Goal: Task Accomplishment & Management: Complete application form

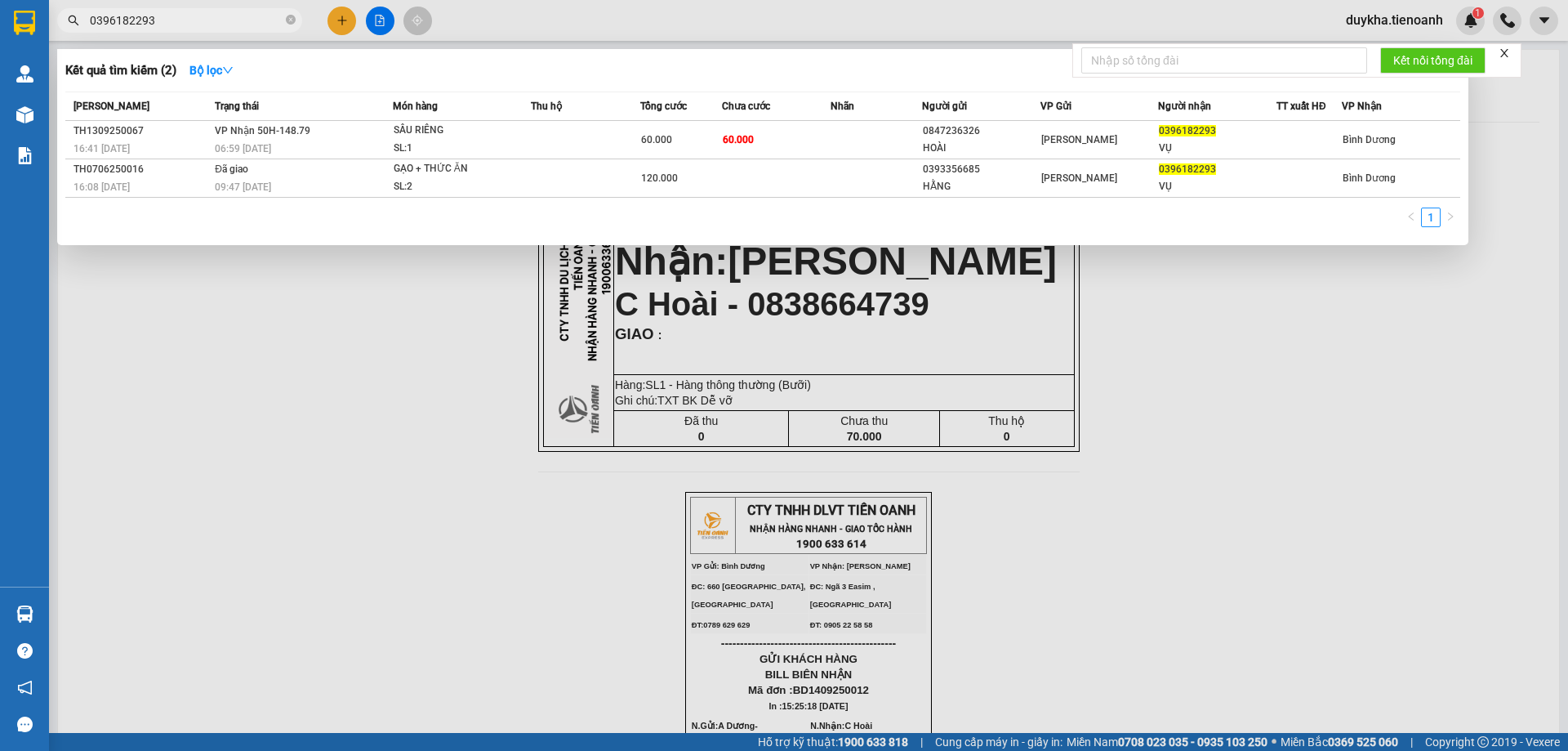
click at [294, 18] on icon "close-circle" at bounding box center [290, 20] width 10 height 10
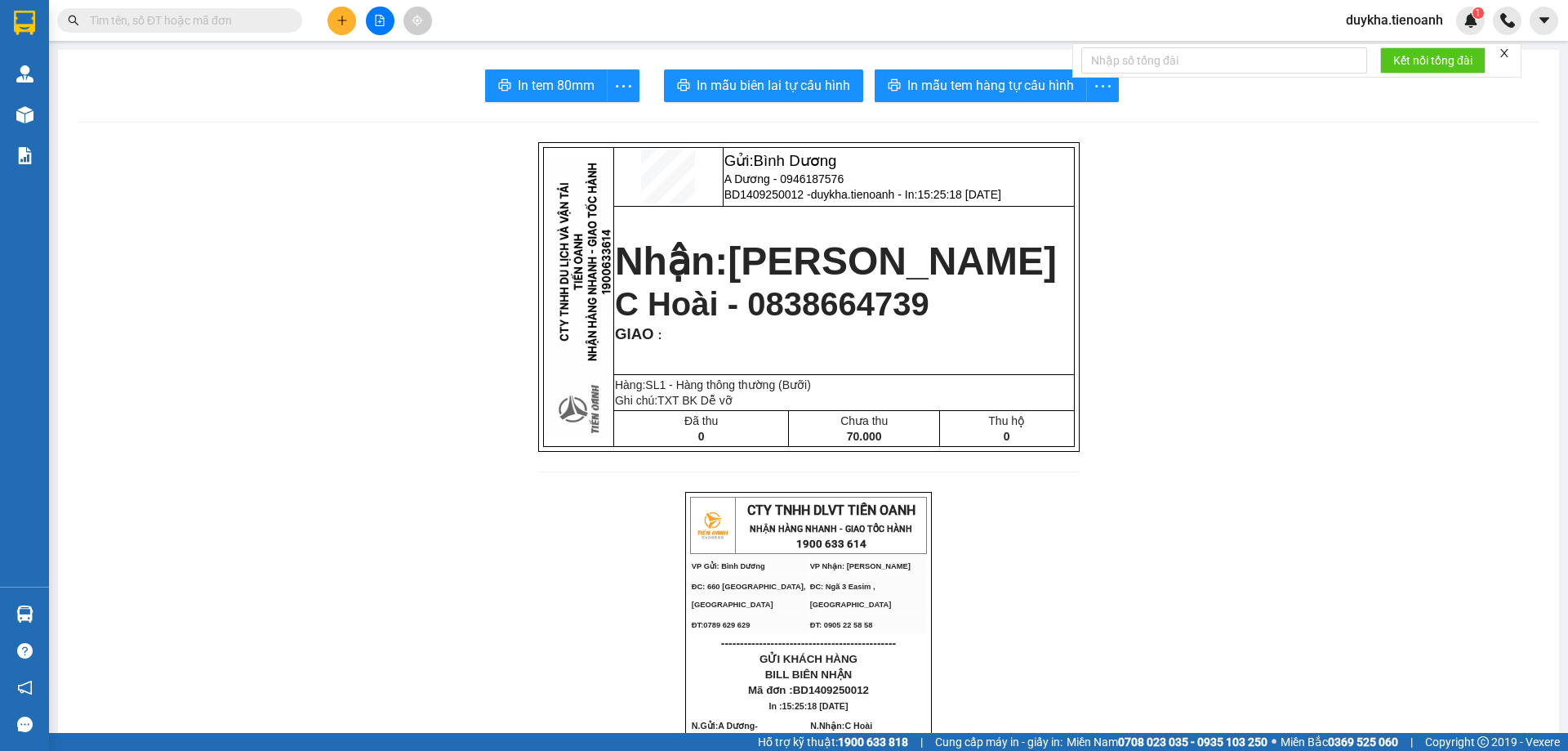
click at [280, 18] on input "text" at bounding box center [186, 20] width 192 height 18
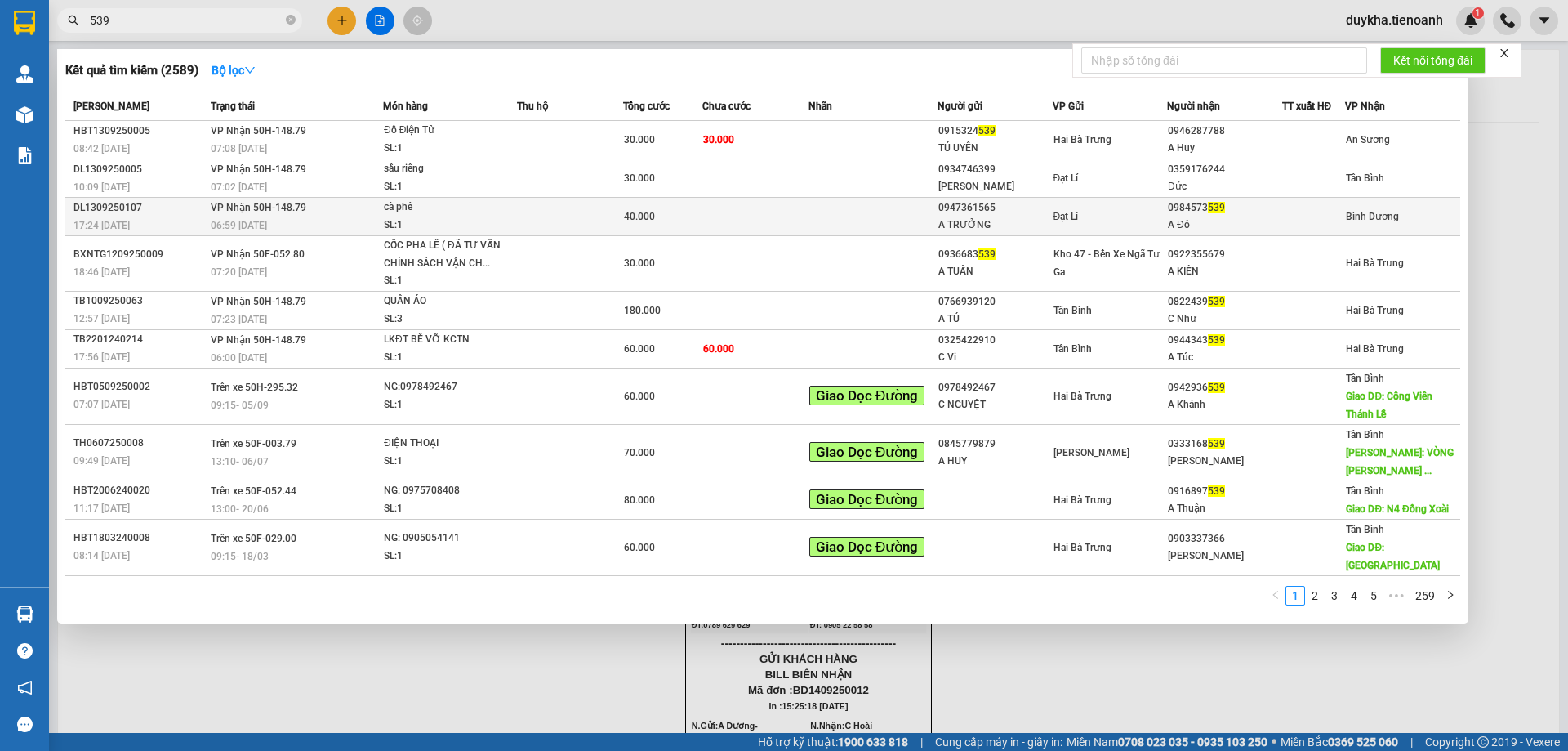
type input "539"
click at [772, 208] on td at bounding box center [755, 216] width 106 height 38
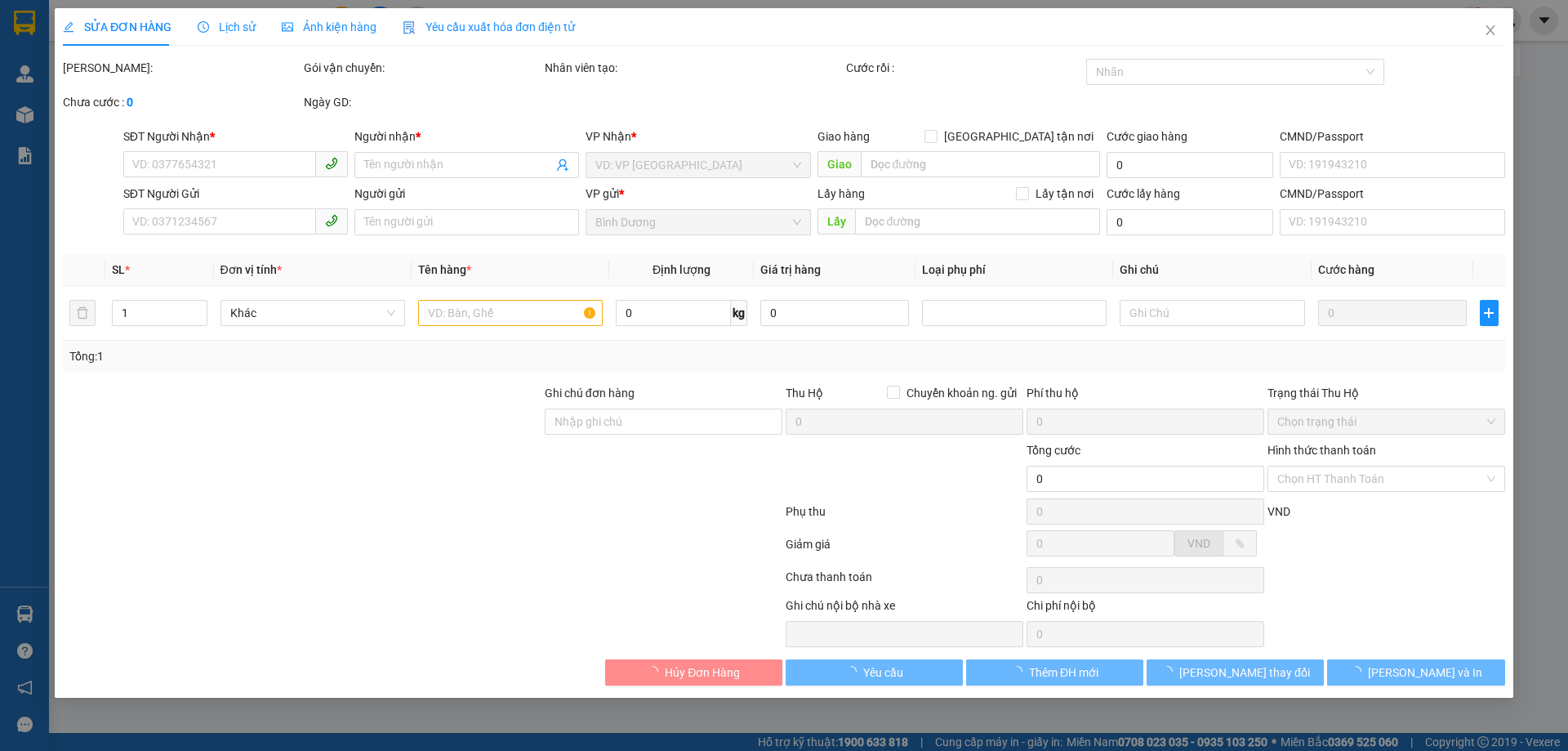
type input "0984573539"
type input "A Đỏ"
type input "0947361565"
type input "A TRƯỞNG"
type input "066200012162"
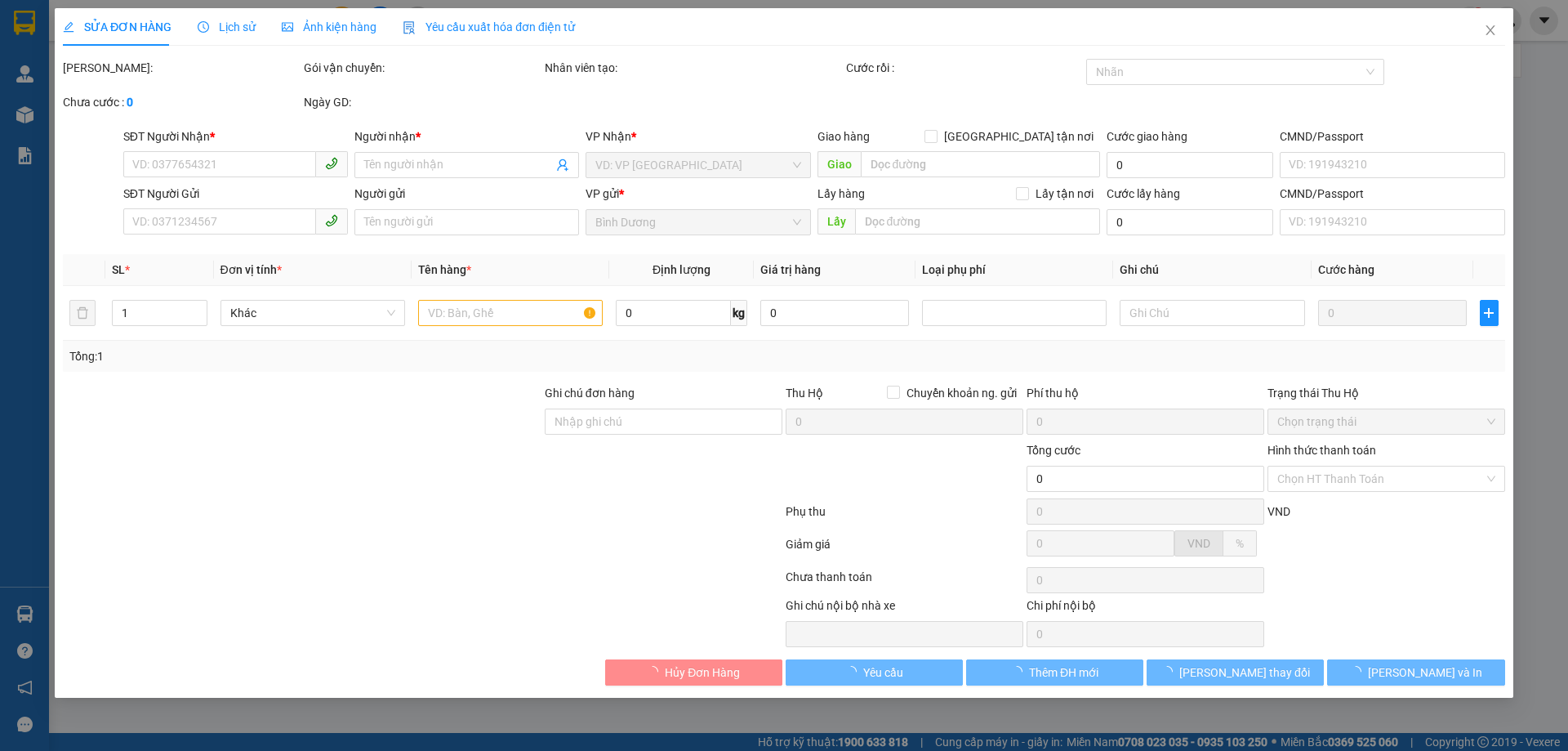
type input "40.000"
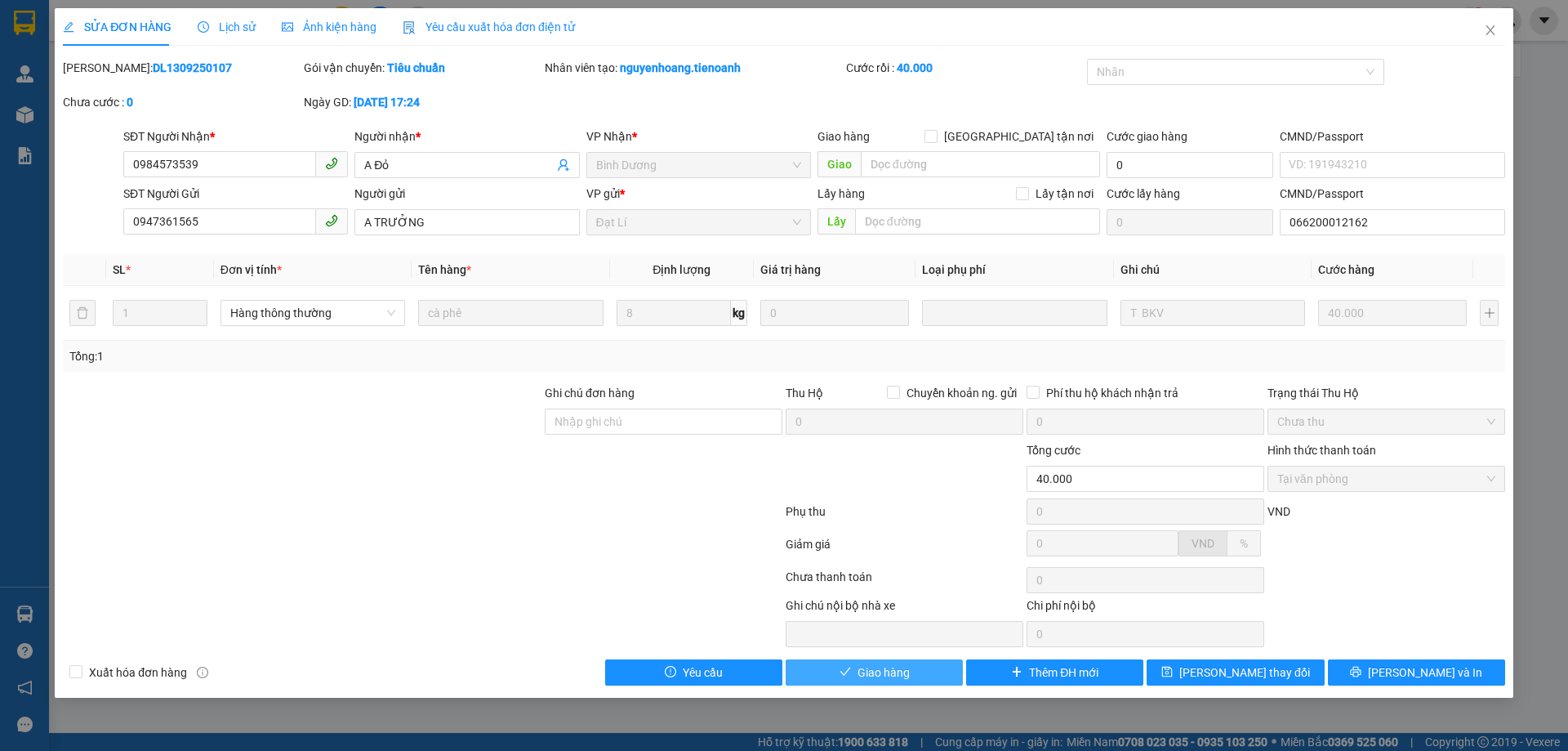
click at [836, 659] on button "Giao hàng" at bounding box center [873, 672] width 177 height 26
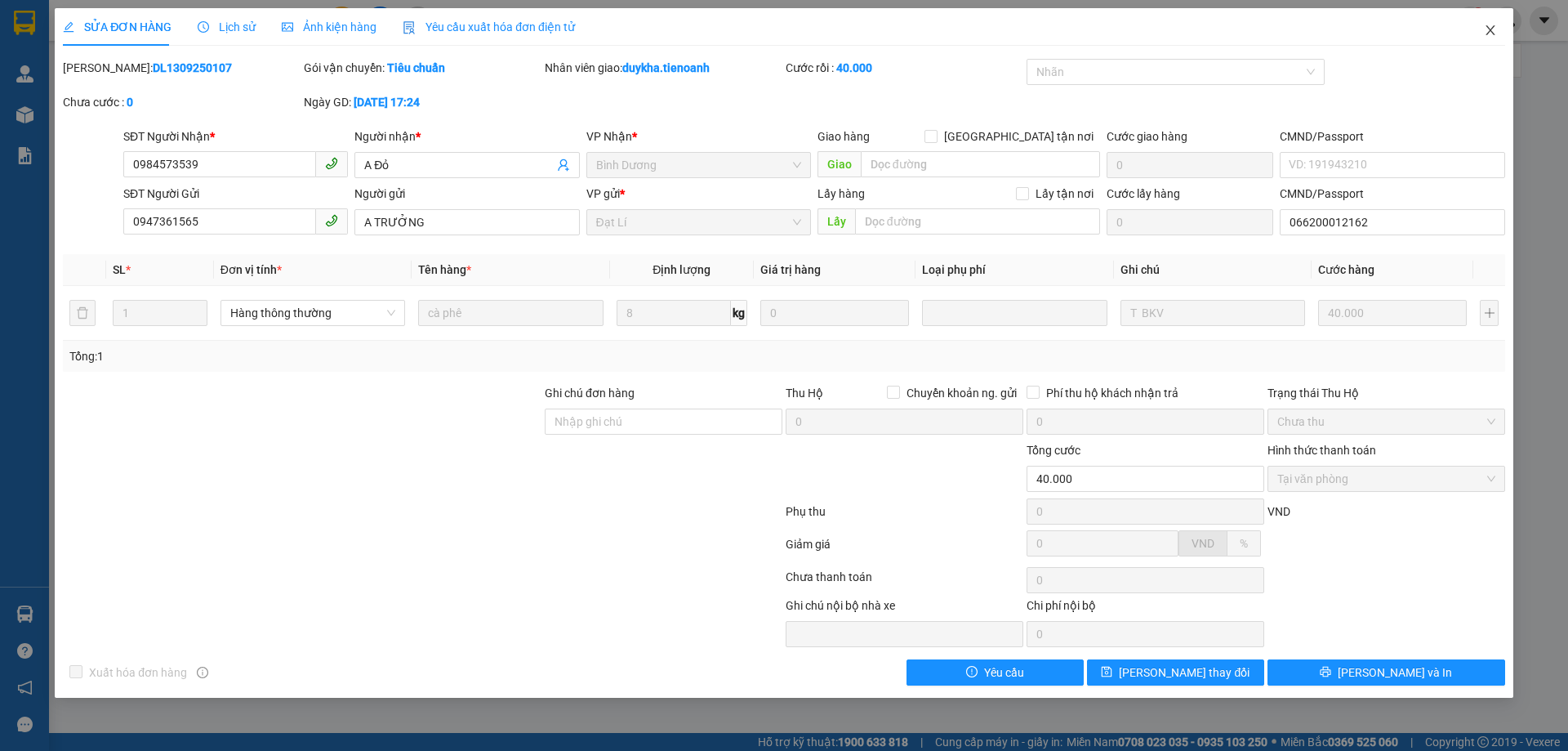
drag, startPoint x: 1505, startPoint y: 30, endPoint x: 1387, endPoint y: 38, distance: 118.3
click at [1506, 29] on span "Close" at bounding box center [1490, 30] width 45 height 45
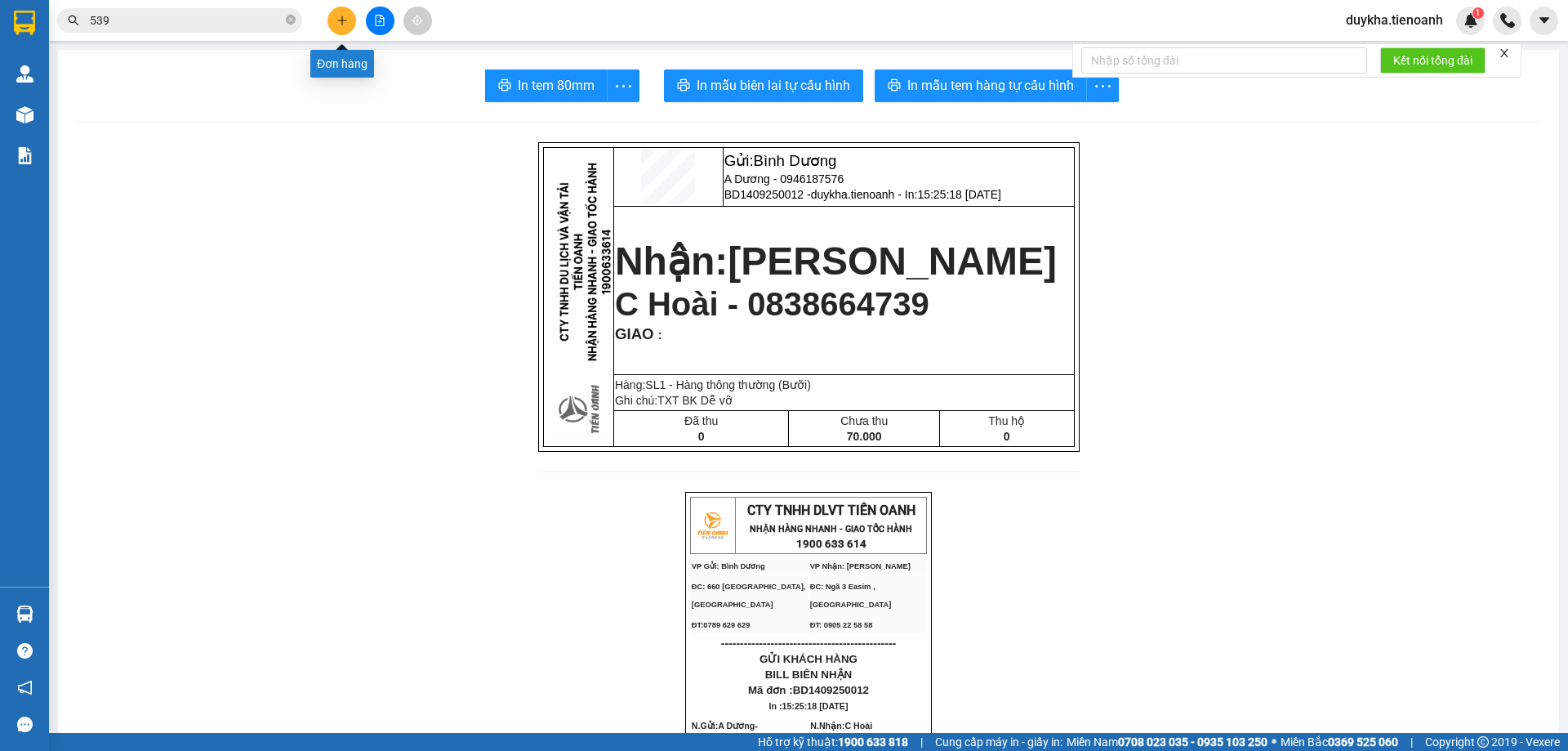
click at [343, 12] on button at bounding box center [342, 20] width 28 height 29
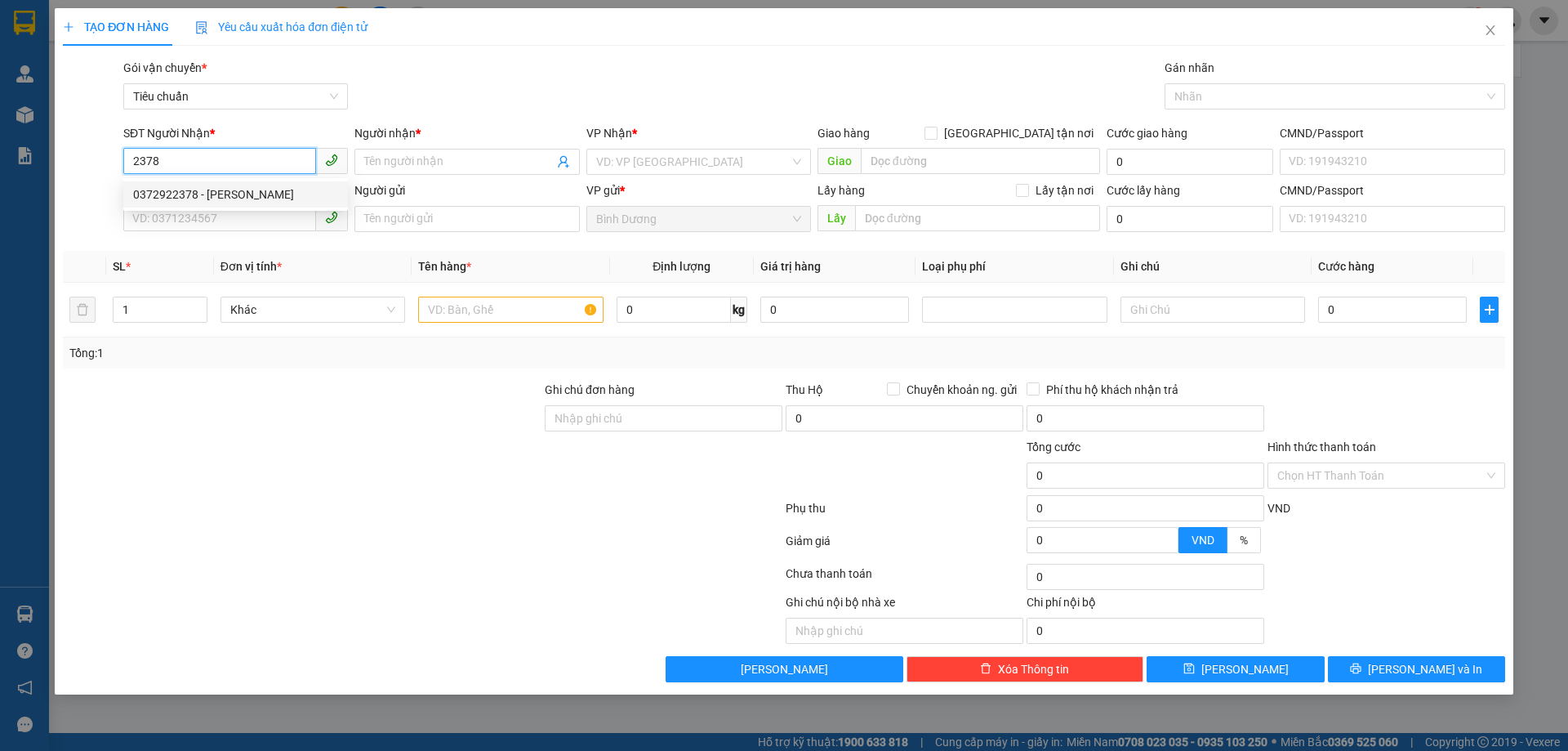
click at [228, 199] on div "0372922378 - [PERSON_NAME]" at bounding box center [235, 194] width 205 height 18
type input "0372922378"
type input "[PERSON_NAME]"
type input "0372922378"
click at [232, 210] on div "0372922378 0372922378 - [PERSON_NAME]" at bounding box center [235, 194] width 224 height 33
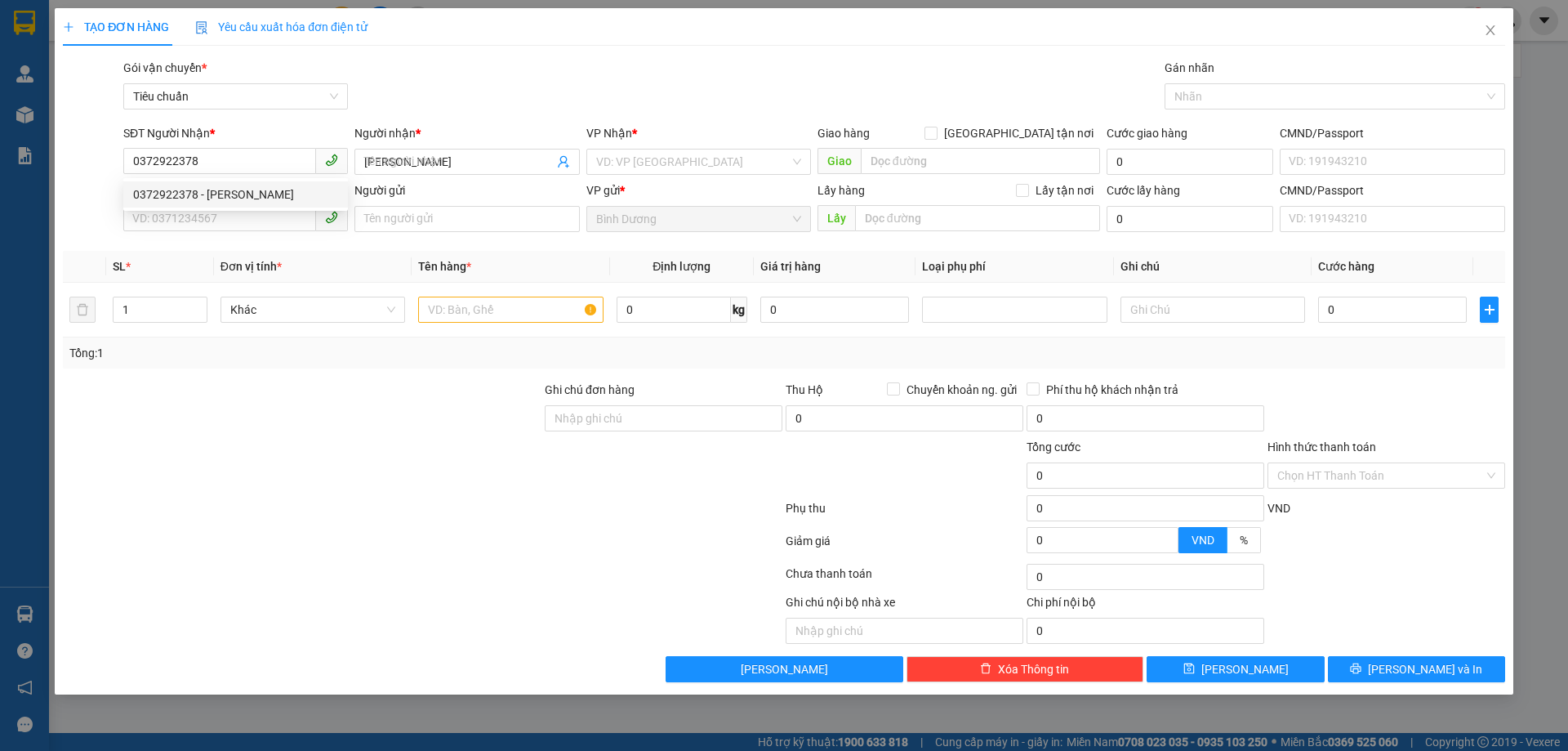
type input "90.000"
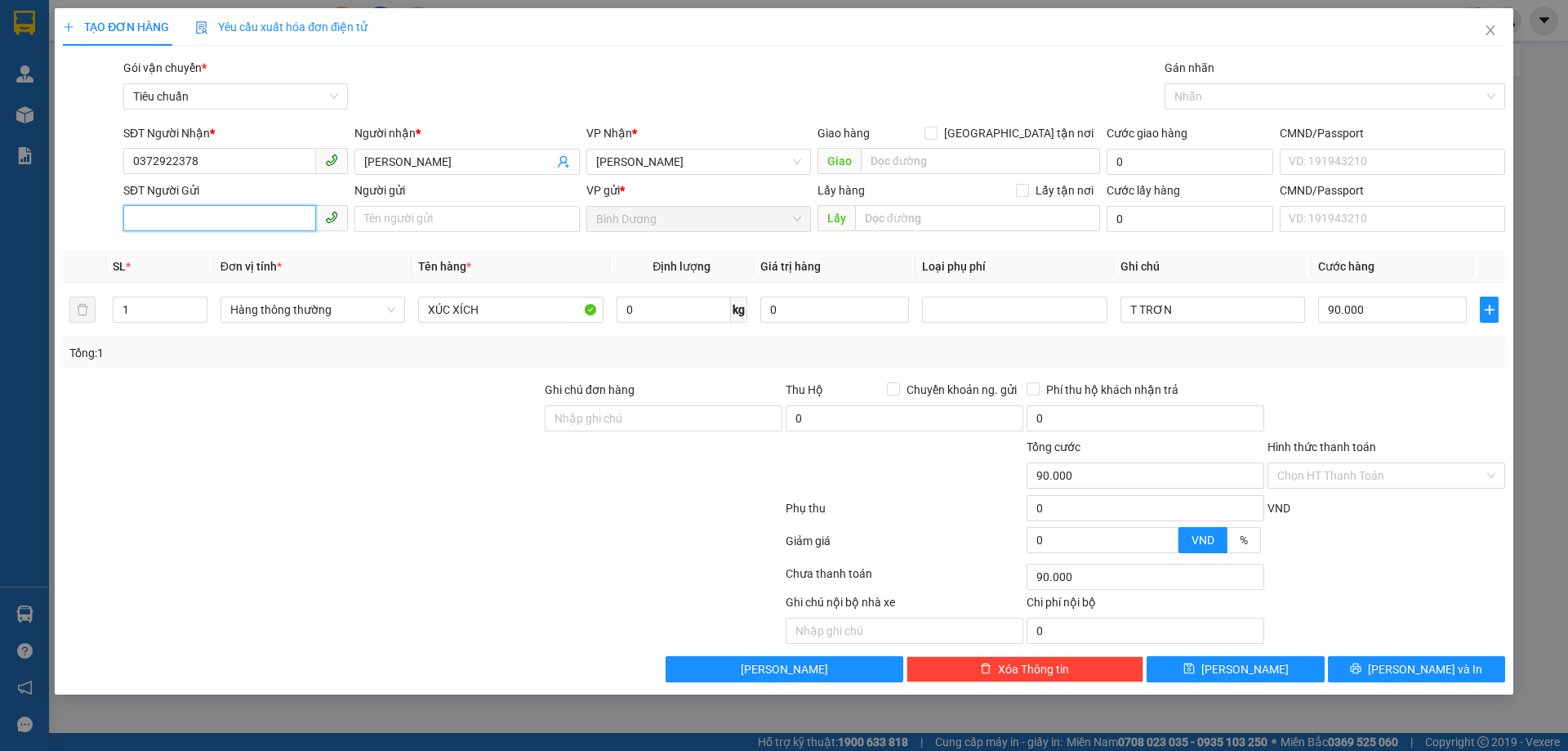
click at [252, 224] on input "SĐT Người Gửi" at bounding box center [219, 217] width 192 height 26
click at [247, 260] on div "0395906792 - A Phong" at bounding box center [235, 251] width 205 height 18
type input "0395906792"
type input "A Phong"
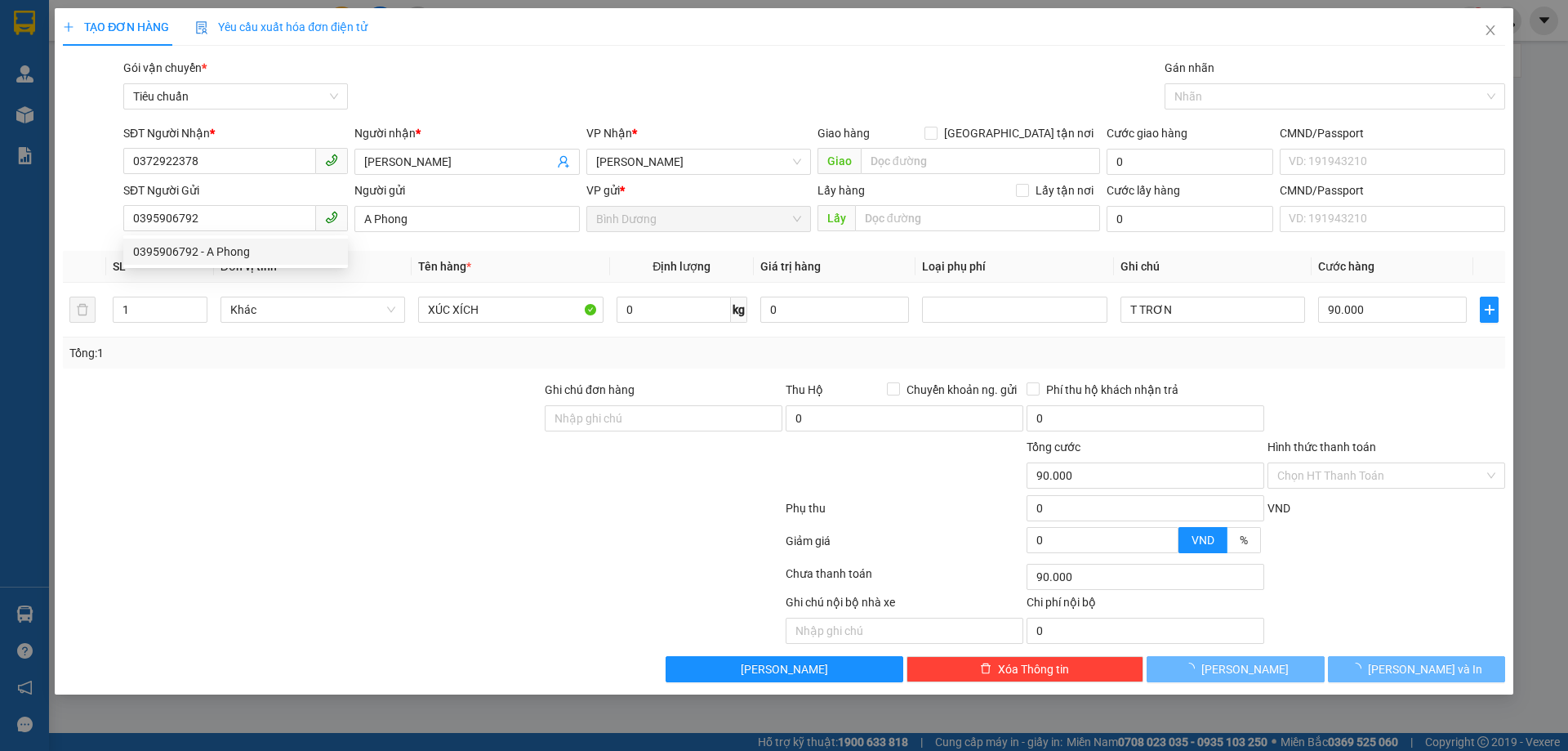
drag, startPoint x: 343, startPoint y: 477, endPoint x: 534, endPoint y: 379, distance: 214.7
click at [347, 478] on div at bounding box center [302, 467] width 482 height 57
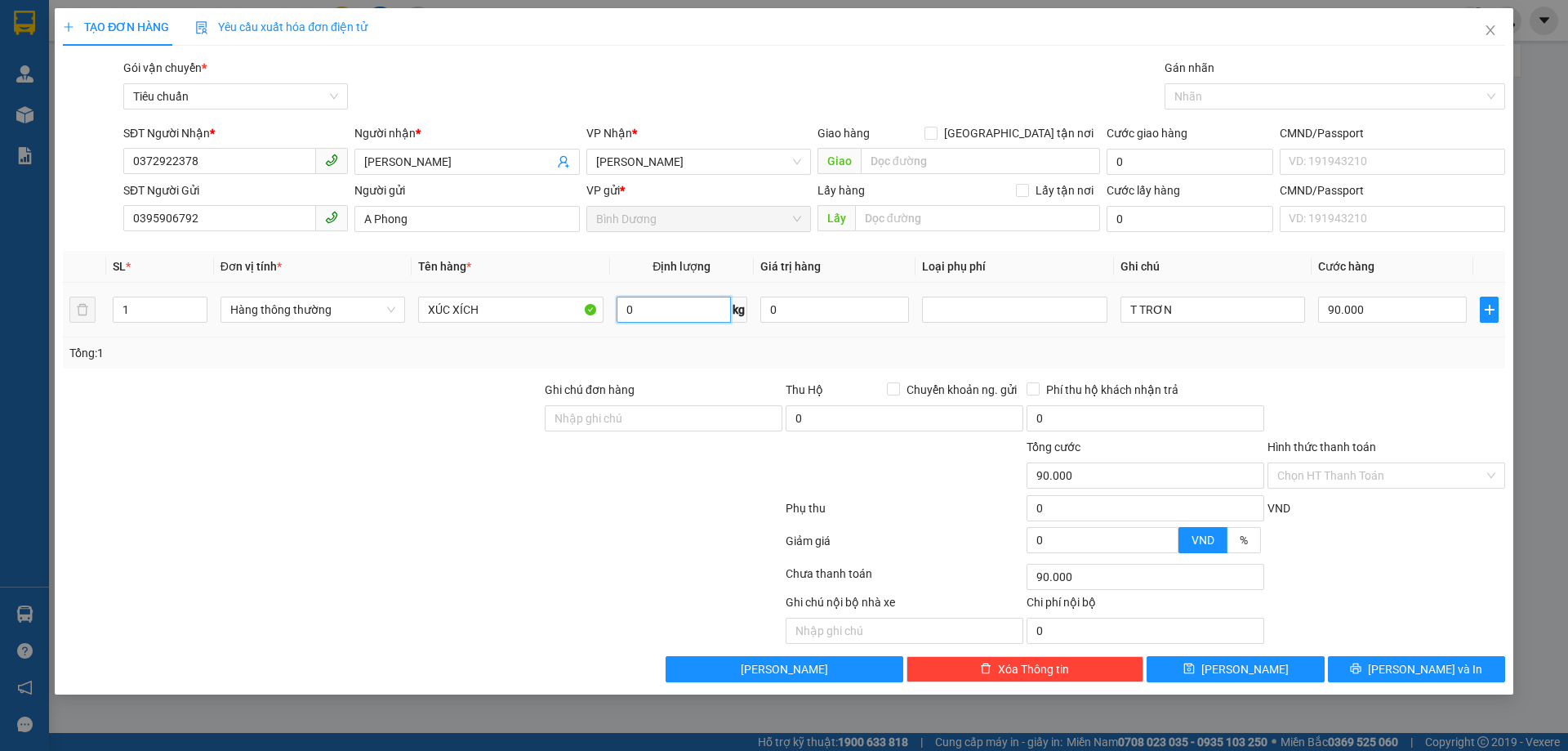
click at [634, 318] on input "0" at bounding box center [673, 309] width 114 height 26
type input "55"
click at [646, 369] on div "Transit Pickup Surcharge Ids Transit Deliver Surcharge Ids Transit Deliver Surc…" at bounding box center [784, 371] width 1442 height 624
type input "100.000"
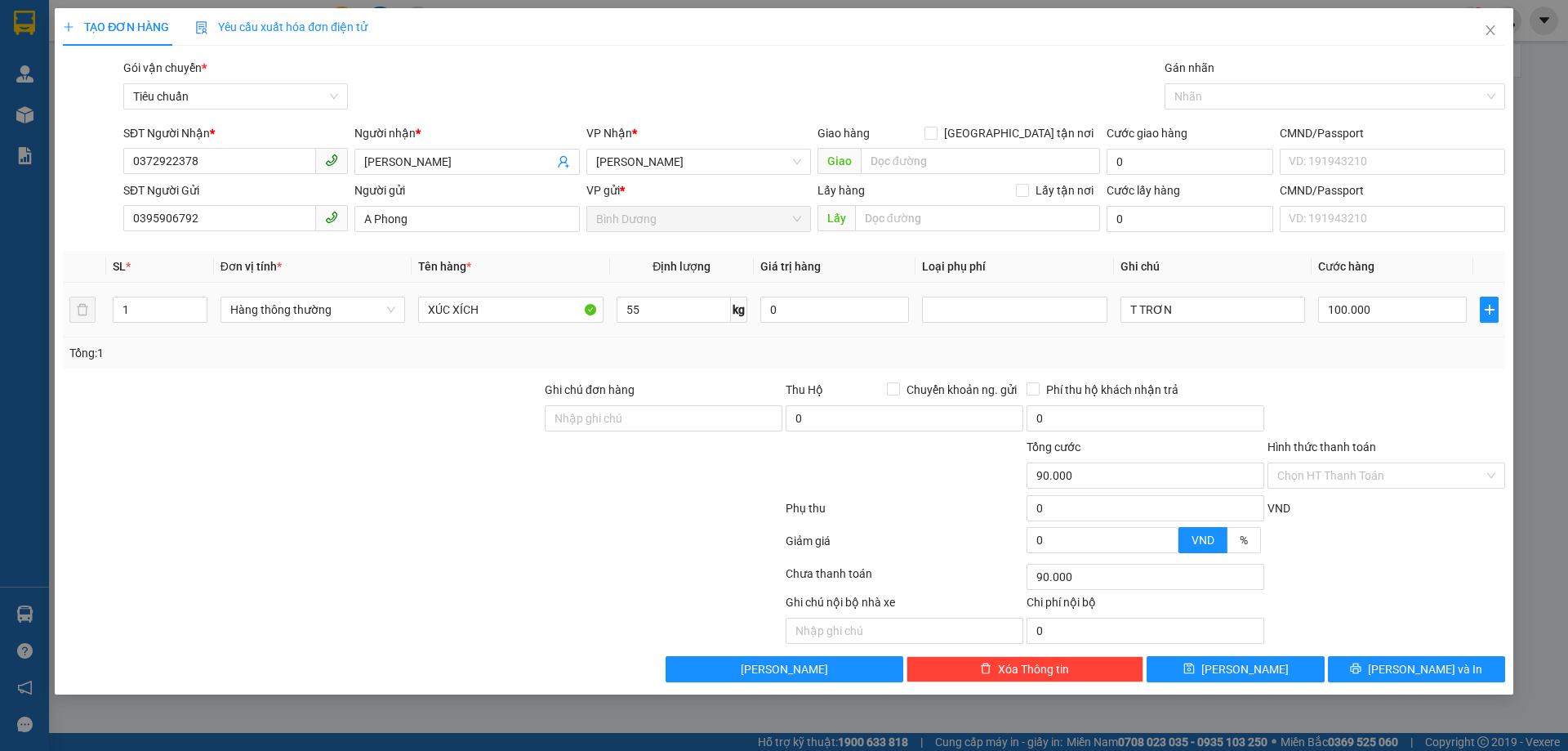
type input "100.000"
drag, startPoint x: 1175, startPoint y: 310, endPoint x: 1085, endPoint y: 314, distance: 90.1
click at [1085, 314] on tr "1 Hàng thông thường XÚC XÍCH 55 kg 0 T TRƠN 100.000" at bounding box center [784, 309] width 1442 height 54
type input "T BKV"
click at [1414, 680] on button "[PERSON_NAME] và In" at bounding box center [1416, 668] width 177 height 26
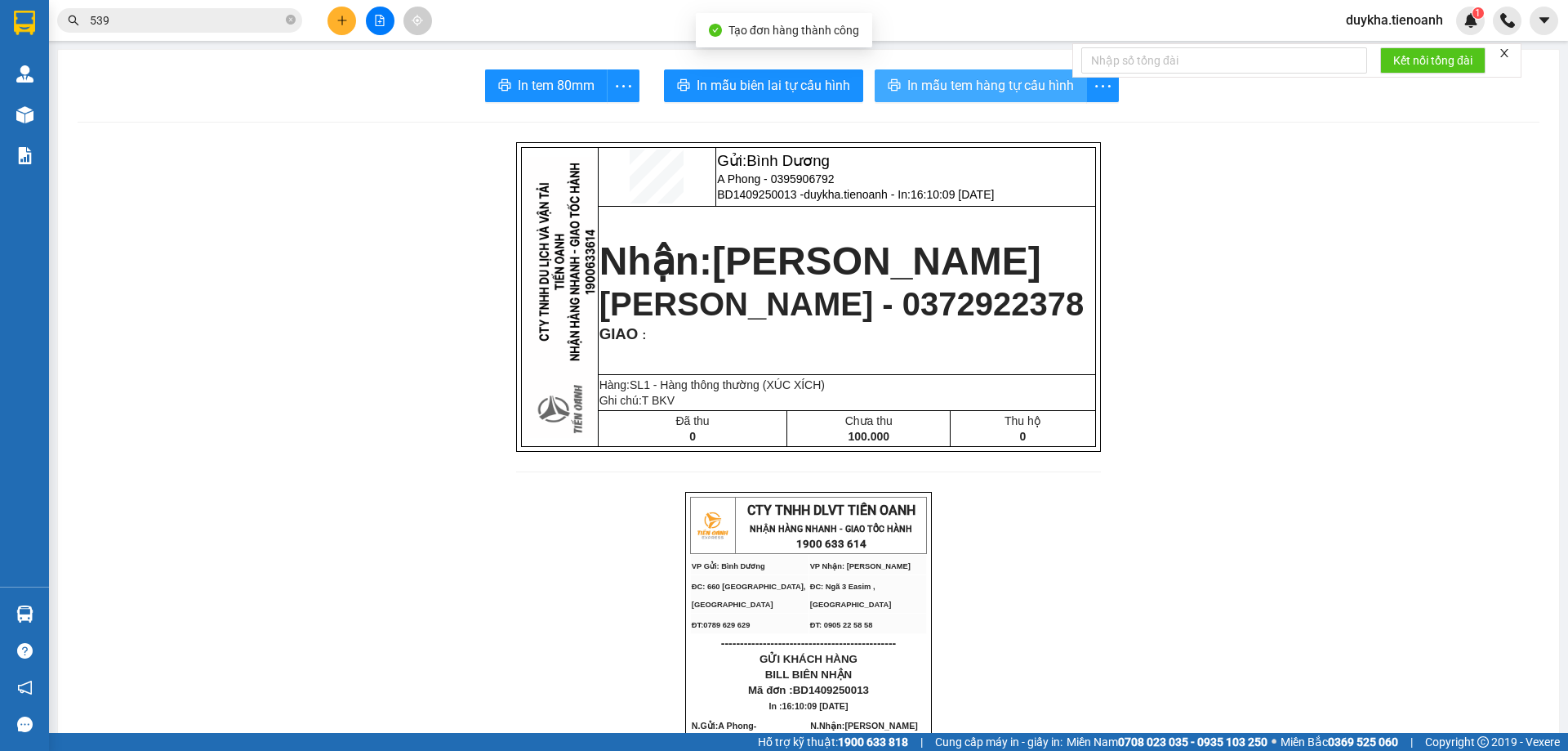
click at [916, 93] on span "In mẫu tem hàng tự cấu hình" at bounding box center [990, 85] width 167 height 20
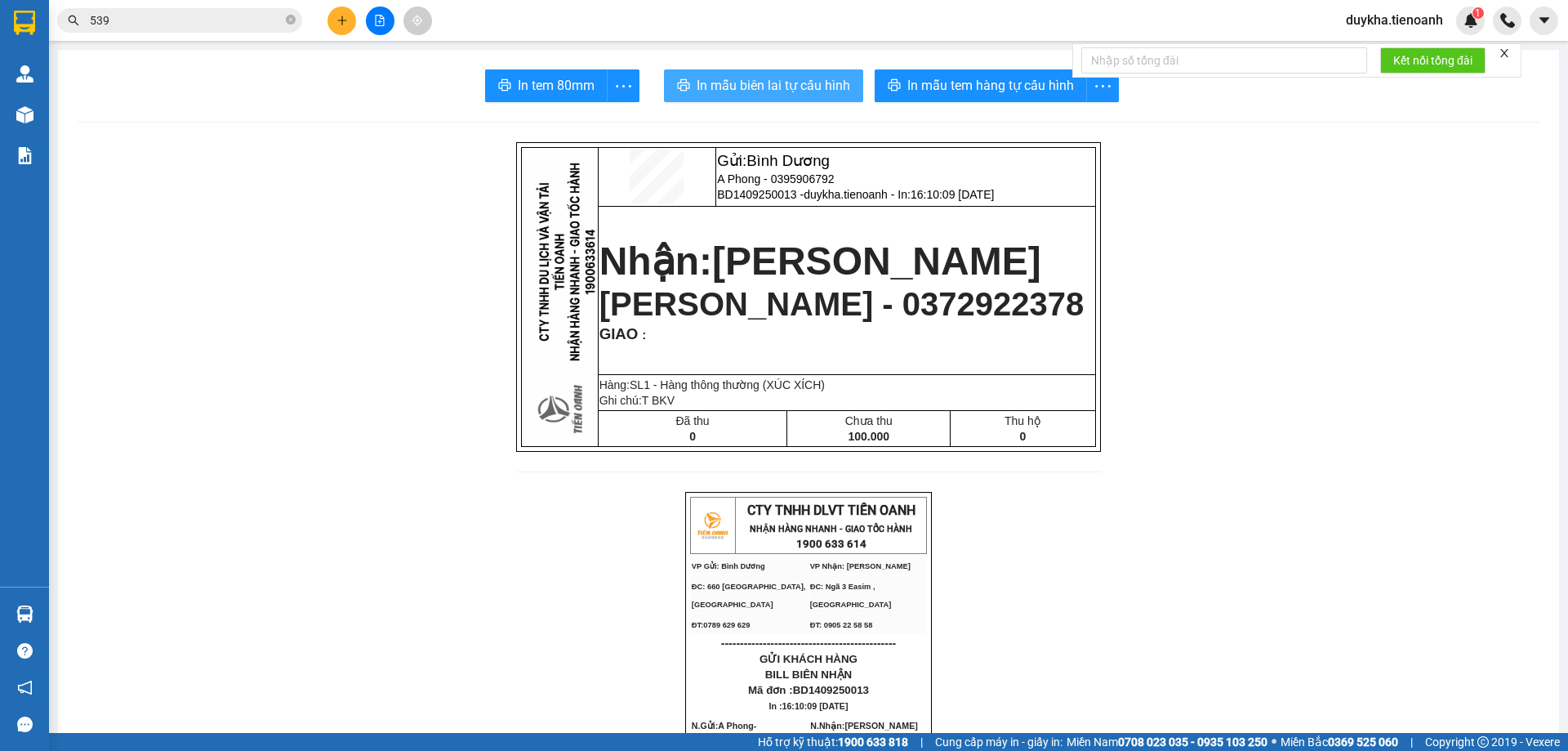
click at [791, 96] on button "In mẫu biên lai tự cấu hình" at bounding box center [764, 86] width 199 height 33
click at [352, 14] on button at bounding box center [342, 20] width 28 height 29
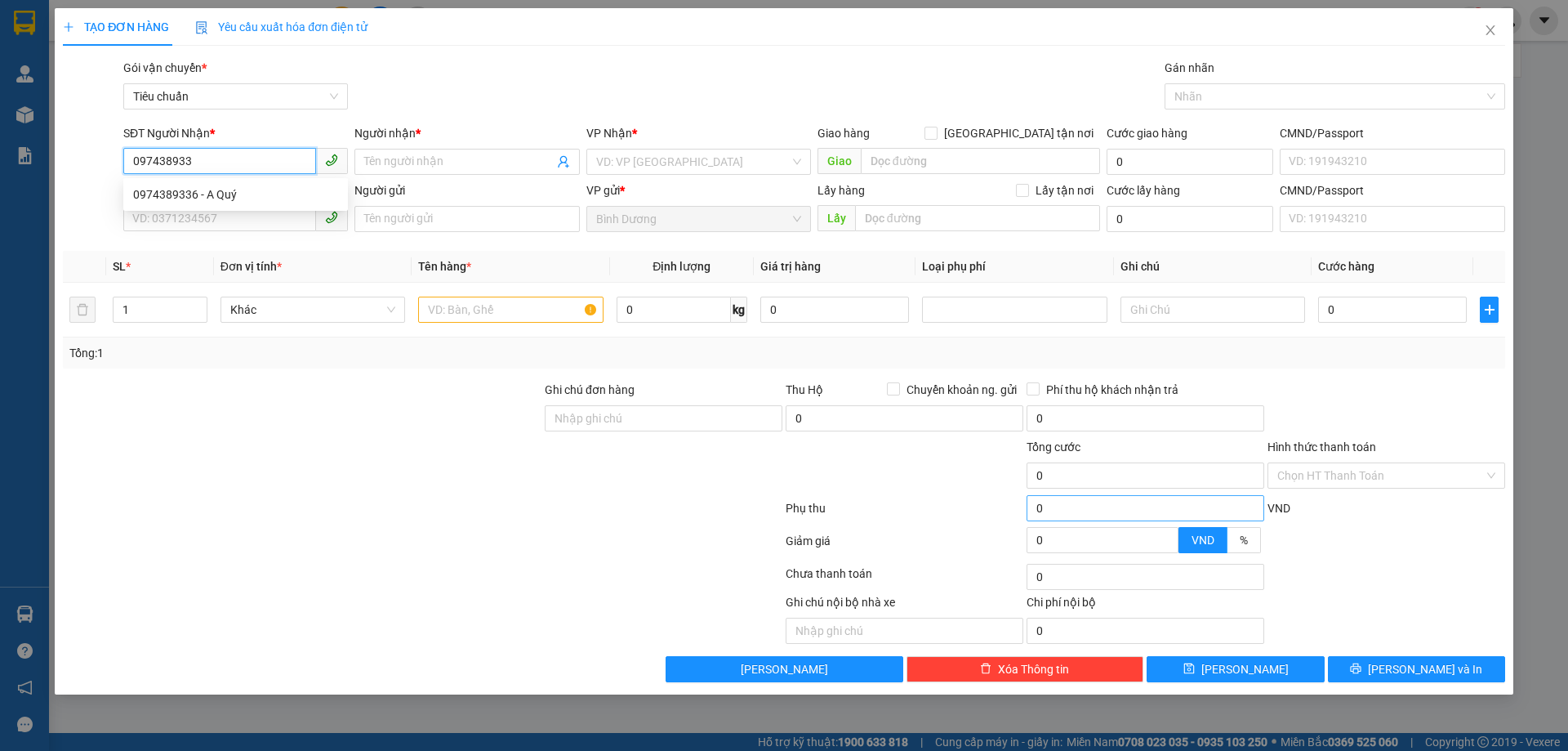
type input "0974389336"
click at [222, 197] on div "0974389336 - A Quý" at bounding box center [235, 194] width 205 height 18
type input "A Quý"
type input "0974389336"
type input "150.000"
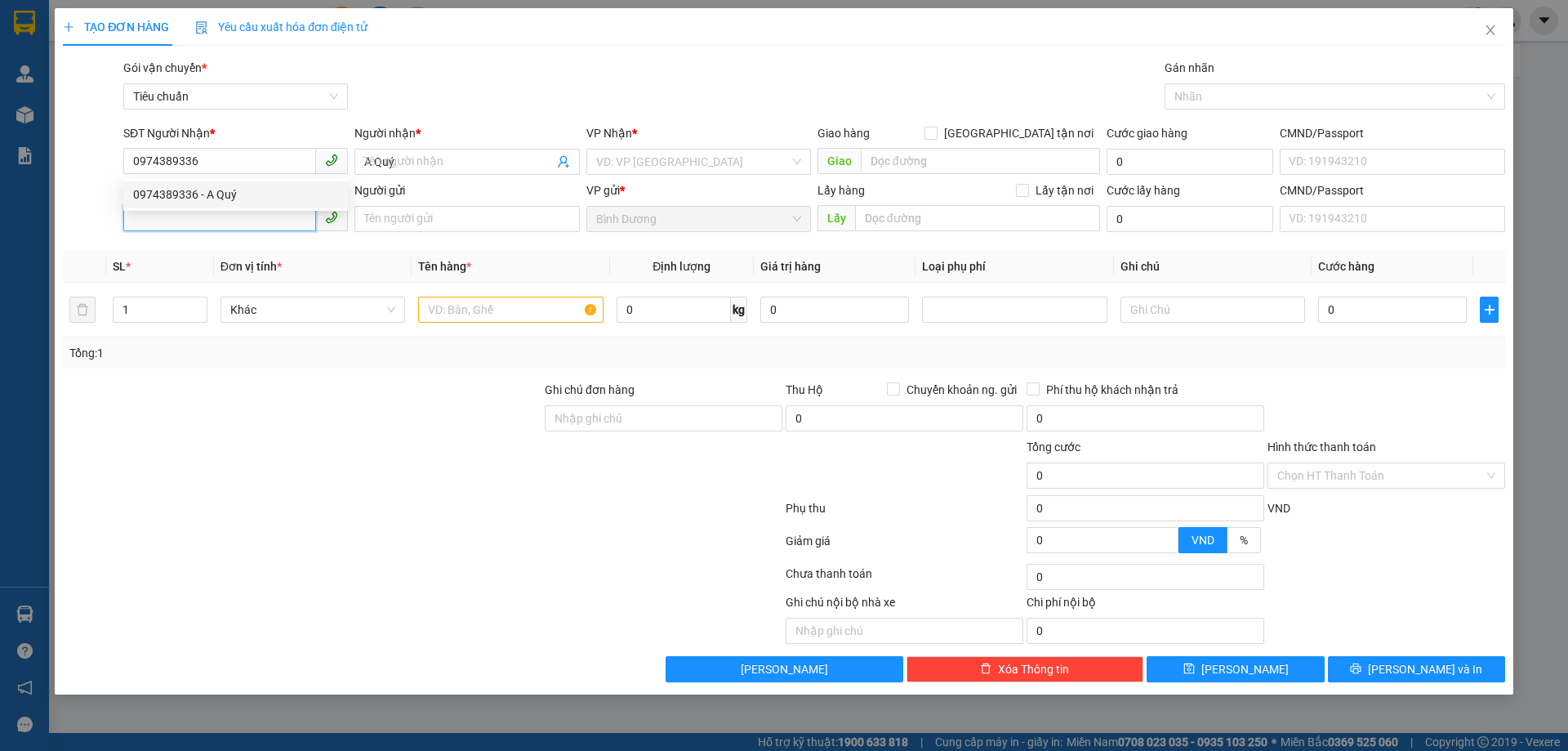
type input "150.000"
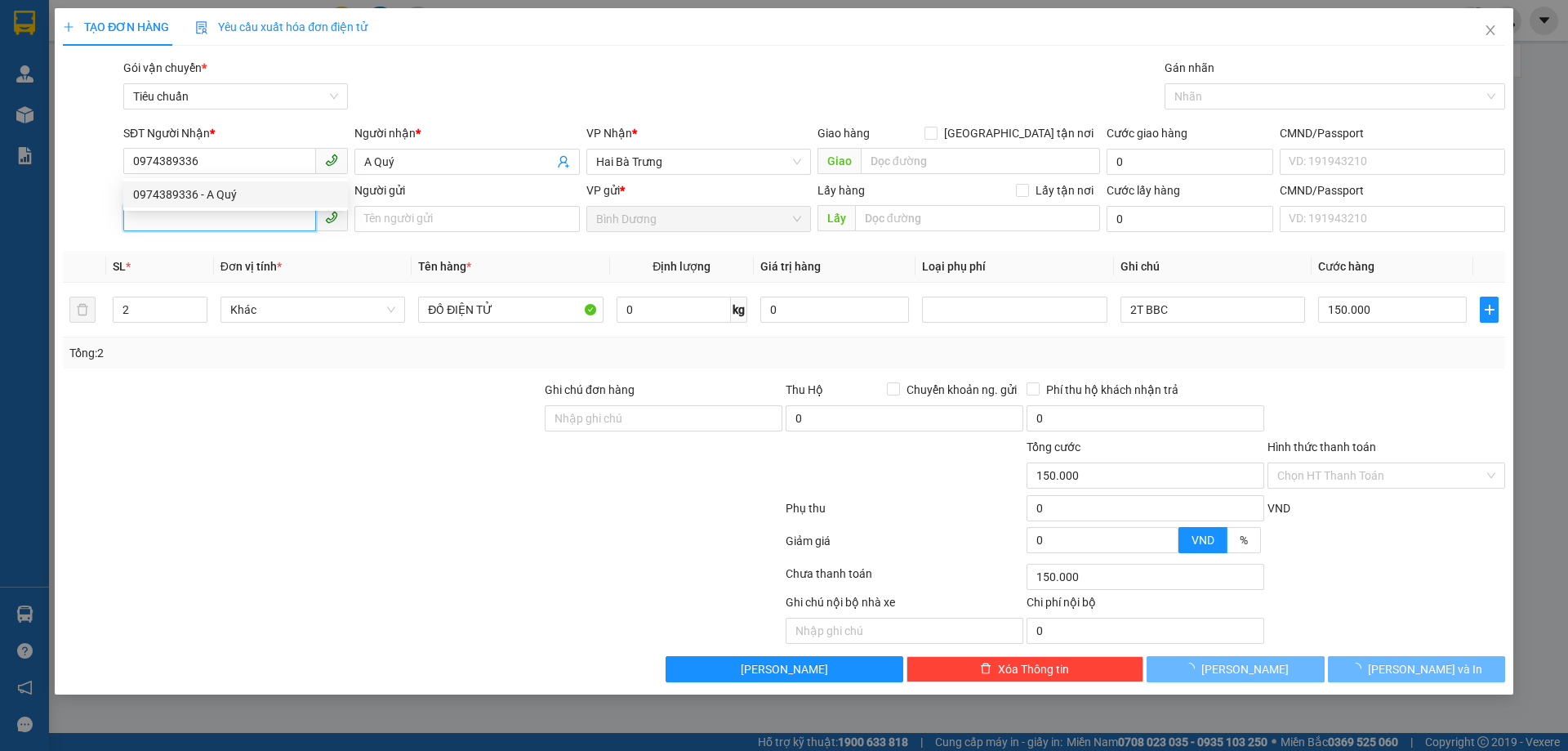
click at [231, 226] on input "SĐT Người Gửi" at bounding box center [219, 217] width 192 height 26
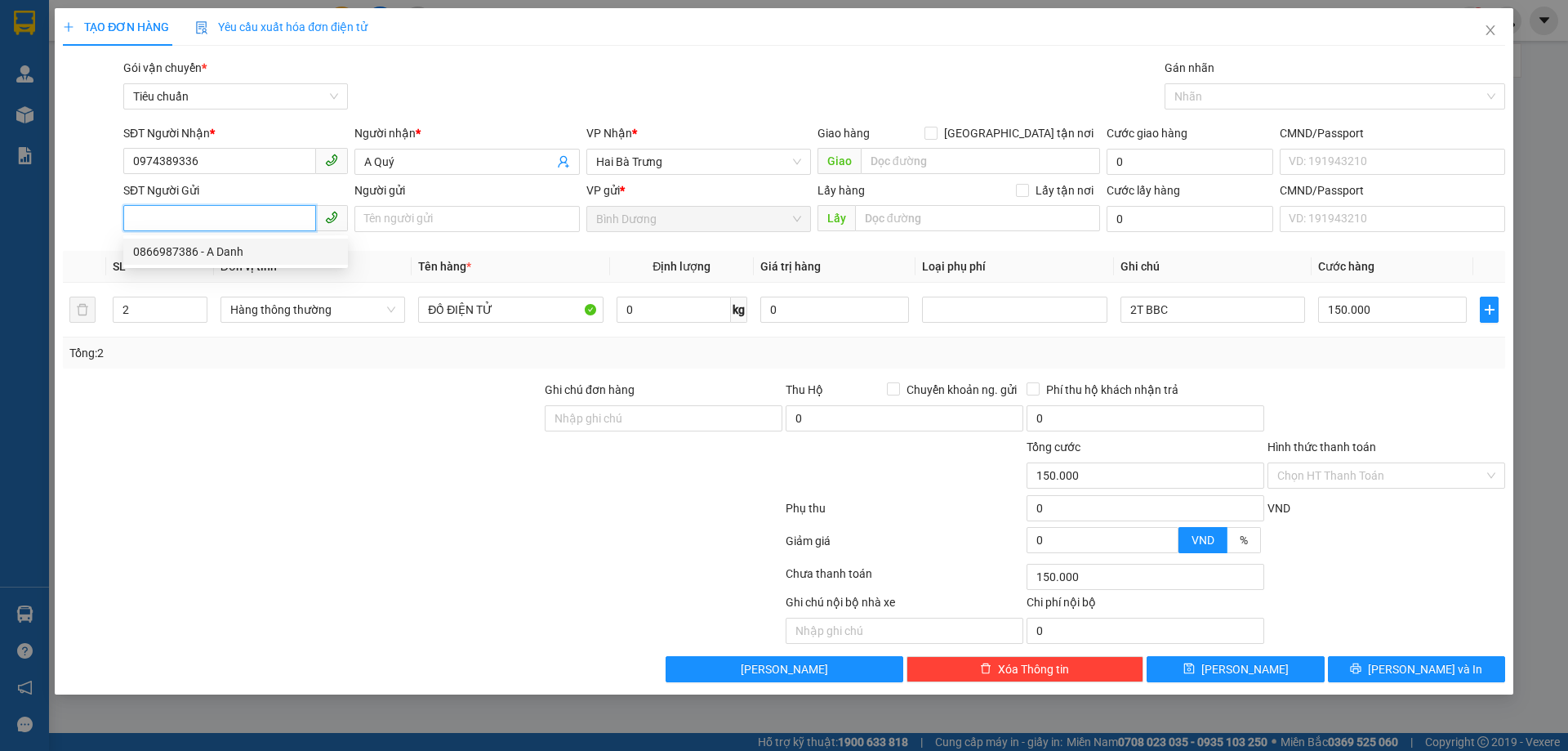
click at [254, 247] on div "0866987386 - A Danh" at bounding box center [235, 251] width 205 height 18
type input "0866987386"
type input "A Danh"
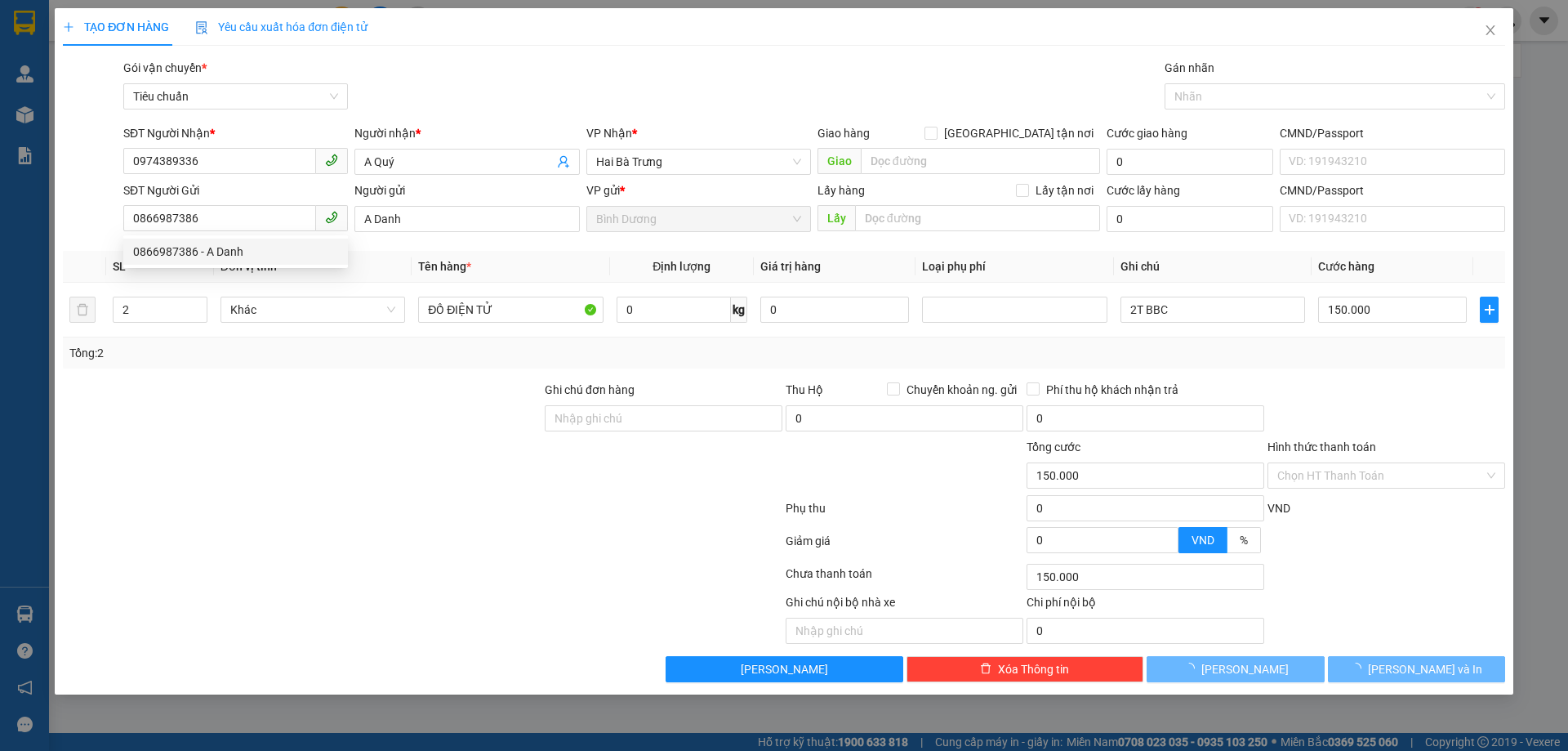
drag, startPoint x: 350, startPoint y: 496, endPoint x: 458, endPoint y: 413, distance: 136.2
click at [351, 497] on div at bounding box center [423, 511] width 723 height 33
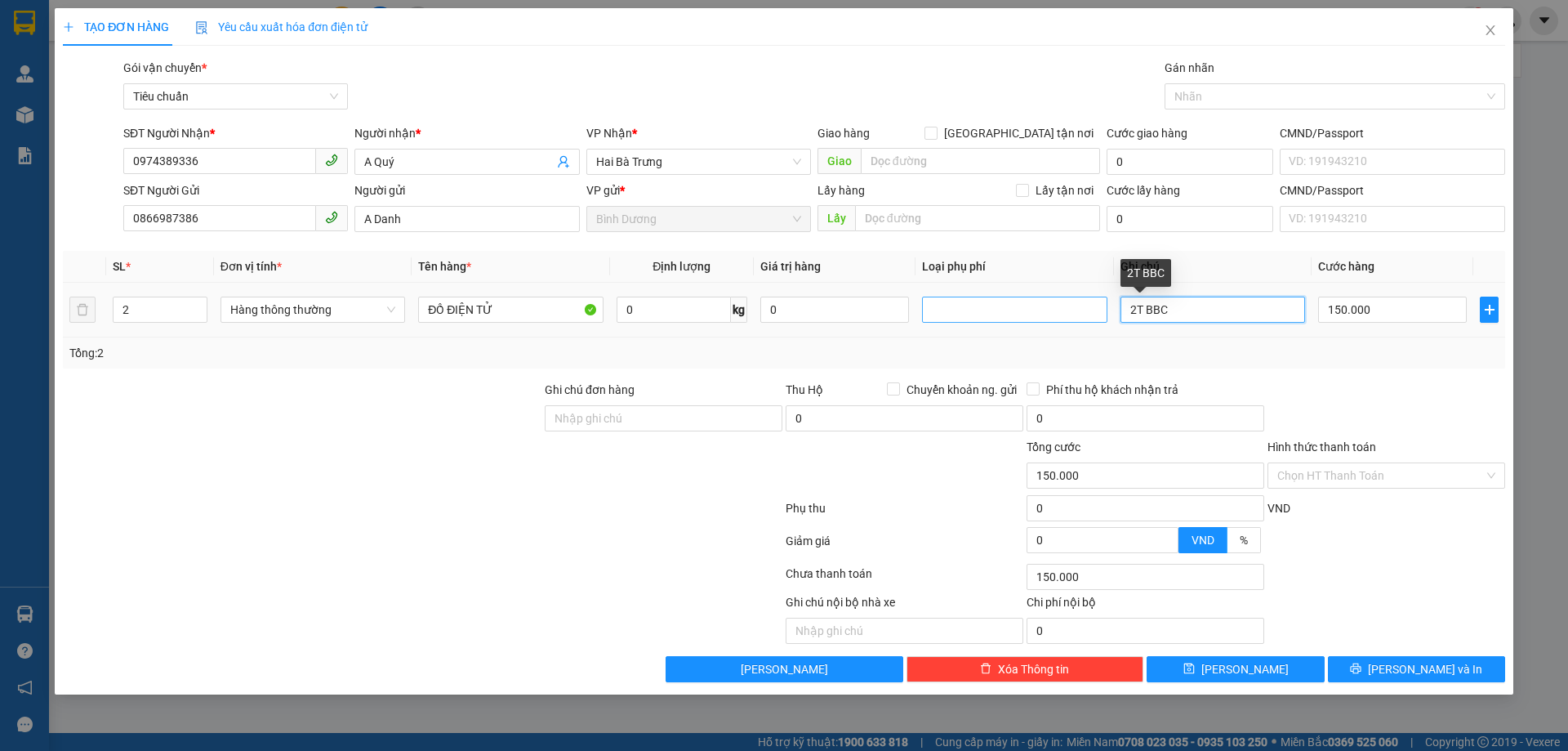
drag, startPoint x: 1198, startPoint y: 309, endPoint x: 1066, endPoint y: 310, distance: 132.0
click at [1066, 310] on tr "2 Hàng thông thường ĐỒ ĐIỆN TỬ 0 kg 0 2T BBC 150.000" at bounding box center [784, 309] width 1442 height 54
type input "T BBC"
click at [139, 305] on input "2" at bounding box center [159, 310] width 93 height 25
type input "1"
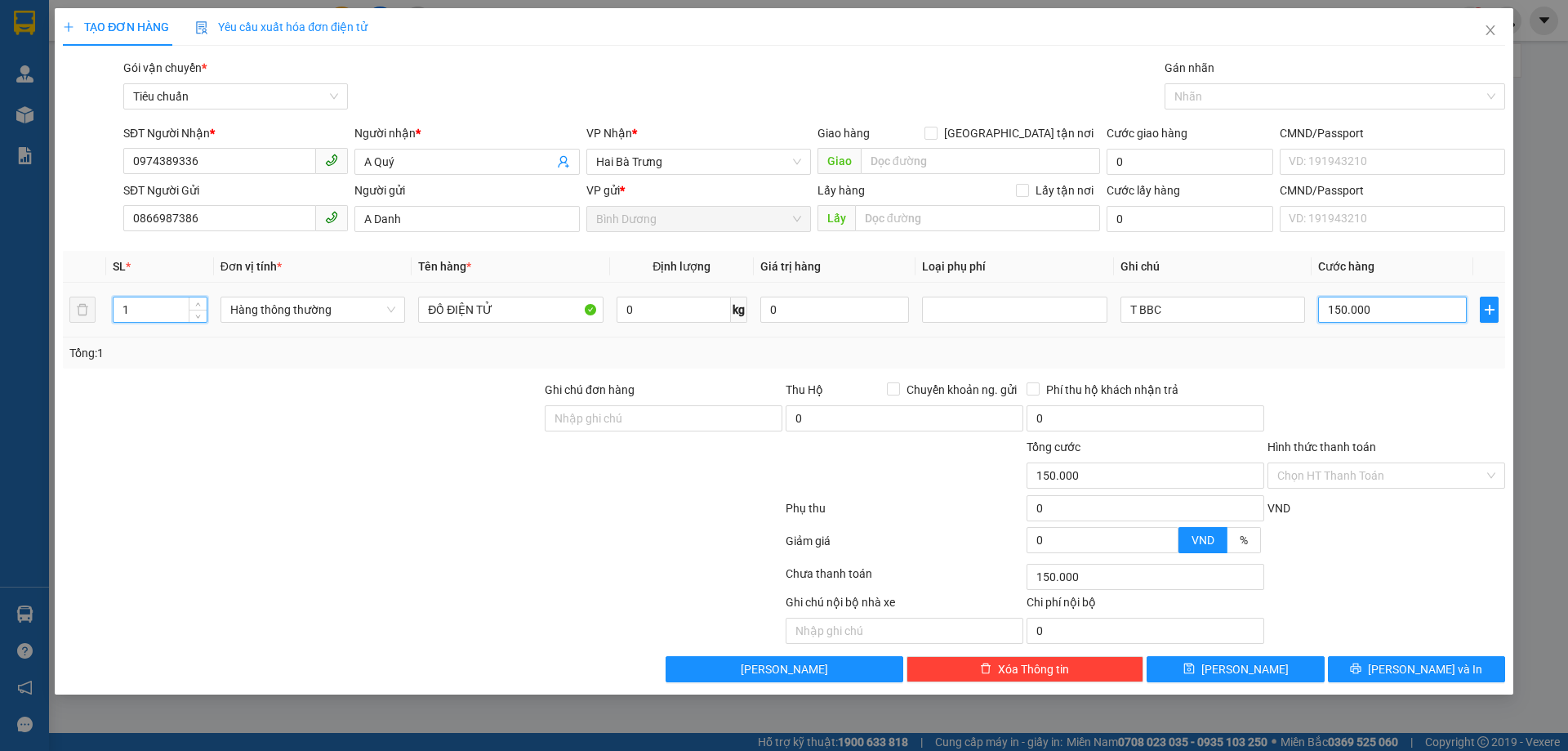
click at [1378, 310] on input "150.000" at bounding box center [1392, 309] width 149 height 26
type input "03"
type input "3"
type input "39"
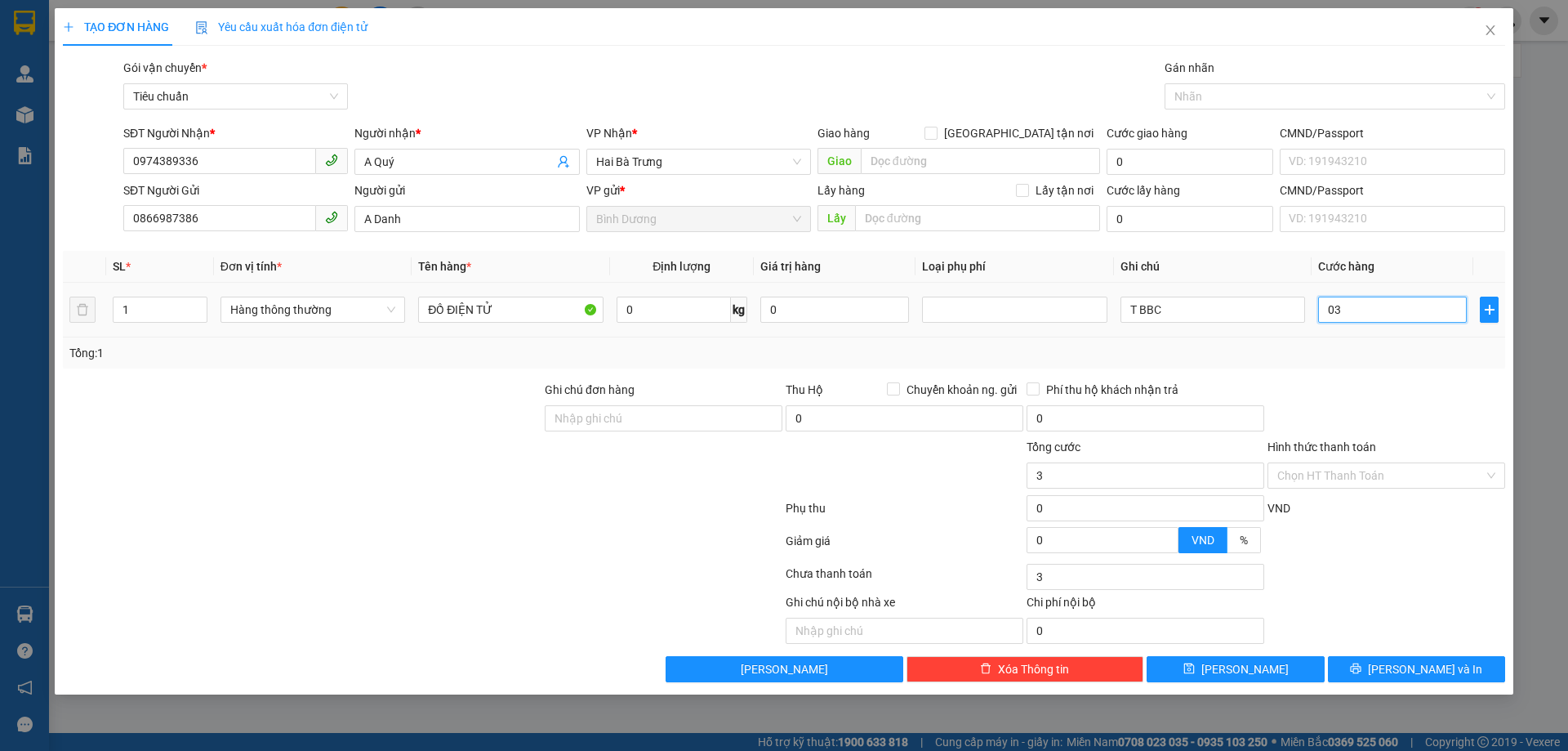
type input "39"
type input "039"
type input "39.000"
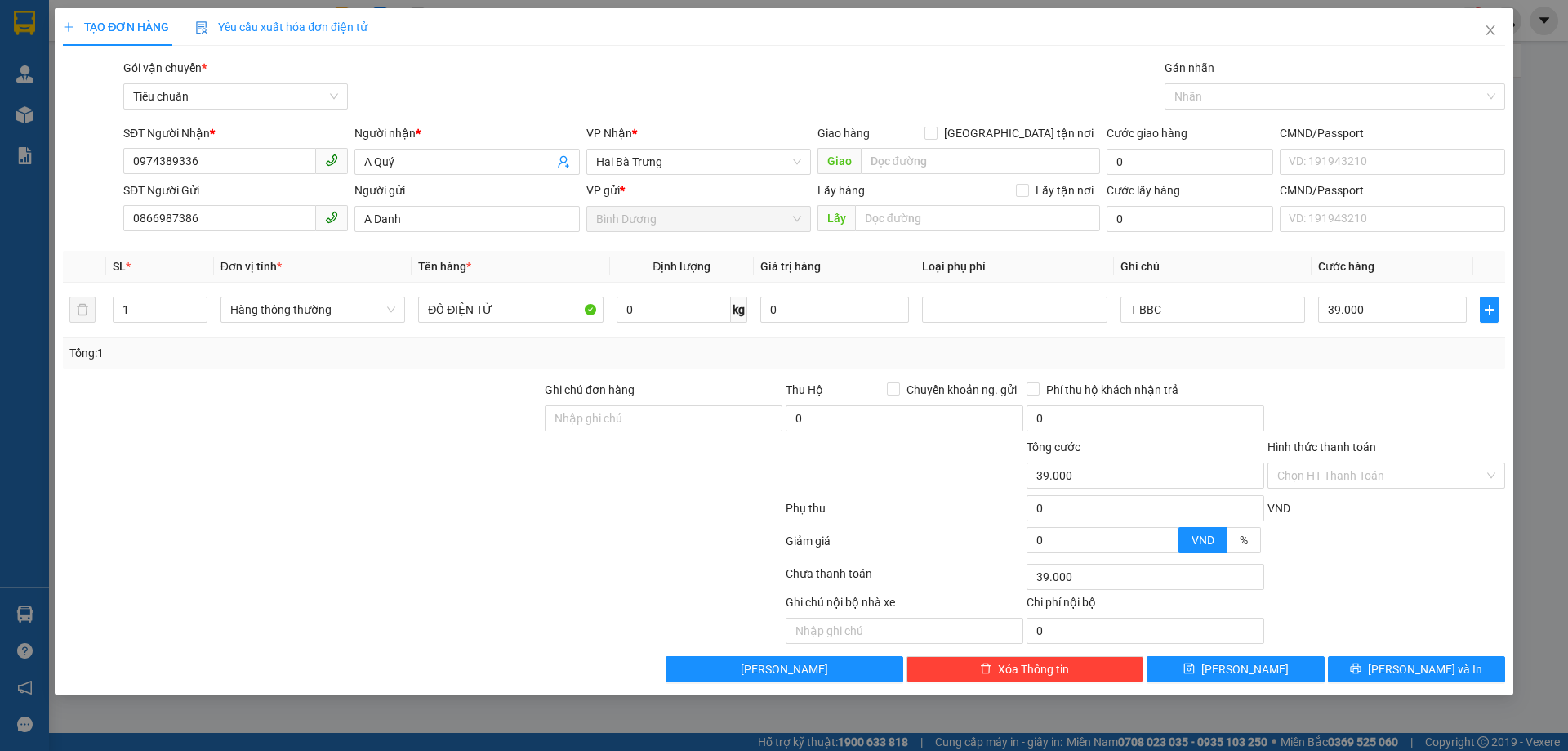
click at [1366, 361] on div "Tổng: 1" at bounding box center [784, 353] width 1429 height 18
click at [1366, 312] on input "39.000" at bounding box center [1392, 309] width 149 height 26
type input "3"
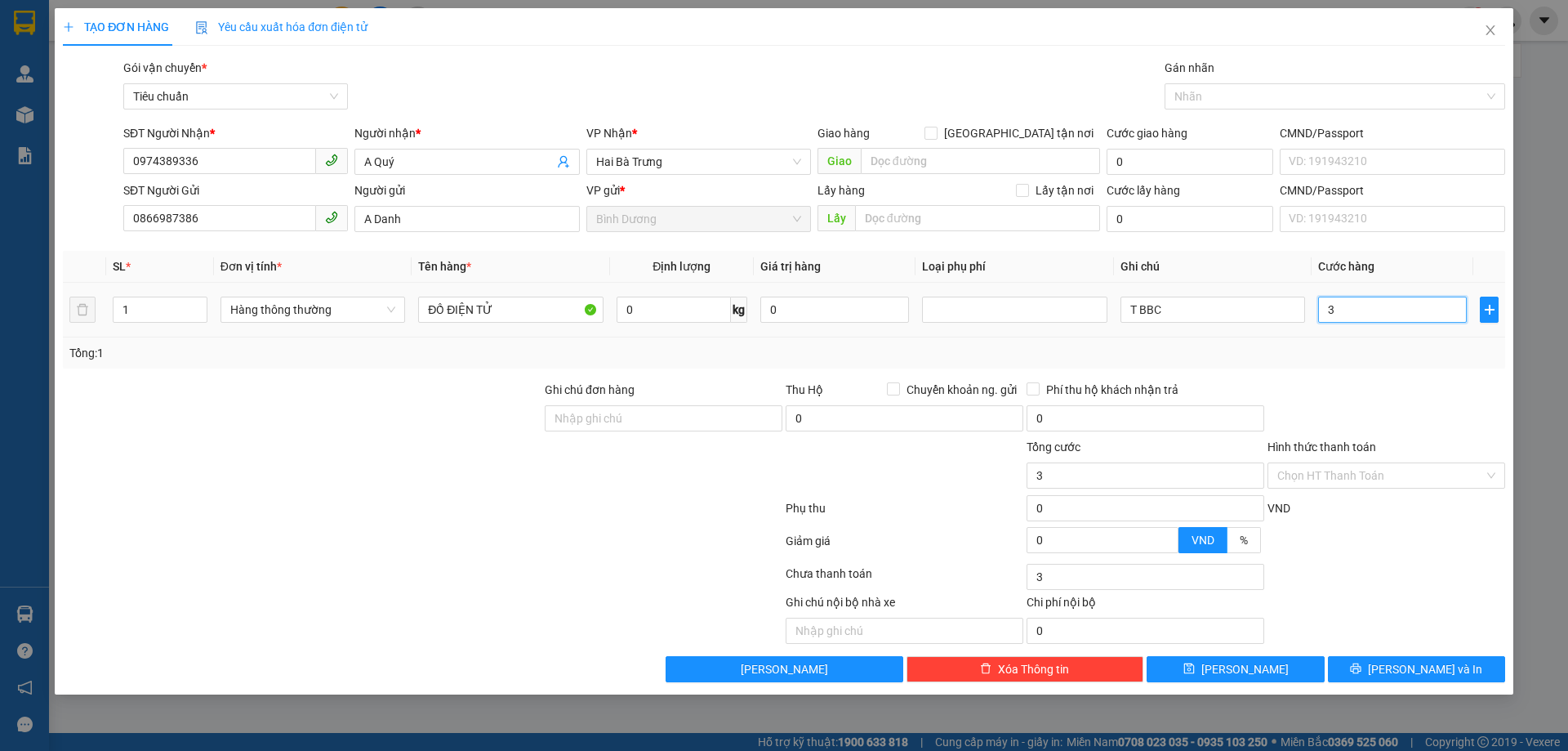
type input "30"
click at [1371, 355] on div "Tổng: 1" at bounding box center [784, 353] width 1429 height 18
type input "30.000"
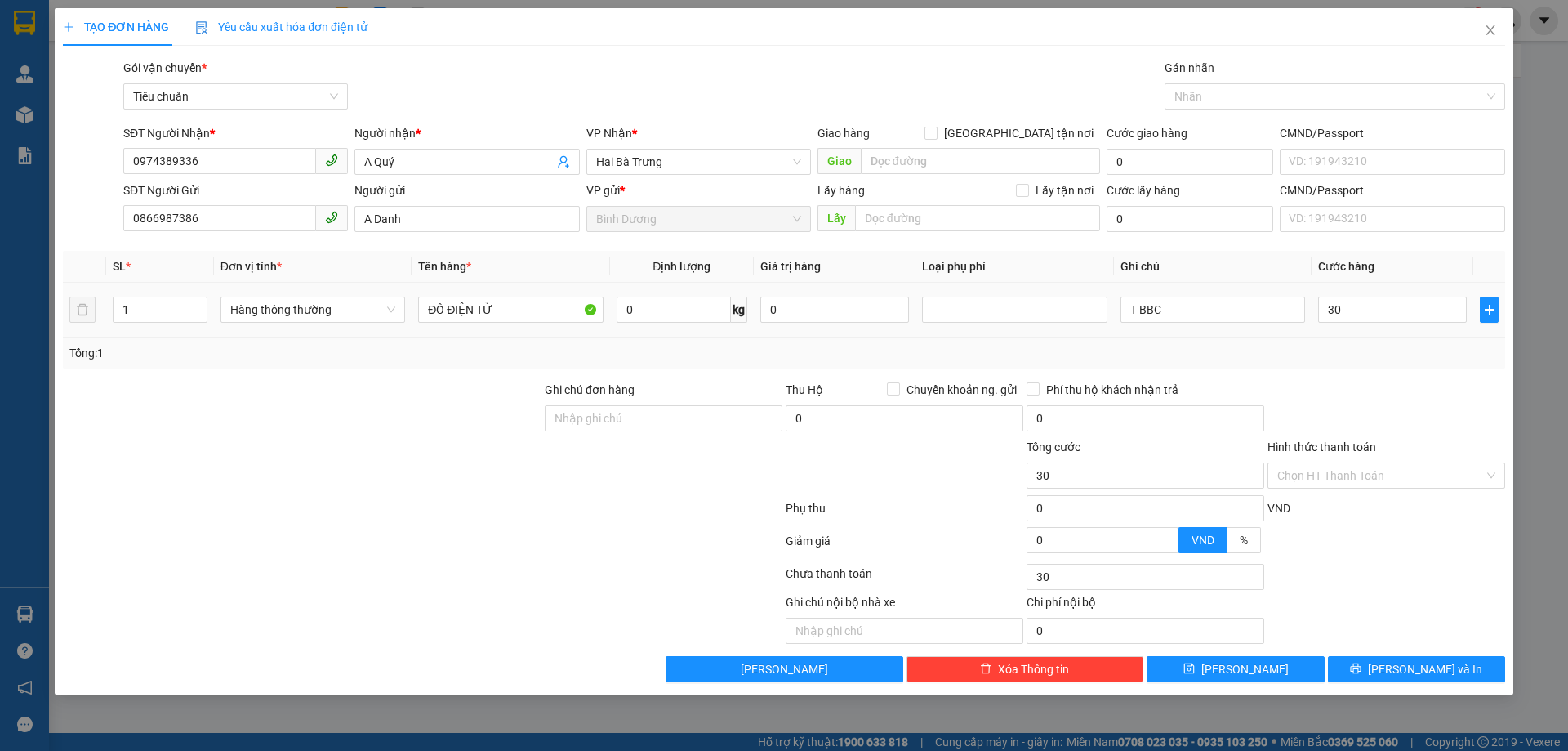
type input "30.000"
click at [1421, 656] on button "[PERSON_NAME] và In" at bounding box center [1416, 668] width 177 height 26
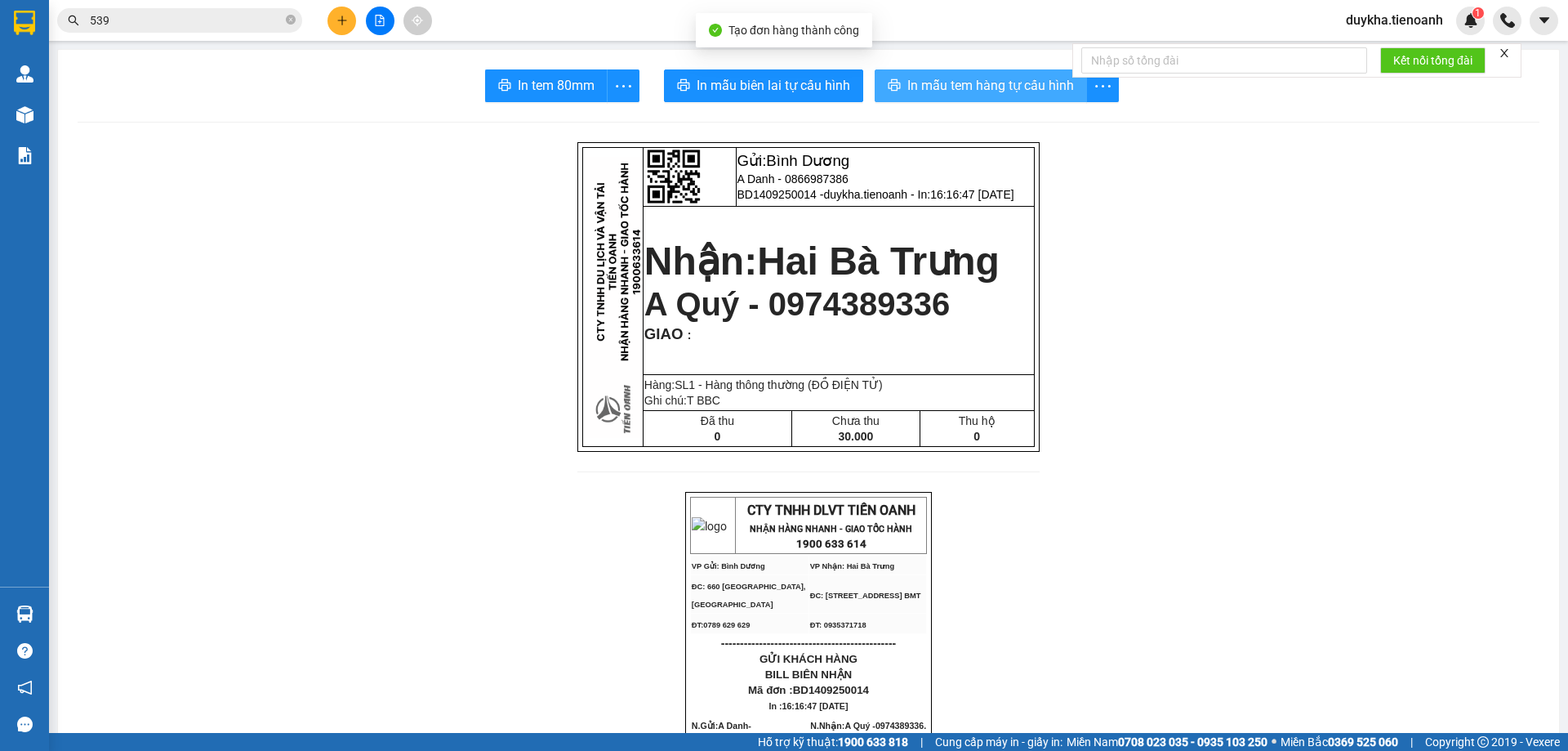
click at [1001, 71] on button "In mẫu tem hàng tự cấu hình" at bounding box center [980, 86] width 212 height 33
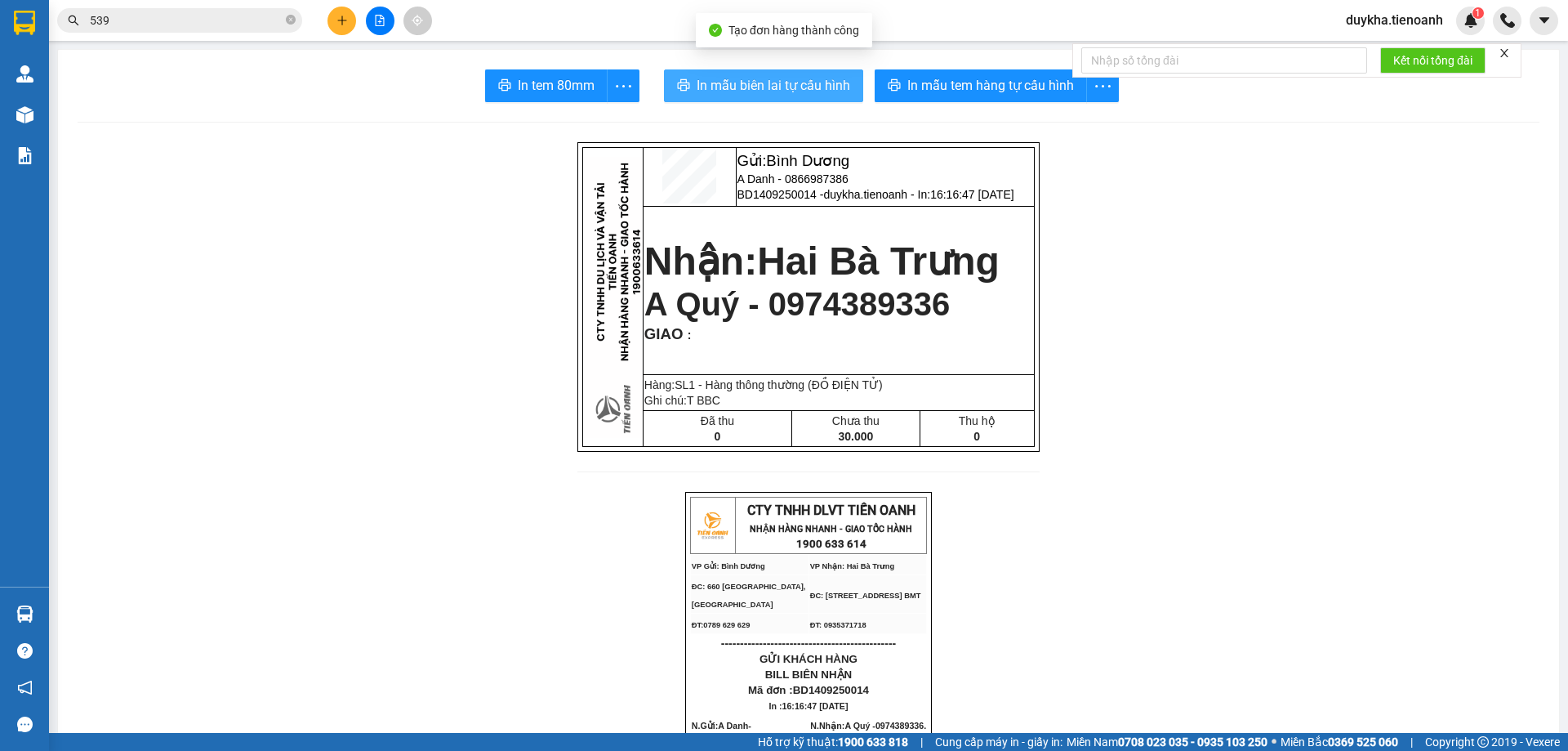
click at [825, 75] on span "In mẫu biên lai tự cấu hình" at bounding box center [773, 85] width 153 height 20
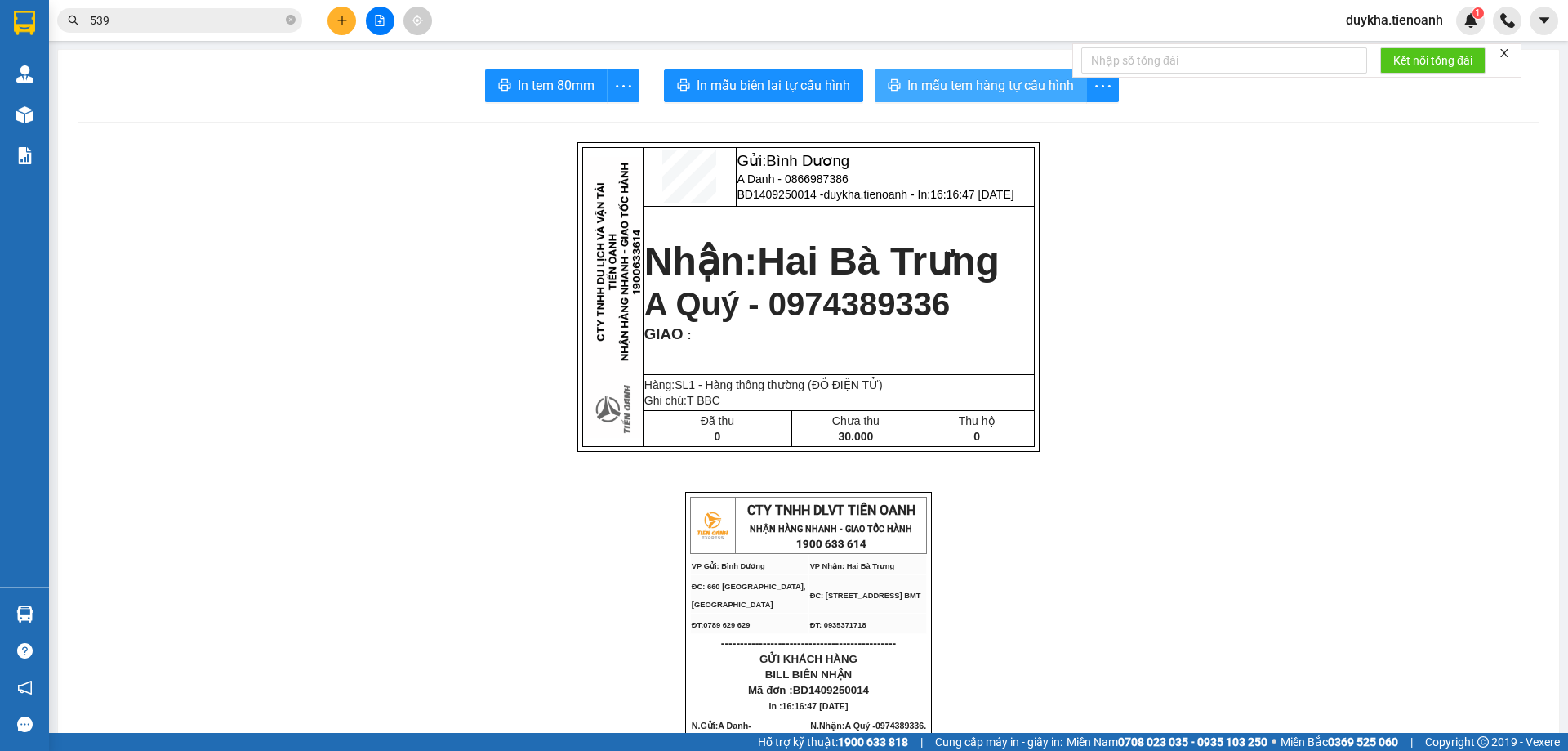
click at [1042, 93] on span "In mẫu tem hàng tự cấu hình" at bounding box center [990, 85] width 167 height 20
click at [293, 20] on icon "close-circle" at bounding box center [290, 20] width 10 height 10
click at [524, 19] on div "Kết quả tìm kiếm ( 2589 ) Bộ lọc Mã ĐH Trạng thái Món hàng Thu hộ Tổng cước Chư…" at bounding box center [784, 20] width 1568 height 41
click at [352, 24] on button at bounding box center [342, 20] width 28 height 29
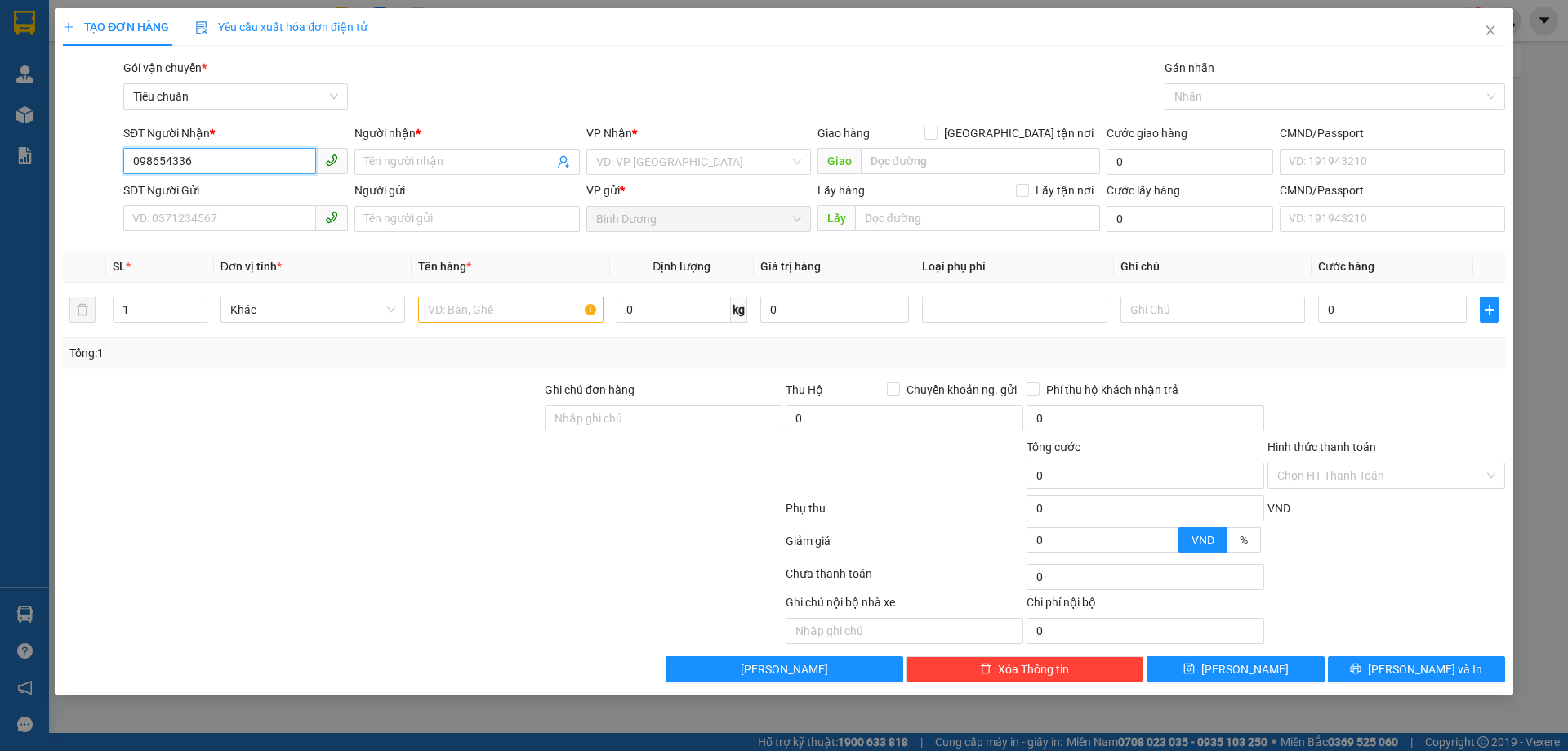
click at [164, 161] on input "098654336" at bounding box center [219, 160] width 192 height 26
type input "0986504336"
click at [251, 186] on div "0986504336 - A BỤT" at bounding box center [235, 194] width 205 height 18
type input "A BỤT"
type input "Có"
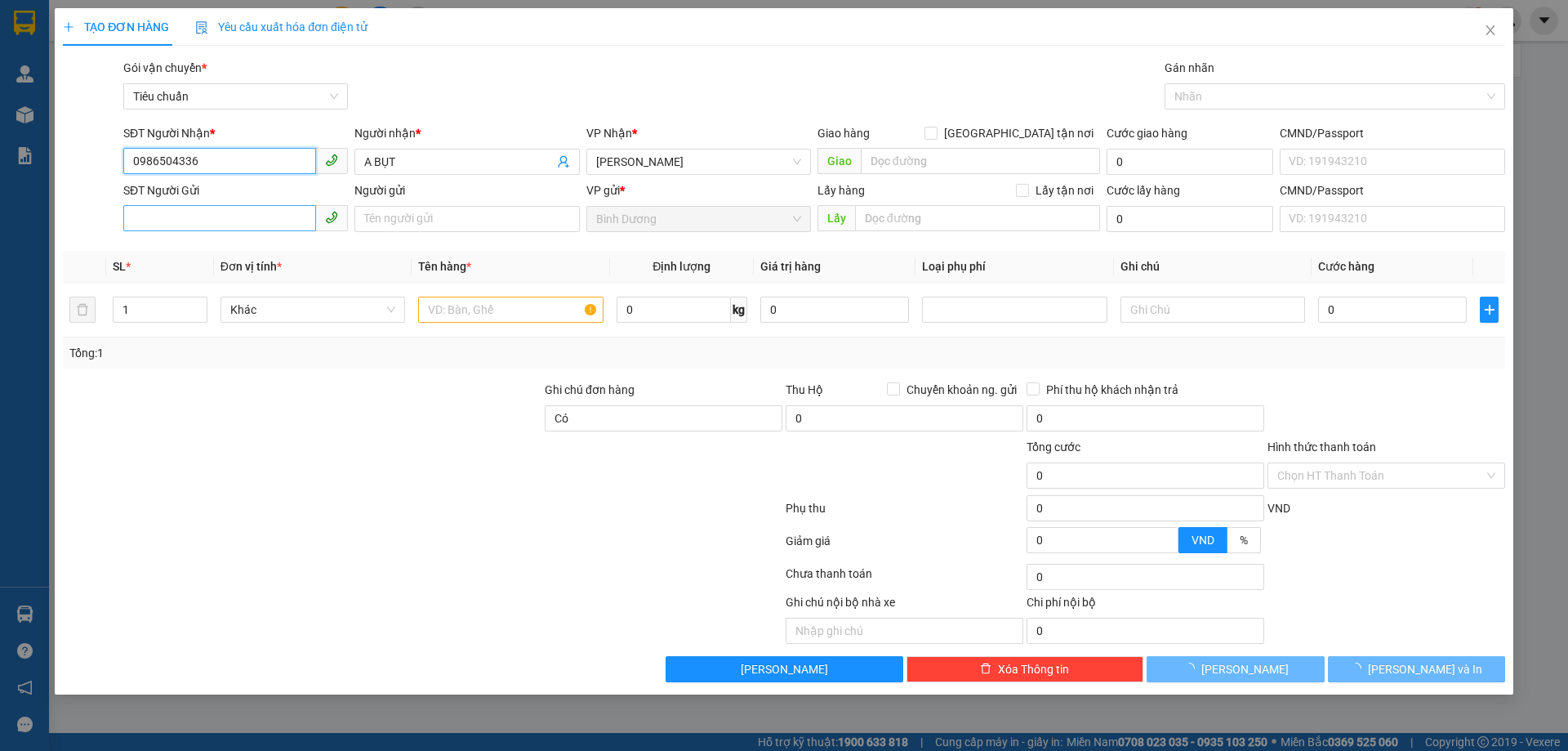
type input "0986504336"
click at [253, 215] on input "SĐT Người Gửi" at bounding box center [219, 217] width 192 height 26
type input "80.000"
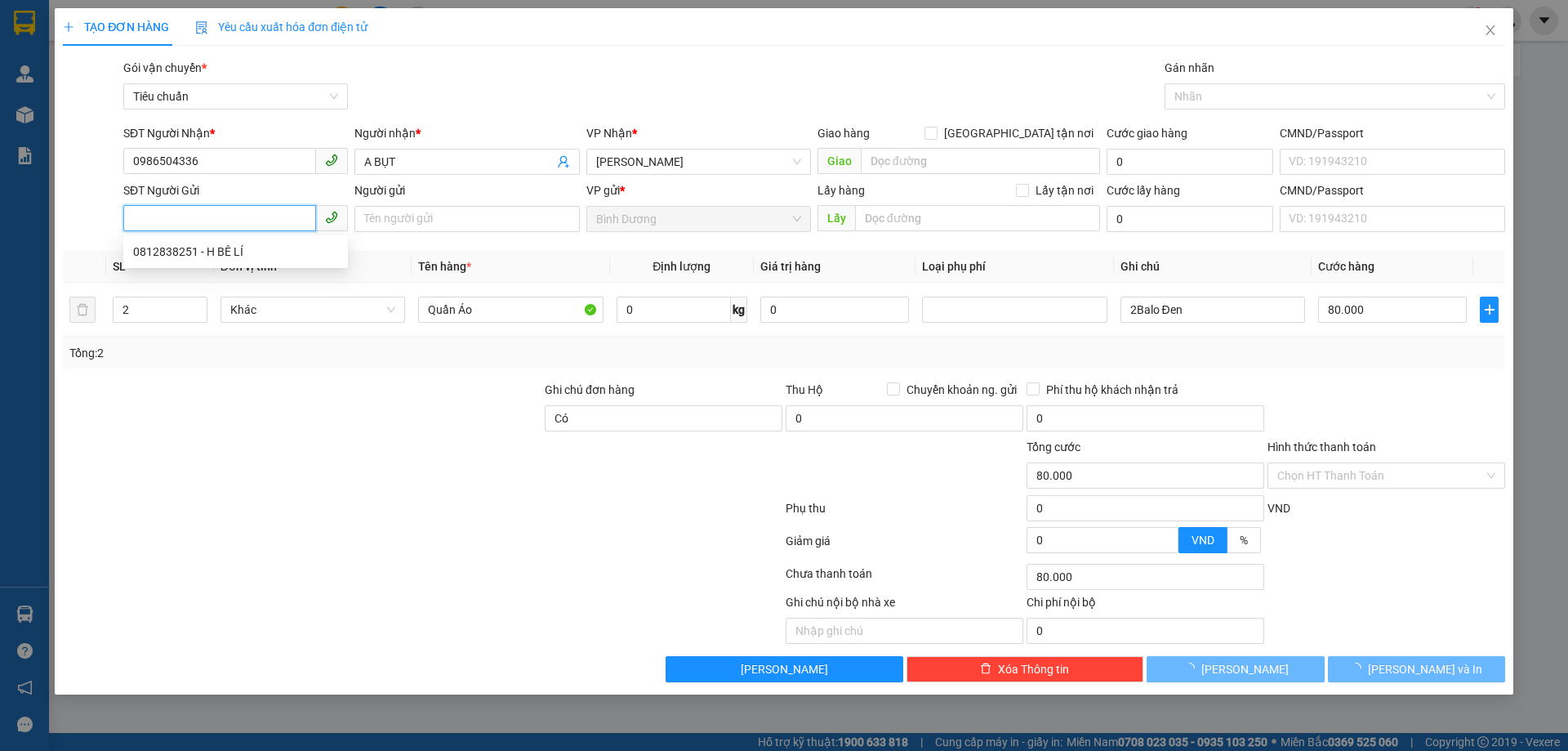
click at [255, 255] on div "0812838251 - H BÊ LÍ" at bounding box center [235, 251] width 205 height 18
type input "0812838251"
type input "H BÊ LÍ"
click at [324, 458] on div at bounding box center [302, 467] width 482 height 57
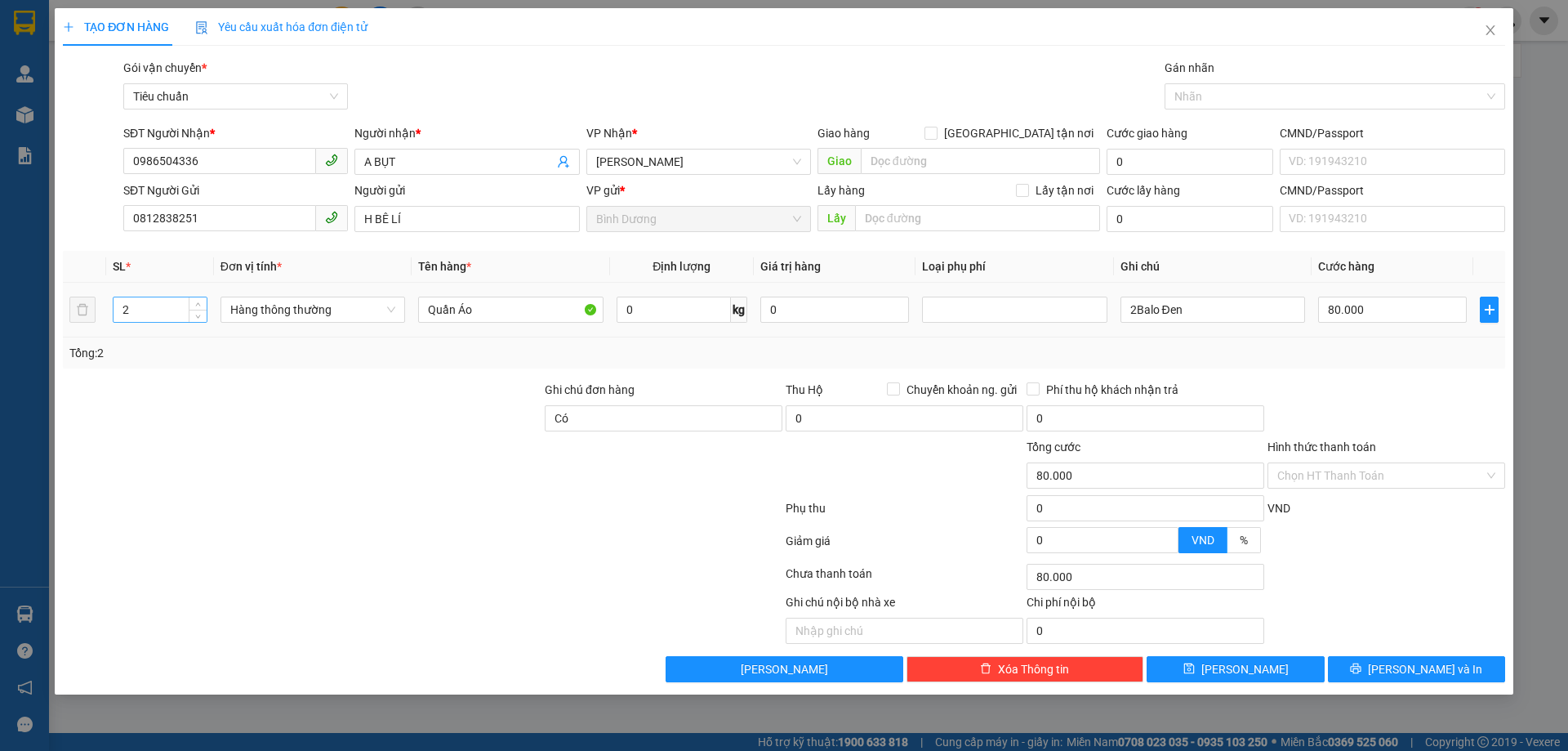
click at [158, 310] on input "2" at bounding box center [159, 310] width 93 height 25
type input "1"
click at [626, 421] on input "Có" at bounding box center [663, 418] width 238 height 26
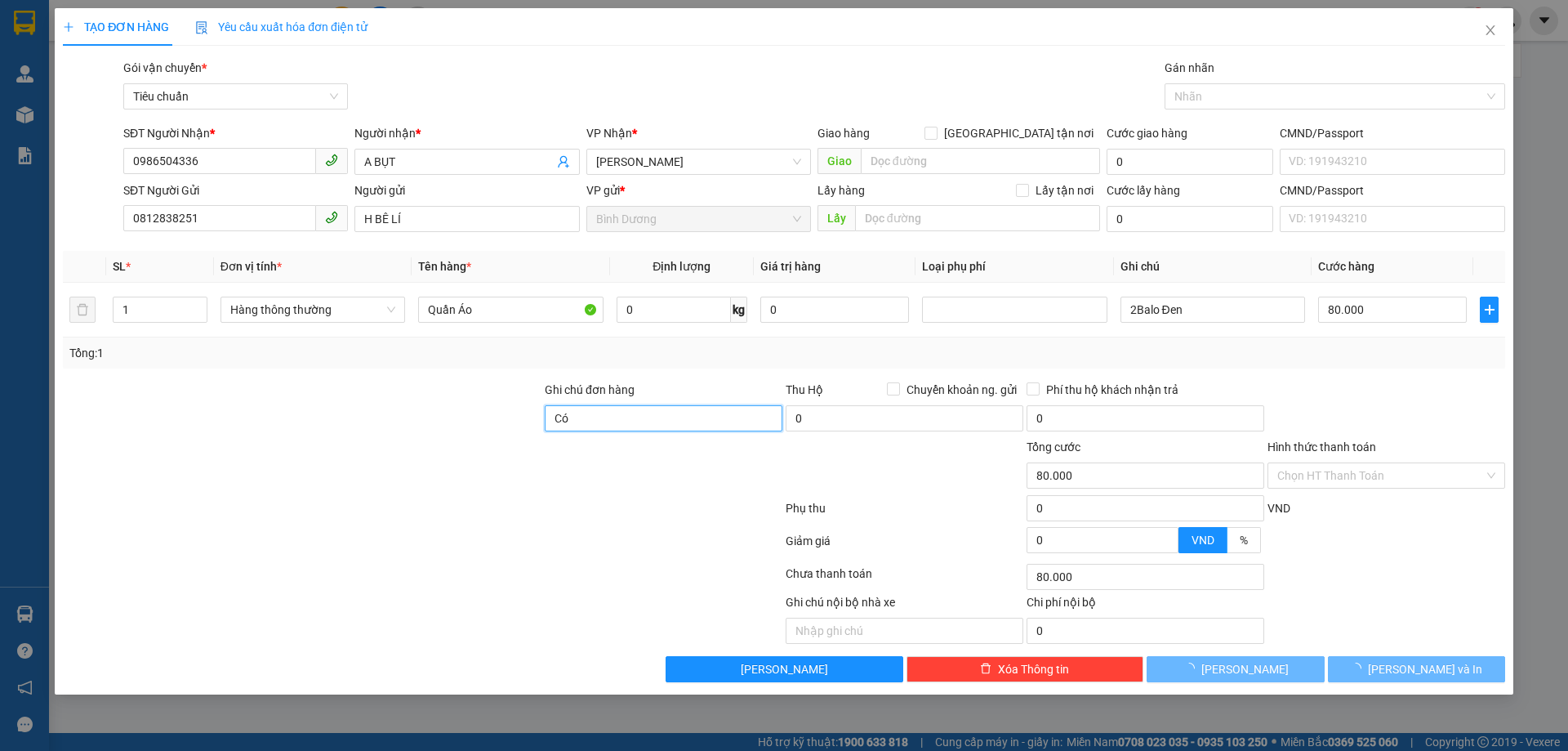
type input "C"
type input "0"
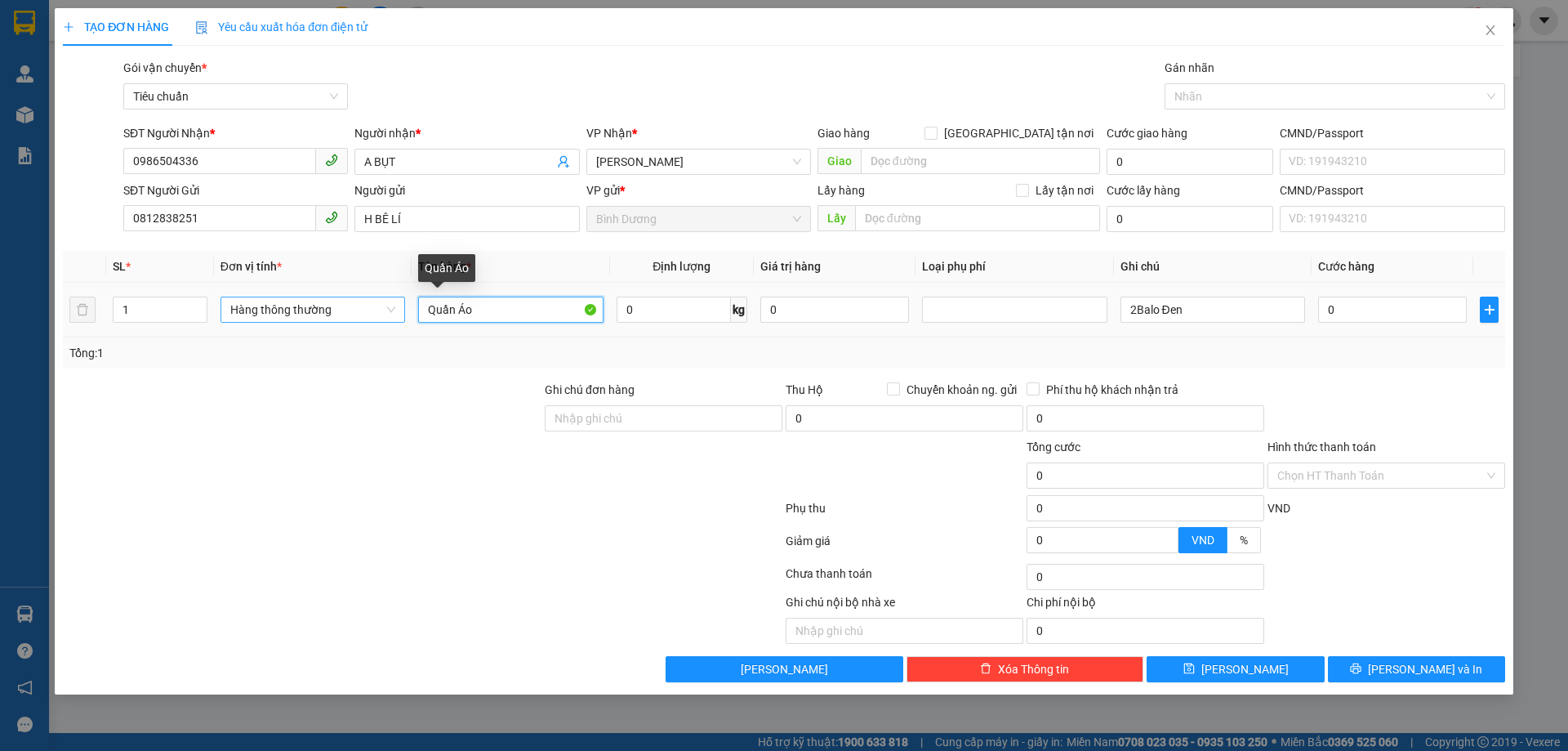
drag, startPoint x: 500, startPoint y: 306, endPoint x: 379, endPoint y: 311, distance: 121.1
click at [379, 311] on tr "1 Hàng thông thường Quần Áo 0 kg 0 2Balo Đen 0" at bounding box center [784, 309] width 1442 height 54
type input "Bánh +Sữa"
click at [680, 320] on input "0" at bounding box center [673, 309] width 114 height 26
type input "6"
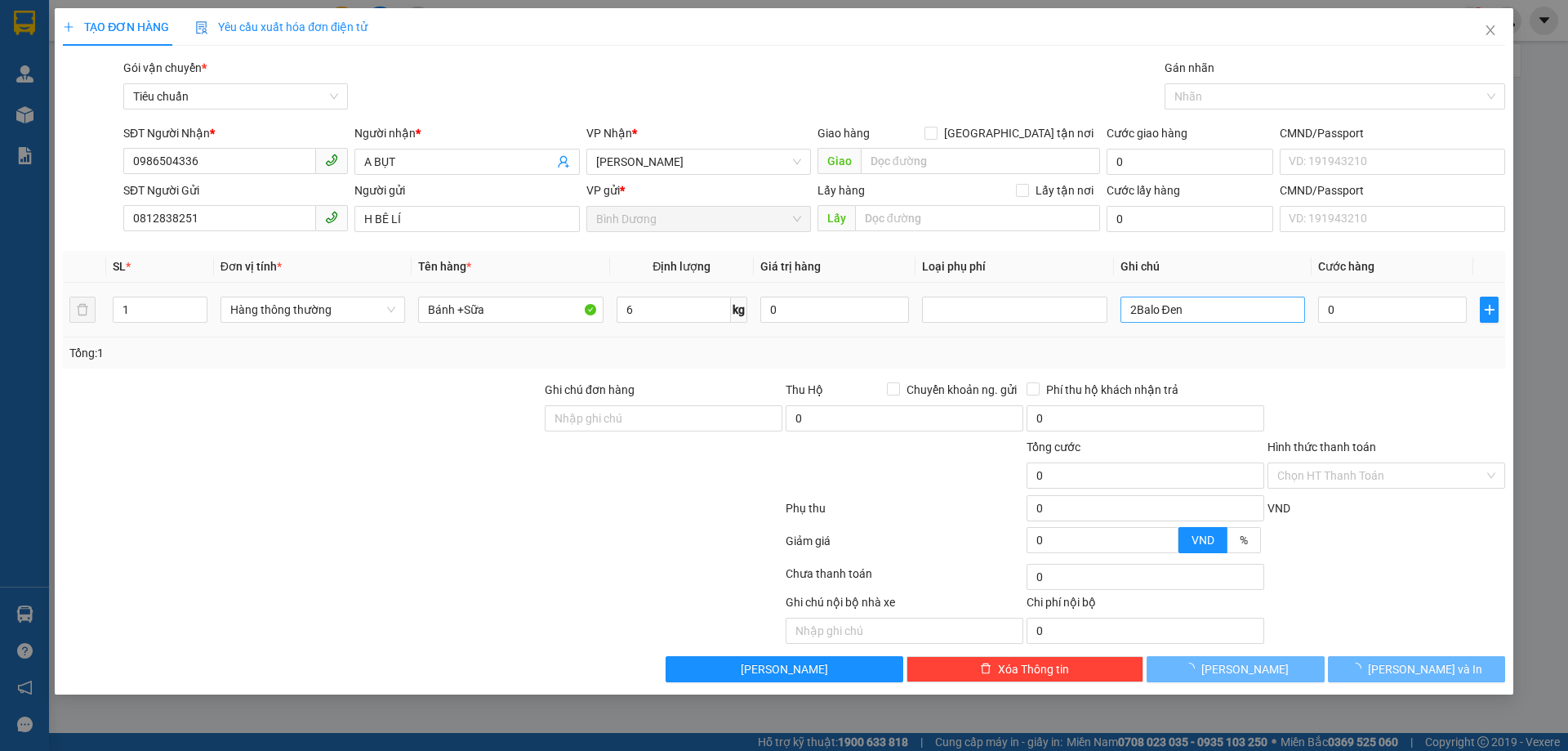
drag, startPoint x: 836, startPoint y: 361, endPoint x: 1231, endPoint y: 305, distance: 398.9
click at [837, 361] on div "Tổng: 1" at bounding box center [784, 353] width 1429 height 18
type input "40.000"
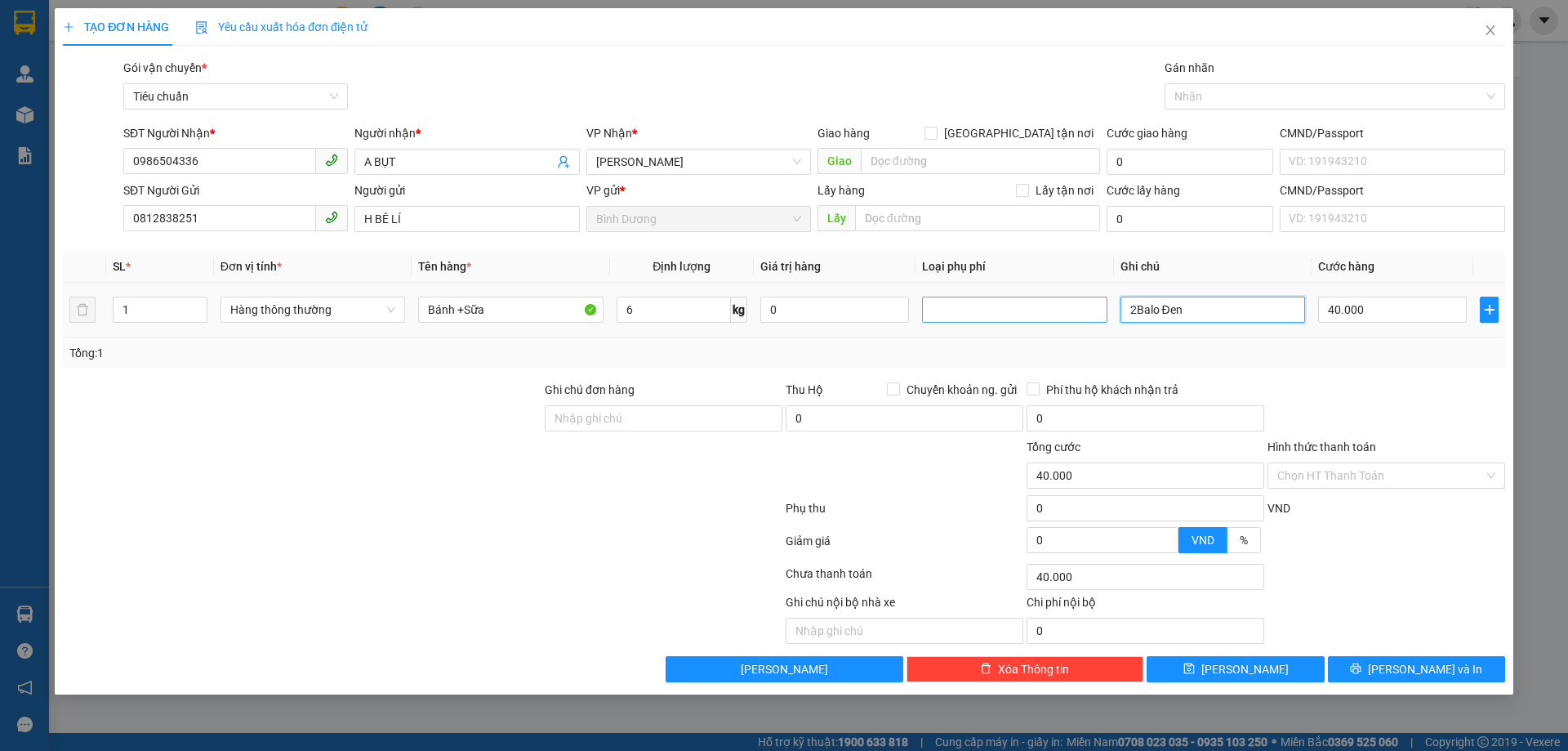
drag, startPoint x: 1231, startPoint y: 303, endPoint x: 925, endPoint y: 302, distance: 306.0
click at [925, 302] on tr "1 Hàng thông thường Bánh +Sữa 6 kg 0 2Balo Đen 40.000" at bounding box center [784, 309] width 1442 height 54
type input "Bao Trắng Chữ"
click at [1355, 478] on input "Hình thức thanh toán" at bounding box center [1380, 476] width 207 height 25
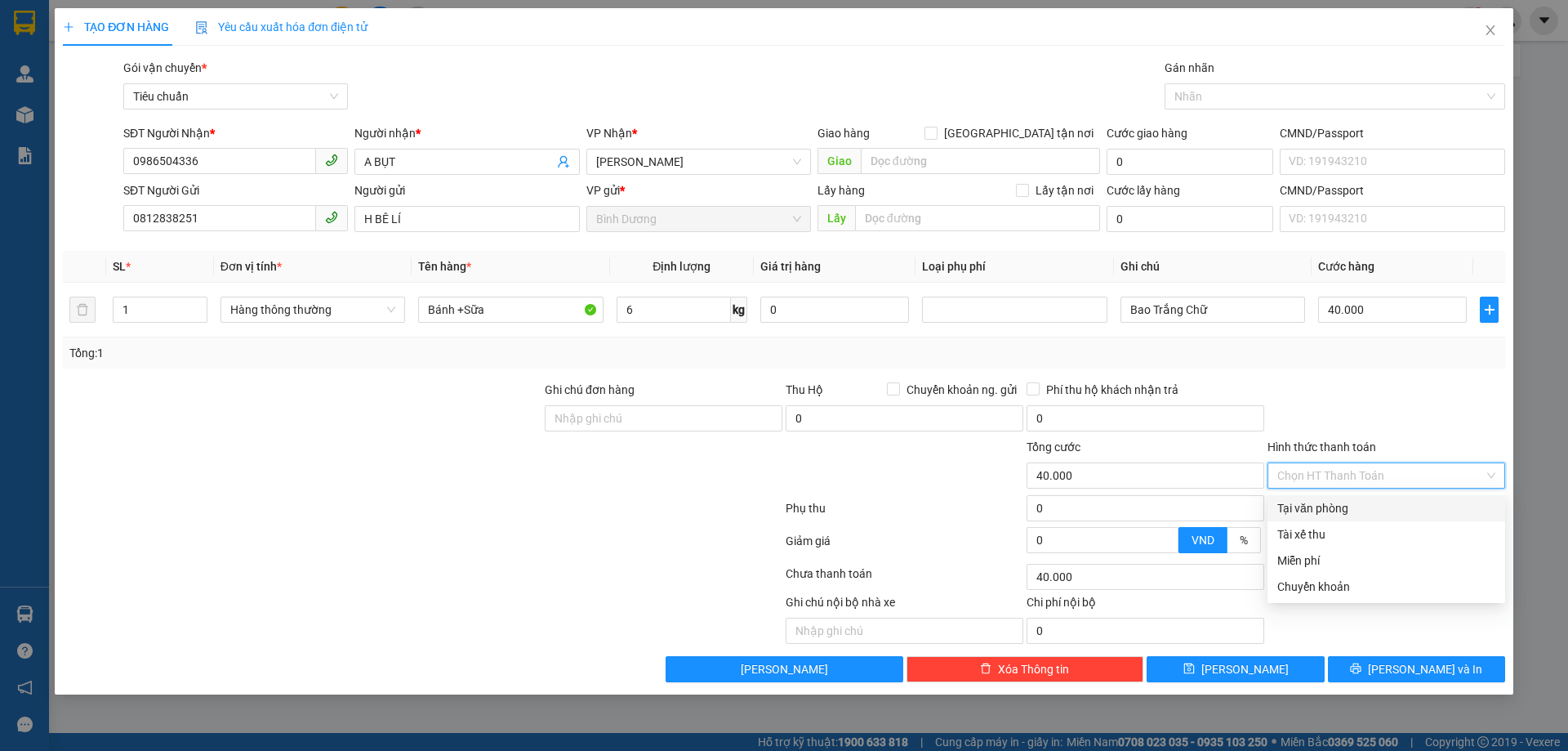
click at [1344, 515] on div "Tại văn phòng" at bounding box center [1385, 508] width 218 height 18
type input "0"
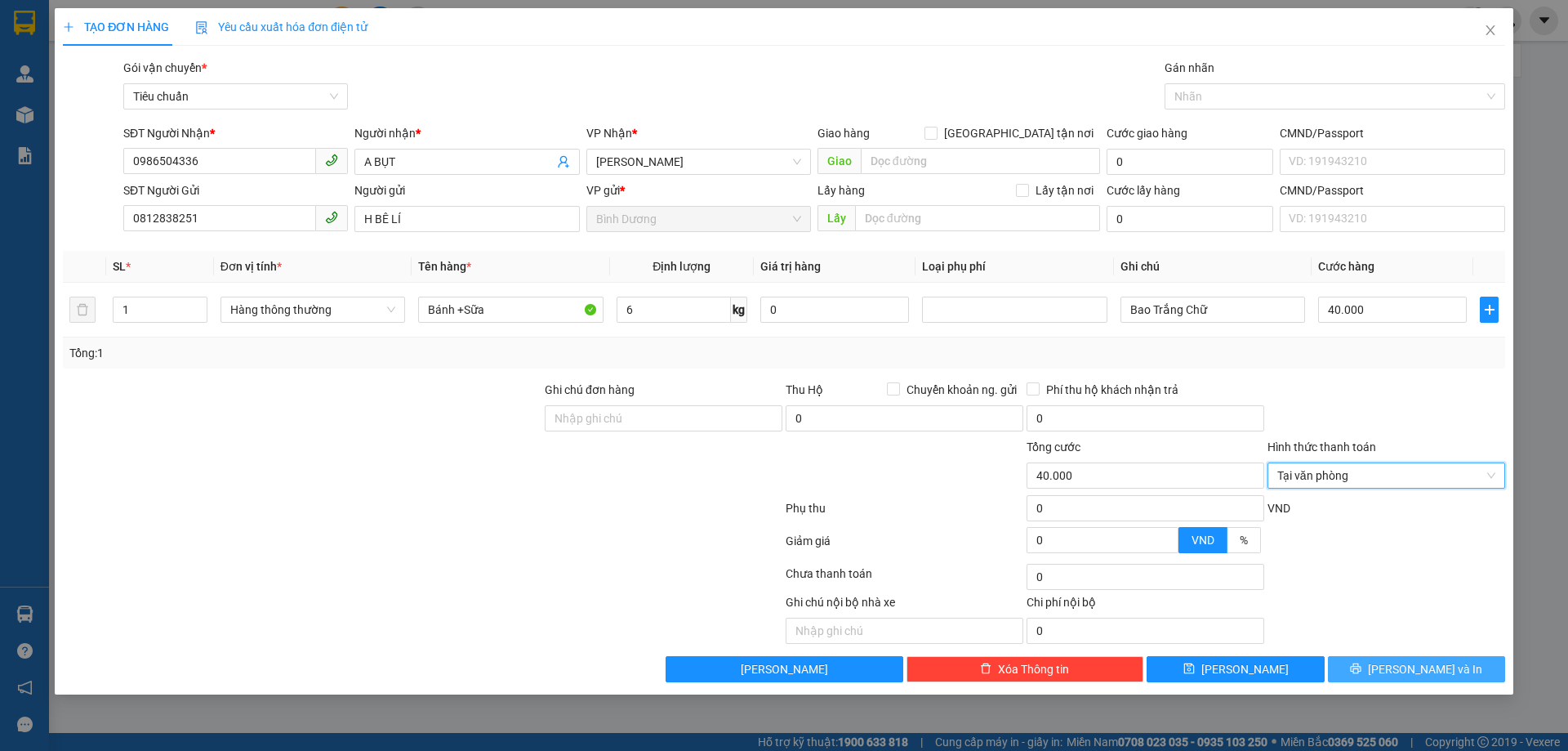
click at [1361, 667] on icon "printer" at bounding box center [1356, 669] width 11 height 11
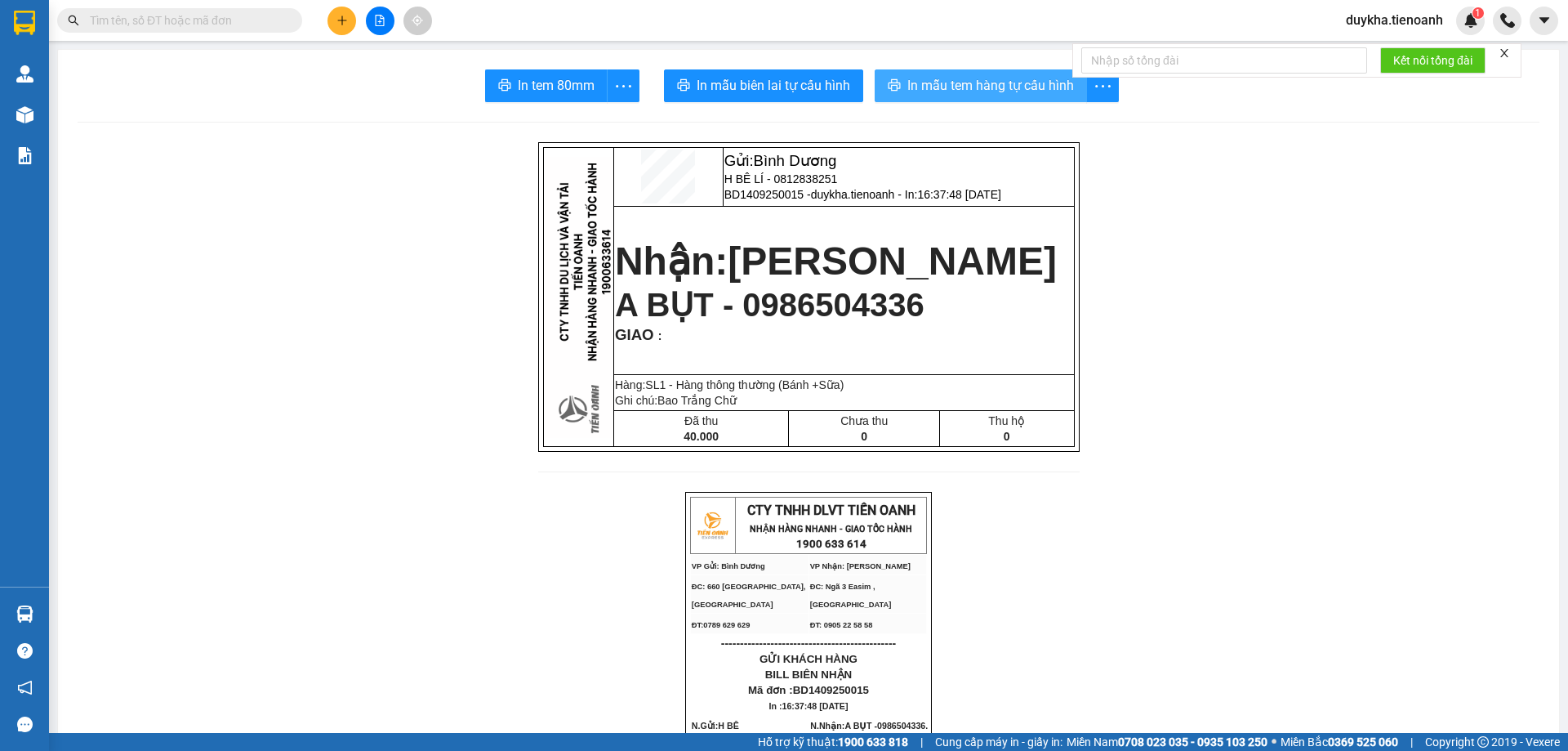
click at [963, 80] on span "In mẫu tem hàng tự cấu hình" at bounding box center [990, 85] width 167 height 20
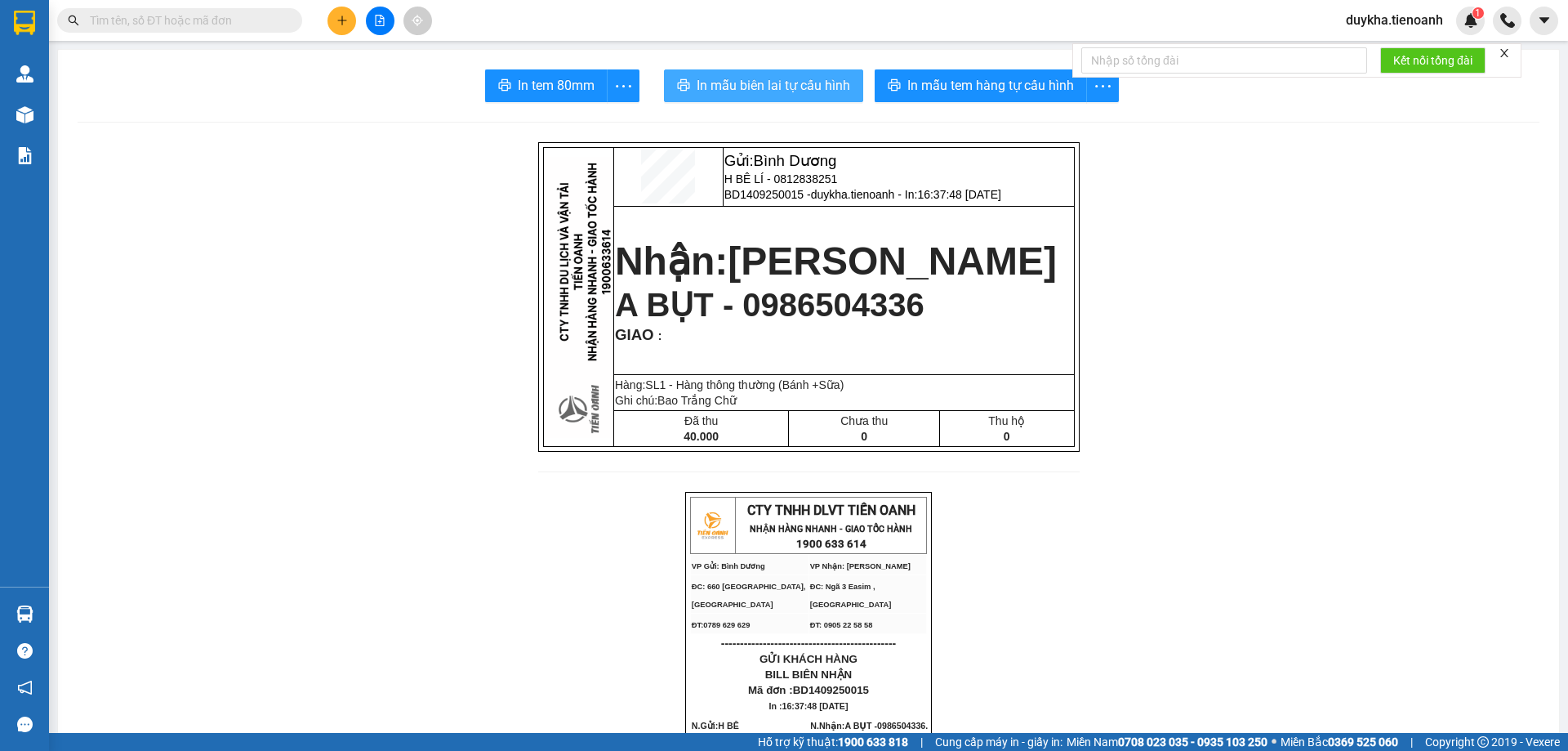
click at [752, 76] on span "In mẫu biên lai tự cấu hình" at bounding box center [773, 85] width 153 height 20
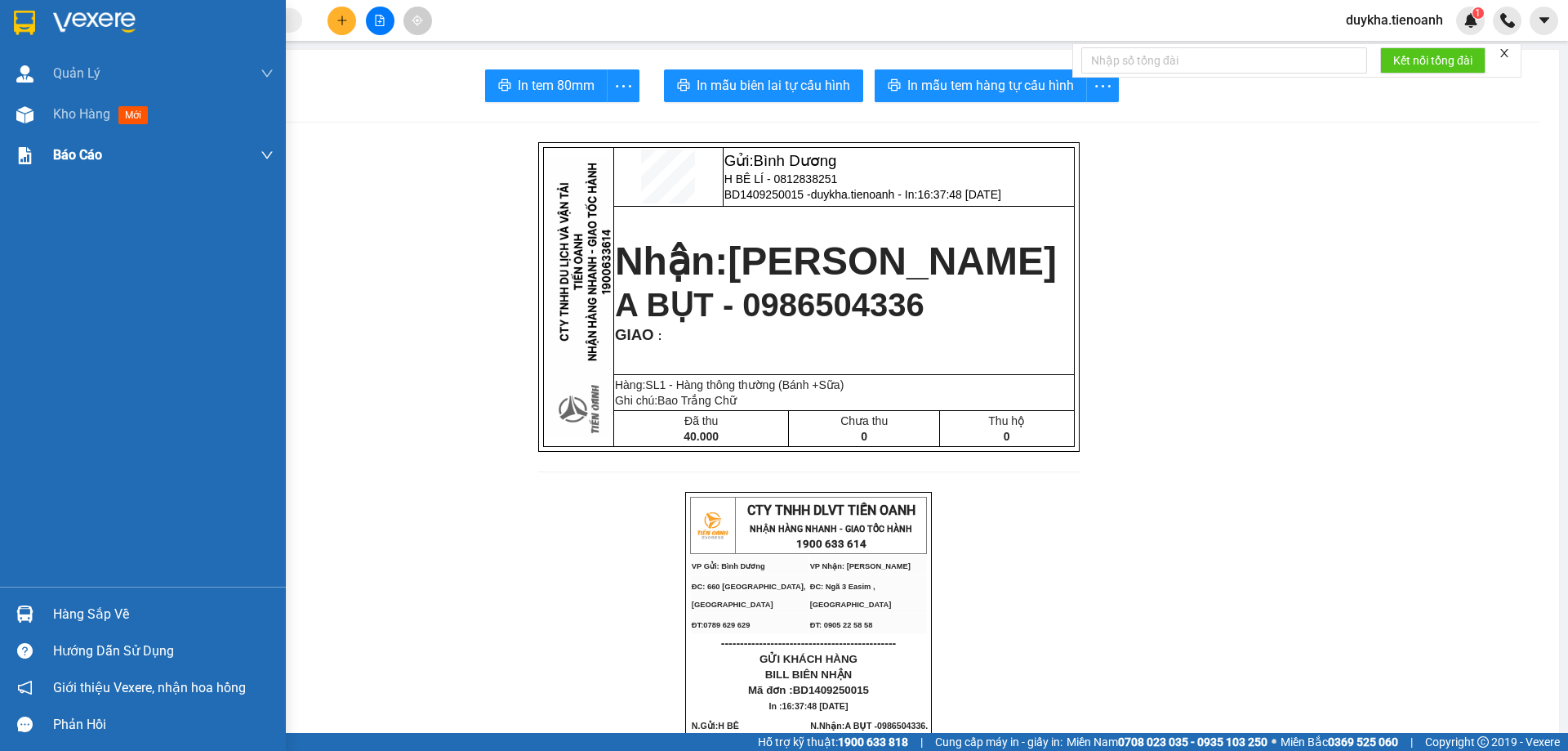
drag, startPoint x: 44, startPoint y: 125, endPoint x: 175, endPoint y: 144, distance: 132.4
click at [45, 125] on div "Kho hàng mới" at bounding box center [142, 114] width 286 height 41
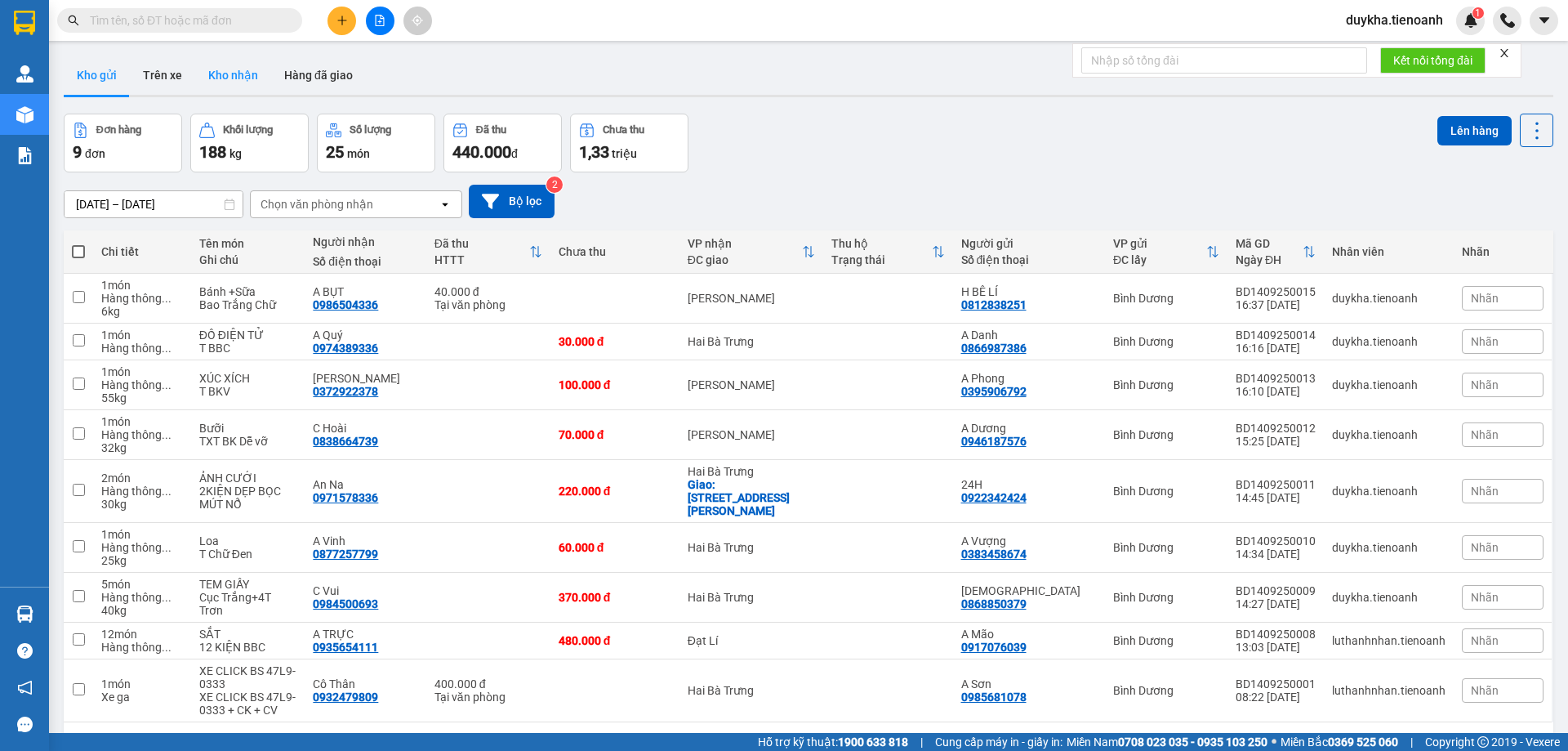
click at [232, 80] on button "Kho nhận" at bounding box center [232, 75] width 76 height 39
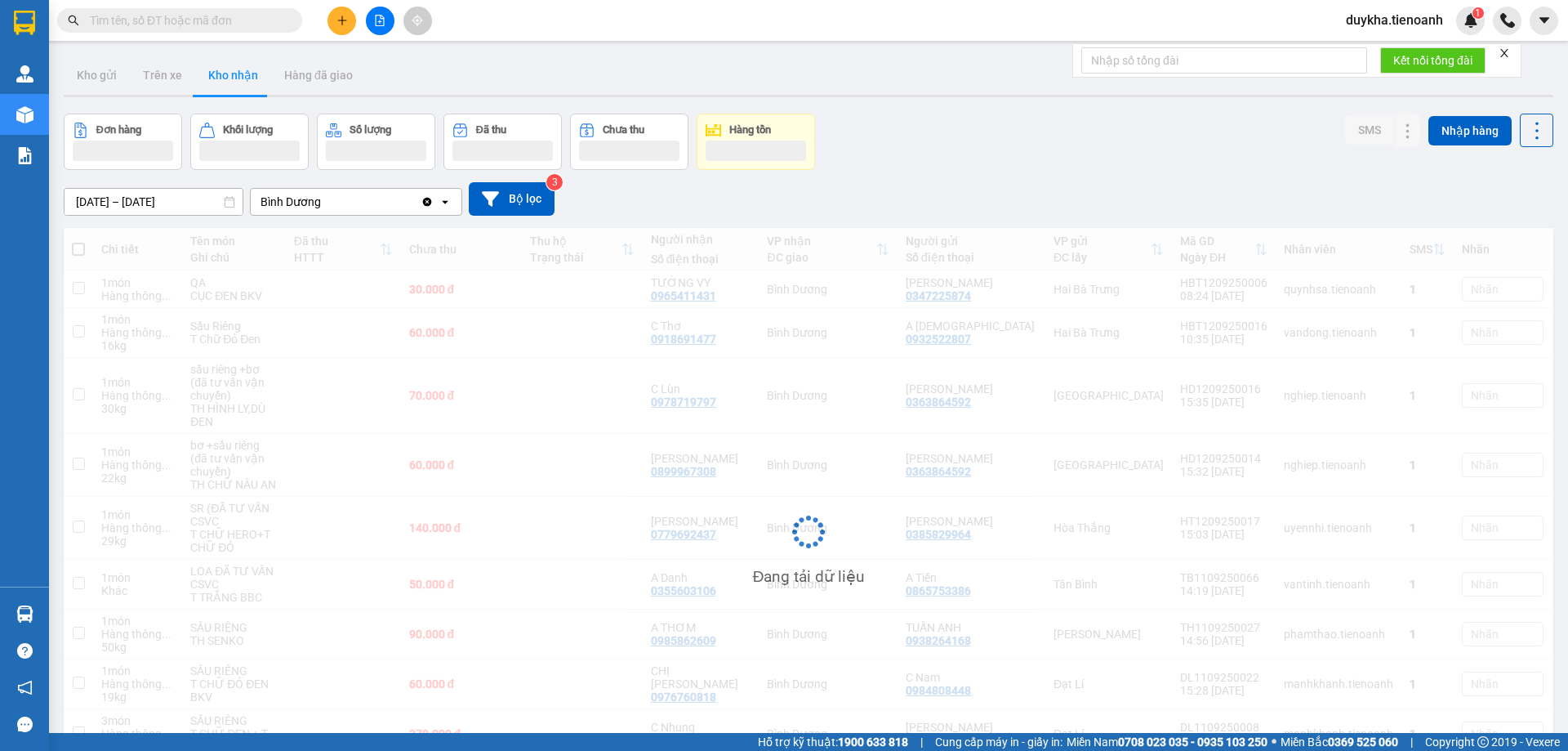
click at [969, 158] on div "Đơn hàng Khối lượng Số lượng Đã thu Chưa thu Hàng tồn SMS Nhập hàng" at bounding box center [808, 141] width 1490 height 56
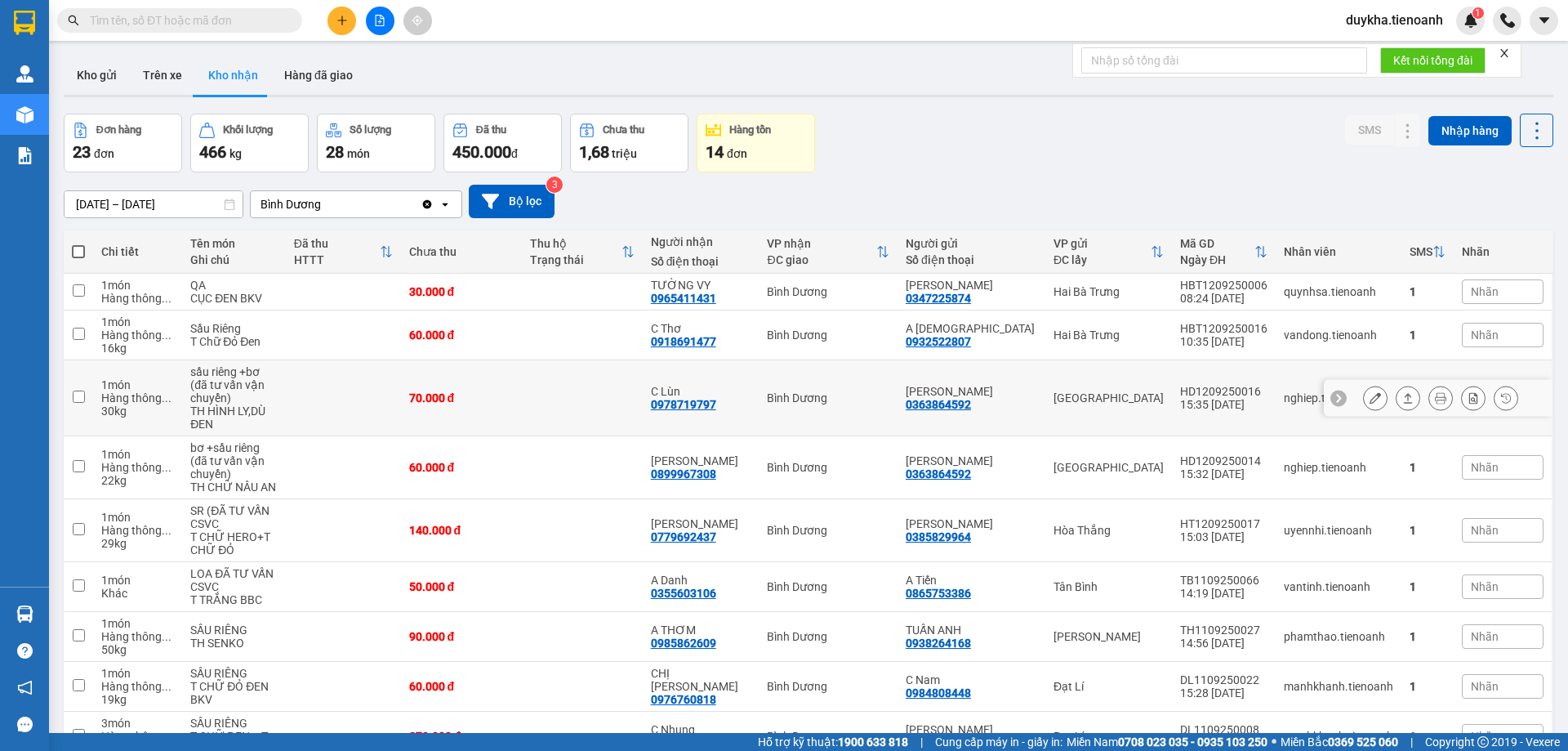
scroll to position [136, 0]
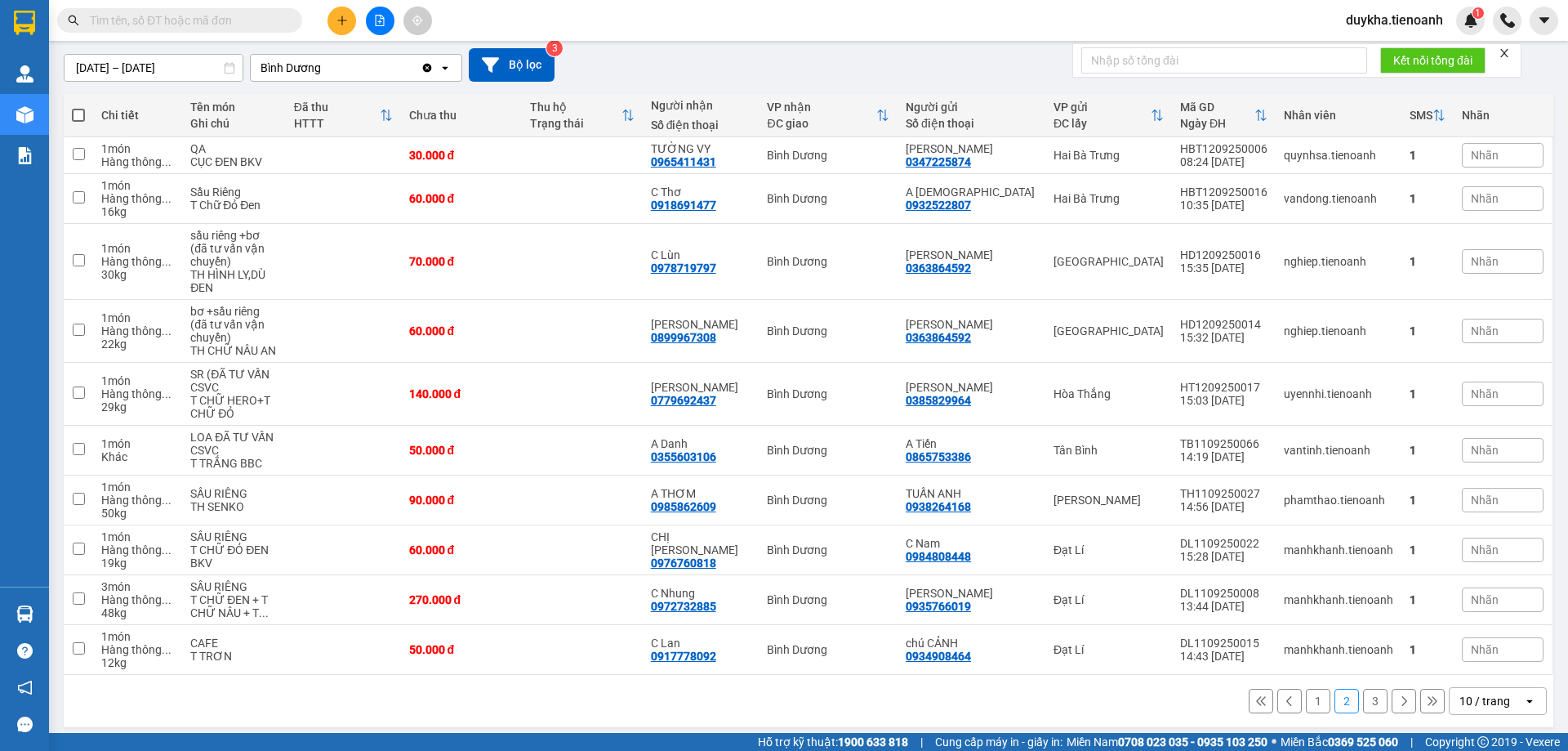
click at [1305, 697] on button "1" at bounding box center [1318, 701] width 25 height 25
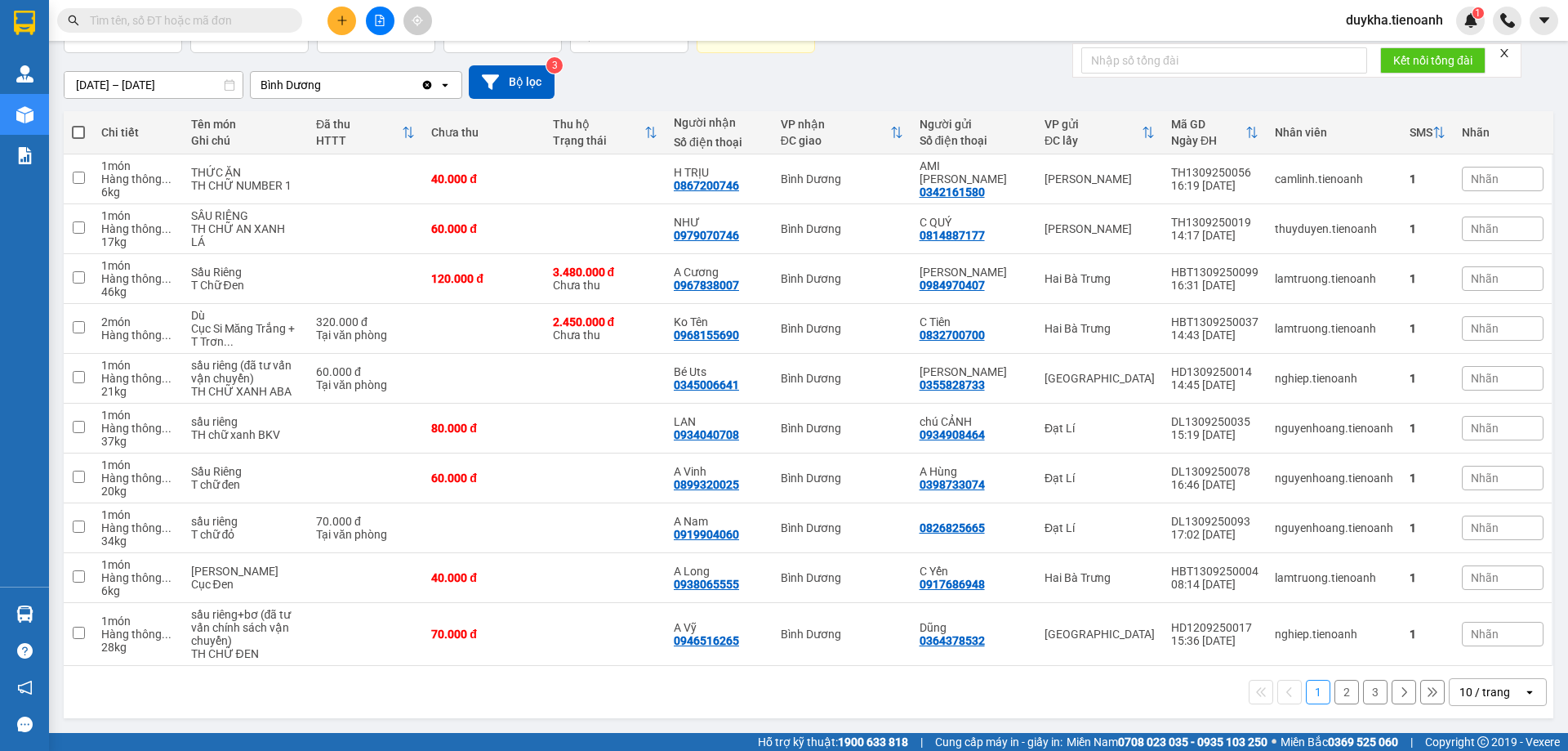
scroll to position [133, 0]
click at [1370, 172] on button at bounding box center [1375, 179] width 23 height 29
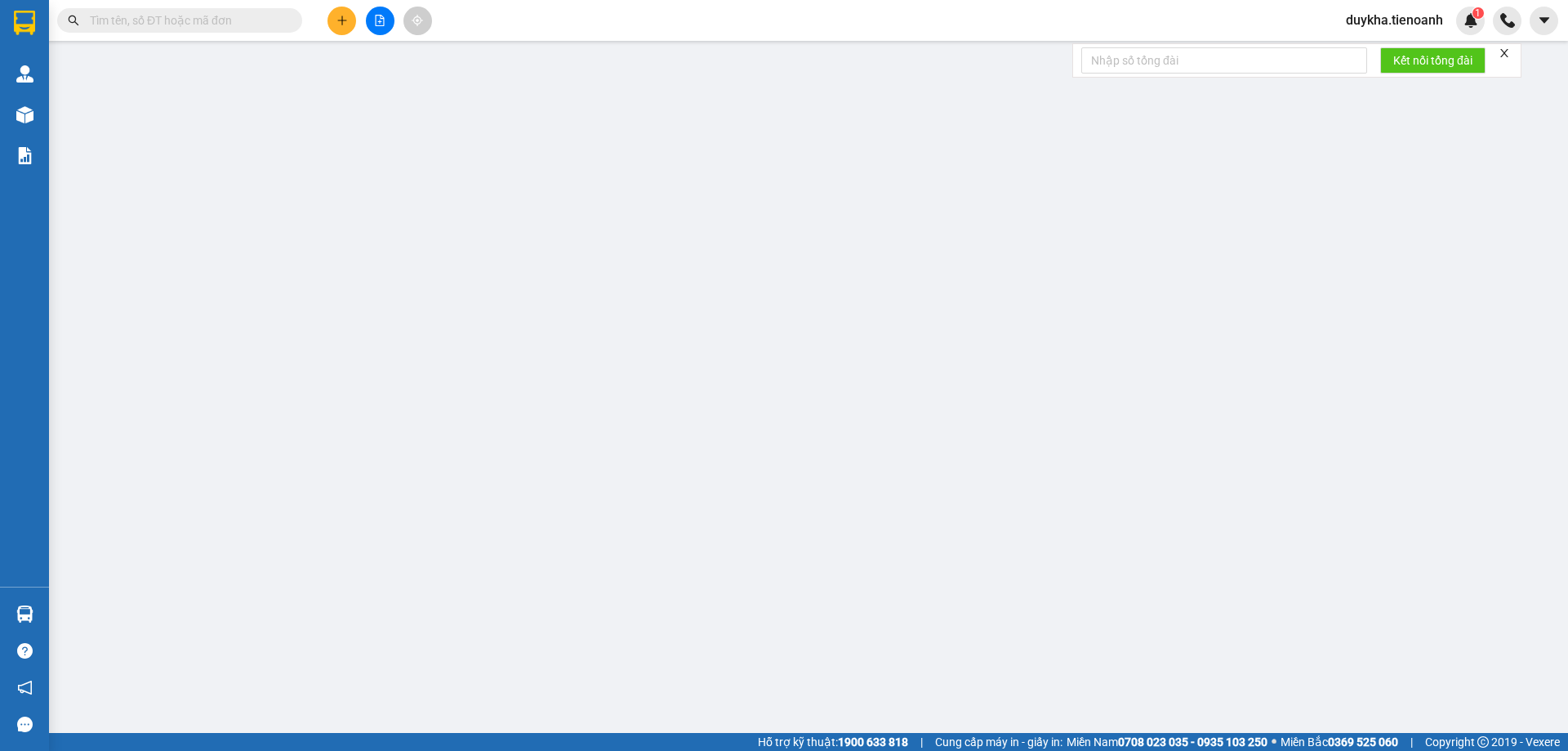
type input "0867200746"
type input "H TRỊU"
type input "0342161580"
type input "AMI [PERSON_NAME]"
type input "40.000"
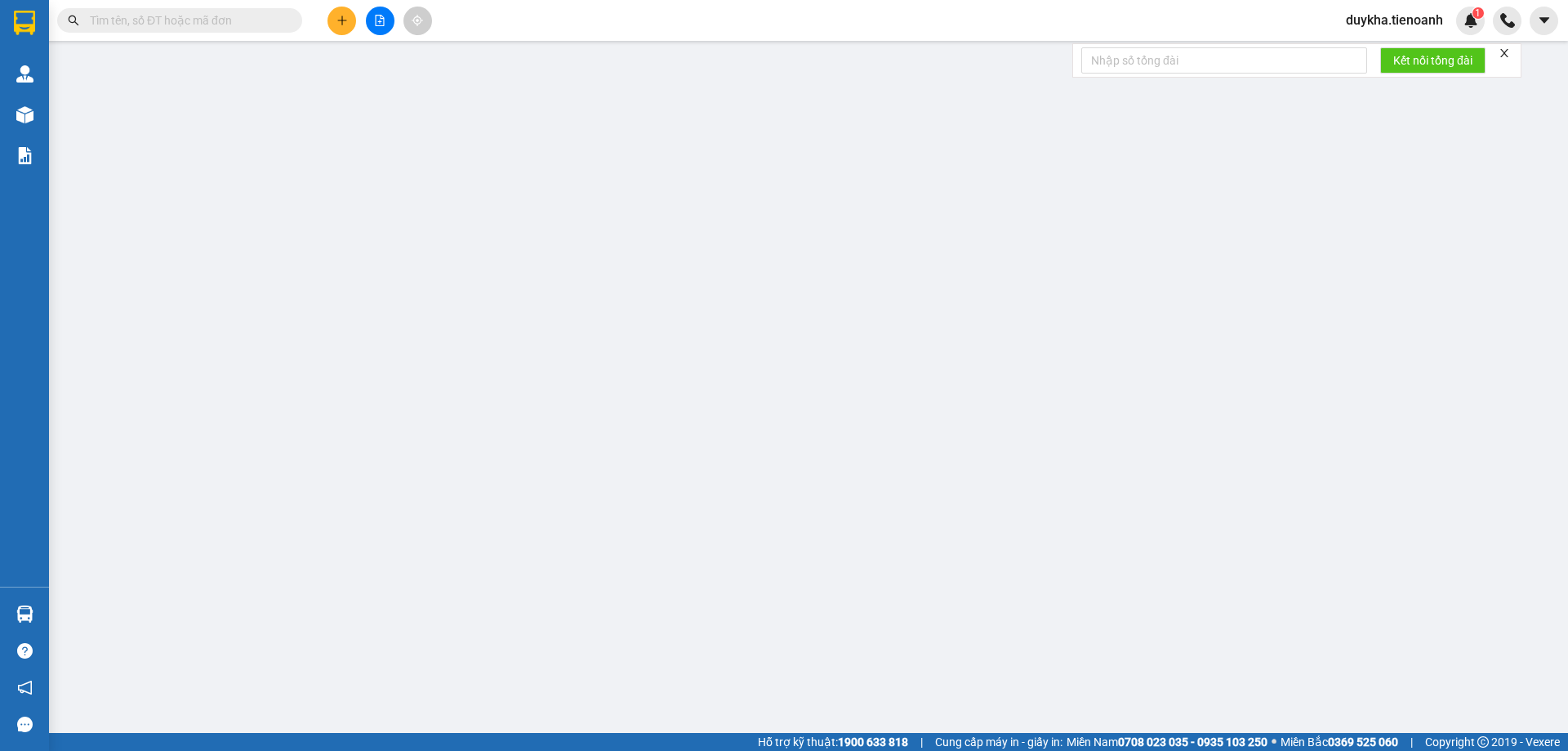
type input "40.000"
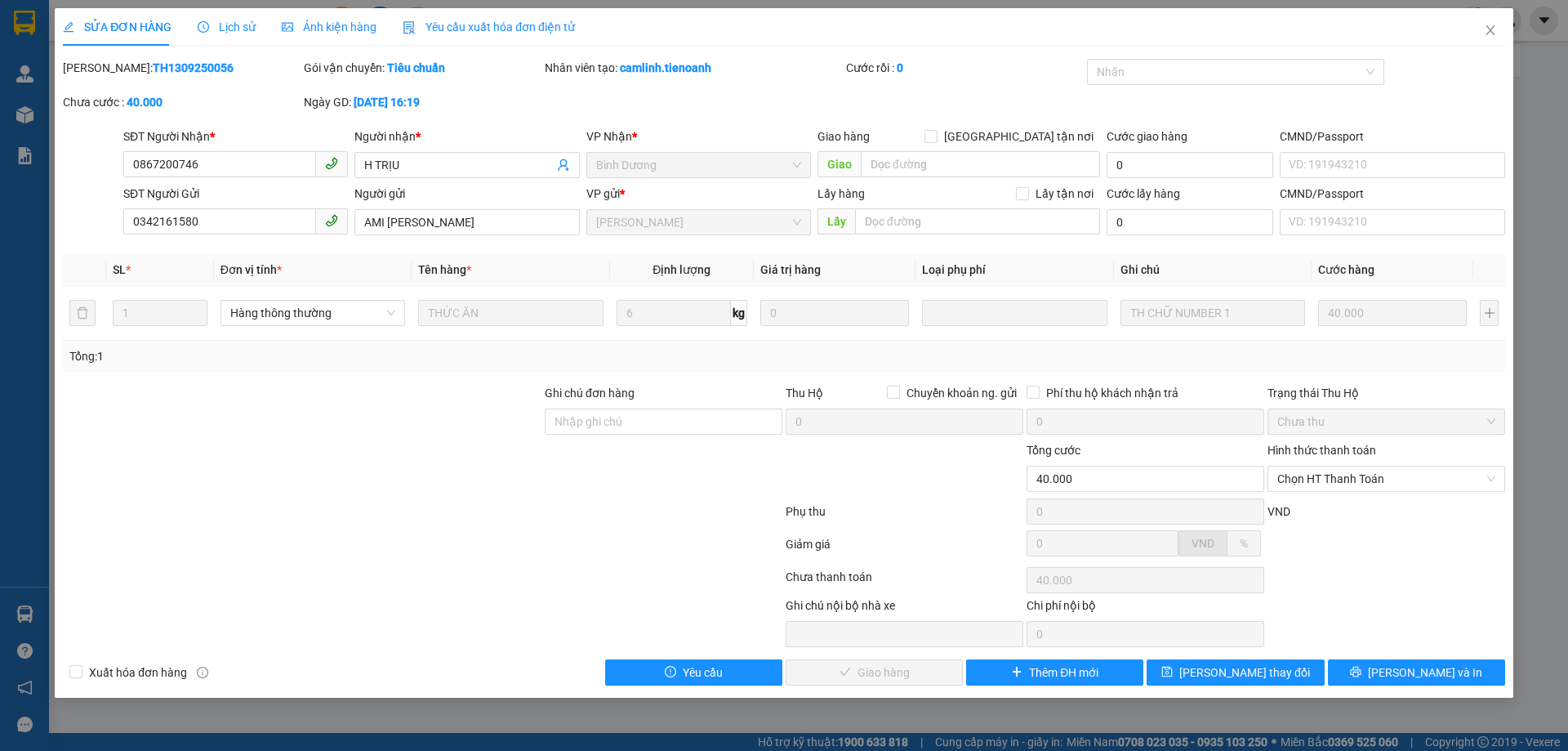
click at [245, 29] on span "Lịch sử" at bounding box center [226, 27] width 58 height 13
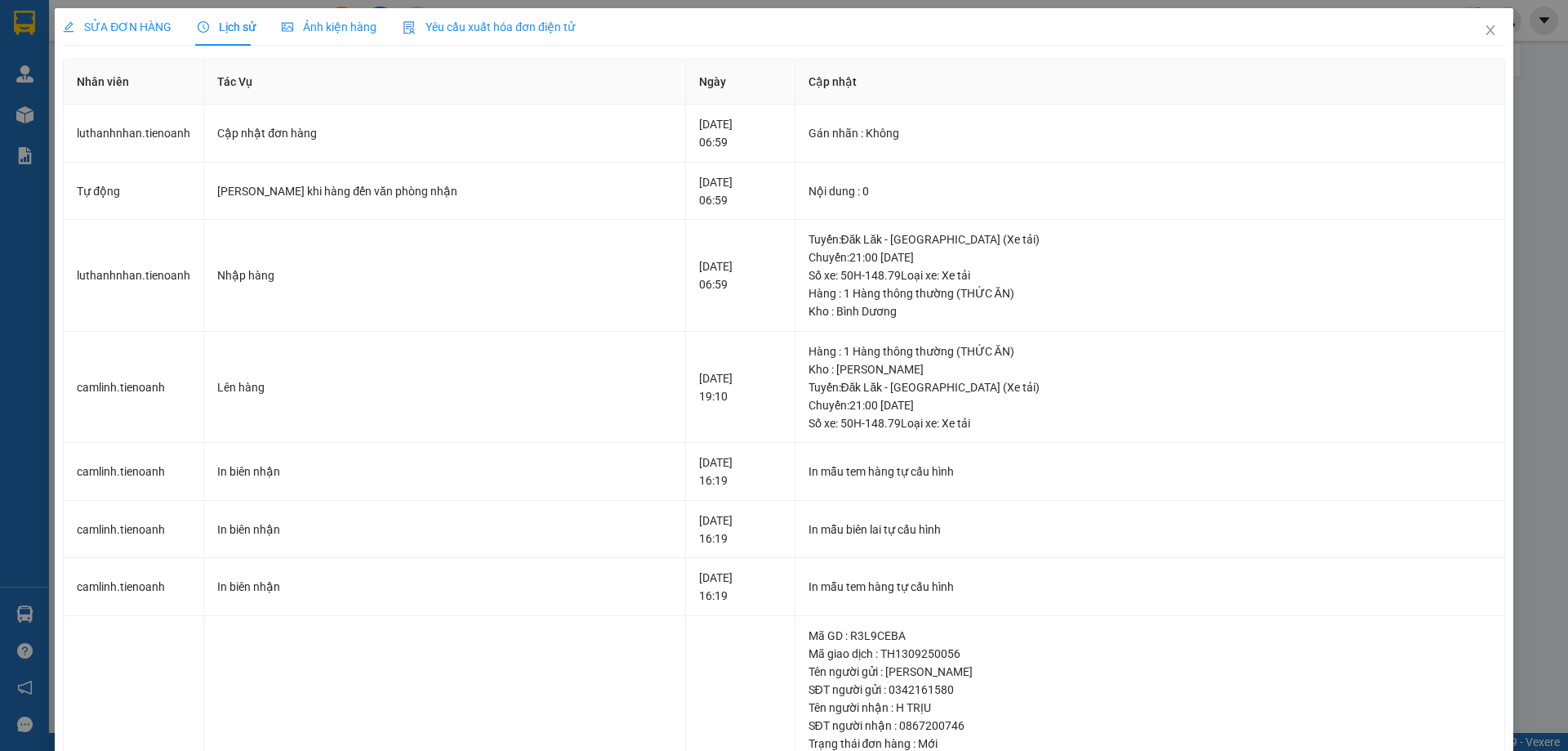
drag, startPoint x: 113, startPoint y: 32, endPoint x: 762, endPoint y: 65, distance: 649.8
click at [114, 32] on span "SỬA ĐƠN HÀNG" at bounding box center [118, 27] width 109 height 13
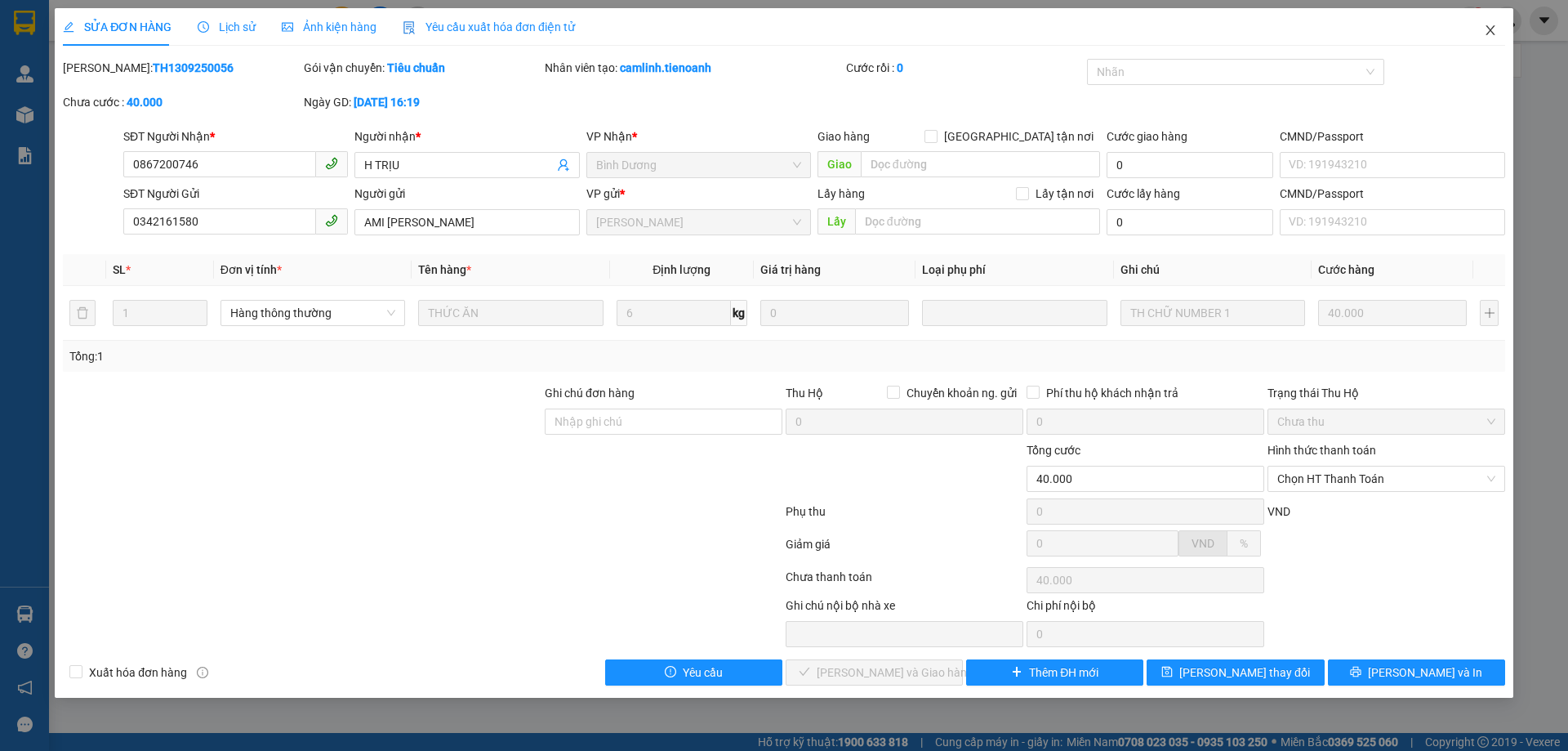
click at [1491, 32] on icon "close" at bounding box center [1490, 29] width 9 height 10
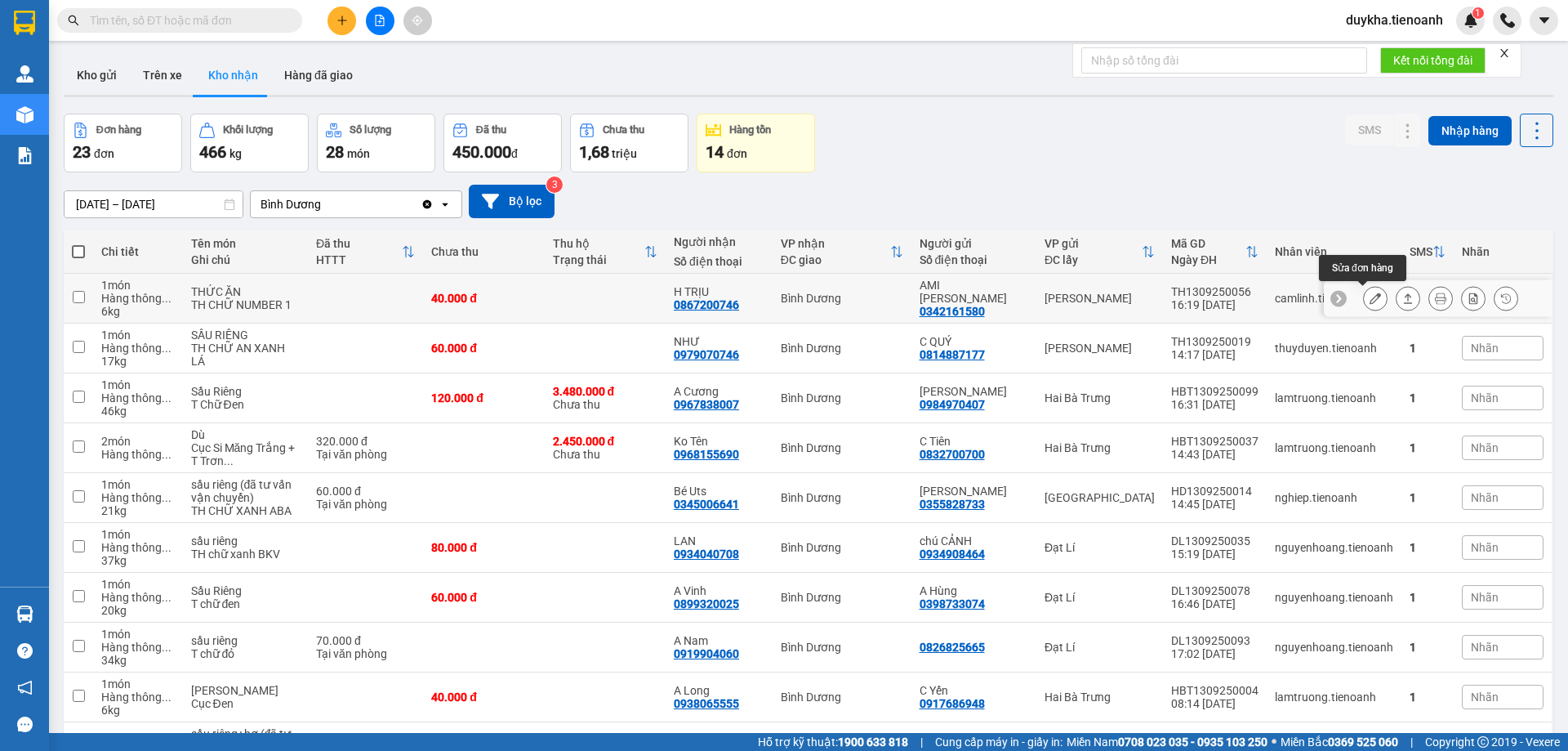
click at [1369, 300] on icon at bounding box center [1375, 298] width 12 height 12
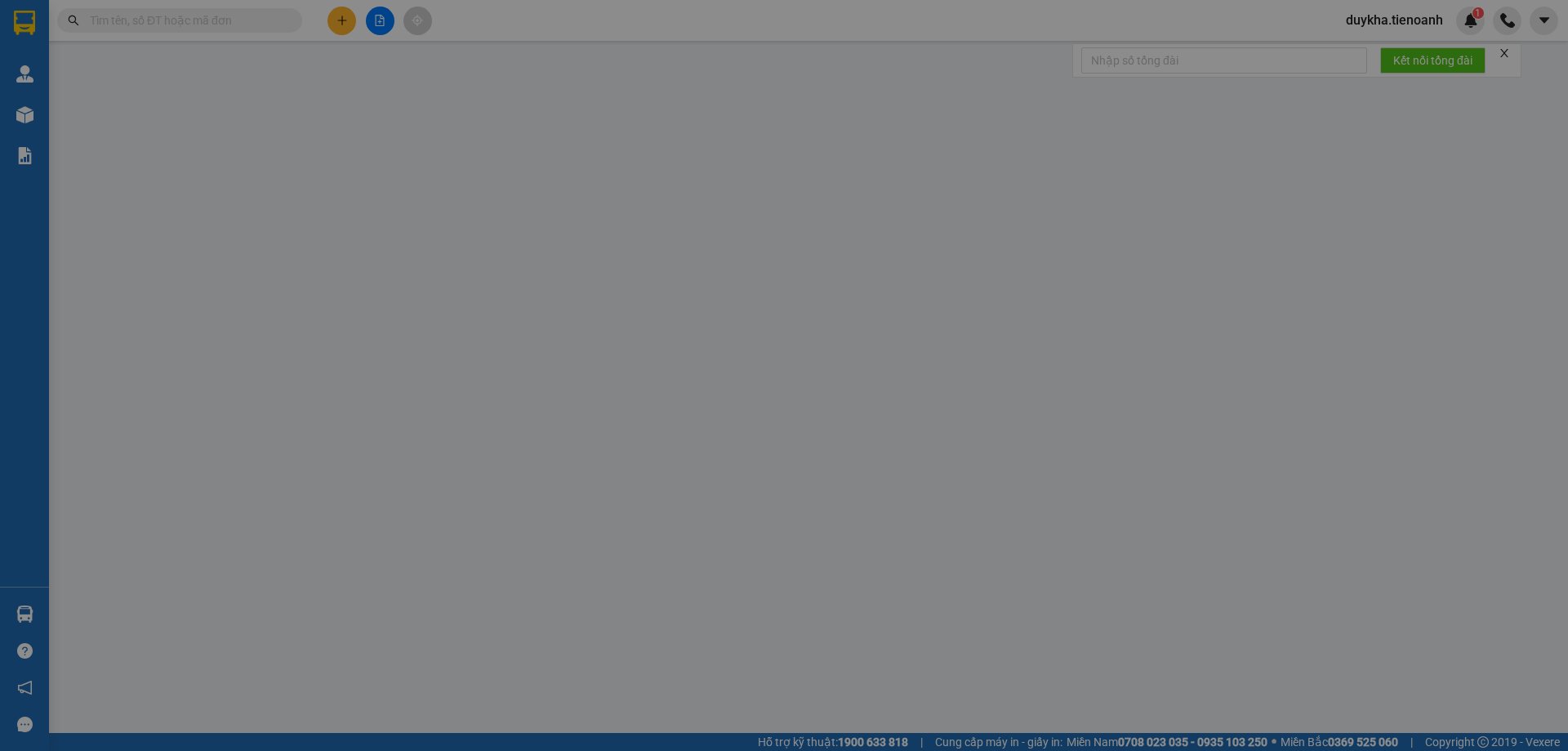
type input "0867200746"
type input "H TRỊU"
type input "0342161580"
type input "AMI [PERSON_NAME]"
type input "40.000"
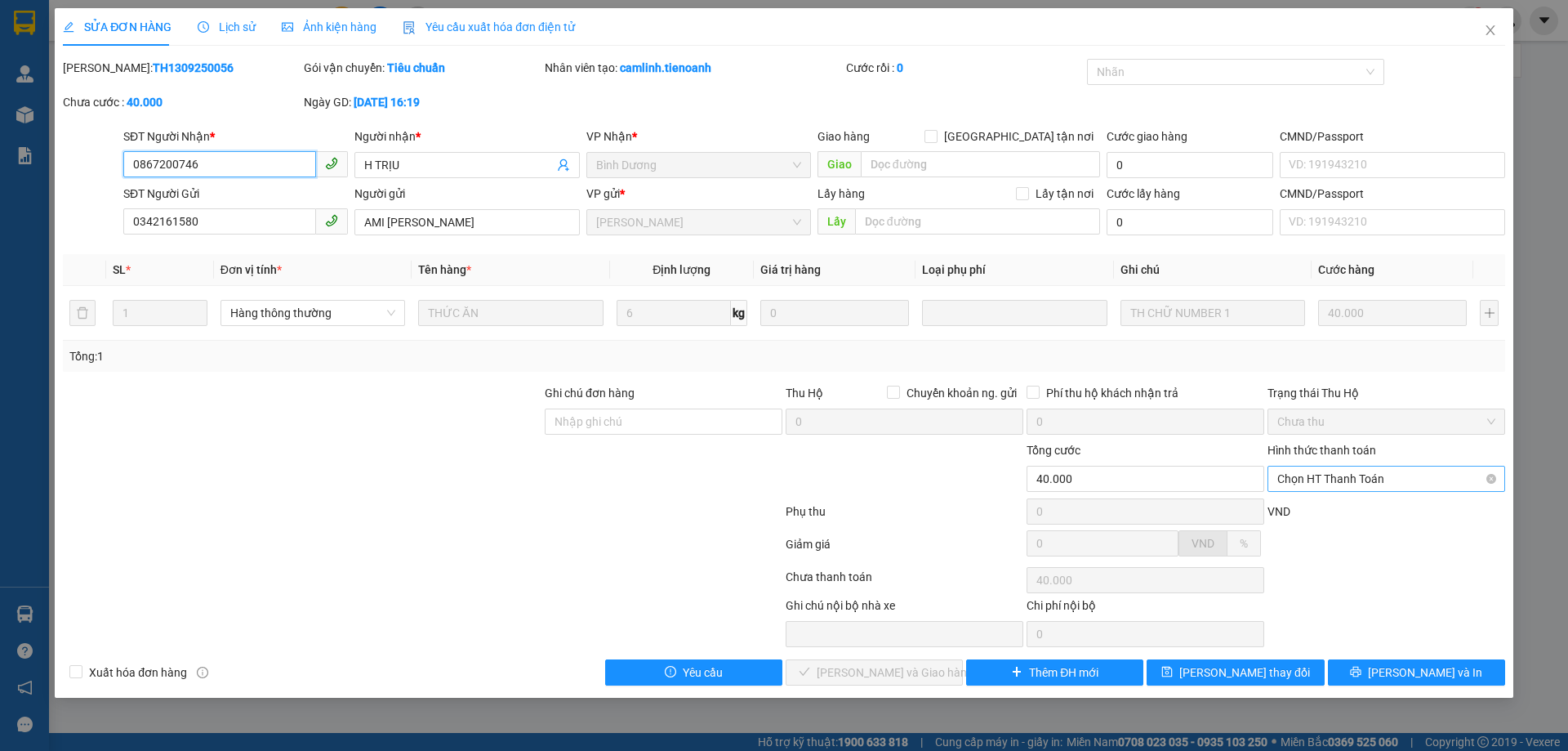
click at [1353, 487] on span "Chọn HT Thanh Toán" at bounding box center [1385, 479] width 218 height 25
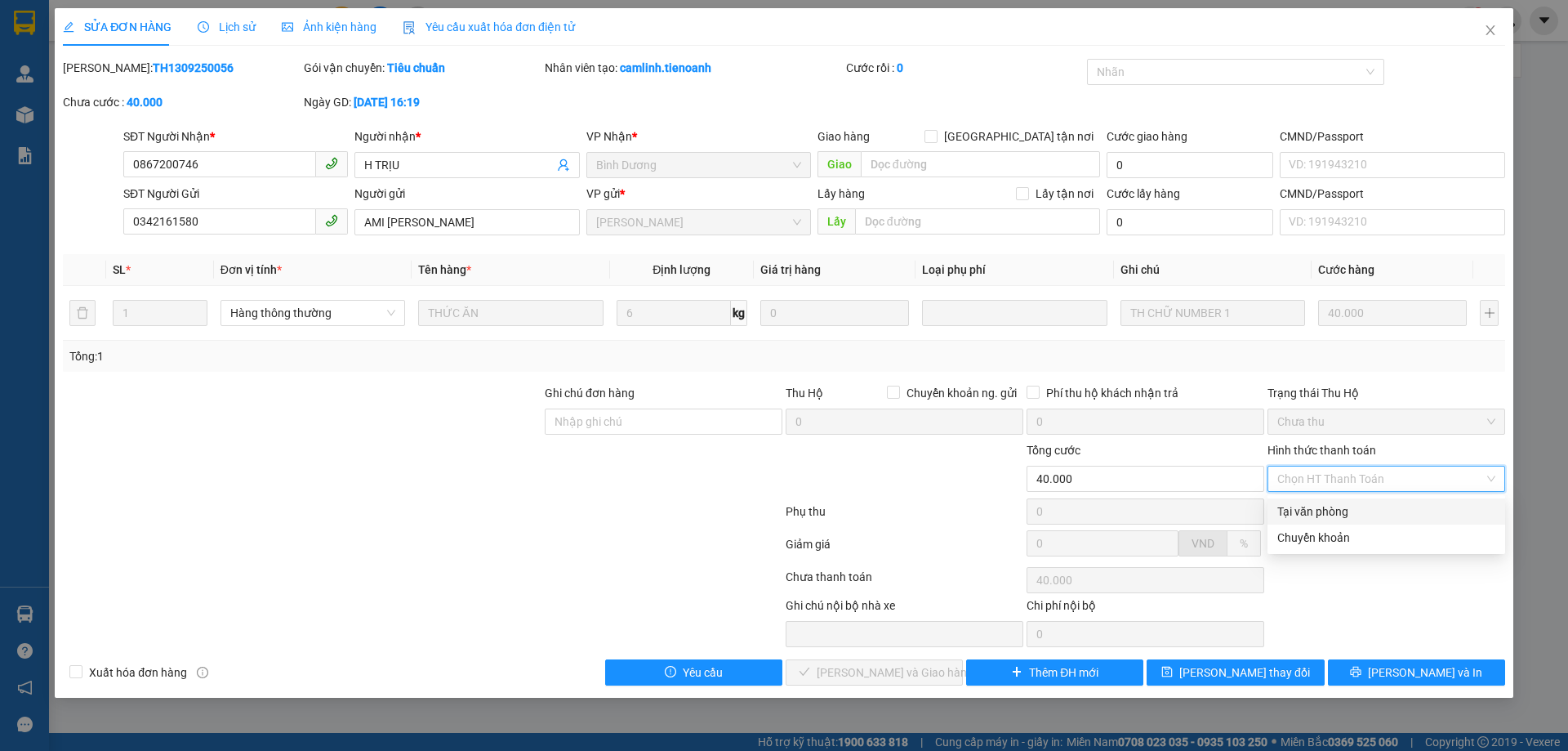
click at [1341, 504] on div "Tại văn phòng" at bounding box center [1385, 511] width 218 height 18
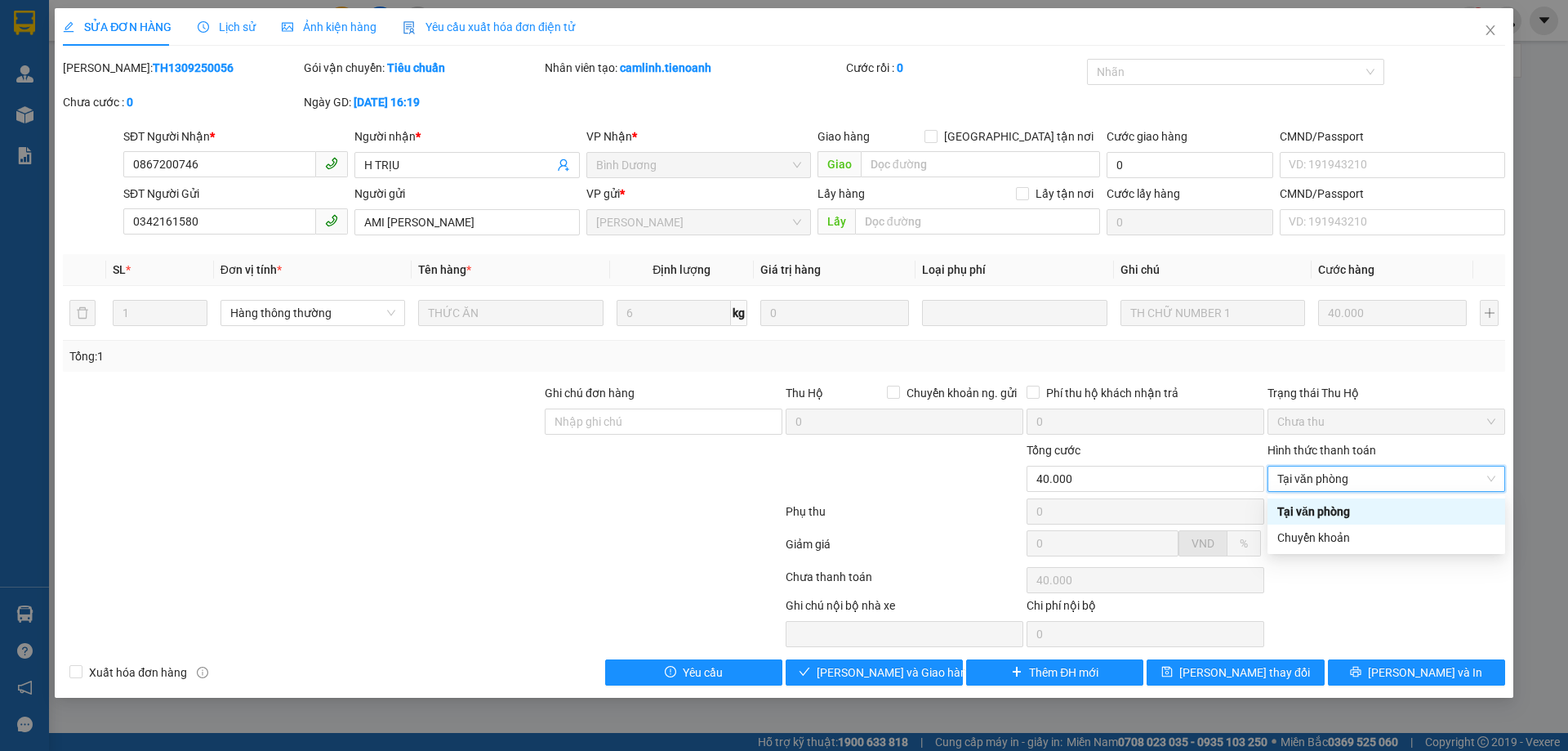
type input "0"
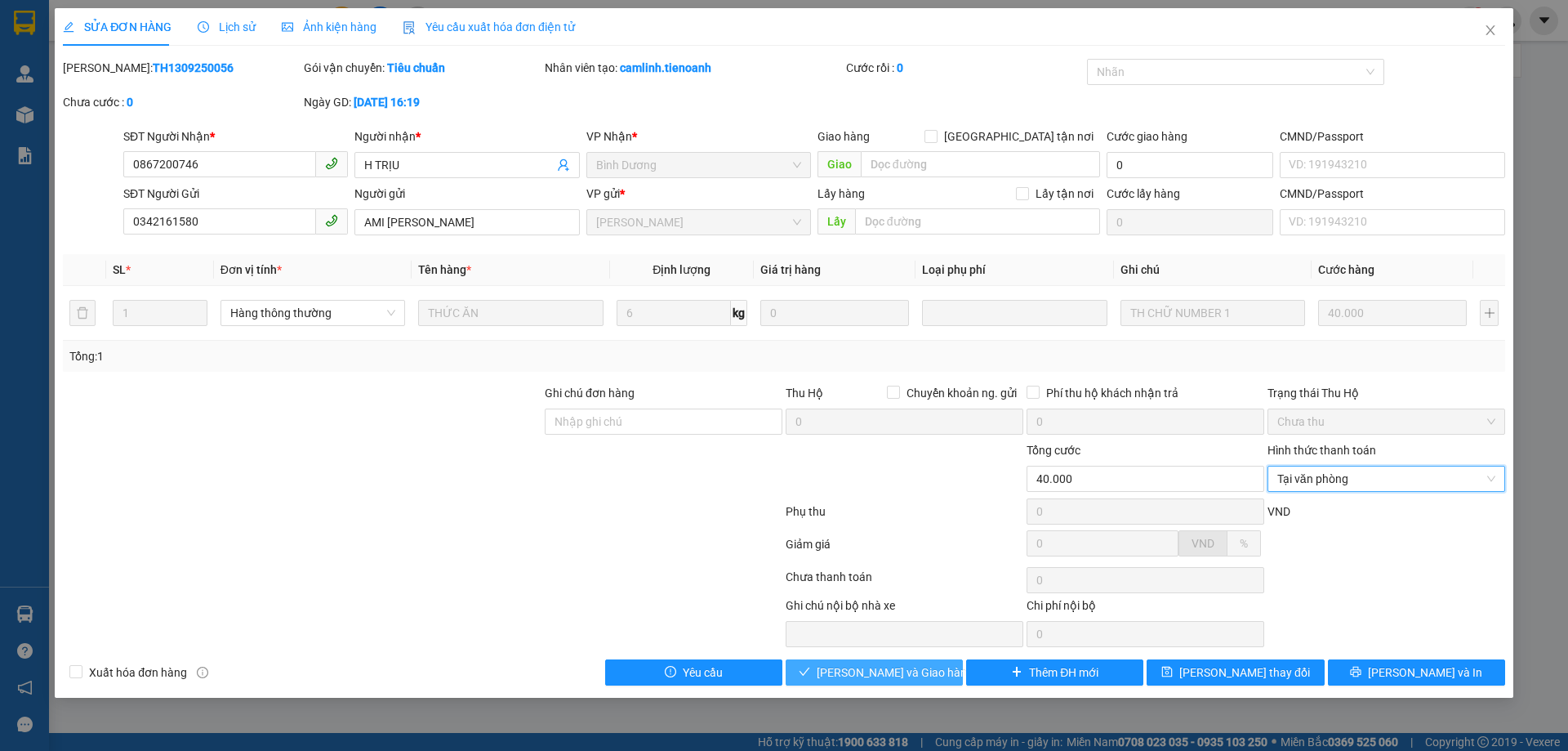
click at [890, 674] on span "[PERSON_NAME] và Giao hàng" at bounding box center [895, 673] width 157 height 18
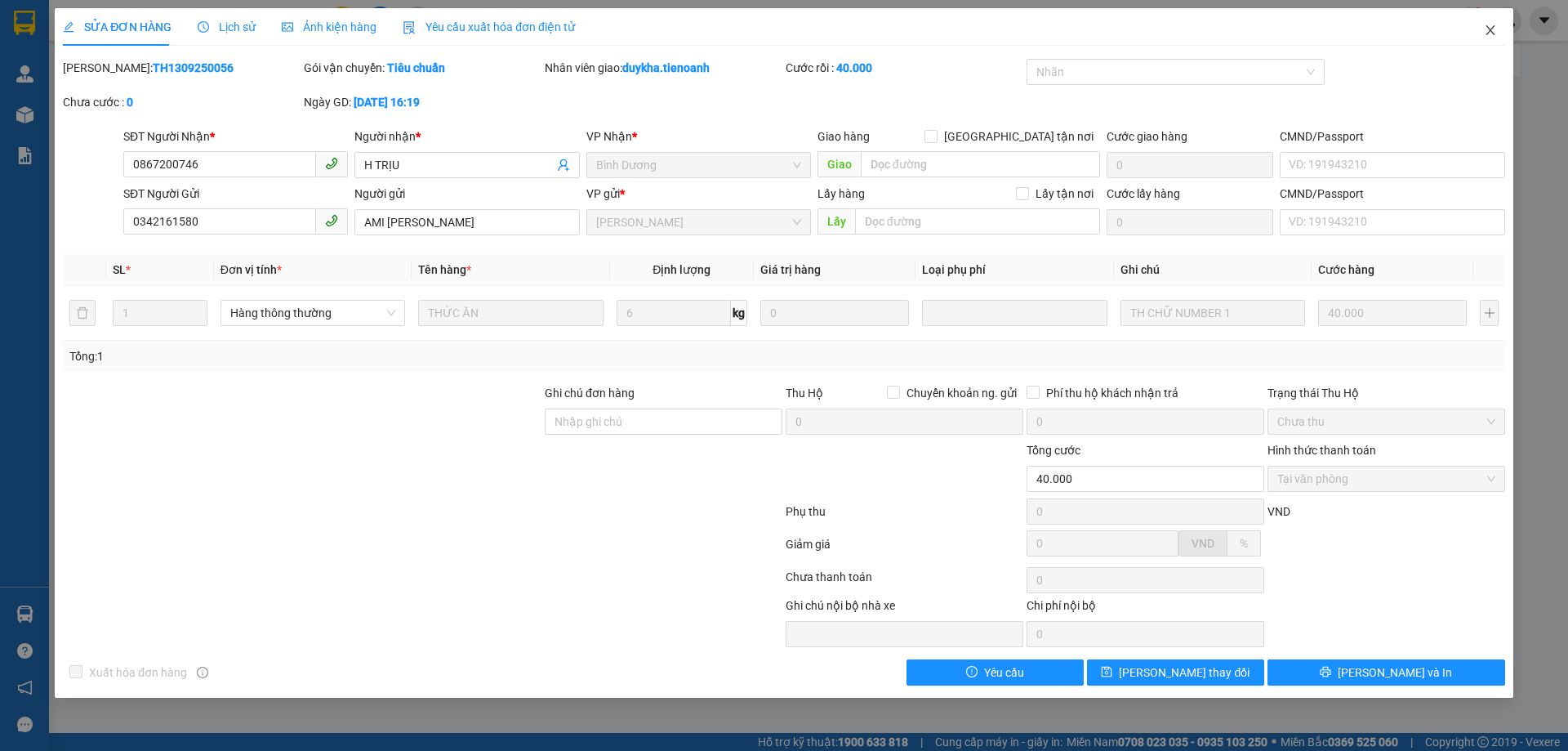
click at [1475, 29] on span "Close" at bounding box center [1490, 30] width 45 height 45
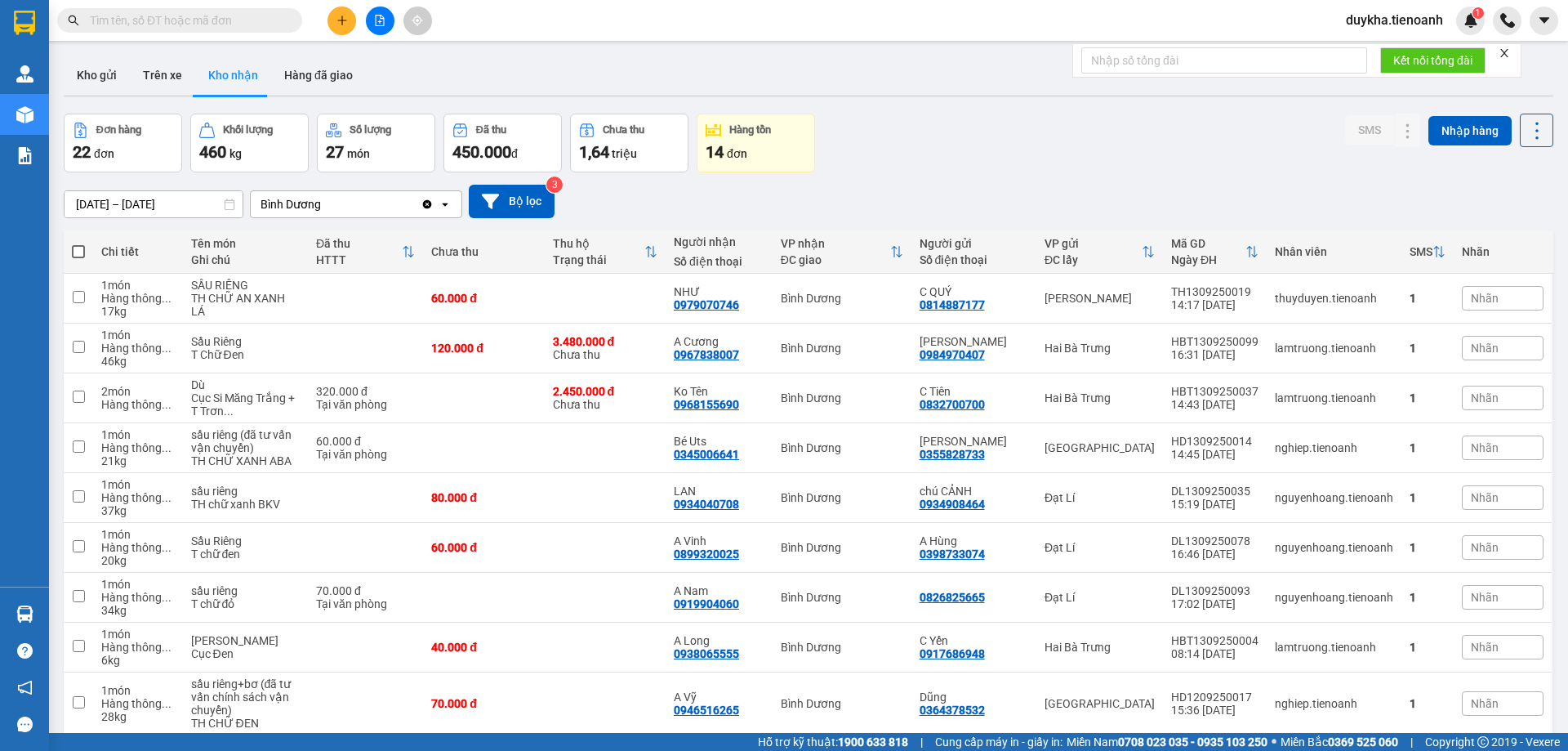
click at [349, 20] on button at bounding box center [342, 20] width 28 height 29
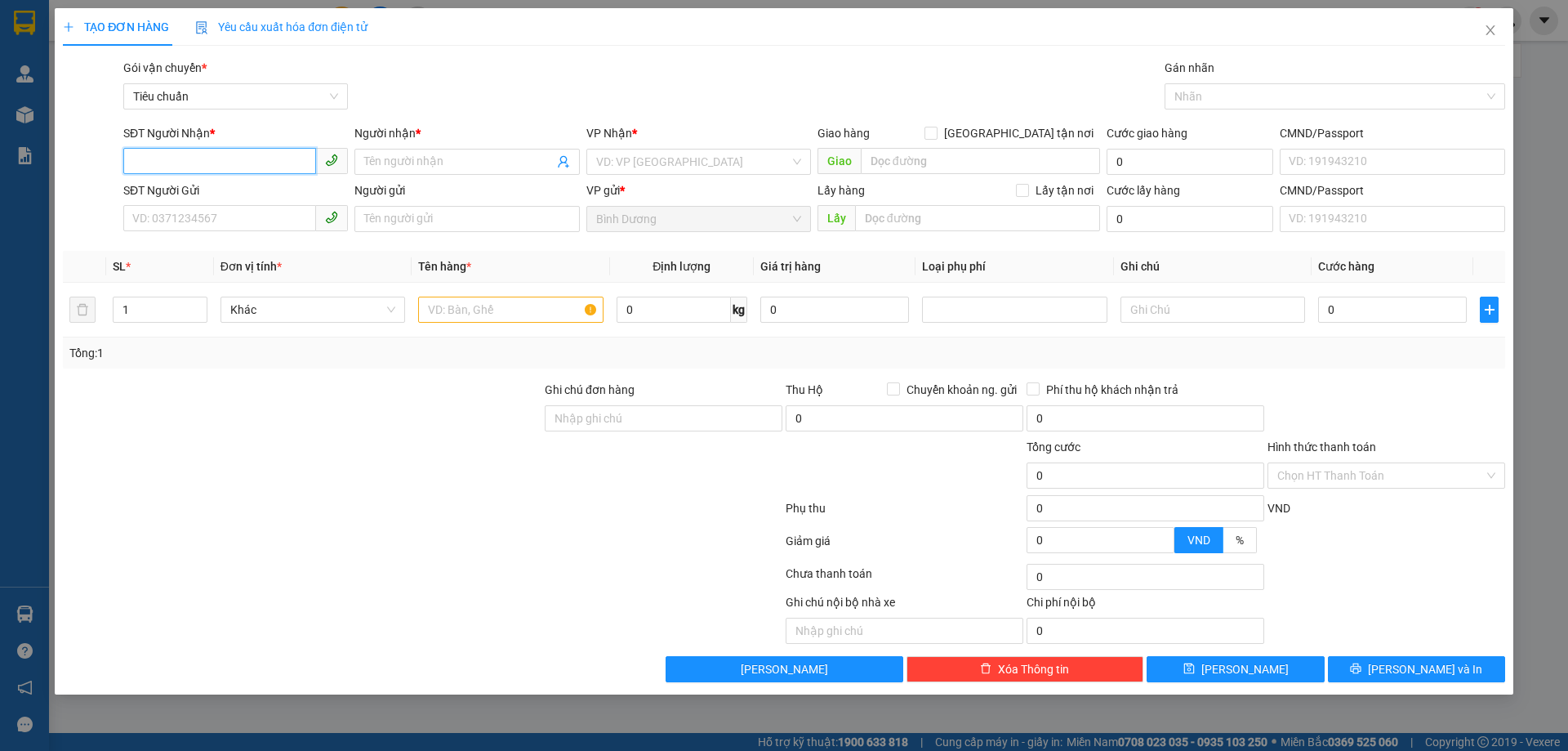
click at [229, 161] on input "SĐT Người Nhận *" at bounding box center [219, 160] width 192 height 26
click at [211, 194] on div "0901912323 - A Tưởng" at bounding box center [235, 194] width 205 height 18
type input "0901912323"
type input "A Tưởng"
type input "TH CR"
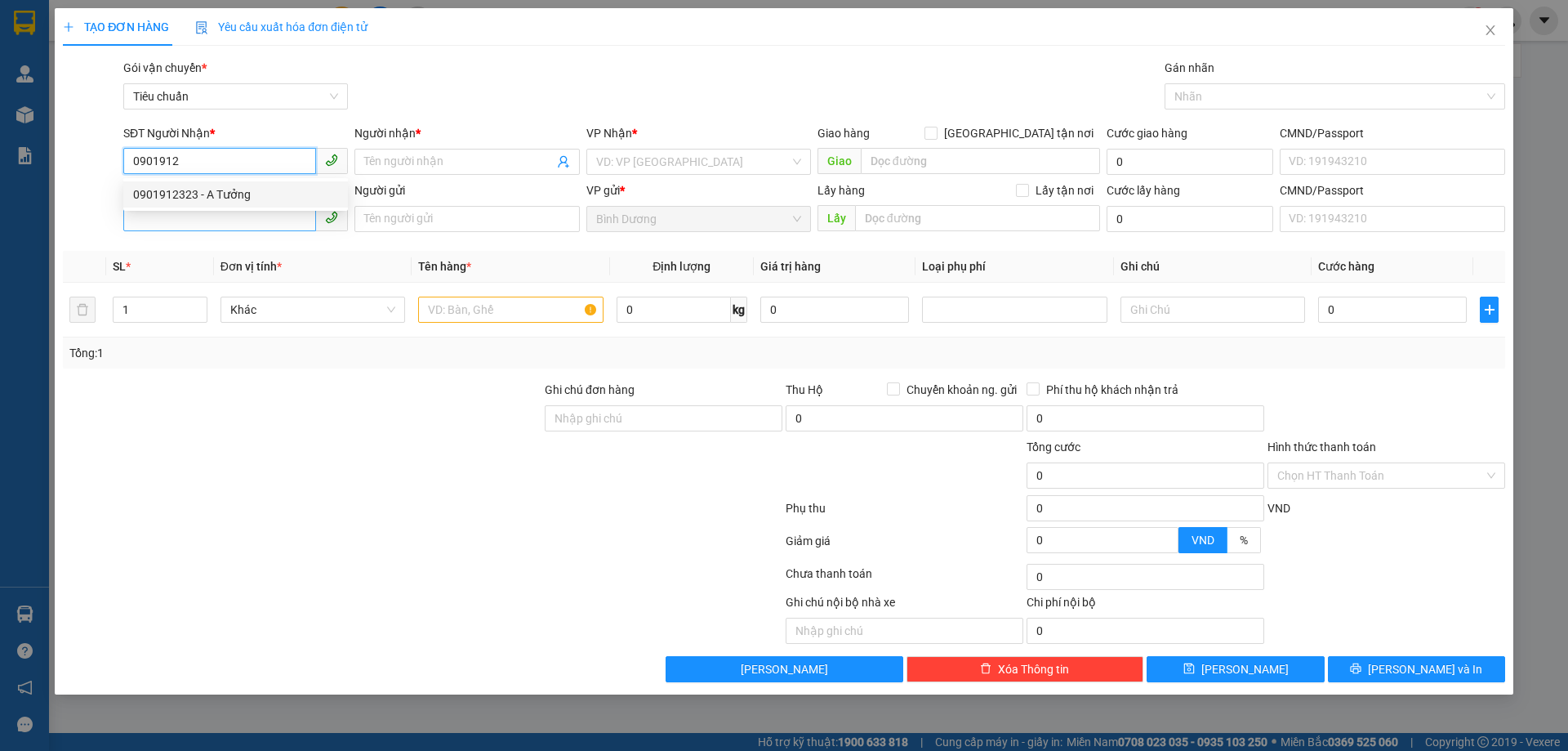
type input "2.500.000"
type input "130.000"
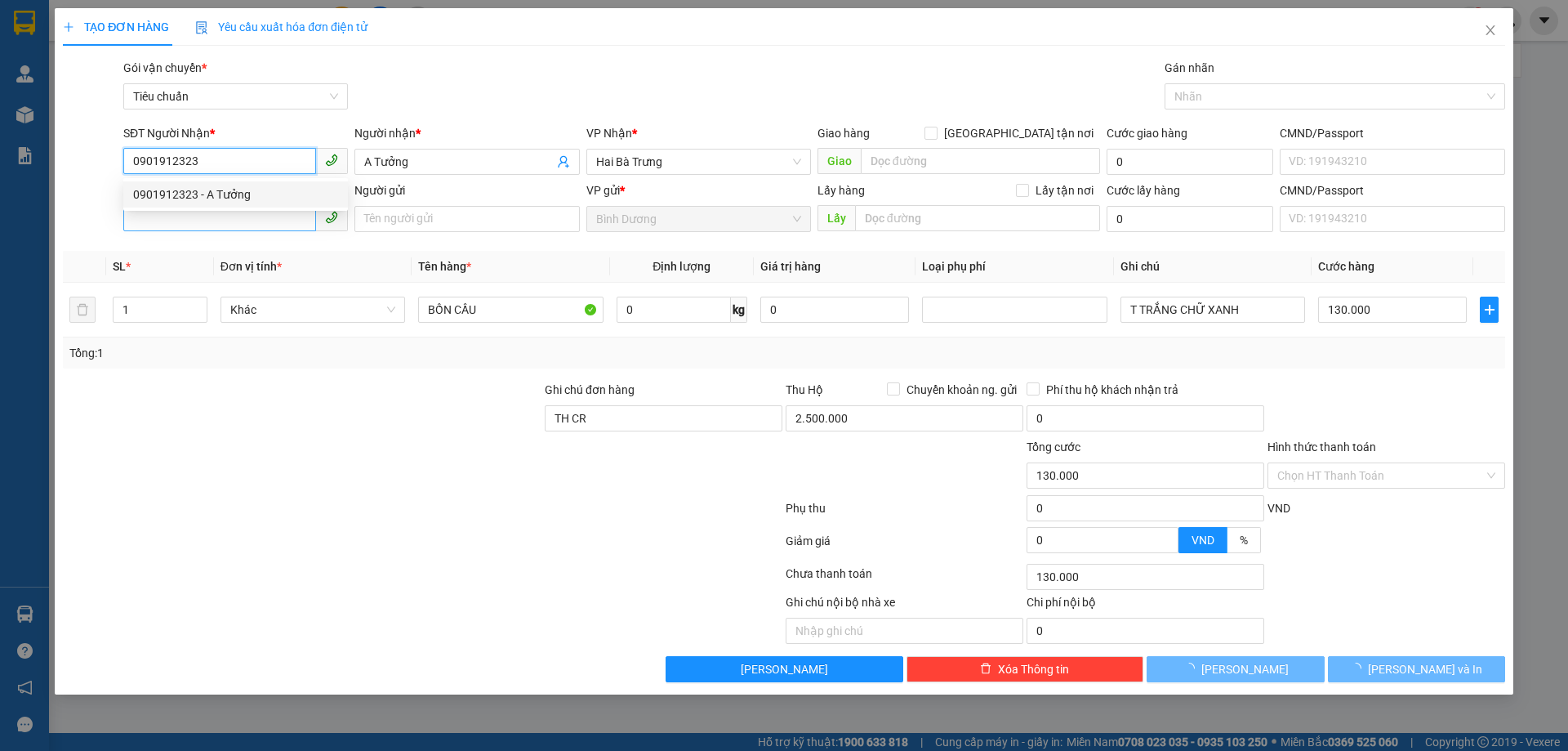
type input "0901912323"
click at [211, 214] on input "SĐT Người Gửi" at bounding box center [219, 217] width 192 height 26
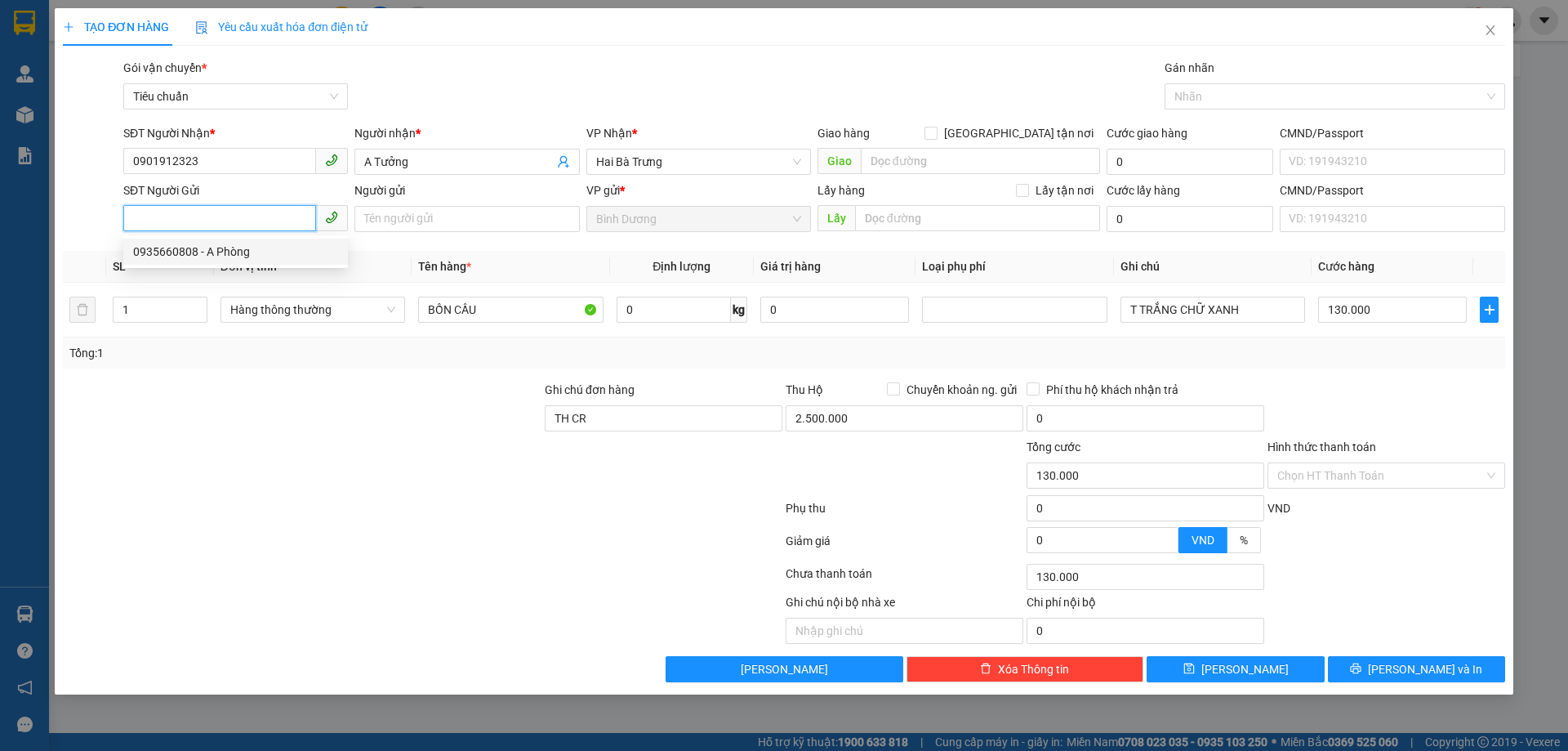
click at [222, 258] on div "0935660808 - A Phòng" at bounding box center [235, 251] width 205 height 18
type input "0935660808"
type input "A Phòng"
click at [300, 461] on div at bounding box center [302, 467] width 482 height 57
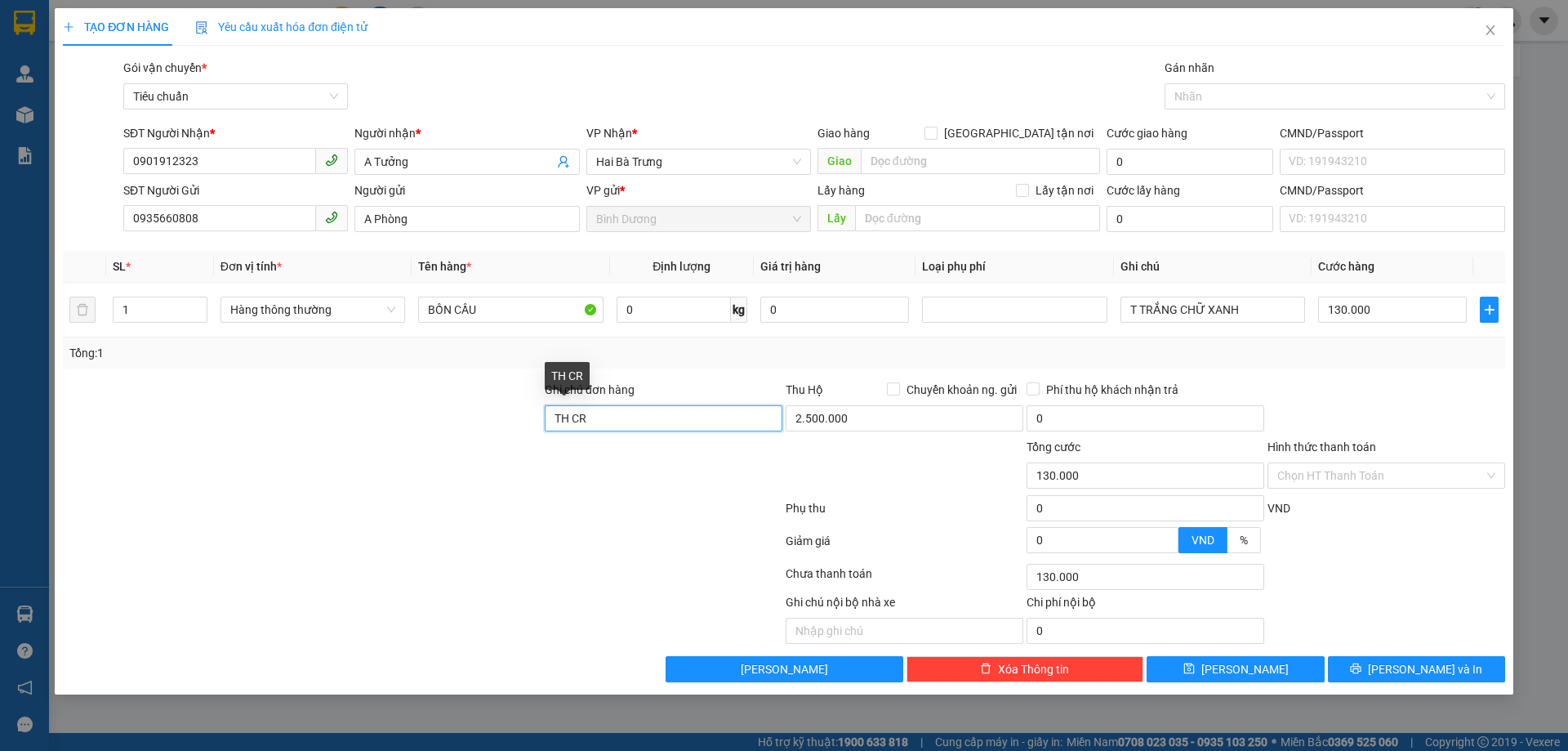
drag, startPoint x: 644, startPoint y: 420, endPoint x: 471, endPoint y: 416, distance: 173.0
click at [467, 416] on div "Ghi chú đơn hàng TH CR Thu Hộ Chuyển khoản ng. gửi 2.500.000 Phí thu hộ khách n…" at bounding box center [784, 409] width 1445 height 57
type input "0"
type input "2.500.000"
click at [666, 513] on div at bounding box center [423, 511] width 723 height 33
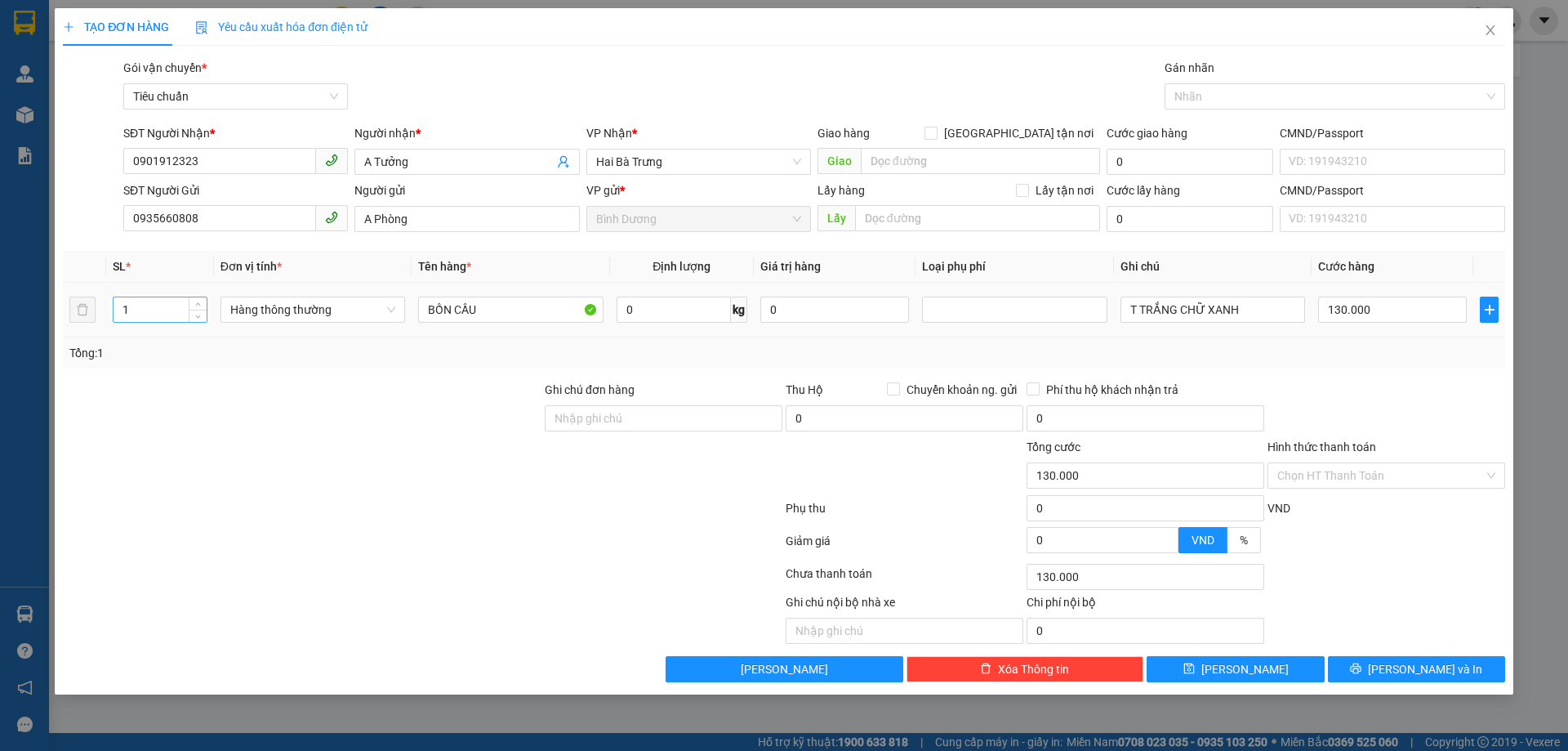
click at [159, 320] on input "1" at bounding box center [159, 310] width 93 height 25
type input "3"
drag, startPoint x: 486, startPoint y: 307, endPoint x: 292, endPoint y: 311, distance: 194.0
click at [292, 311] on tr "3 Hàng thông thường BỒN CẦU 0 kg 0 T TRẮNG CHỮ XANH 130.000" at bounding box center [784, 309] width 1442 height 54
type input "0"
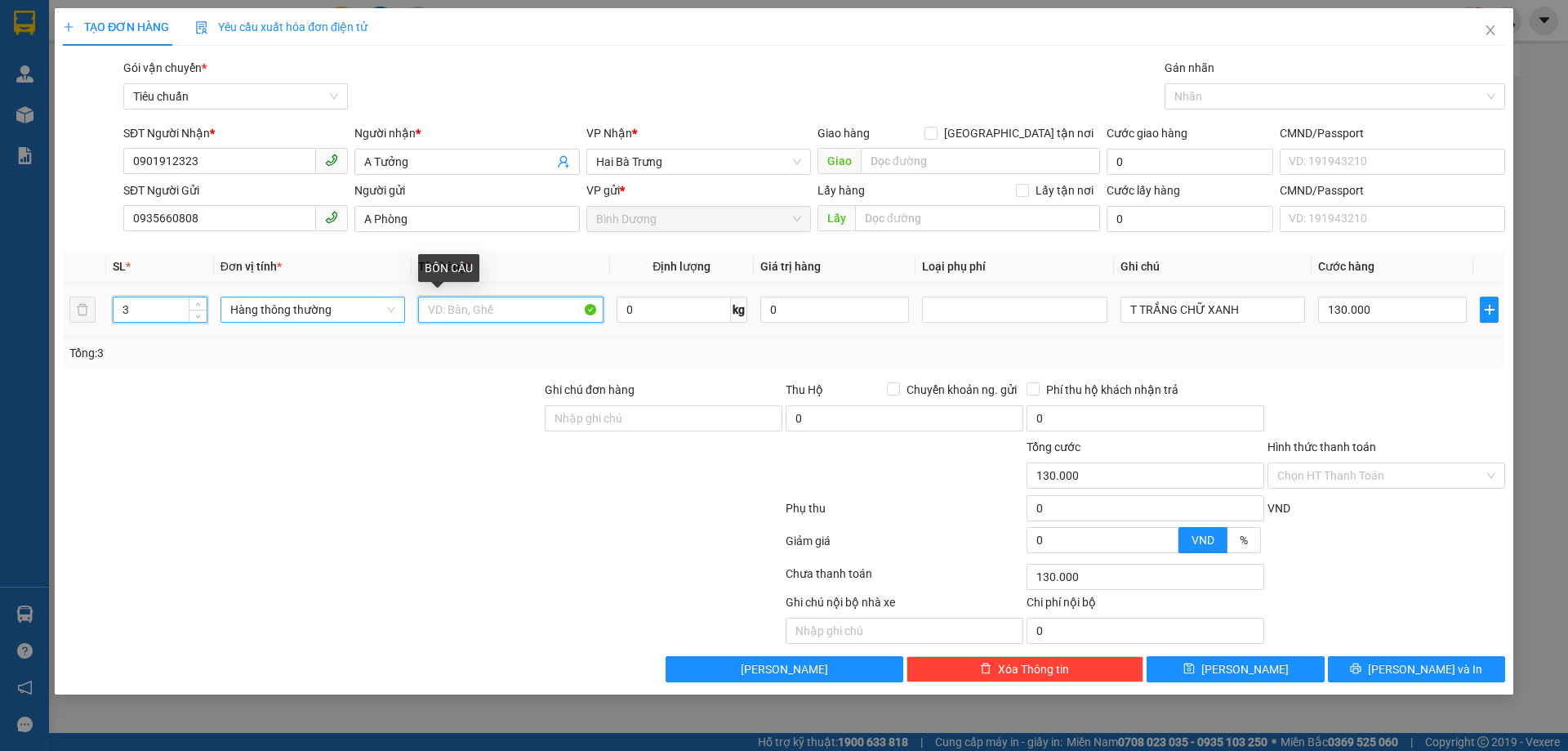
type input "0"
type input "Bàn Đá"
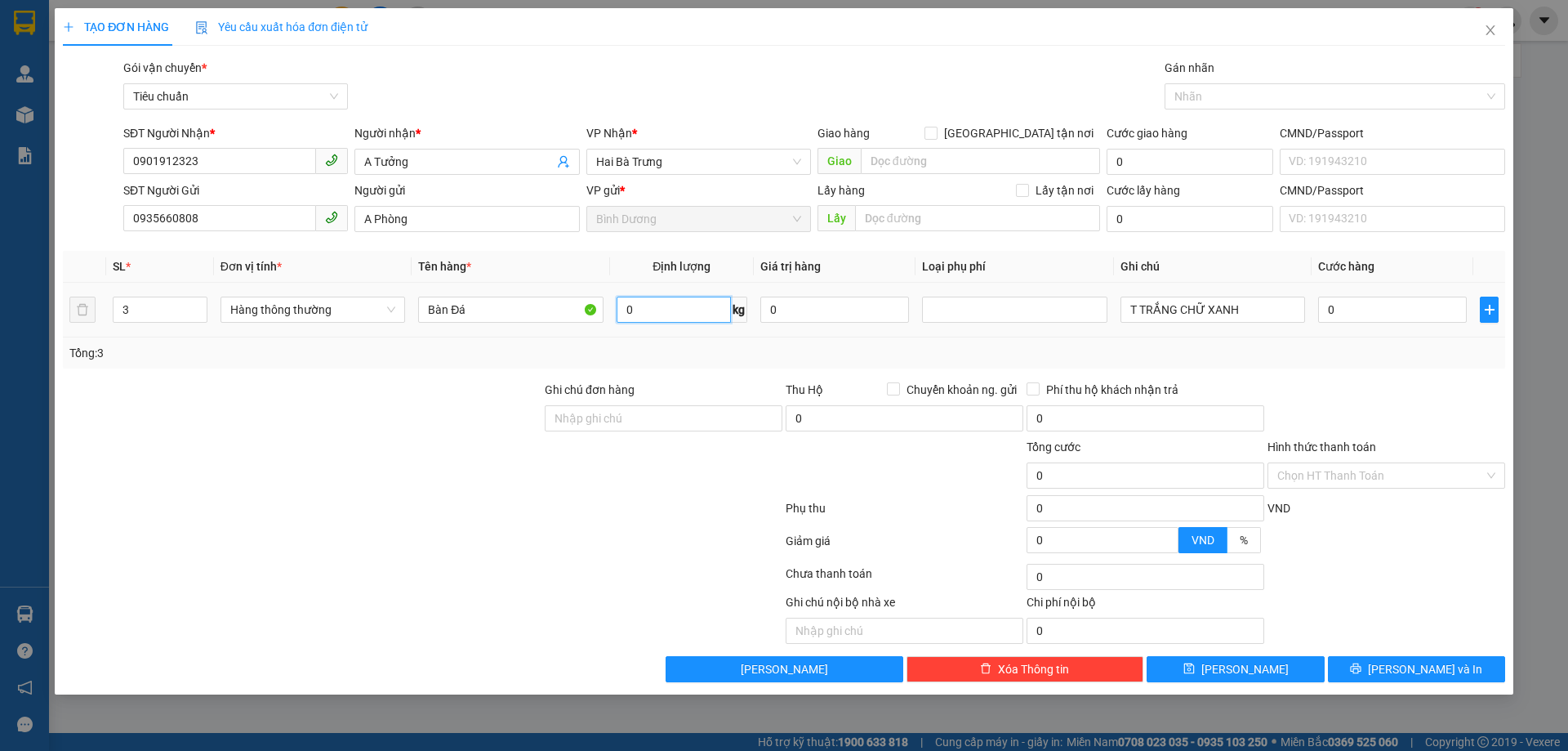
click at [716, 319] on input "0" at bounding box center [673, 309] width 114 height 26
type input "15"
click at [724, 369] on div "Transit Pickup Surcharge Ids Transit Deliver Surcharge Ids Transit Deliver Surc…" at bounding box center [784, 371] width 1442 height 624
type input "50.000"
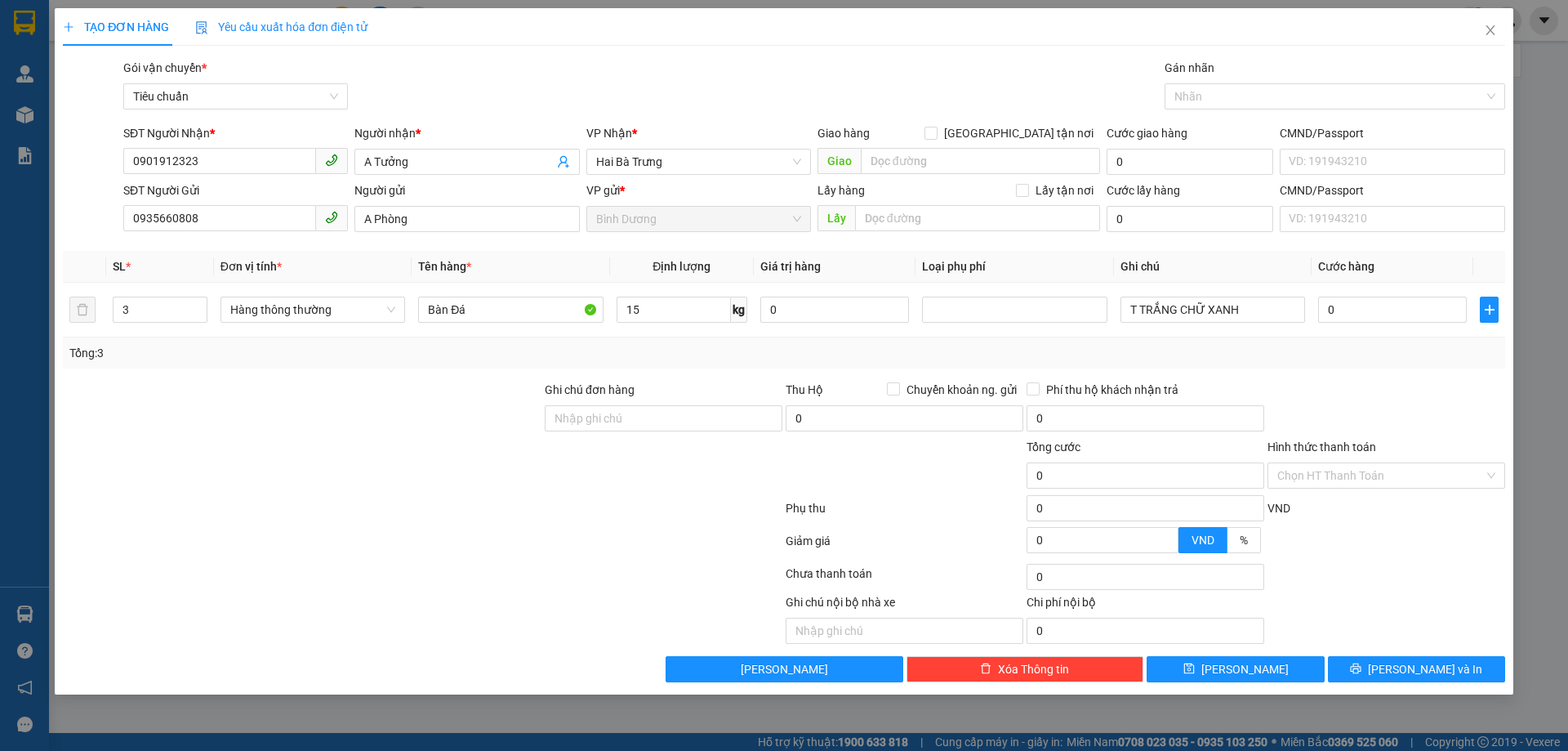
type input "50.000"
drag, startPoint x: 1244, startPoint y: 311, endPoint x: 961, endPoint y: 303, distance: 283.1
click at [961, 303] on tr "3 Hàng thông thường Bàn Đá 15 kg 0 T TRẮNG CHỮ XANH 50.000" at bounding box center [784, 309] width 1442 height 54
type input "2T Chữ Đen+T Dẹp Đỏ Chữ Trắng"
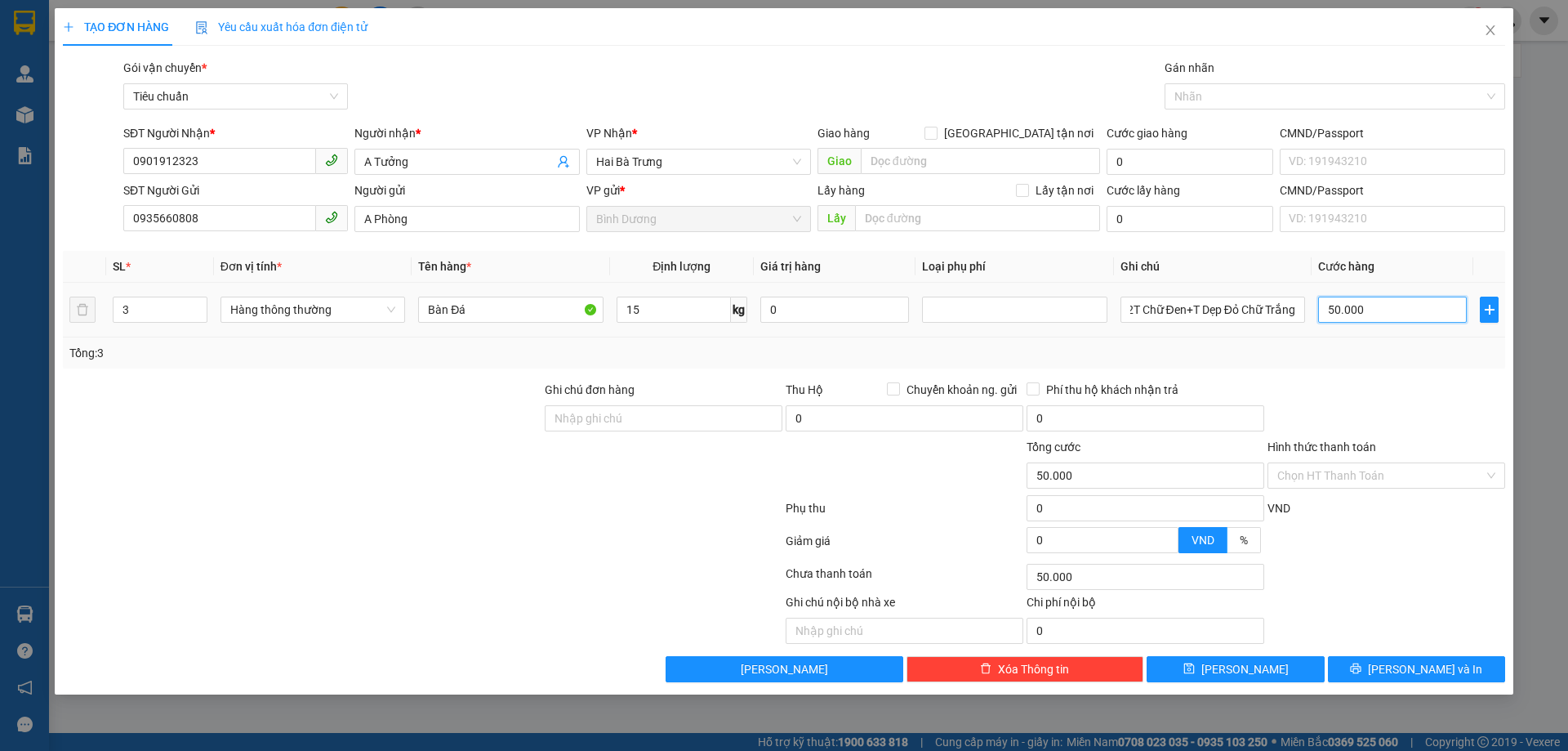
click at [1350, 321] on input "50.000" at bounding box center [1392, 309] width 149 height 26
type input "1"
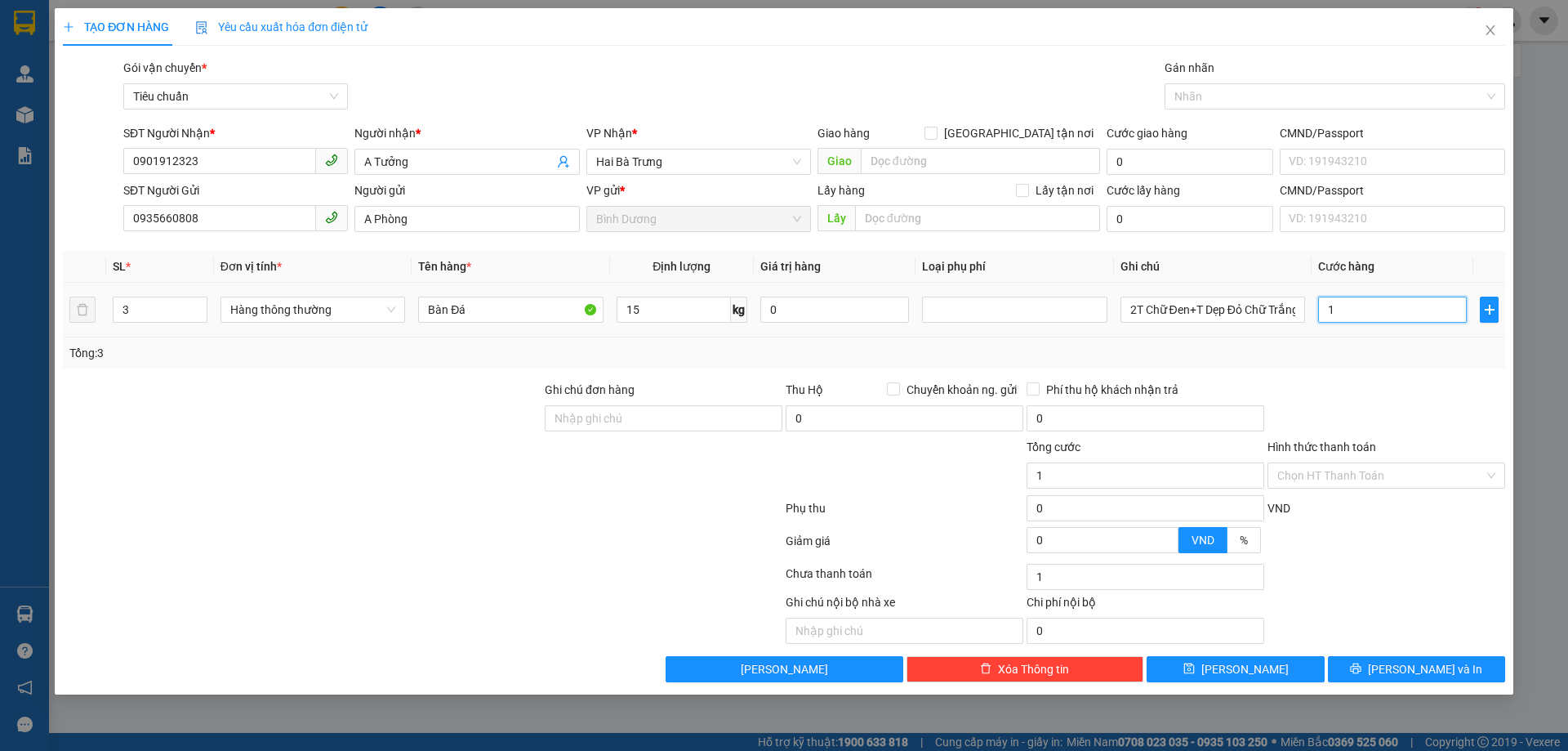
type input "15"
type input "150"
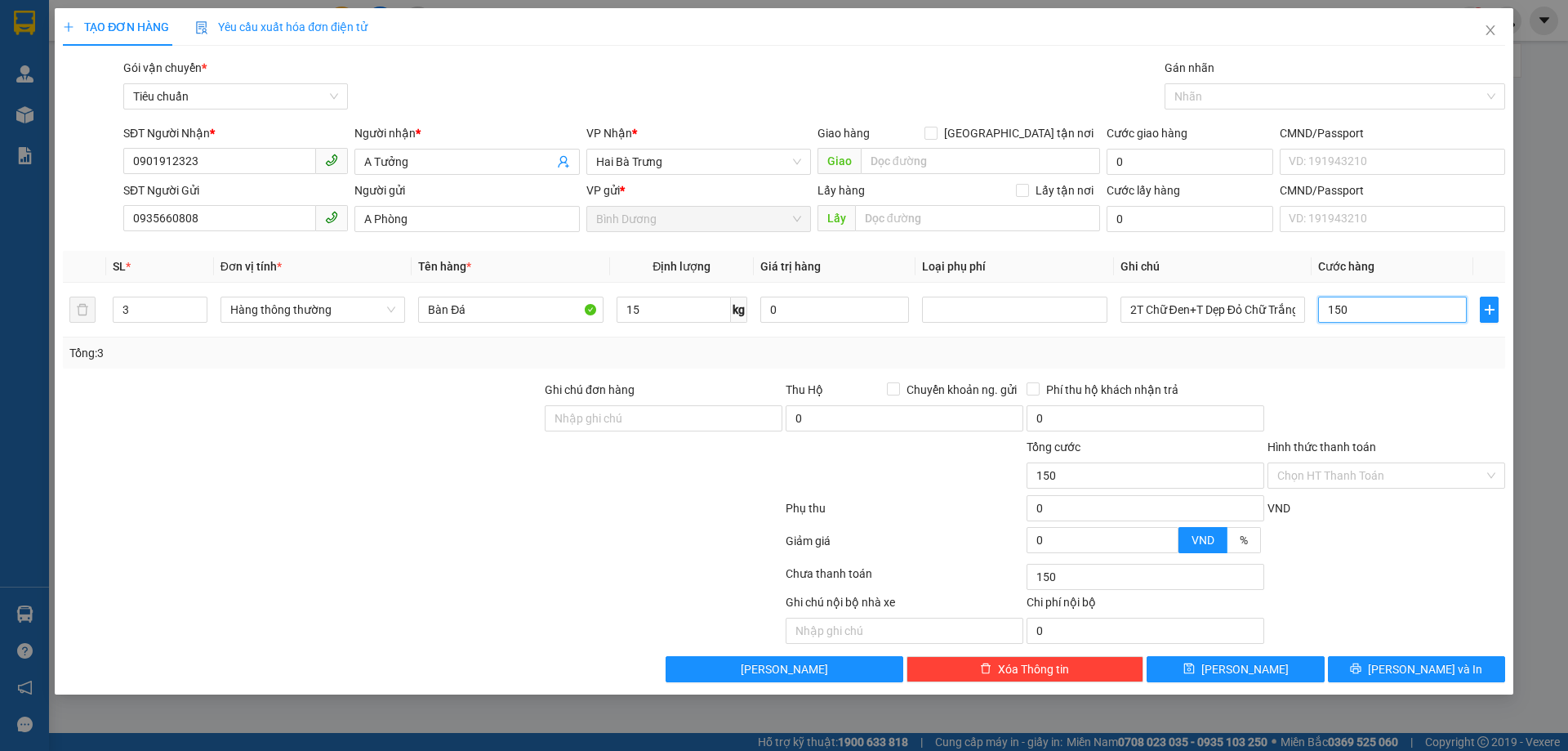
type input "150"
type input "150.000"
click at [1392, 384] on div at bounding box center [1385, 409] width 241 height 57
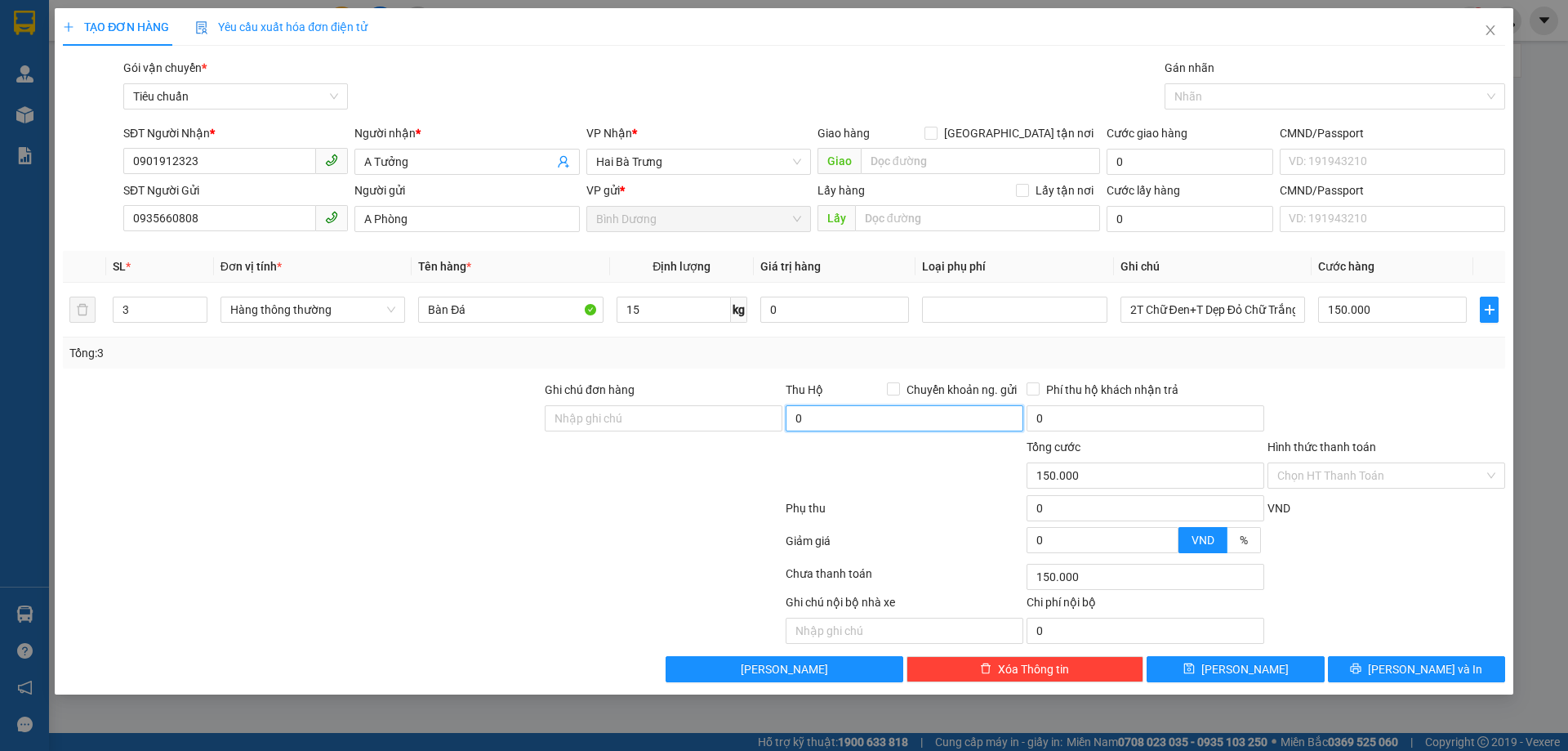
click at [979, 424] on input "0" at bounding box center [904, 418] width 238 height 26
type input "2.100.000"
click at [1269, 402] on div at bounding box center [1385, 409] width 241 height 57
click at [1355, 592] on div "Chọn HT Thanh Toán" at bounding box center [1385, 576] width 241 height 33
click at [1341, 463] on input "Hình thức thanh toán" at bounding box center [1380, 476] width 207 height 25
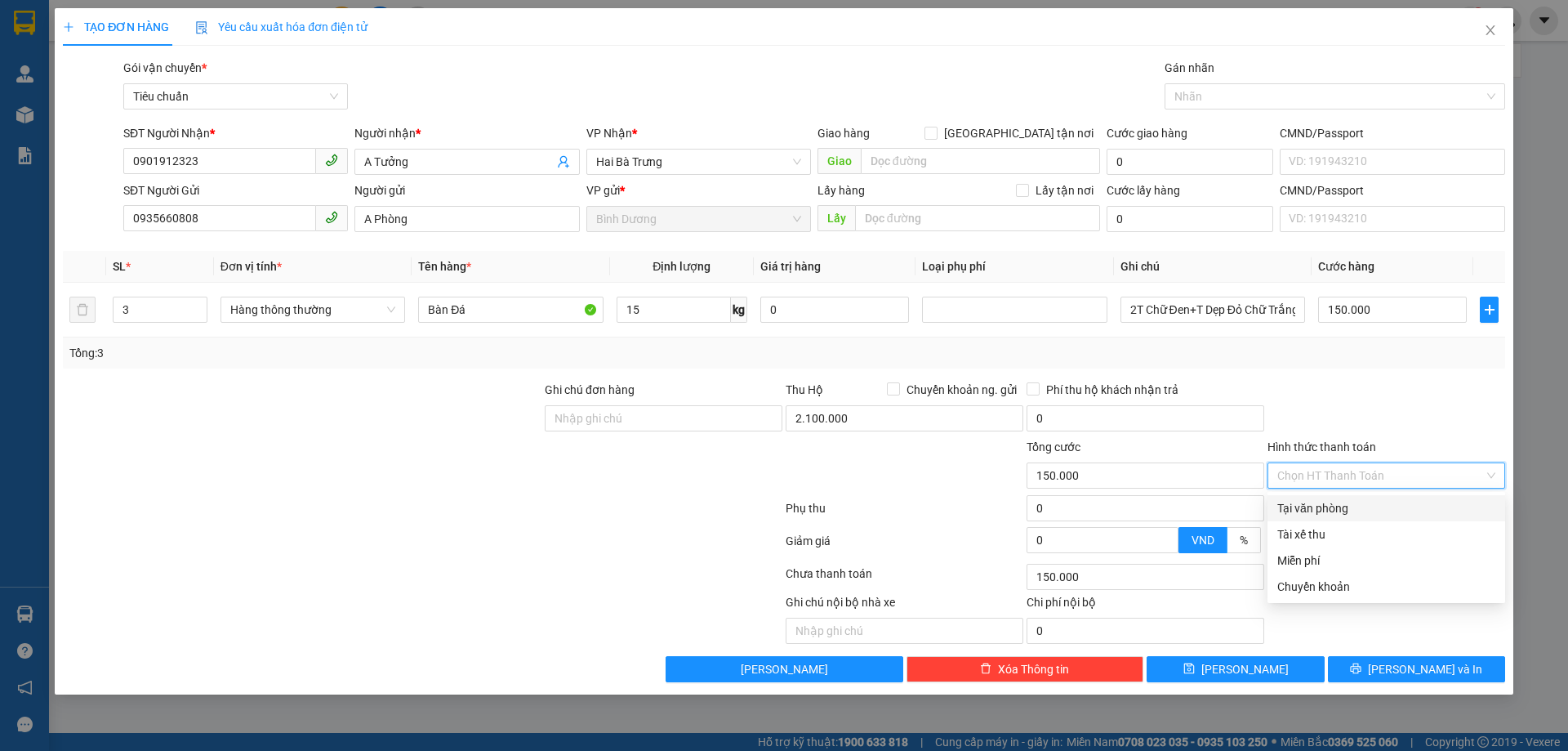
click at [1326, 502] on div "Tại văn phòng" at bounding box center [1385, 508] width 218 height 18
type input "0"
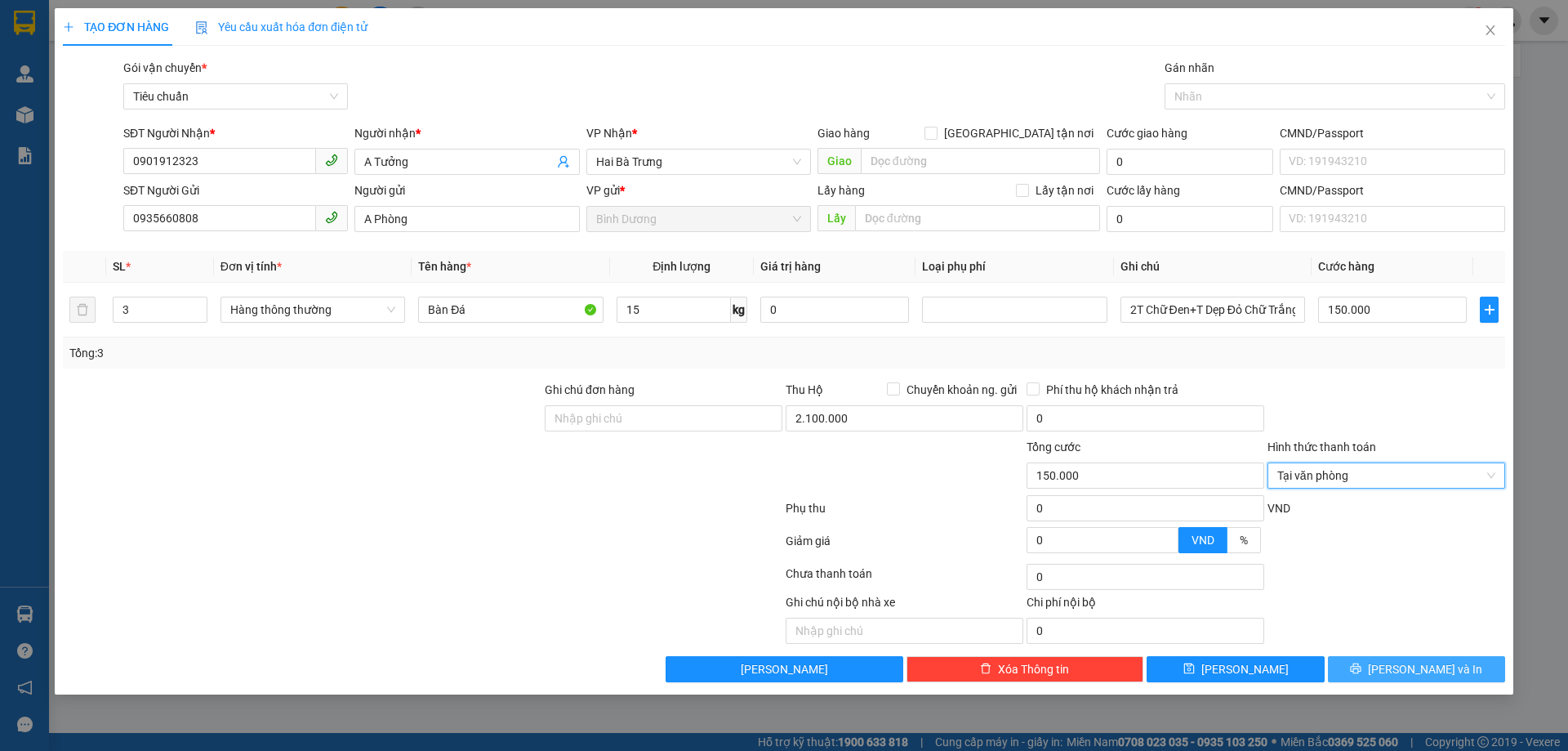
click at [1372, 670] on button "[PERSON_NAME] và In" at bounding box center [1416, 668] width 177 height 26
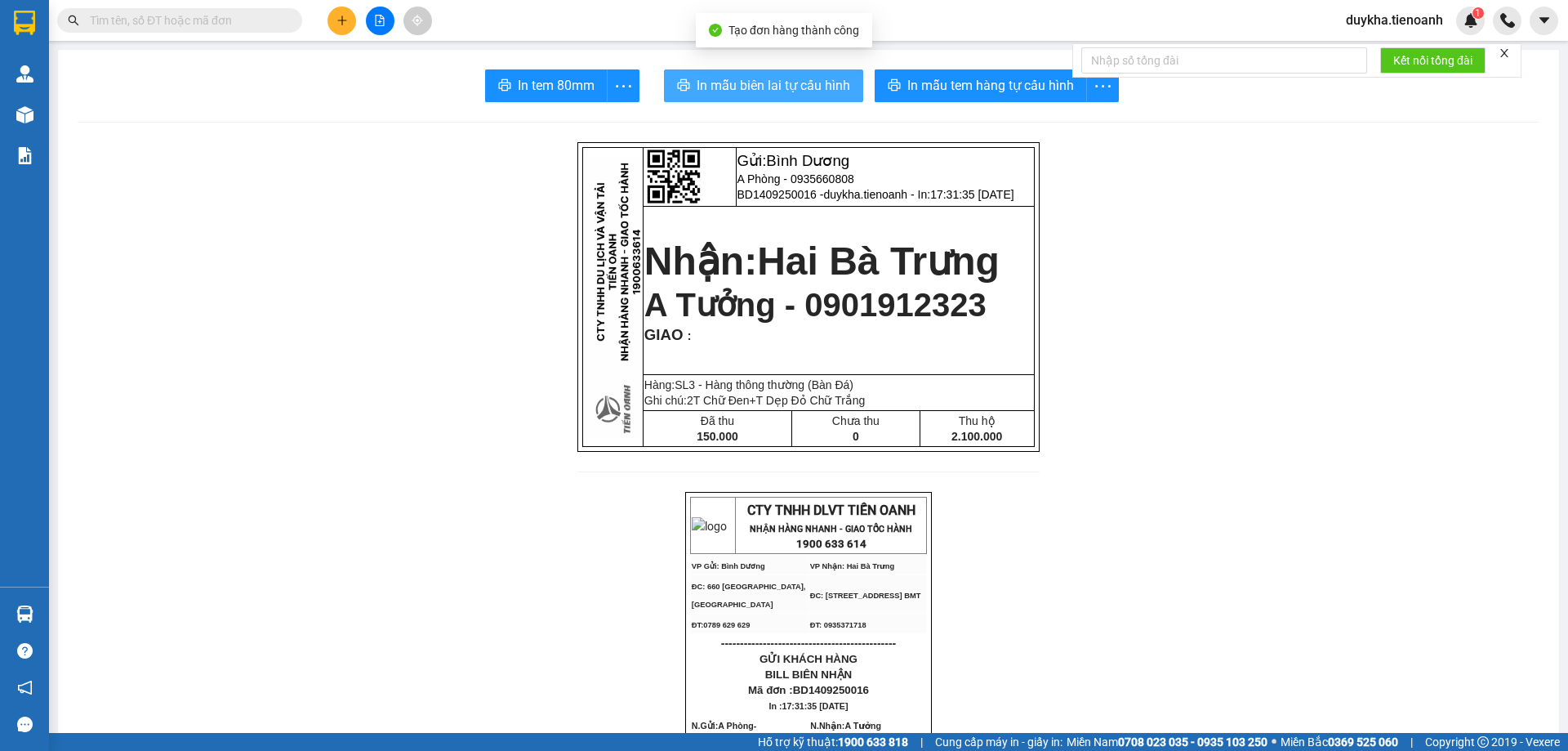
click at [734, 87] on span "In mẫu biên lai tự cấu hình" at bounding box center [773, 85] width 153 height 20
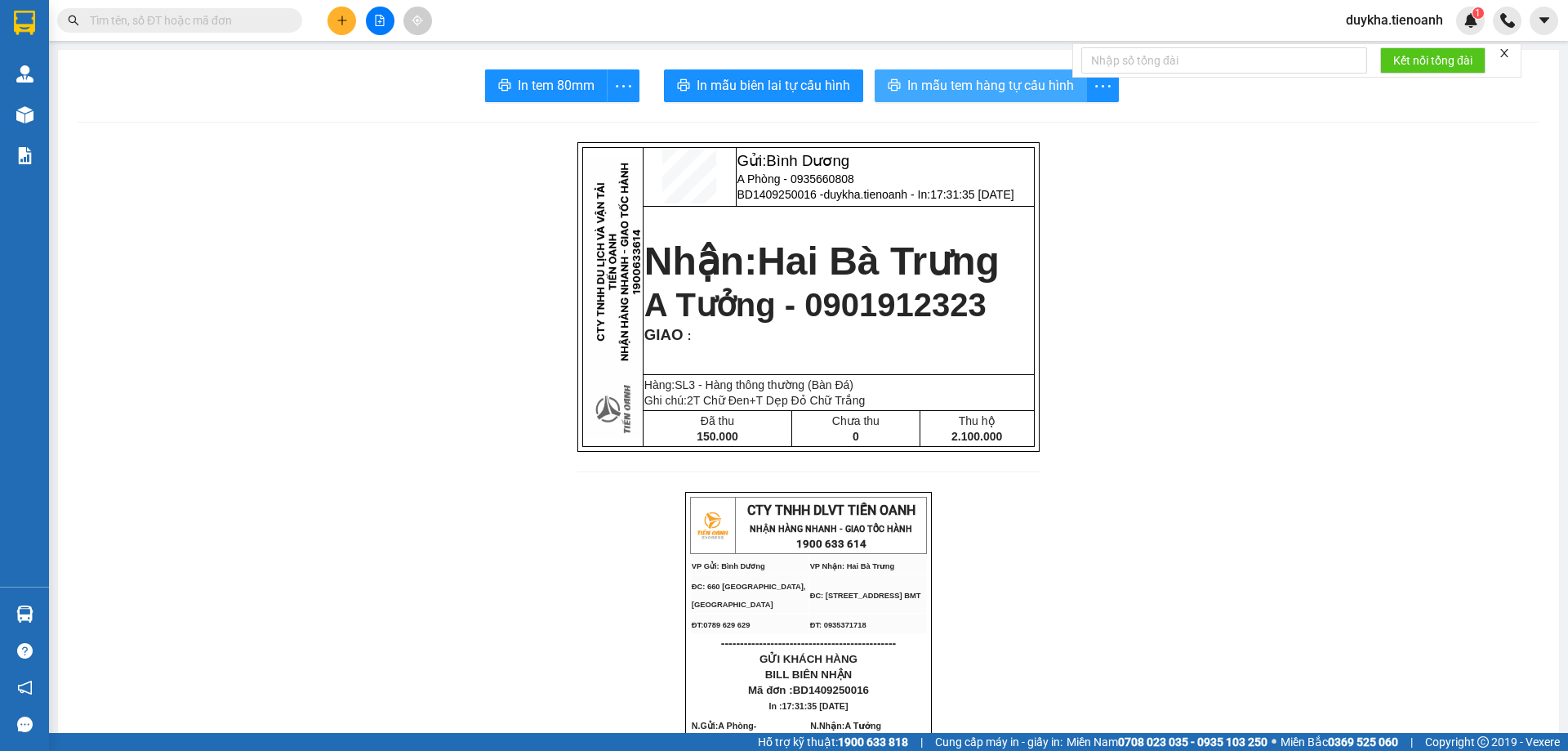
click at [984, 98] on button "In mẫu tem hàng tự cấu hình" at bounding box center [980, 86] width 212 height 33
click at [337, 21] on icon "plus" at bounding box center [342, 20] width 12 height 12
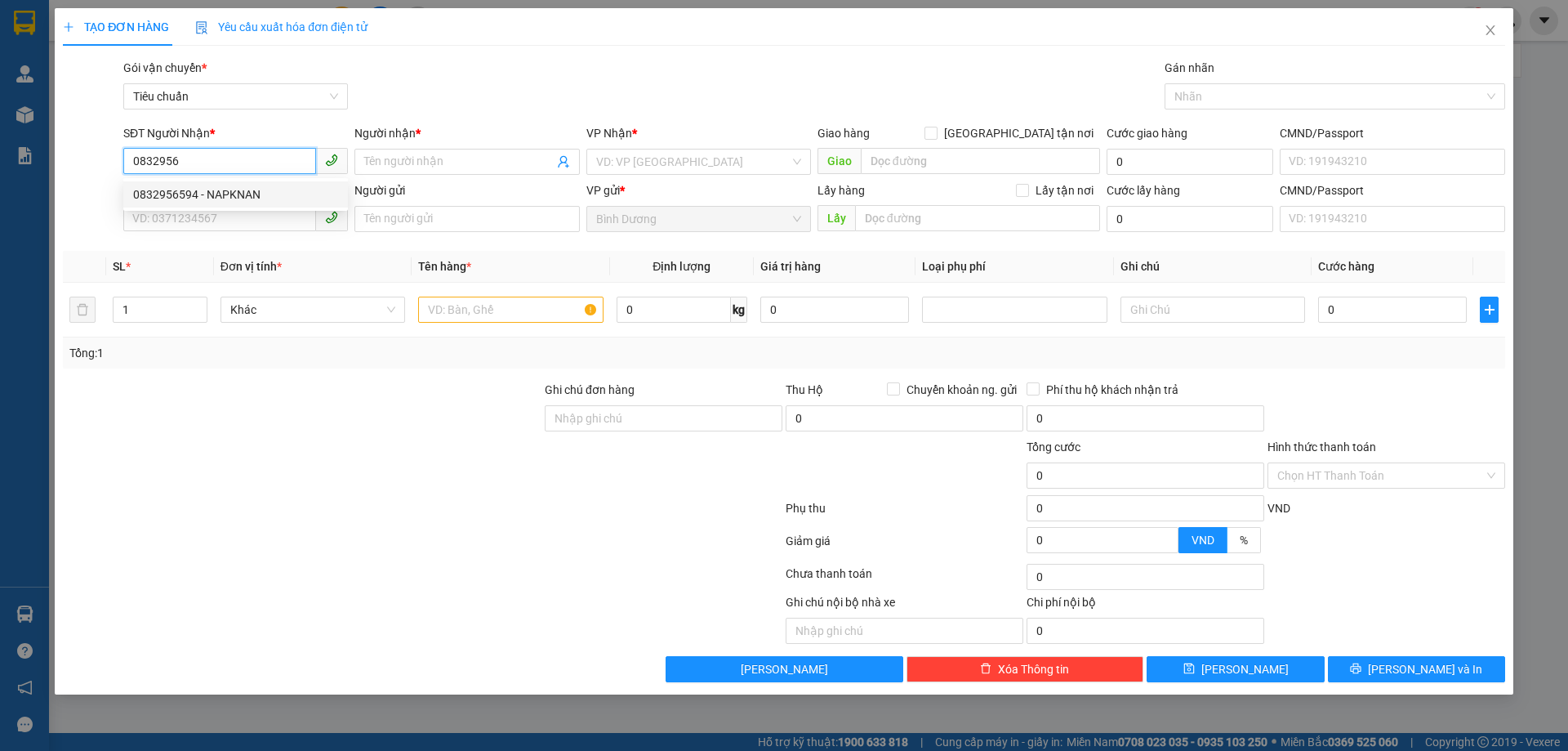
click at [237, 202] on div "0832956594 - NAPKNAN" at bounding box center [235, 194] width 205 height 18
type input "0832956594"
type input "NAPKNAN"
type input "70.000"
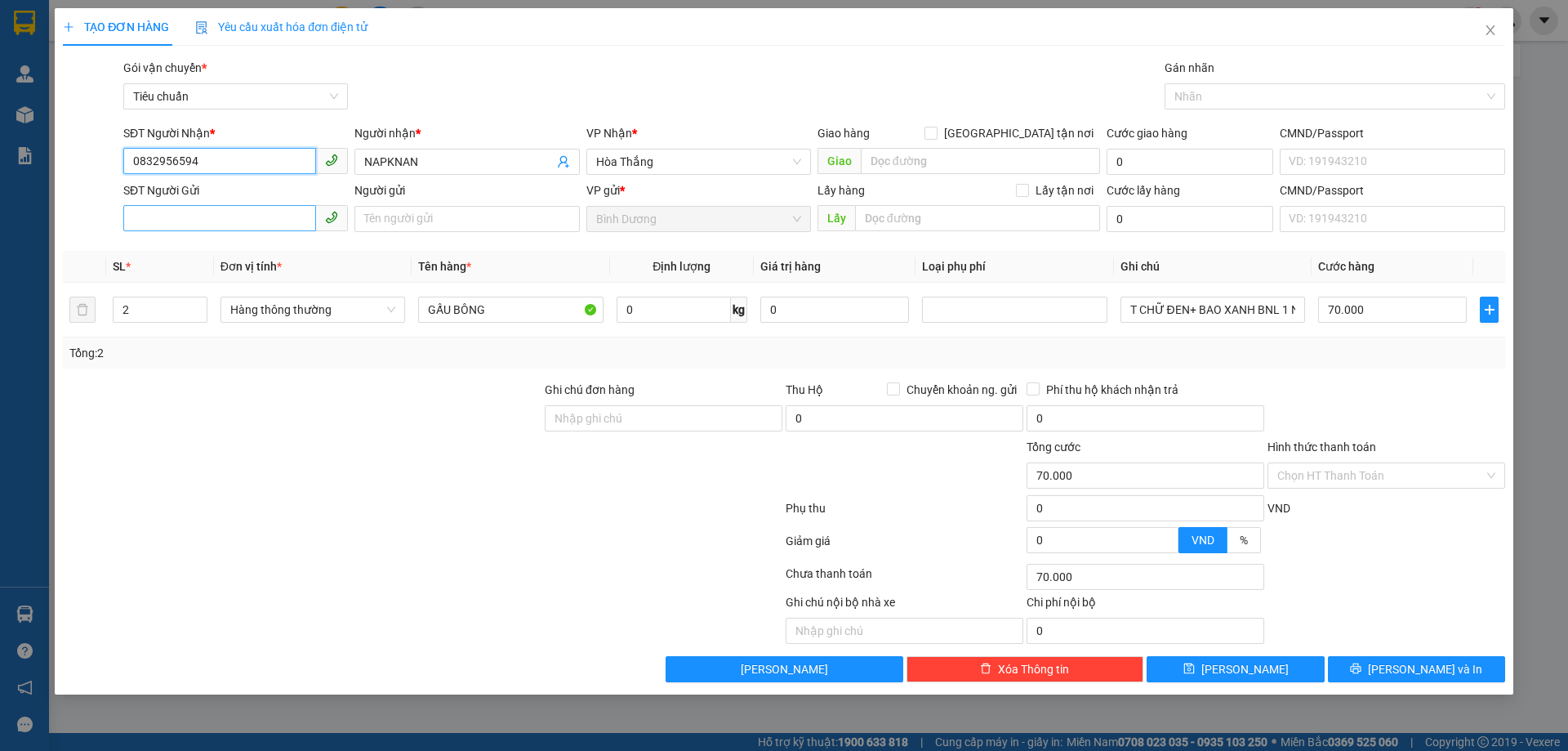
type input "0832956594"
click at [261, 230] on input "SĐT Người Gửi" at bounding box center [219, 217] width 192 height 26
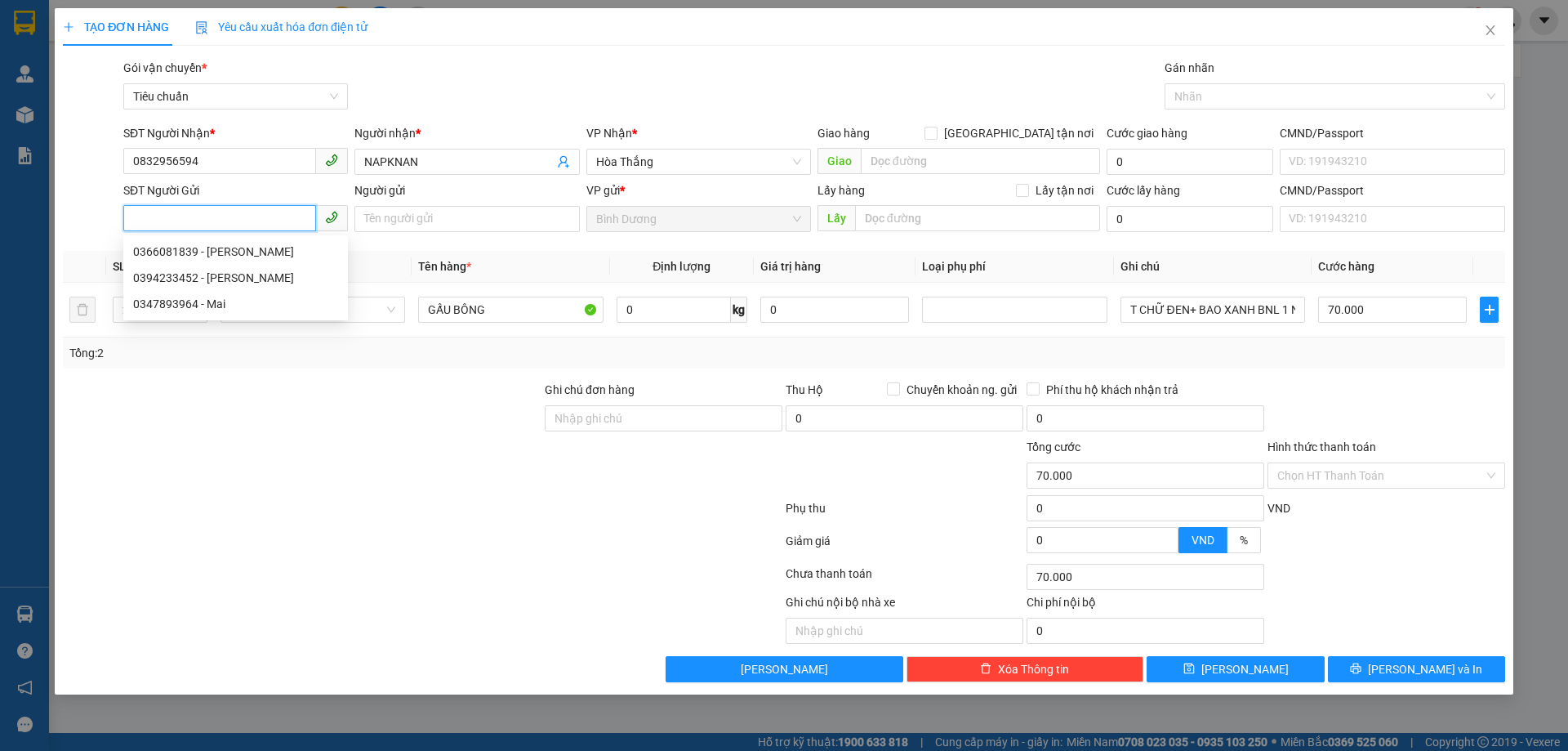
click at [261, 230] on input "SĐT Người Gửi" at bounding box center [219, 217] width 192 height 26
drag, startPoint x: 441, startPoint y: 166, endPoint x: 339, endPoint y: 167, distance: 102.0
click at [345, 166] on div "SĐT Người Nhận * 0832956594 Người nhận * NAPKNAN NAPKNAN VP Nhận * Hòa Thắng Gi…" at bounding box center [814, 152] width 1388 height 57
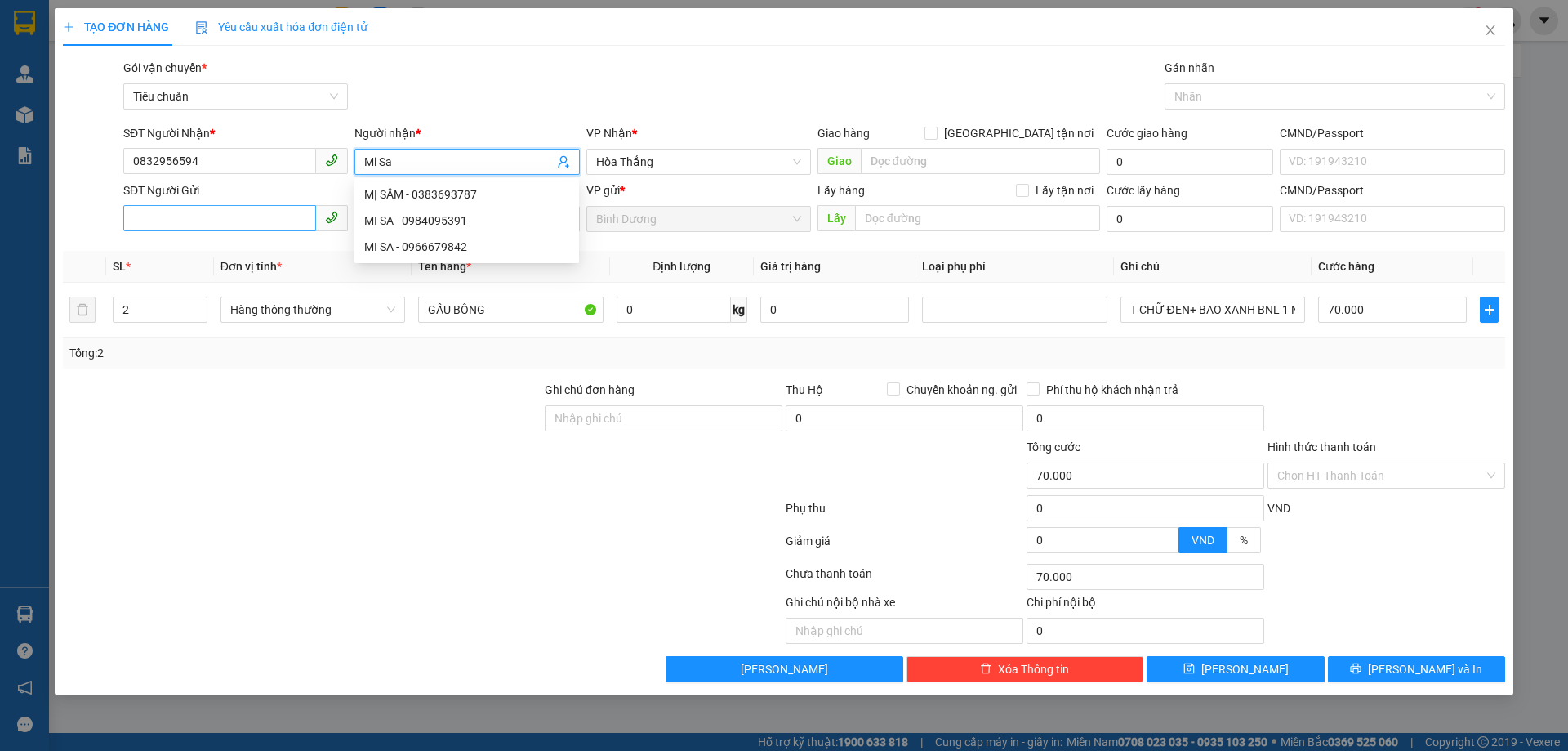
type input "Mi Sa"
click at [199, 219] on input "SĐT Người Gửi" at bounding box center [219, 217] width 192 height 26
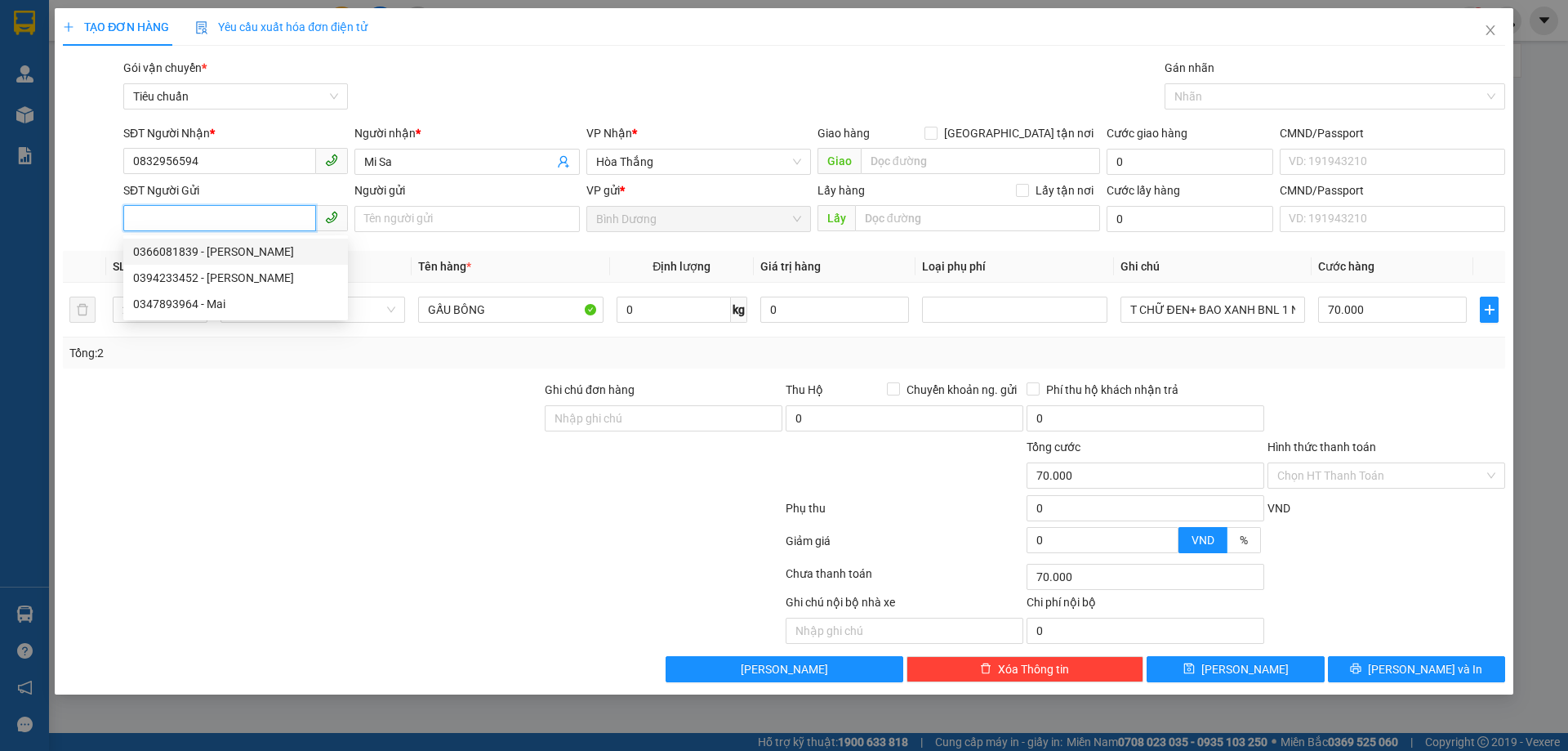
click at [265, 257] on div "0366081839 - [PERSON_NAME]" at bounding box center [235, 251] width 205 height 18
type input "0366081839"
type input "H Mai"
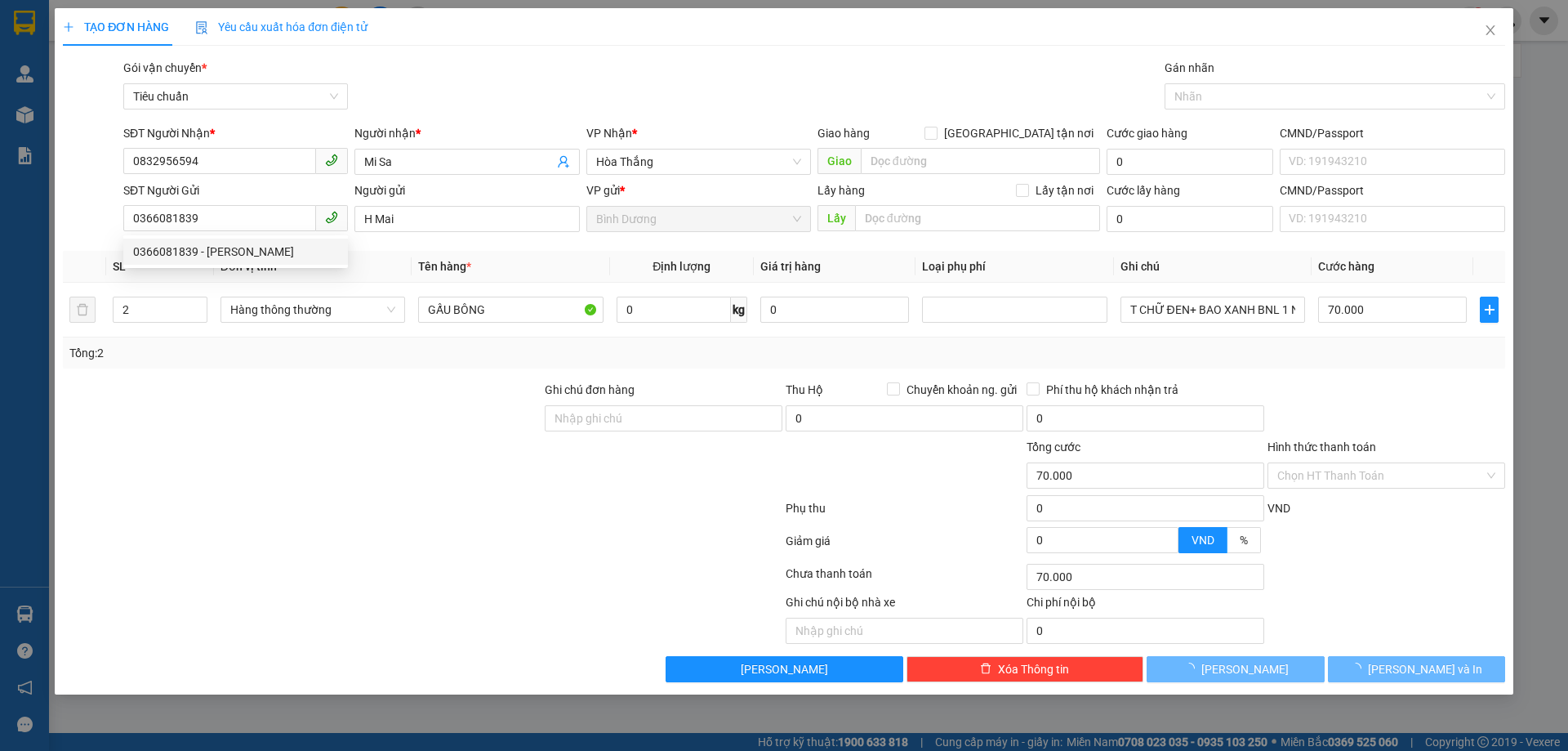
click at [333, 496] on div at bounding box center [423, 511] width 723 height 33
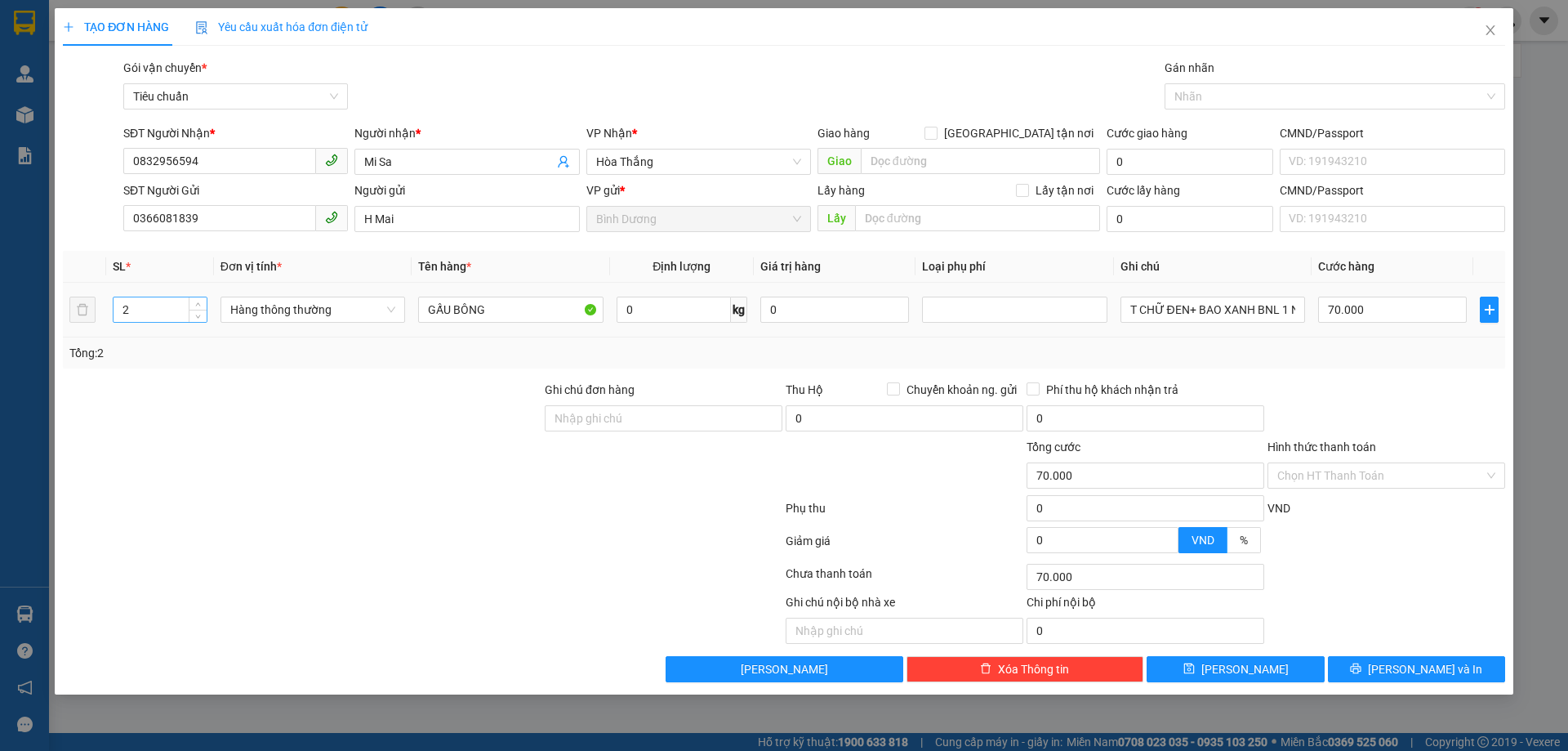
click at [159, 313] on input "2" at bounding box center [159, 310] width 93 height 25
type input "1"
drag, startPoint x: 508, startPoint y: 307, endPoint x: 350, endPoint y: 319, distance: 158.5
click at [349, 319] on tr "1 Hàng thông thường GẤU BÔNG 0 kg 0 T CHỮ ĐEN+ BAO XANH BNL 1 NỬA 70.000" at bounding box center [784, 309] width 1442 height 54
type input "0"
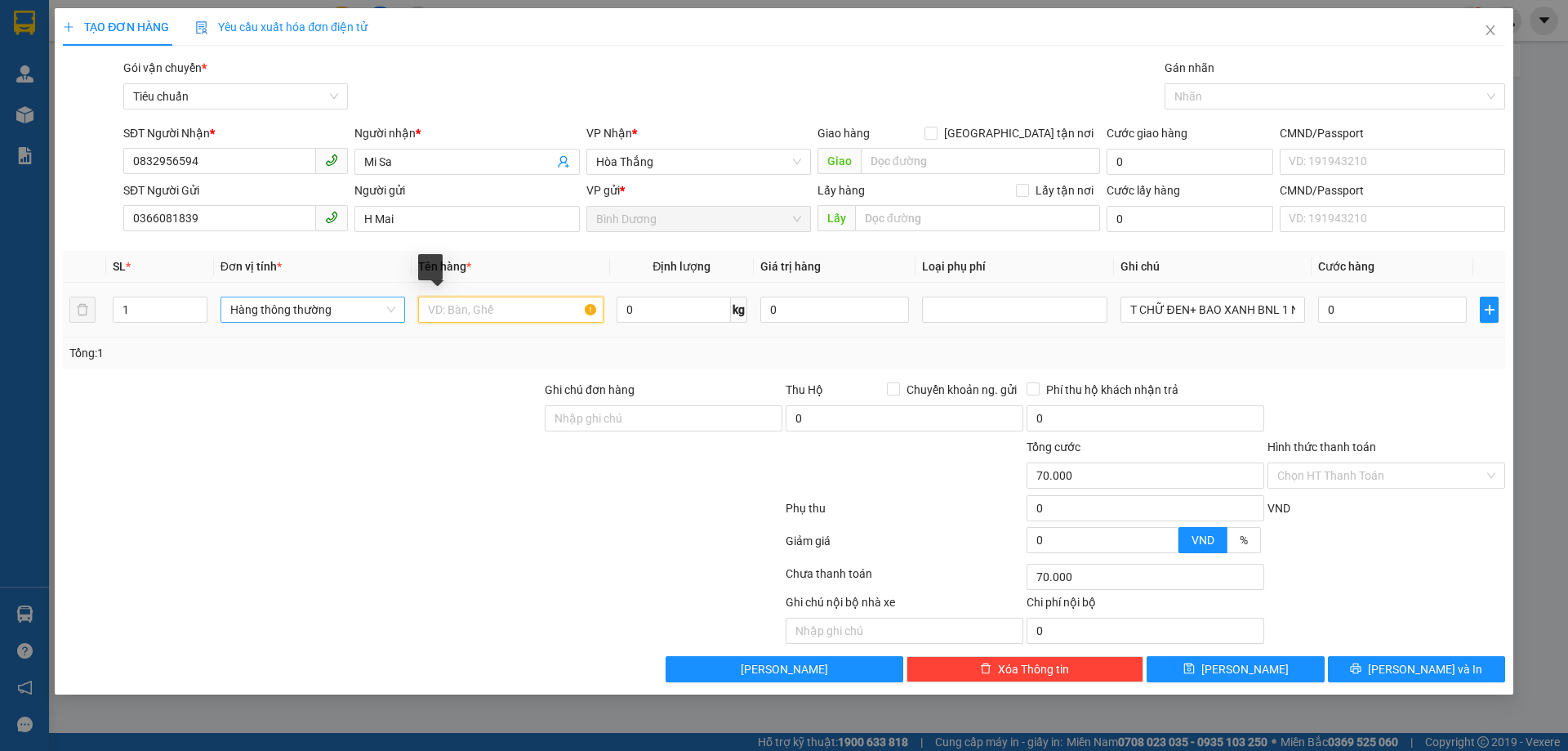
type input "0"
type input "Dầu Gội"
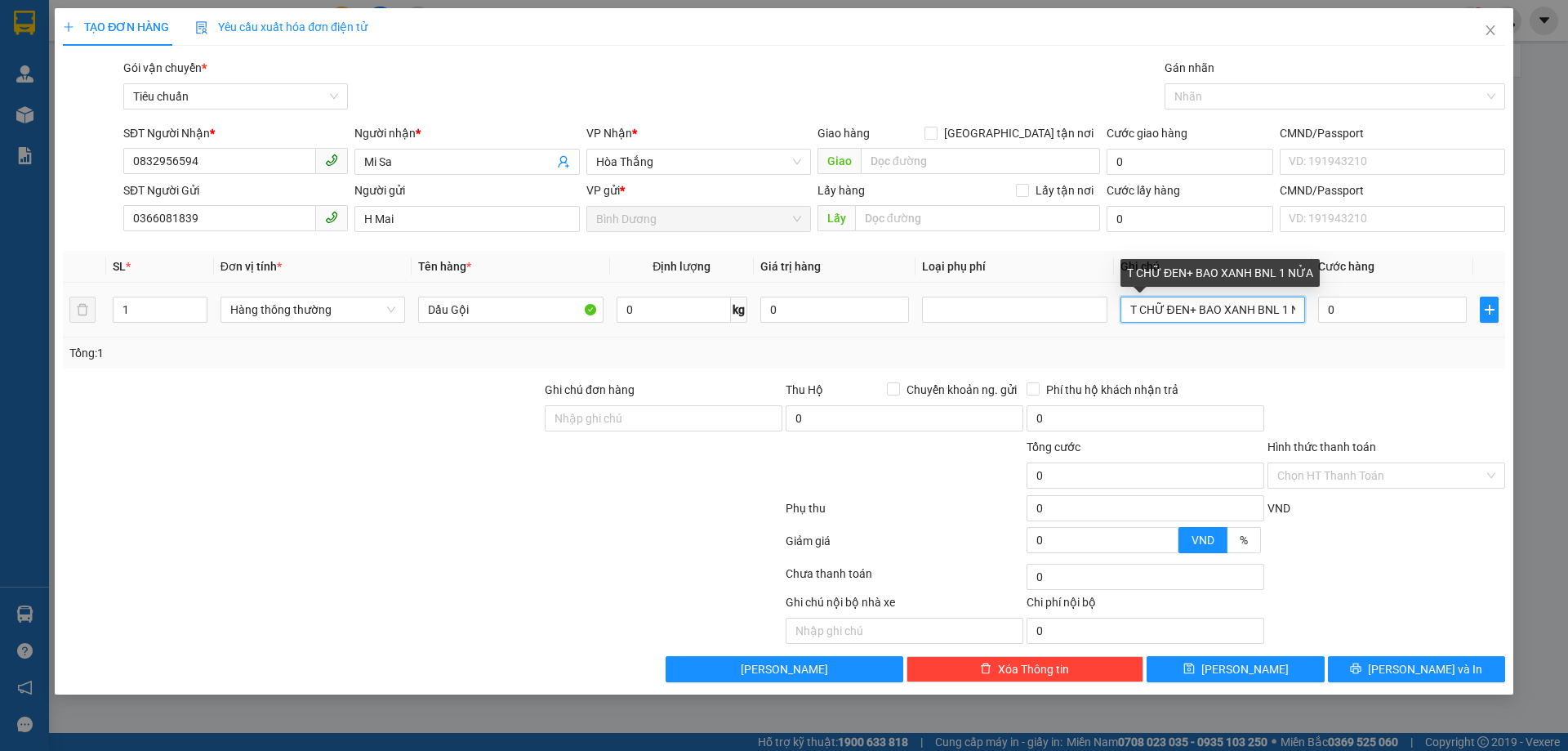
scroll to position [0, 20]
drag, startPoint x: 1127, startPoint y: 309, endPoint x: 1454, endPoint y: 334, distance: 328.0
click at [1454, 334] on tr "1 Hàng thông thường Dầu Gội 0 kg 0 T CHỮ ĐEN+ BAO XANH BNL 1 NỬA 0" at bounding box center [784, 309] width 1442 height 54
type input "T HÌnh Còn Gấu"
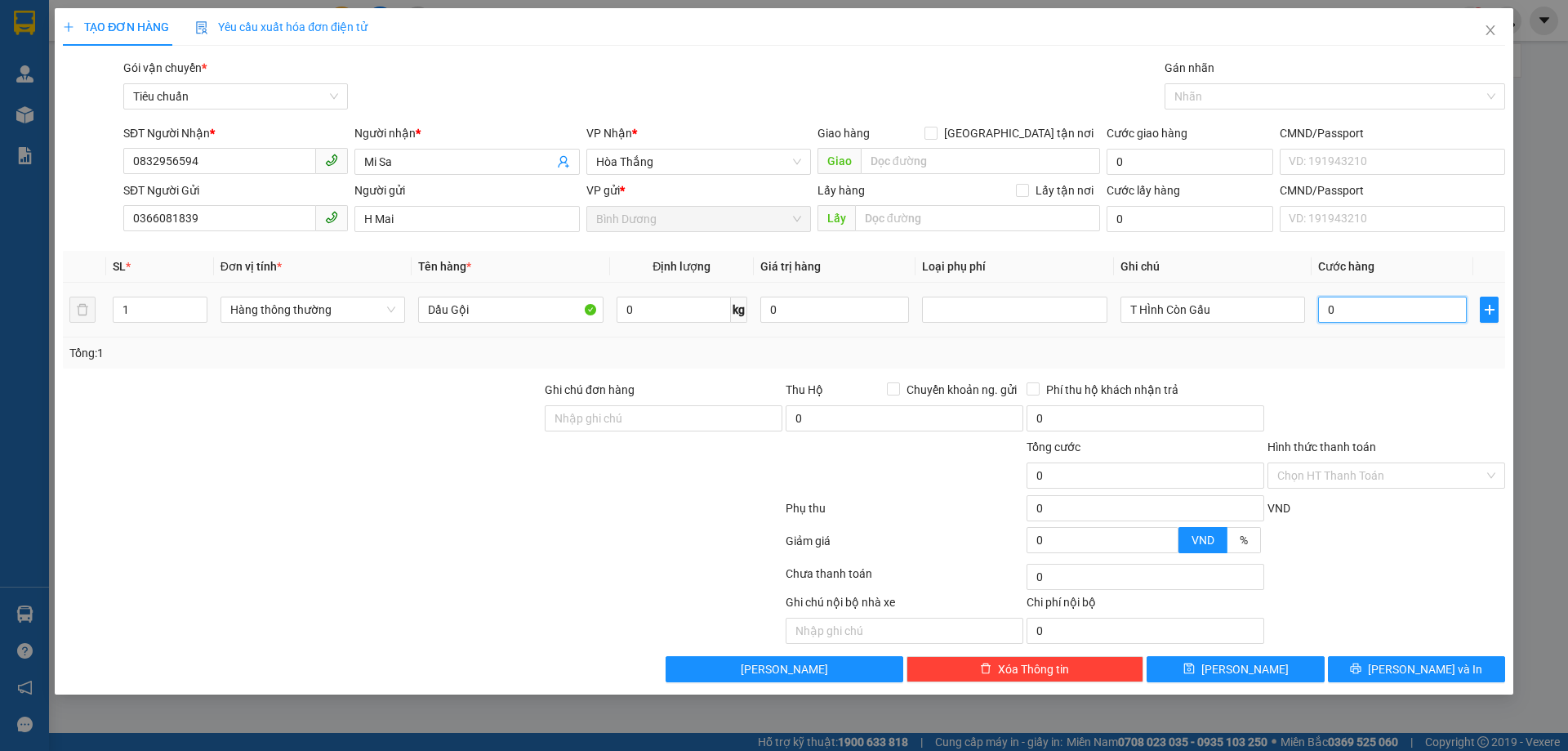
click at [1375, 300] on input "0" at bounding box center [1392, 309] width 149 height 26
type input "3"
type input "30"
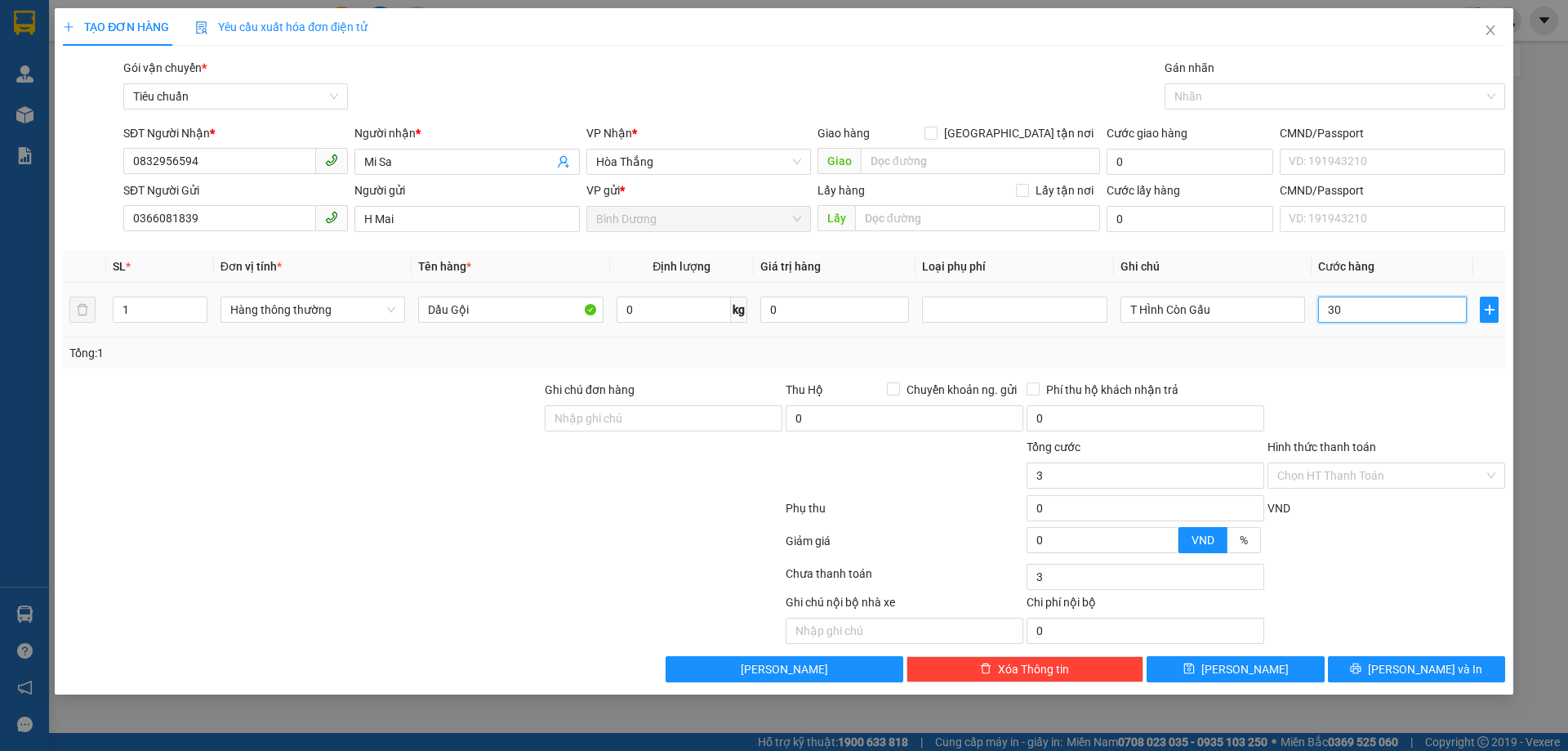
type input "30"
type input "30.000"
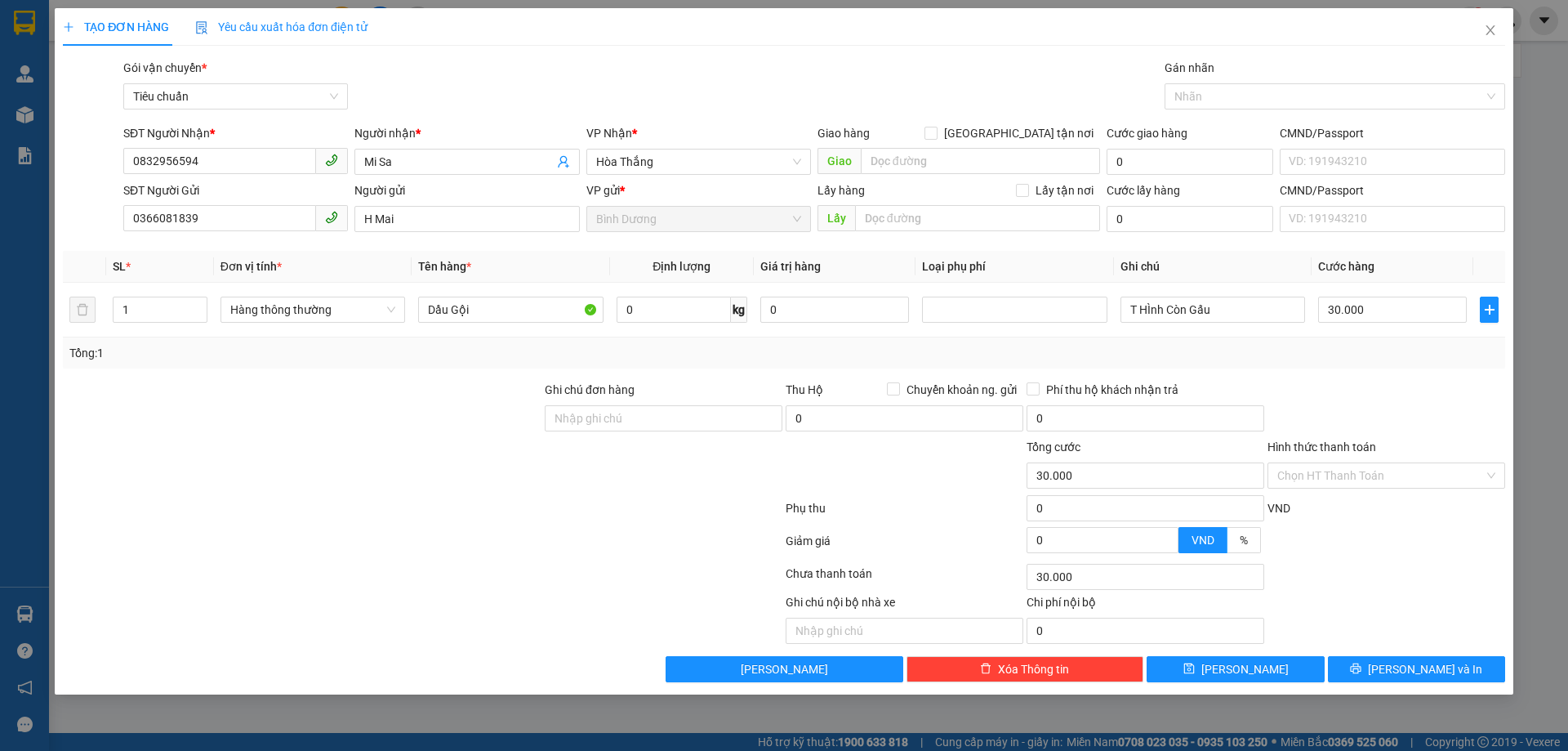
click at [1369, 365] on div "Tổng: 1" at bounding box center [784, 353] width 1442 height 31
click at [1340, 483] on input "Hình thức thanh toán" at bounding box center [1380, 476] width 207 height 25
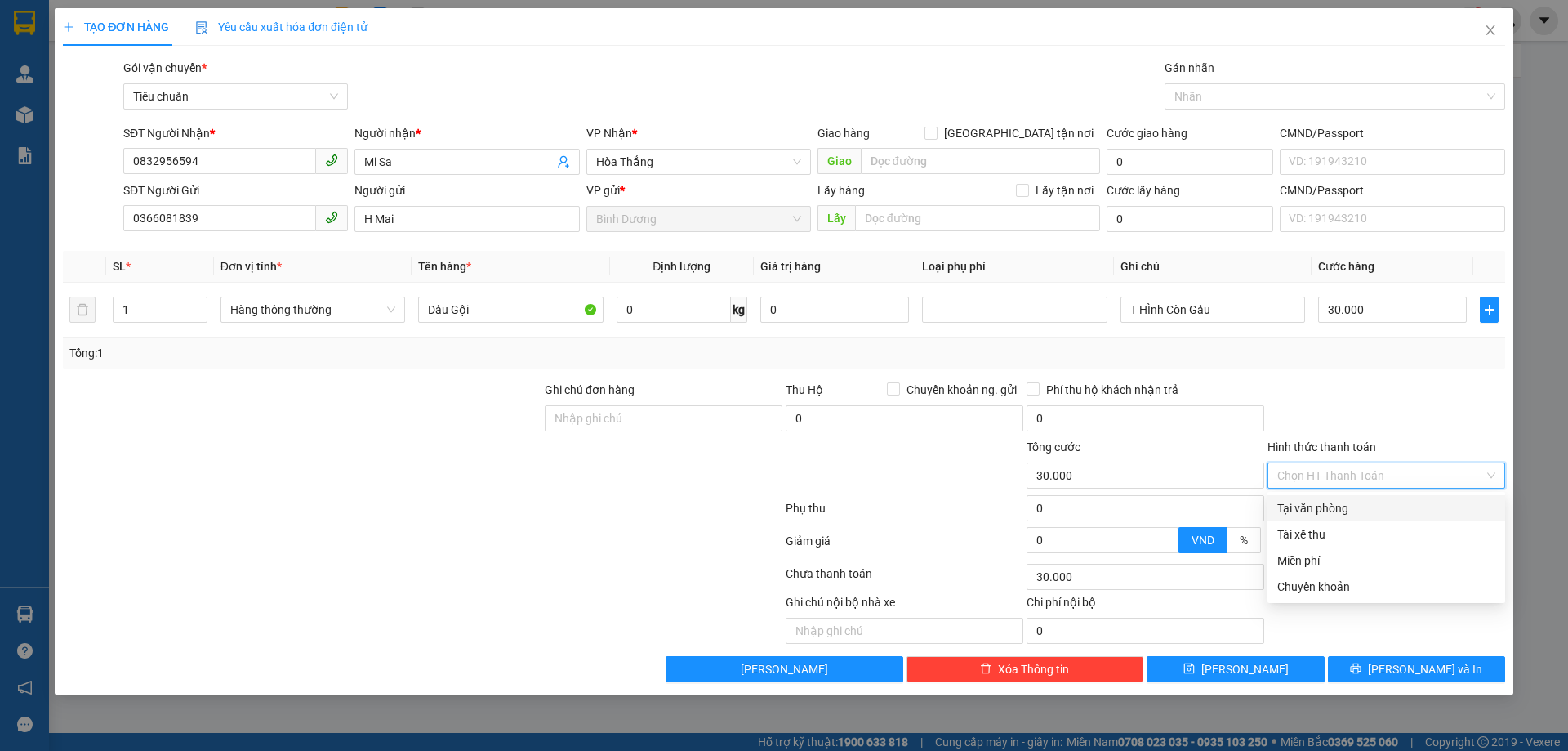
click at [1342, 511] on div "Tại văn phòng" at bounding box center [1385, 508] width 218 height 18
type input "0"
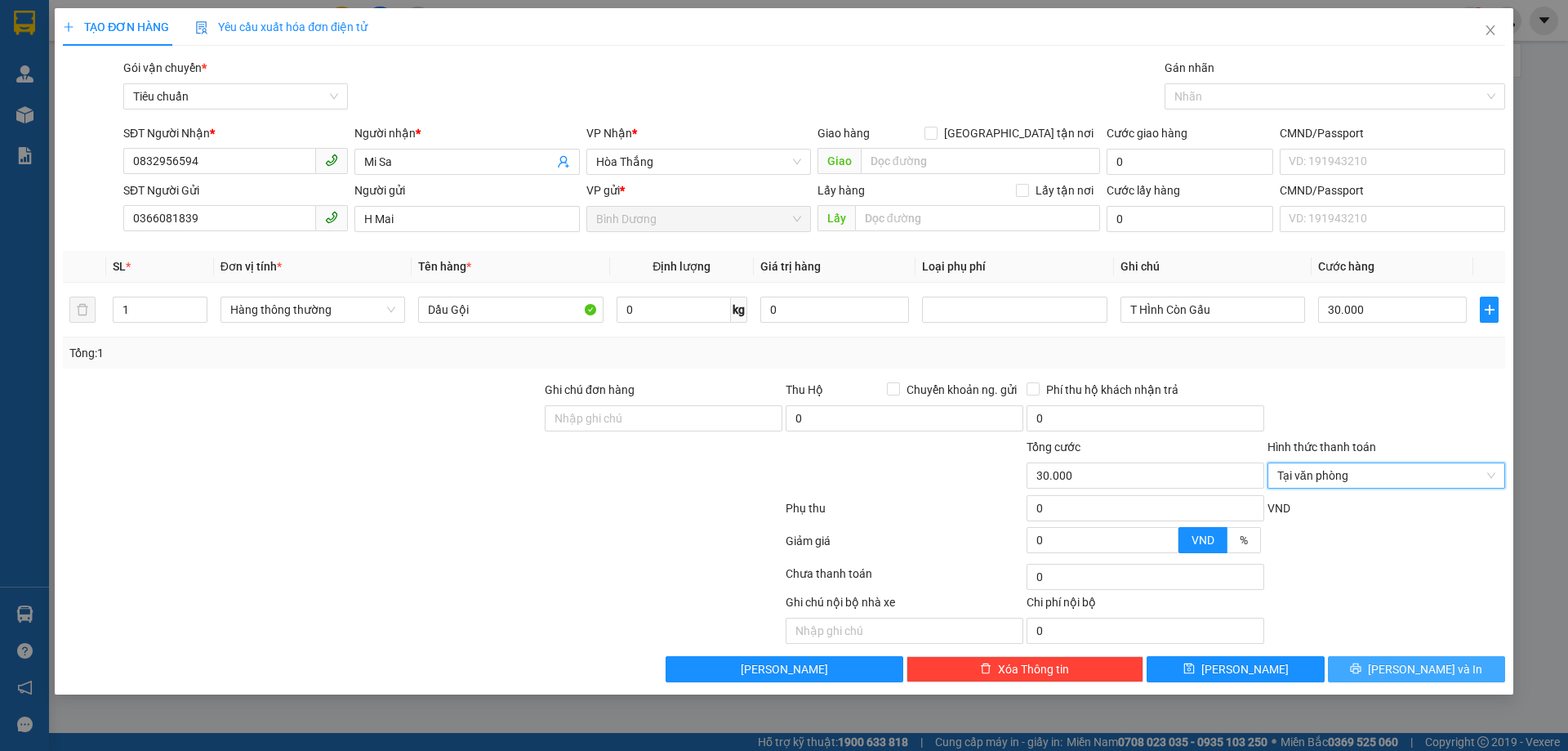
click at [1341, 665] on button "[PERSON_NAME] và In" at bounding box center [1416, 668] width 177 height 26
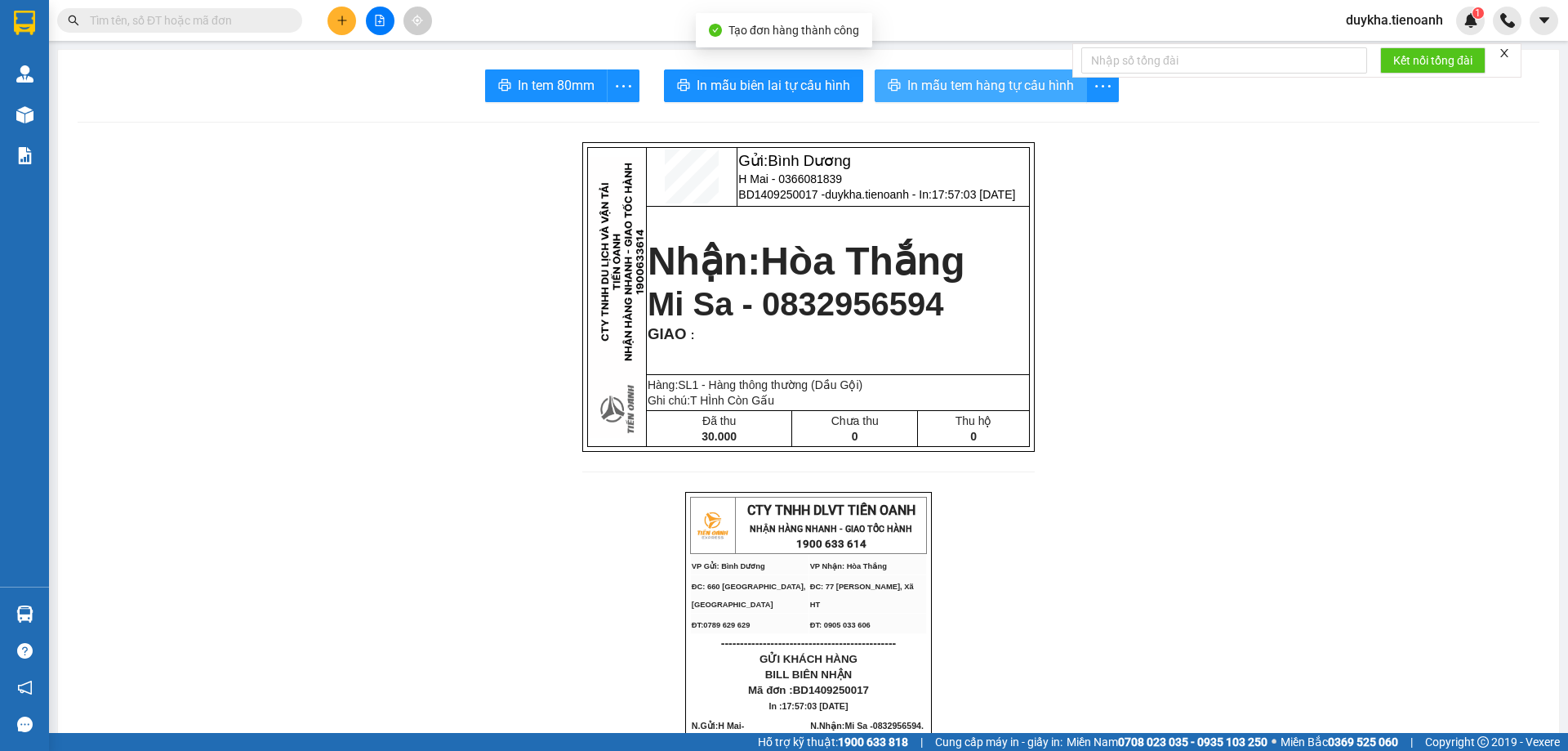
click at [907, 95] on span "In mẫu tem hàng tự cấu hình" at bounding box center [990, 85] width 167 height 20
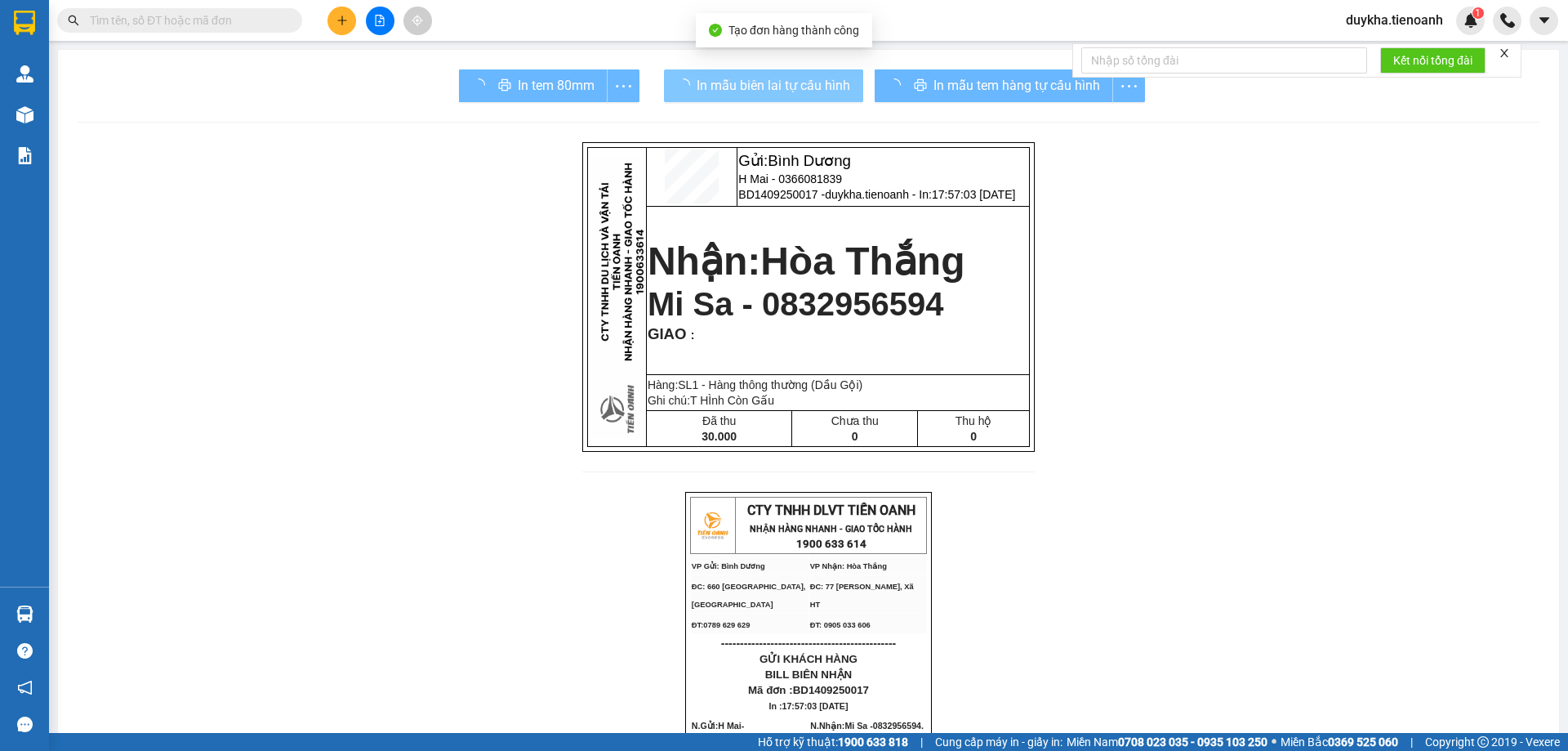
click at [743, 96] on button "In mẫu biên lai tự cấu hình" at bounding box center [764, 86] width 199 height 33
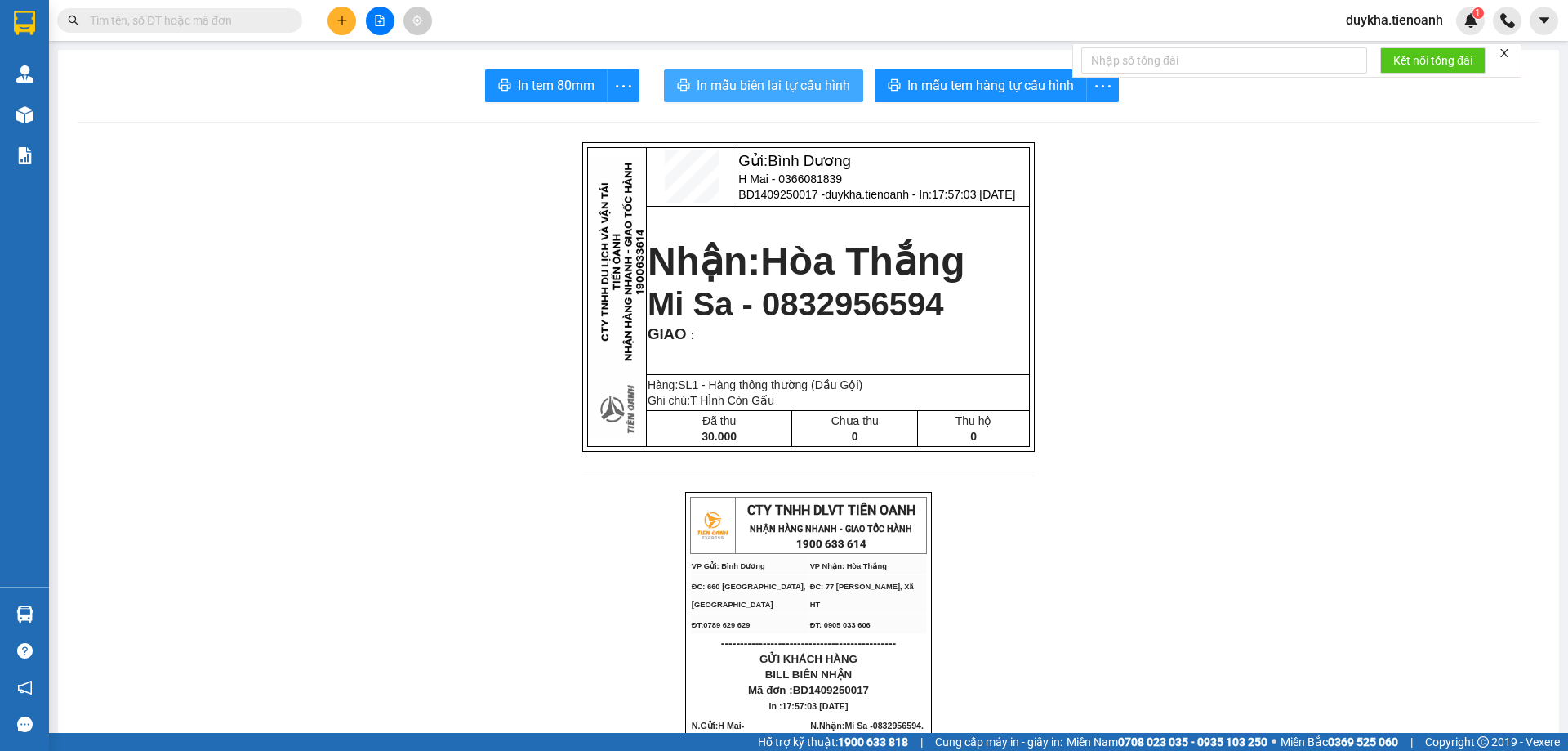
click at [745, 95] on span "In mẫu biên lai tự cấu hình" at bounding box center [773, 85] width 153 height 20
click at [340, 23] on icon "plus" at bounding box center [342, 20] width 12 height 12
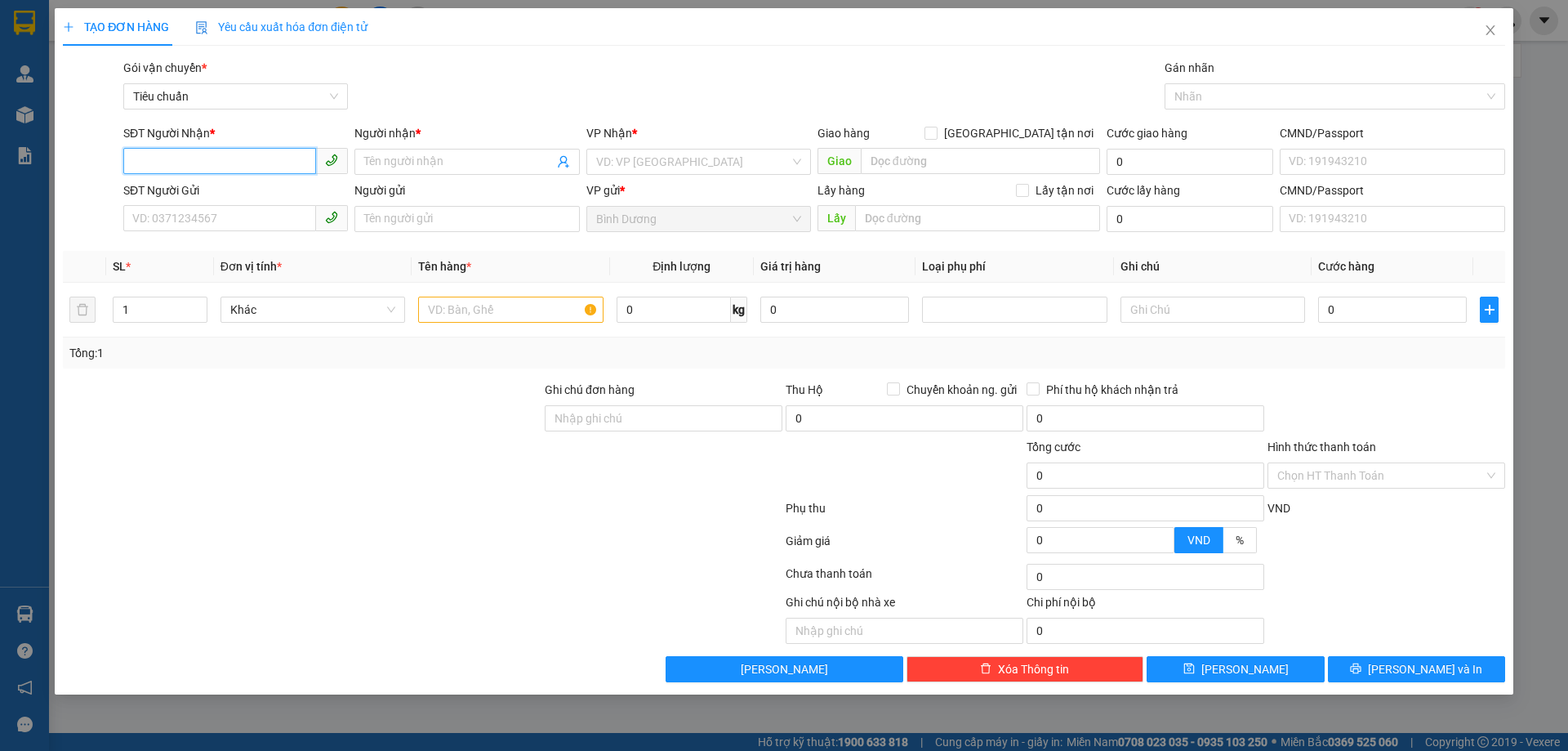
click at [264, 163] on input "SĐT Người Nhận *" at bounding box center [219, 160] width 192 height 26
type input "0826407611"
click at [231, 197] on div "0826407611 - MebDap" at bounding box center [235, 194] width 205 height 18
type input "MebDap"
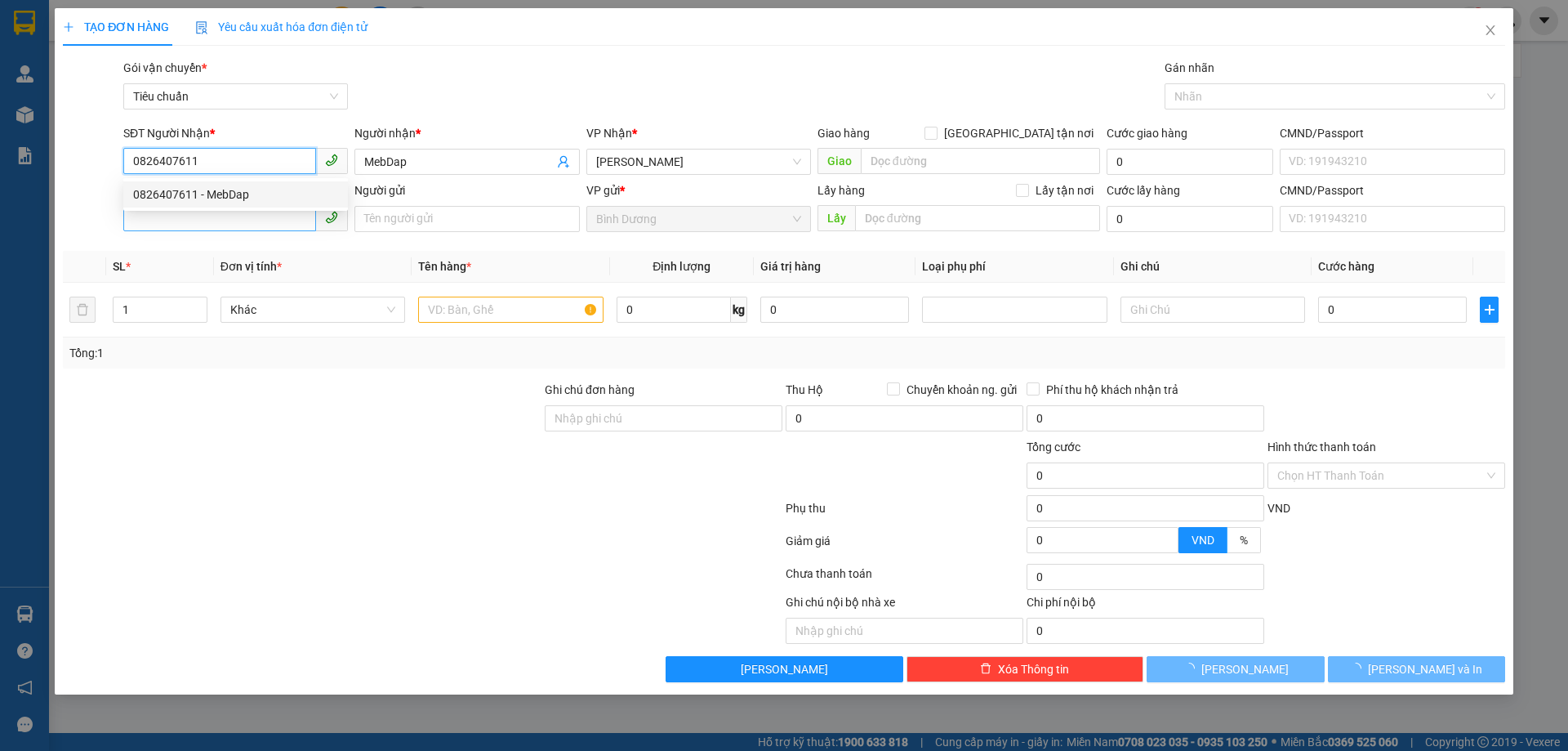
type input "30.000"
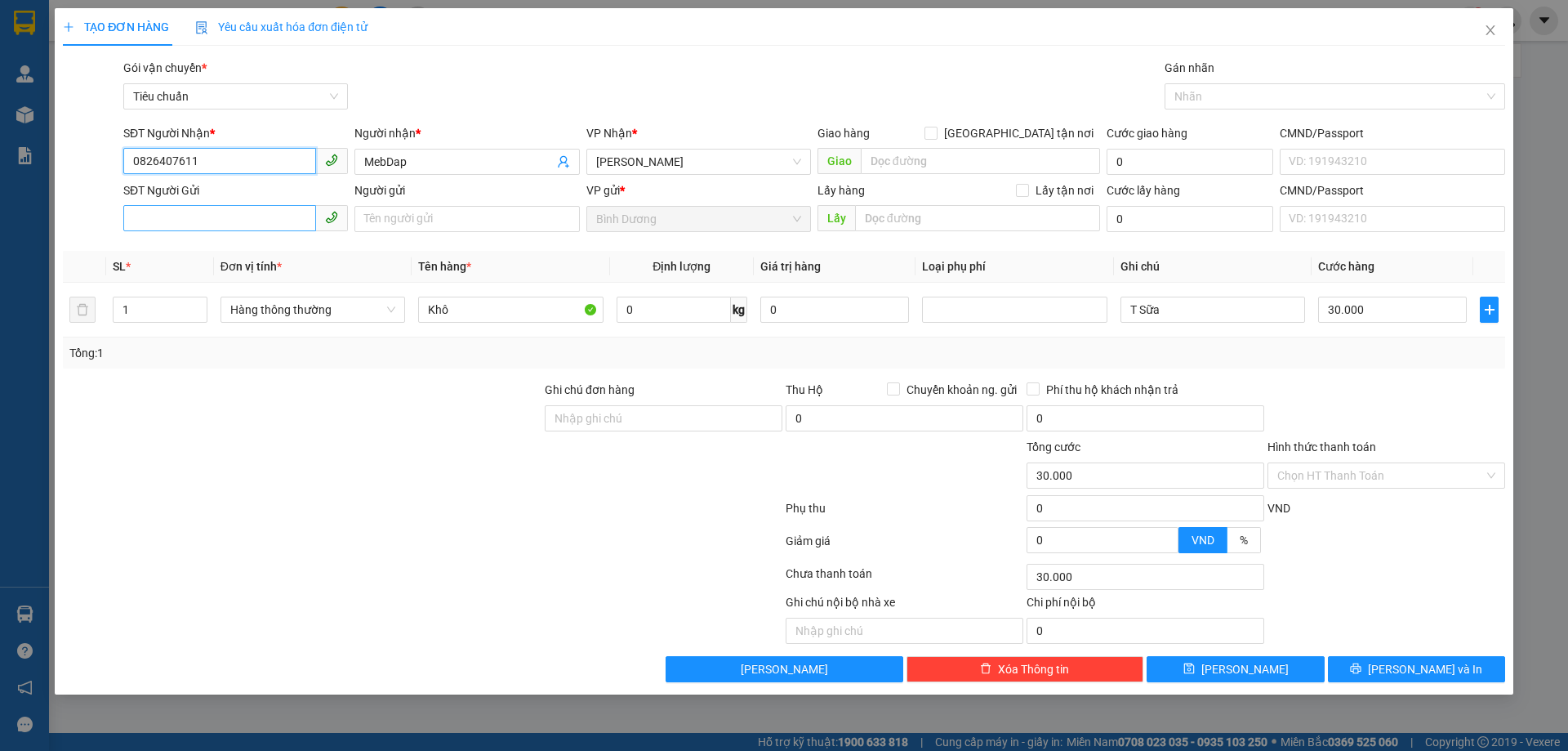
type input "0826407611"
click at [240, 226] on input "SĐT Người Gửi" at bounding box center [219, 217] width 192 height 26
click at [220, 253] on div "0933984009 - A Mẫn" at bounding box center [235, 251] width 205 height 18
type input "0933984009"
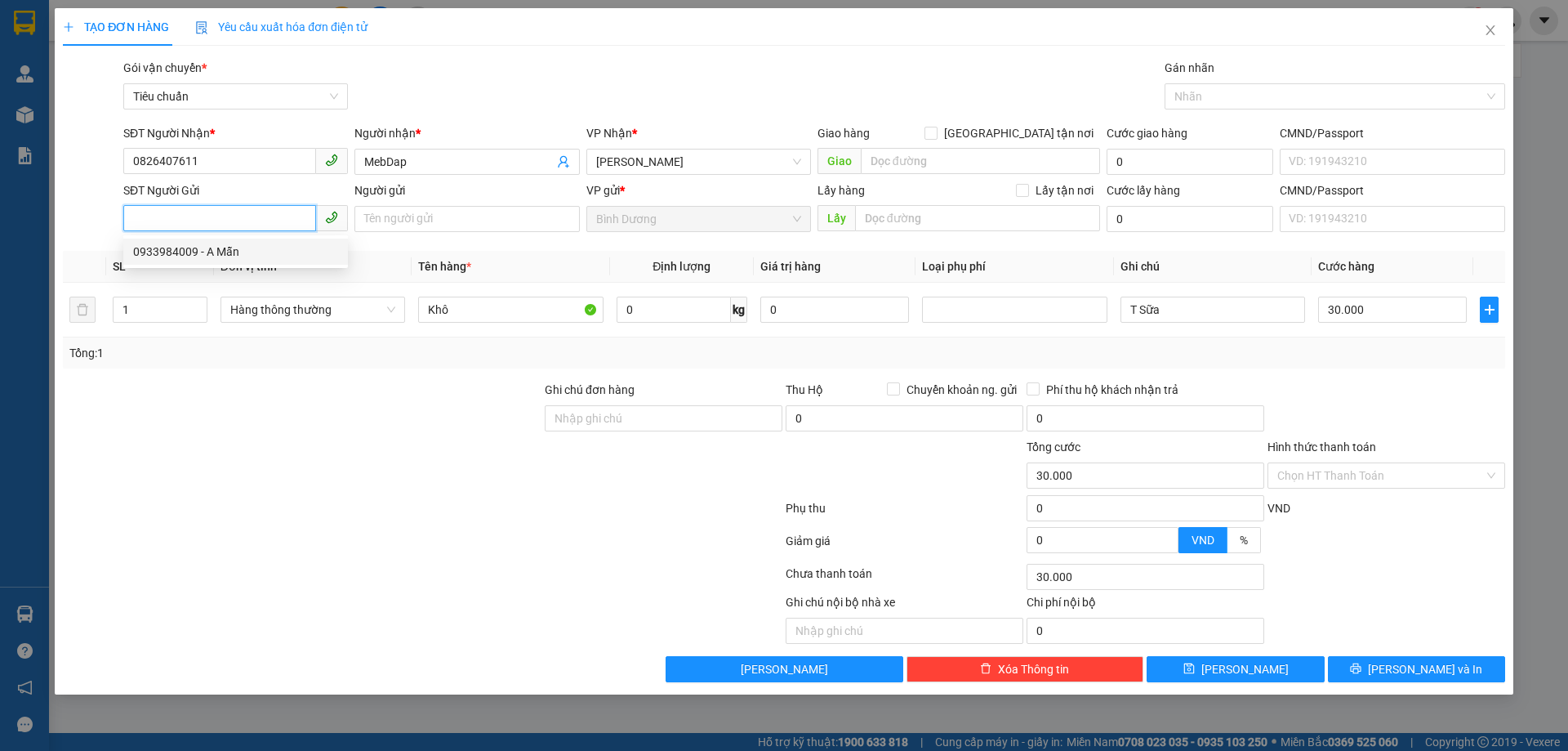
type input "A Mẫn"
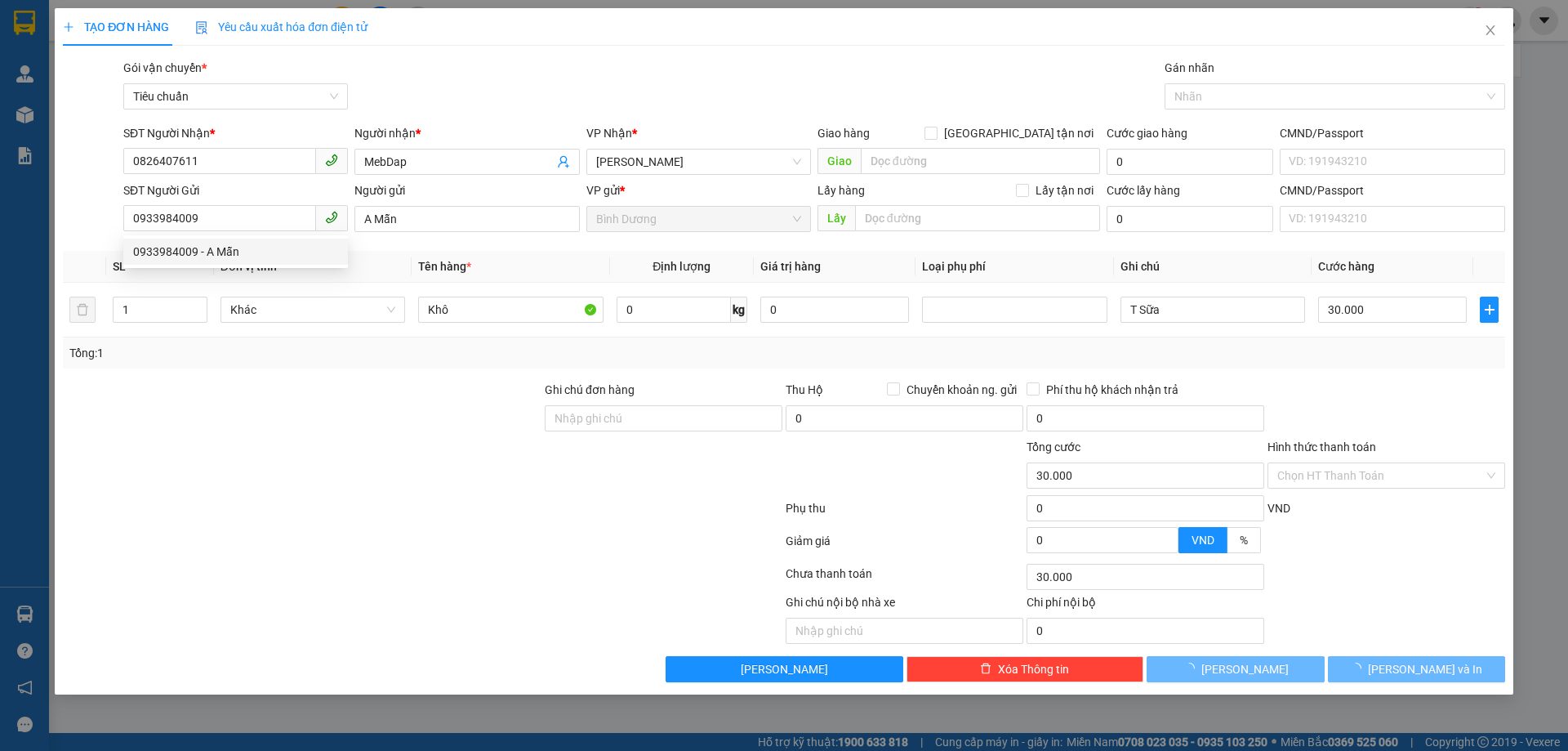
click at [403, 453] on div at bounding box center [302, 467] width 482 height 57
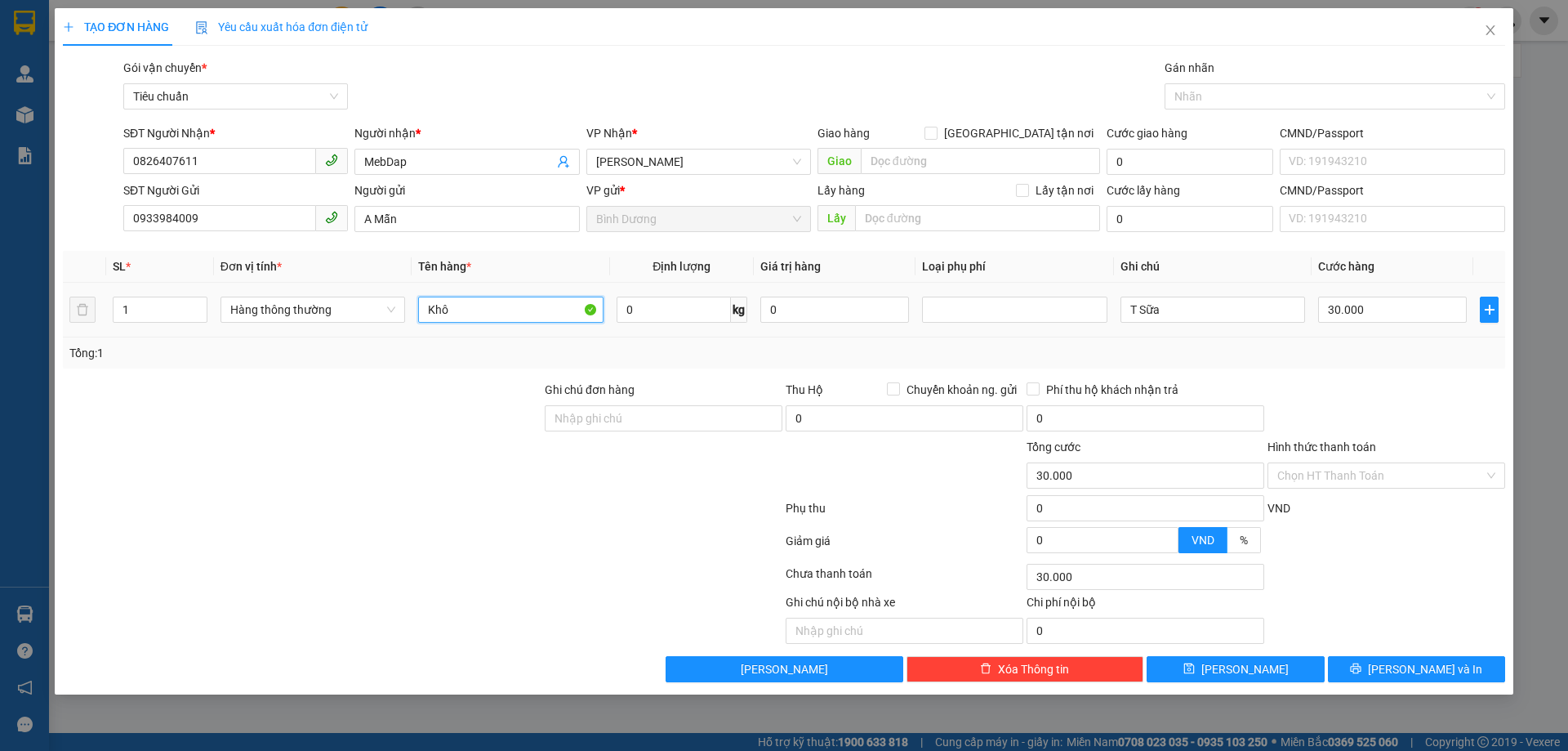
drag, startPoint x: 474, startPoint y: 299, endPoint x: 347, endPoint y: 296, distance: 127.0
click at [351, 298] on tr "1 Hàng thông thường Khô 0 kg 0 T Sữa 30.000" at bounding box center [784, 309] width 1442 height 54
type input "B"
type input "M"
type input "Trái Cây+Bánh"
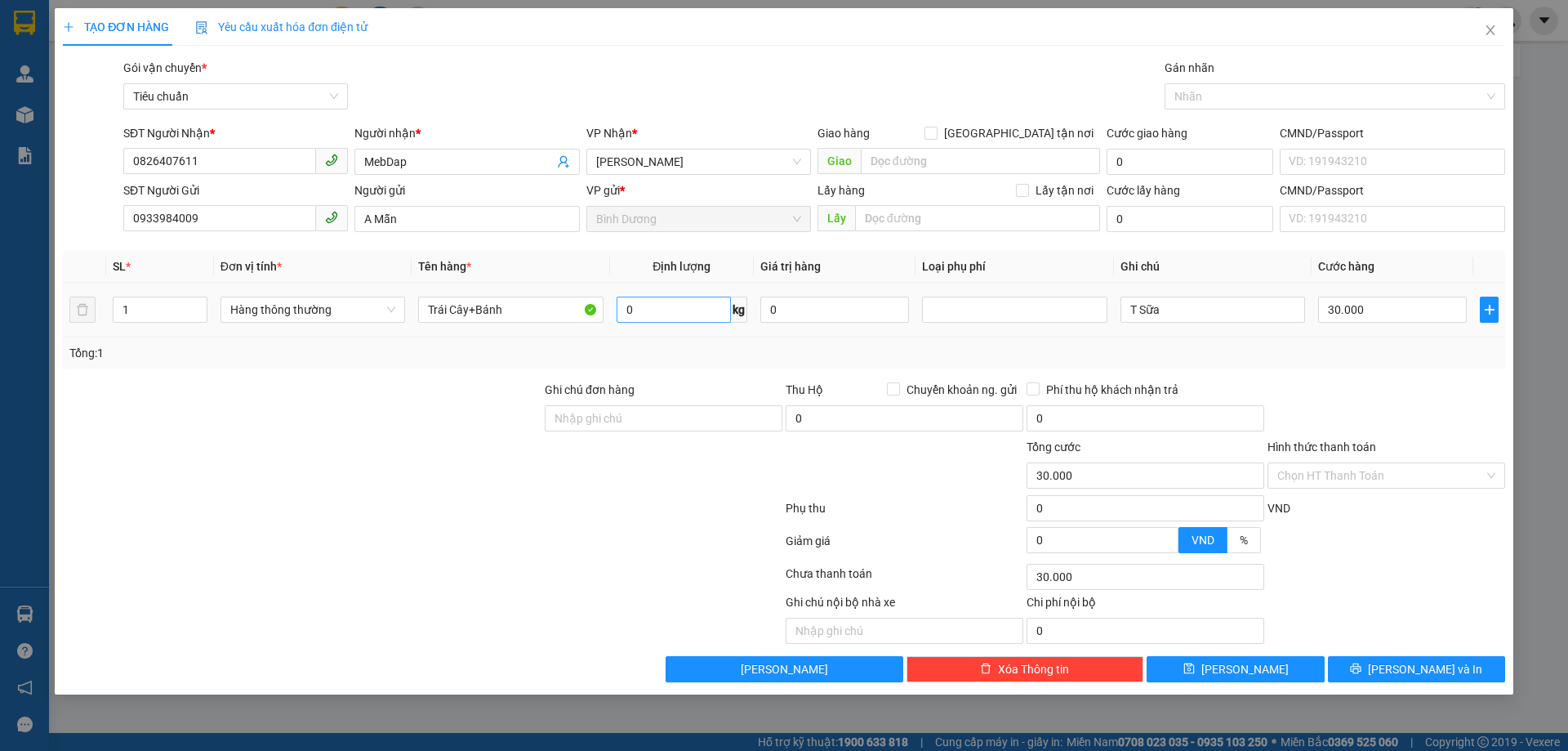
click at [662, 299] on span "0 kg" at bounding box center [681, 307] width 131 height 29
click at [652, 314] on input "0" at bounding box center [673, 309] width 114 height 26
type input "17"
click at [654, 354] on div "Tổng: 1" at bounding box center [784, 353] width 1429 height 18
type input "55.000"
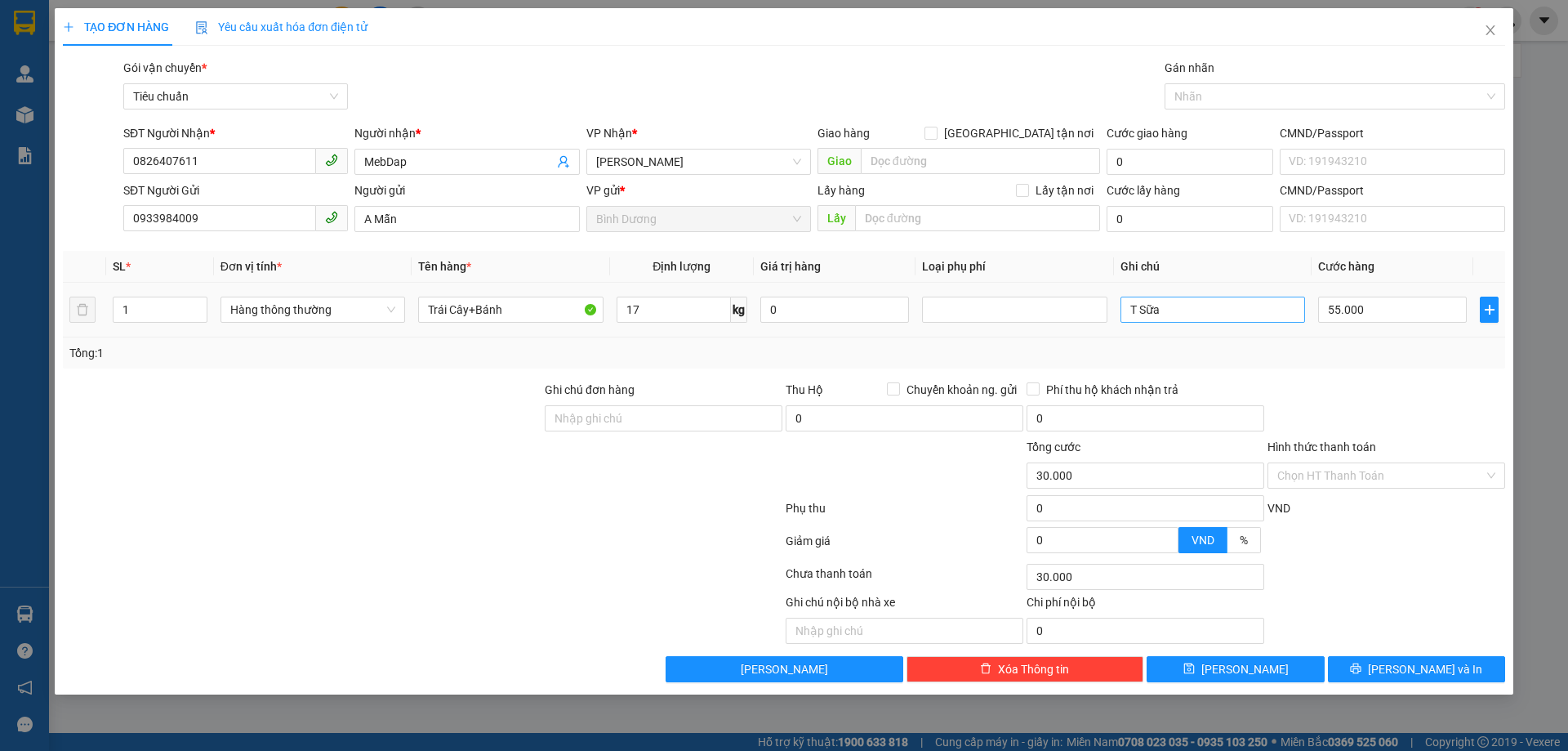
type input "55.000"
drag, startPoint x: 1177, startPoint y: 314, endPoint x: 1089, endPoint y: 300, distance: 89.1
click at [1089, 300] on tr "1 Hàng thông thường Trái Cây+Bánh 17 kg 0 T Sữa 55.000" at bounding box center [784, 309] width 1442 height 54
type input "T BK"
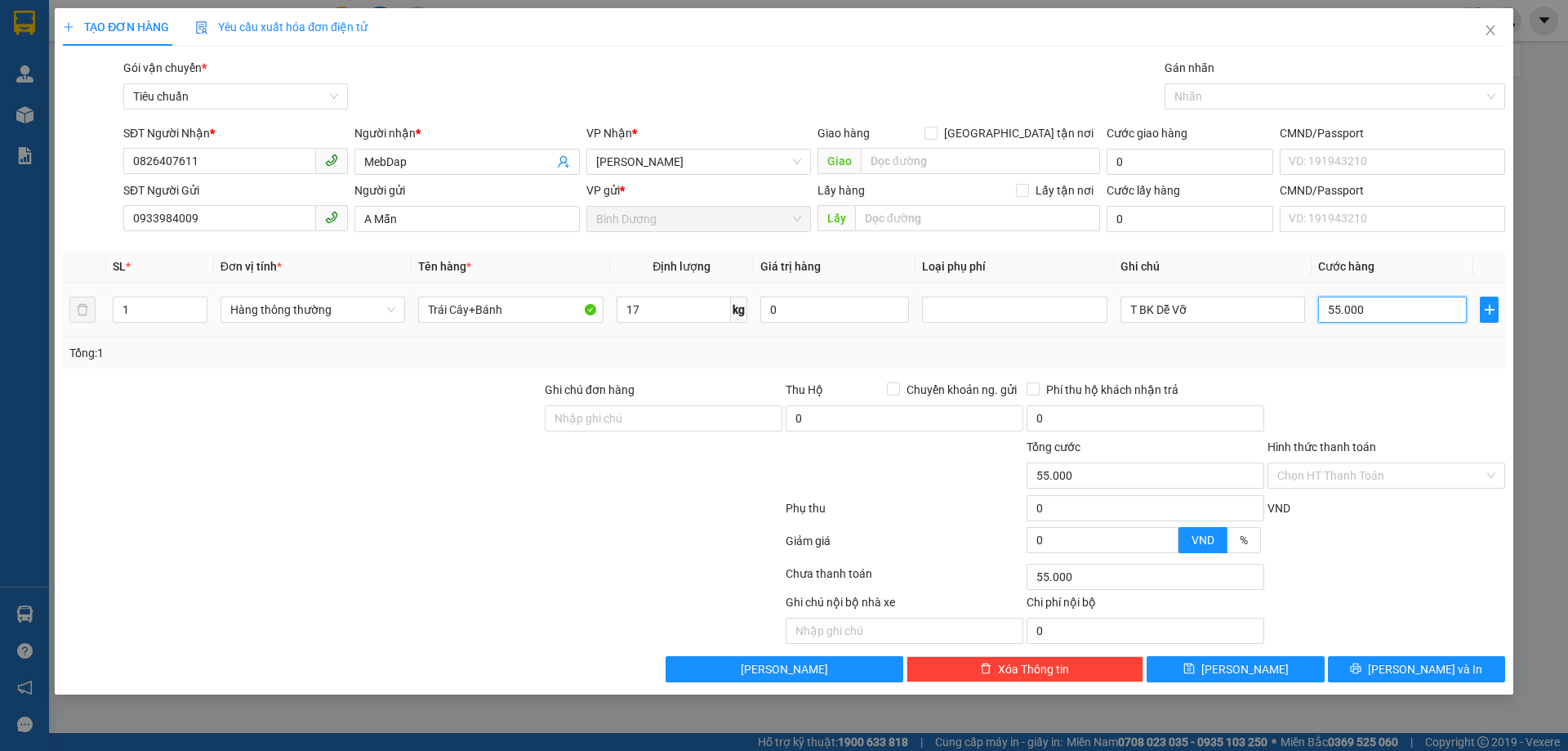
click at [1338, 315] on input "55.000" at bounding box center [1392, 309] width 149 height 26
click at [1366, 347] on div "Tổng: 1" at bounding box center [784, 353] width 1429 height 18
drag, startPoint x: 1377, startPoint y: 467, endPoint x: 1353, endPoint y: 506, distance: 45.8
click at [1377, 467] on input "Hình thức thanh toán" at bounding box center [1380, 476] width 207 height 25
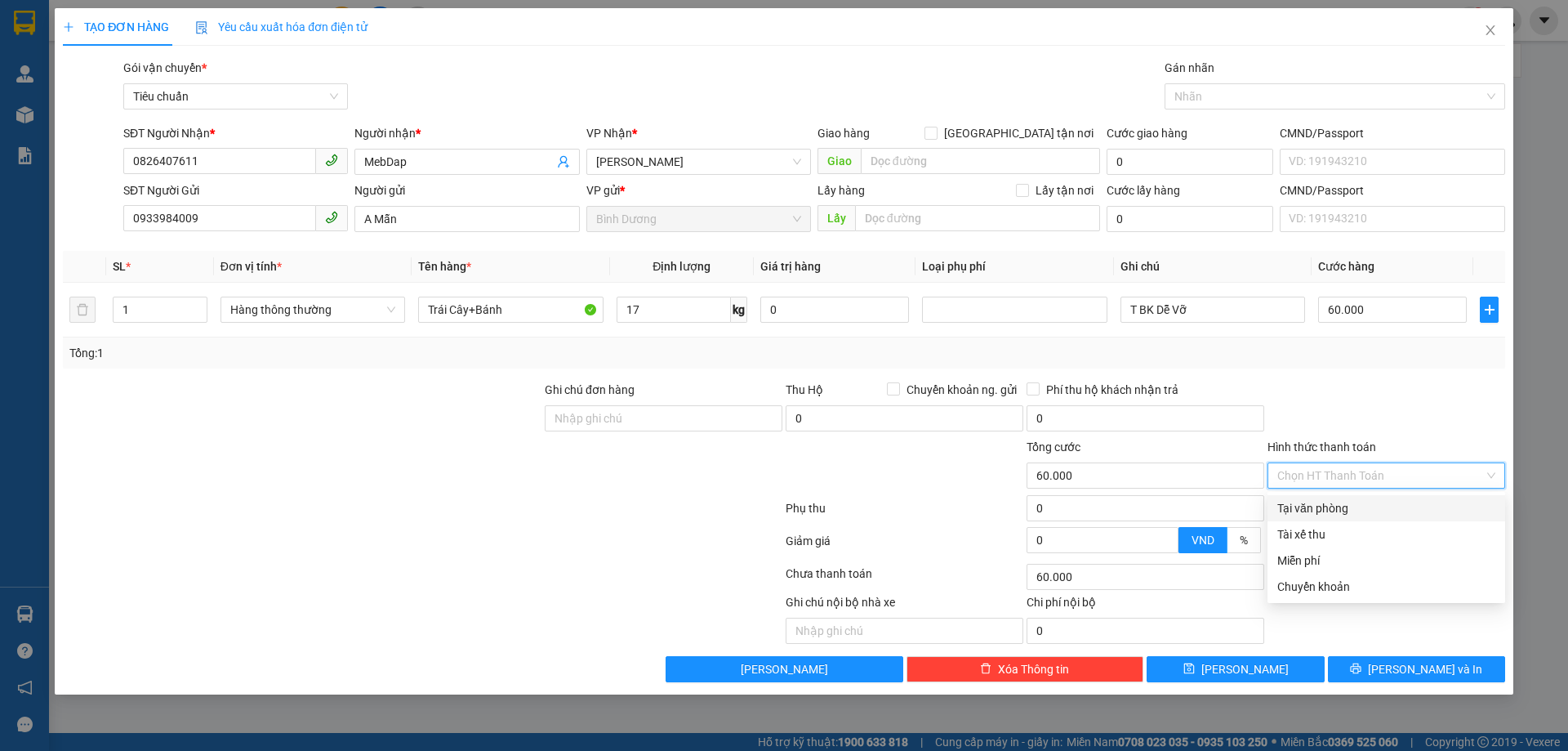
click at [1352, 507] on div "Tại văn phòng" at bounding box center [1385, 508] width 218 height 18
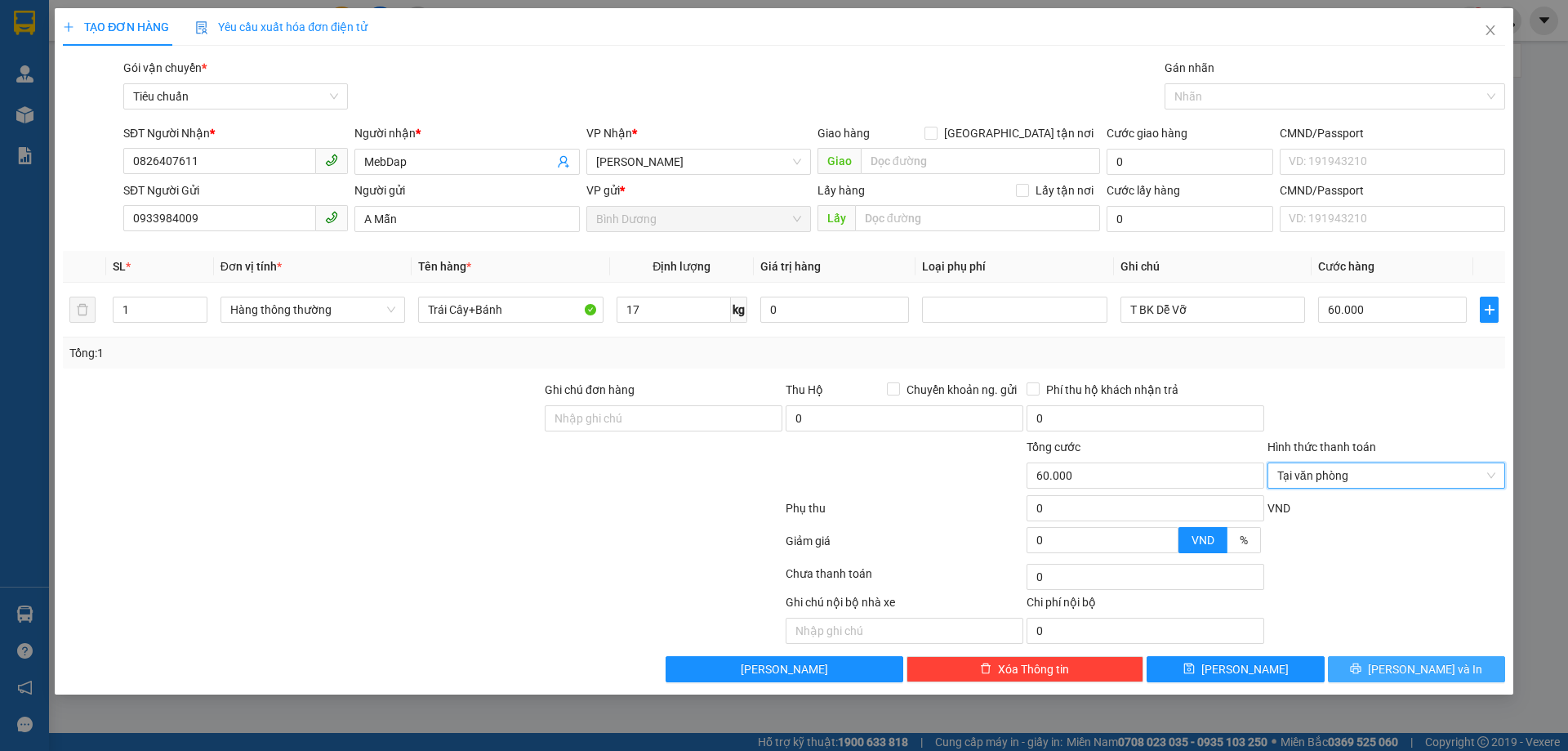
click at [1399, 657] on button "[PERSON_NAME] và In" at bounding box center [1416, 668] width 177 height 26
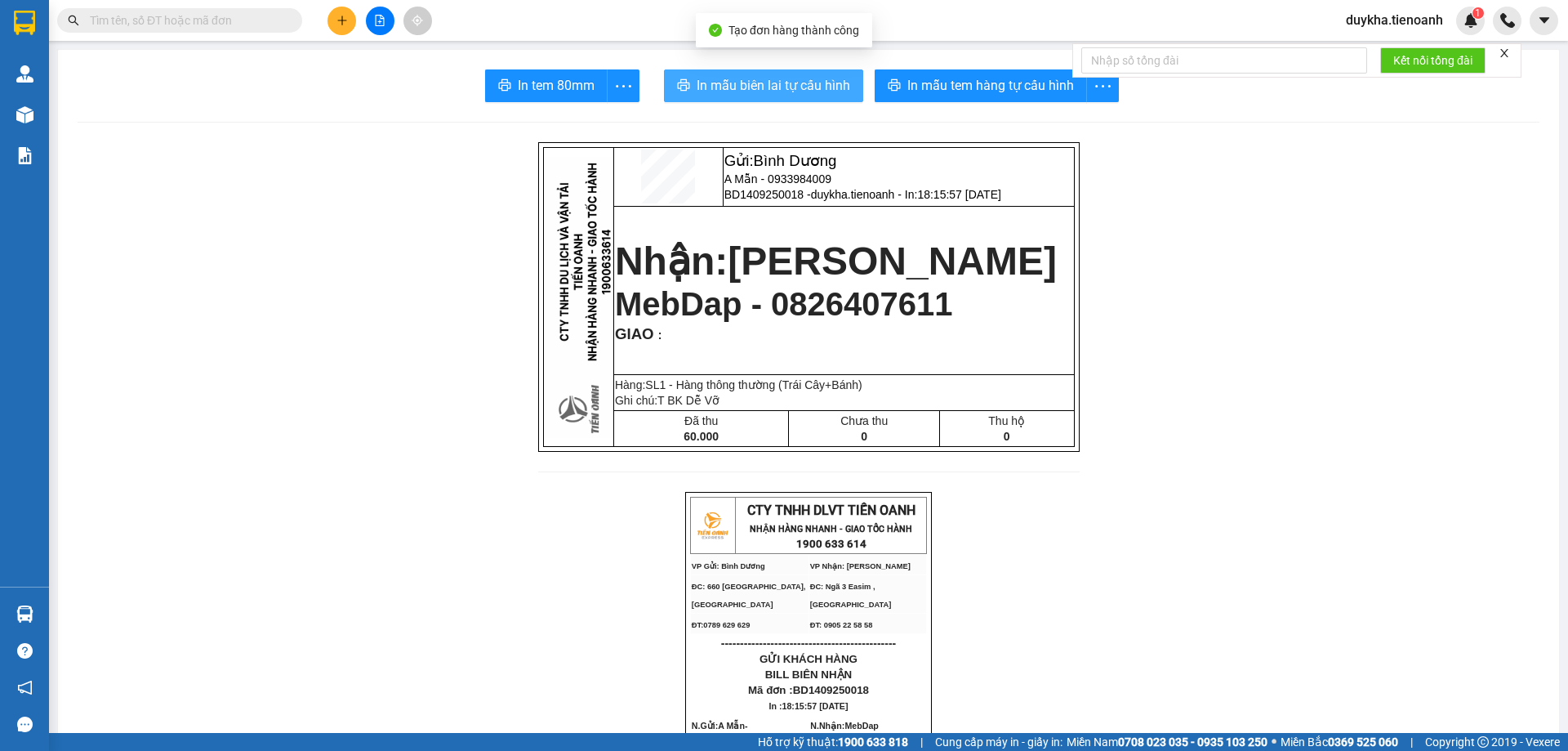
click at [822, 82] on span "In mẫu biên lai tự cấu hình" at bounding box center [773, 85] width 153 height 20
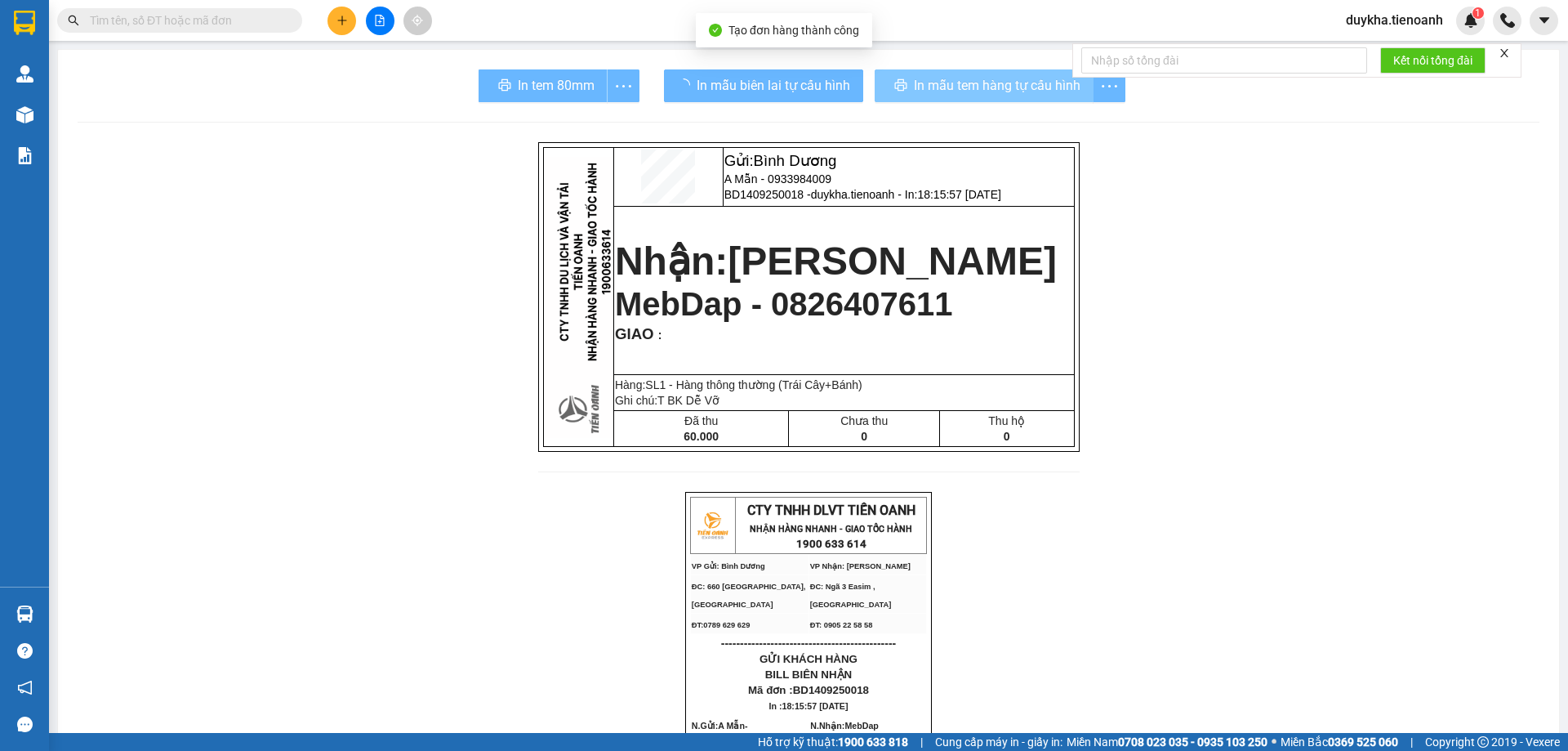
click at [971, 72] on button "In mẫu tem hàng tự cấu hình" at bounding box center [984, 86] width 219 height 33
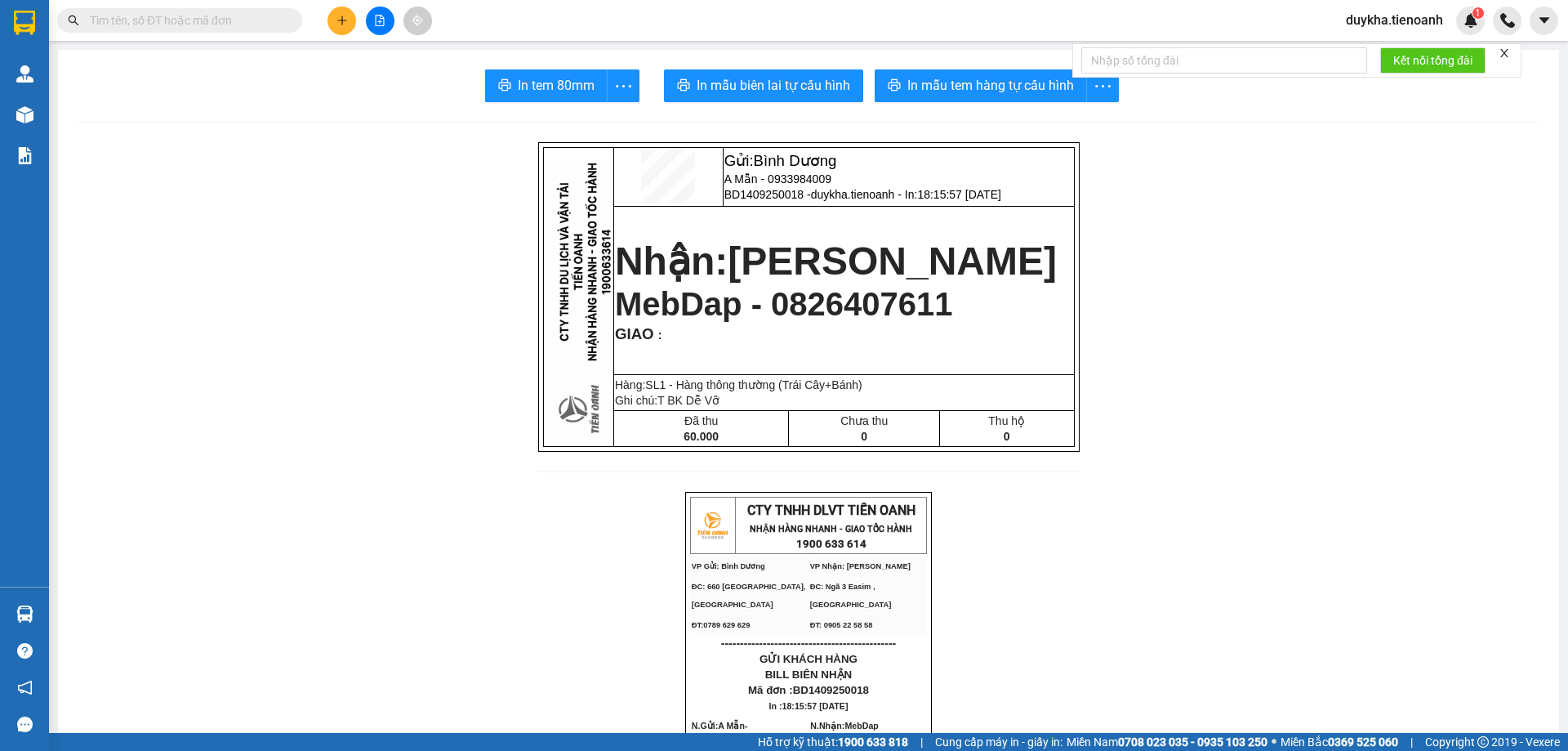
click at [346, 13] on button at bounding box center [342, 20] width 28 height 29
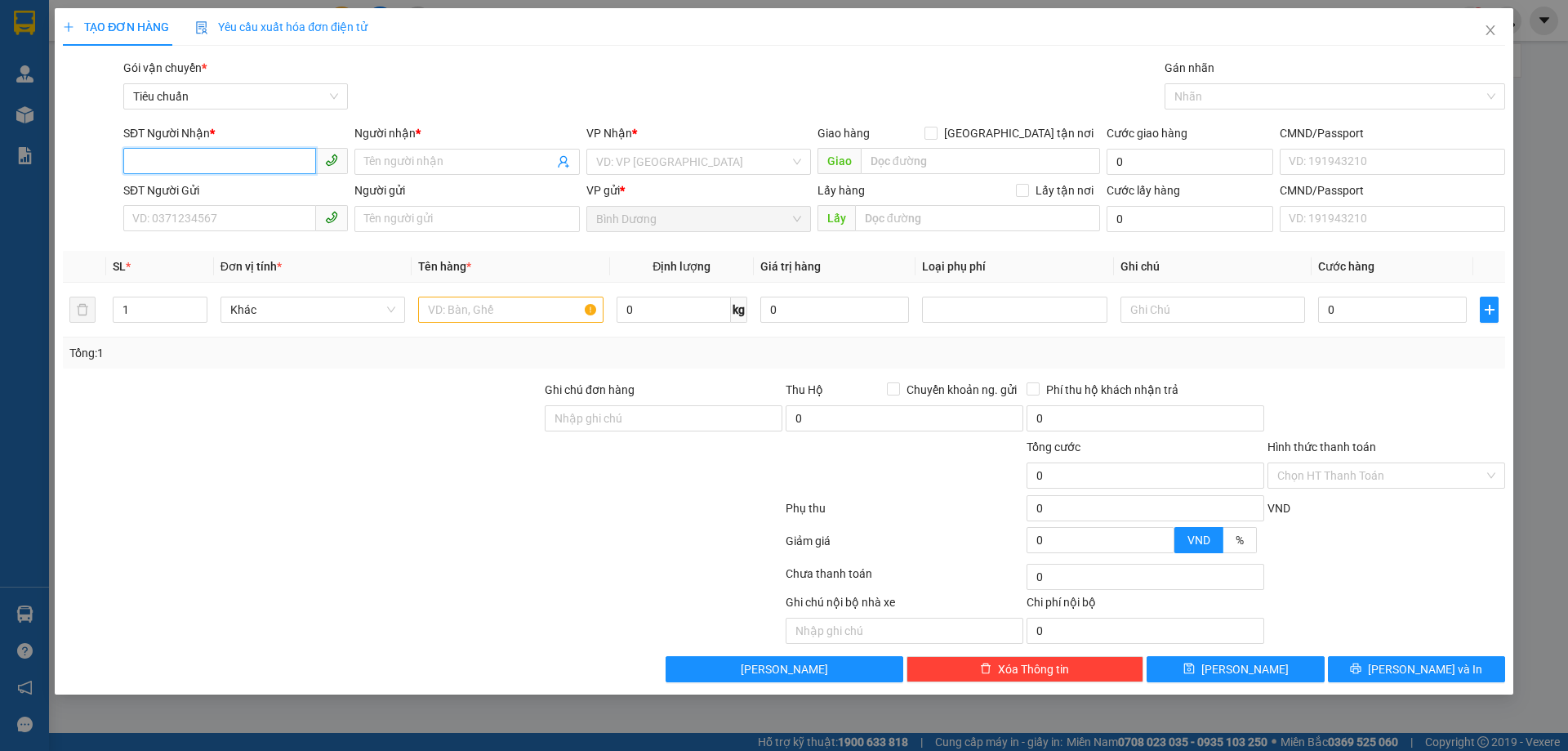
click at [261, 161] on input "SĐT Người Nhận *" at bounding box center [219, 160] width 192 height 26
click at [261, 195] on div "0817439789 - VŨ" at bounding box center [235, 194] width 205 height 18
type input "0817439789"
type input "VŨ"
type input "1.940.000"
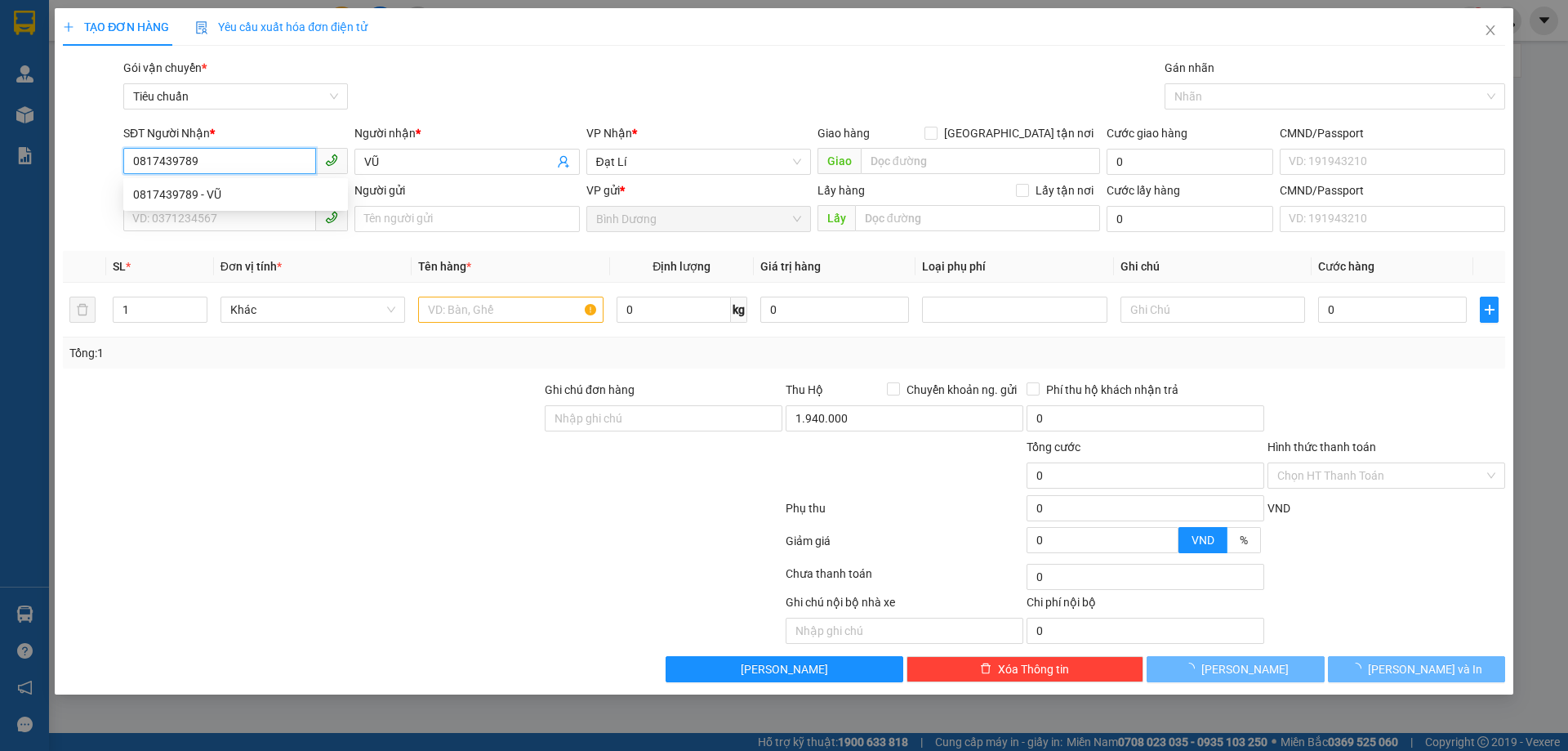
click at [241, 232] on span at bounding box center [235, 218] width 224 height 26
type input "0817439789"
type input "60.000"
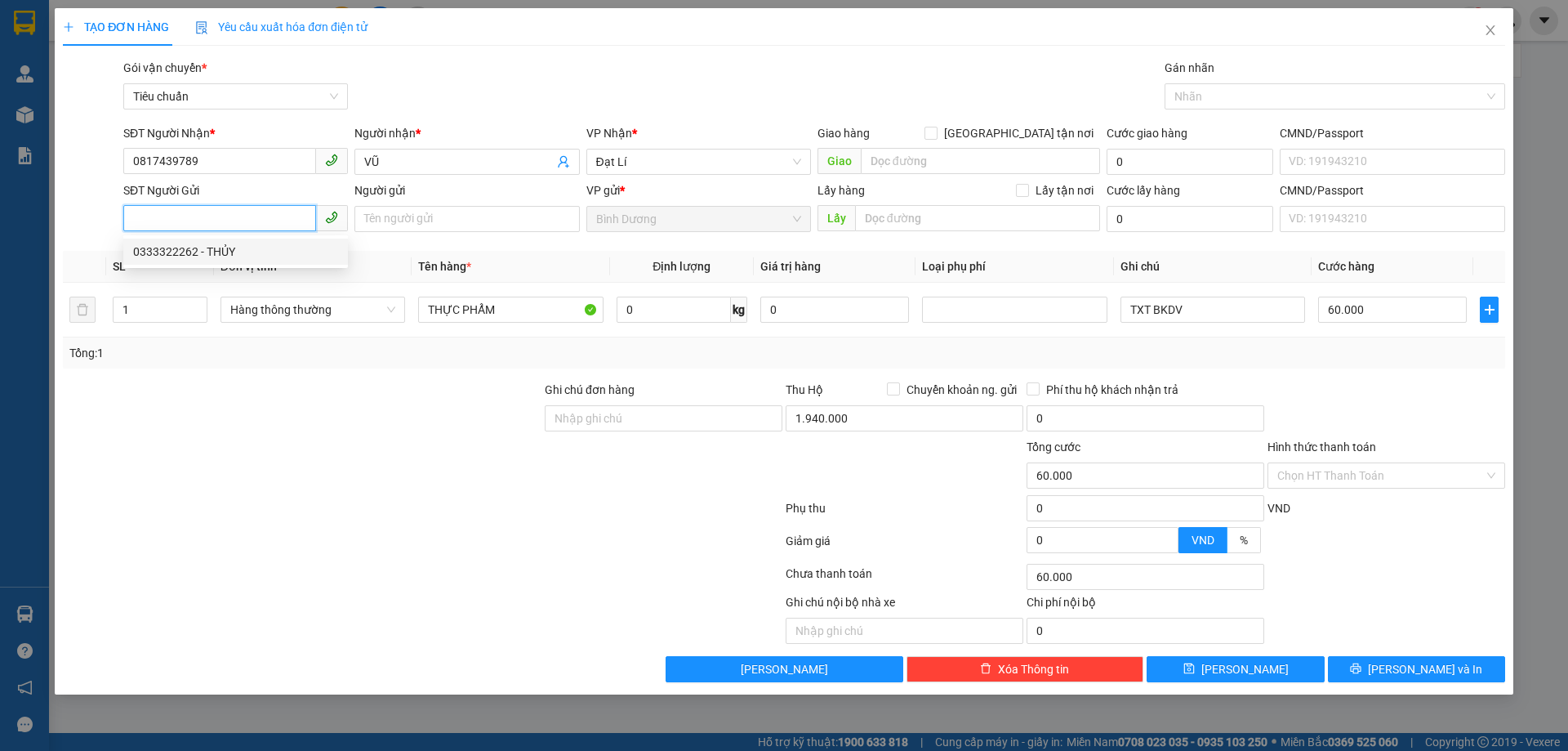
click at [229, 255] on div "0333322262 - THỦY" at bounding box center [235, 251] width 205 height 18
type input "0333322262"
type input "THỦY"
click at [324, 463] on div at bounding box center [302, 467] width 482 height 57
click at [1197, 355] on div "Tổng: 1" at bounding box center [784, 353] width 1429 height 18
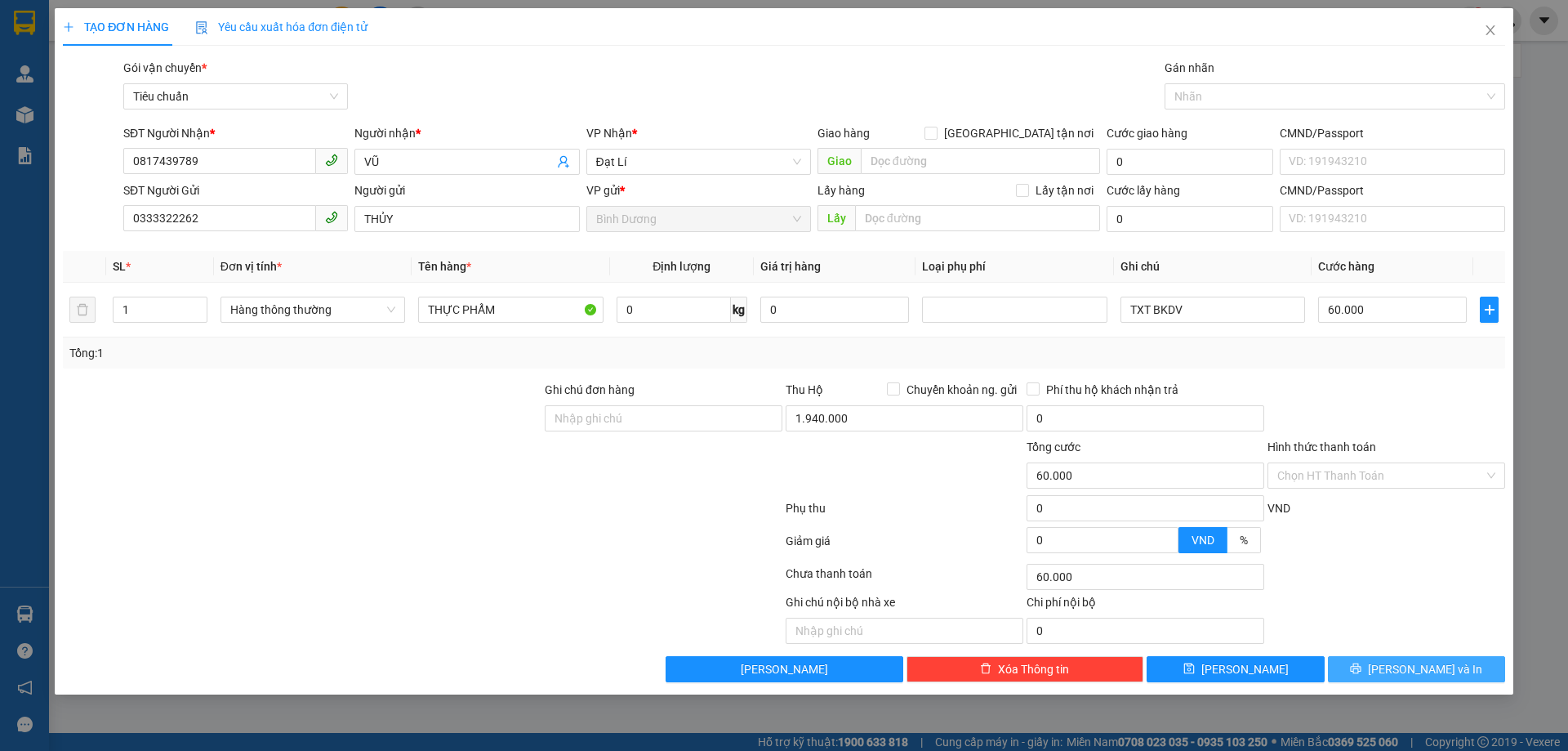
click at [1396, 678] on button "[PERSON_NAME] và In" at bounding box center [1416, 668] width 177 height 26
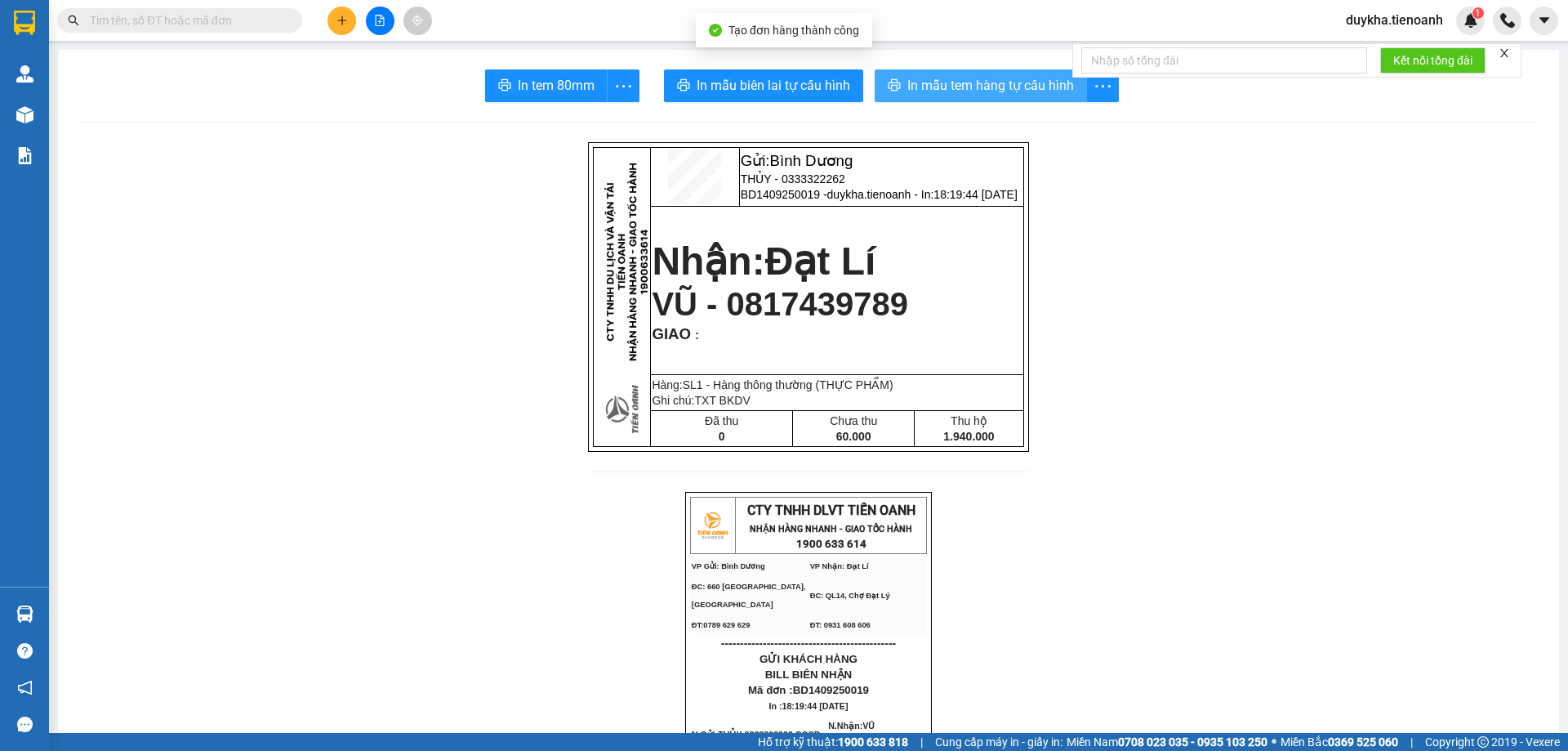
click at [919, 84] on span "In mẫu tem hàng tự cấu hình" at bounding box center [990, 85] width 167 height 20
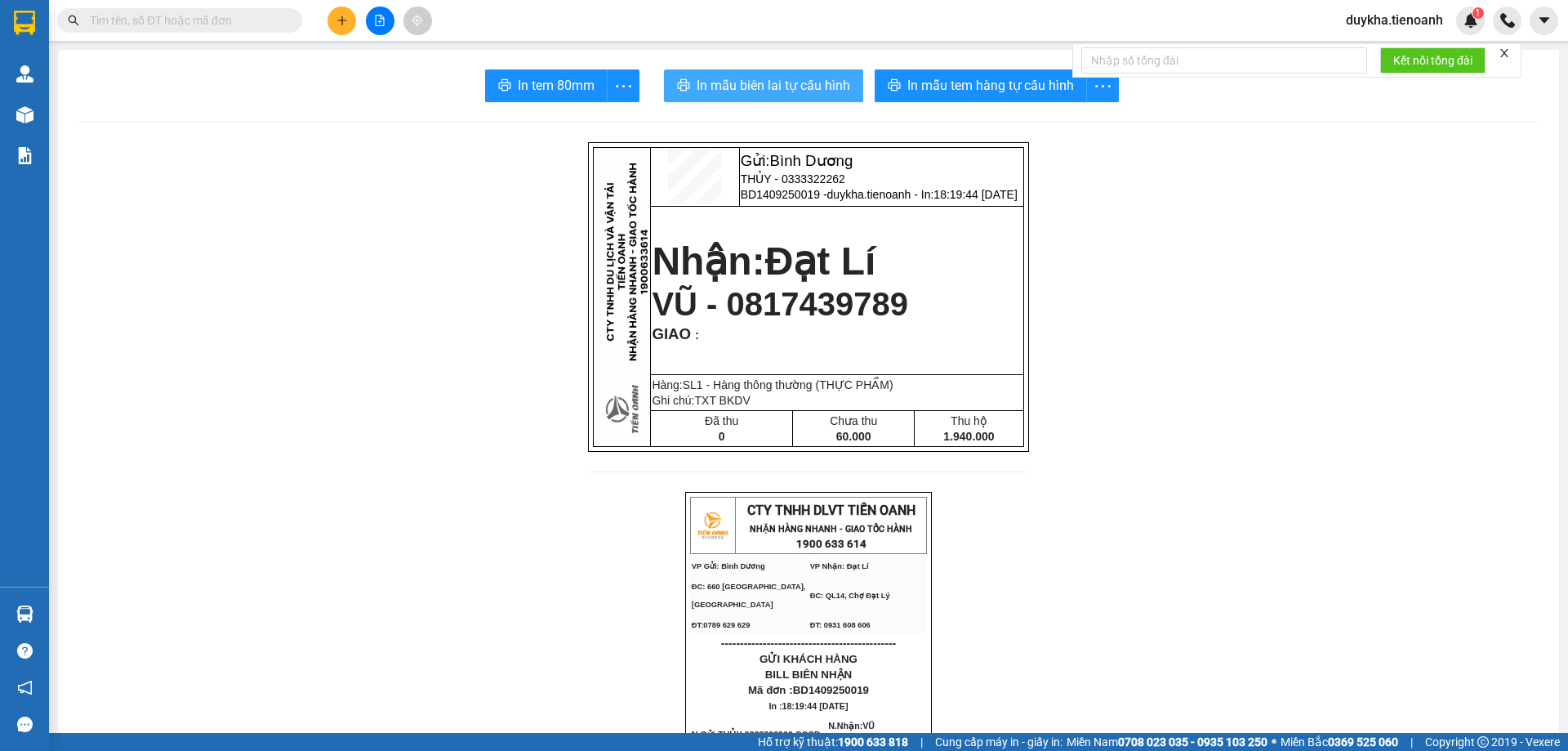
click at [797, 100] on button "In mẫu biên lai tự cấu hình" at bounding box center [764, 86] width 199 height 33
click at [342, 18] on icon "plus" at bounding box center [341, 20] width 1 height 9
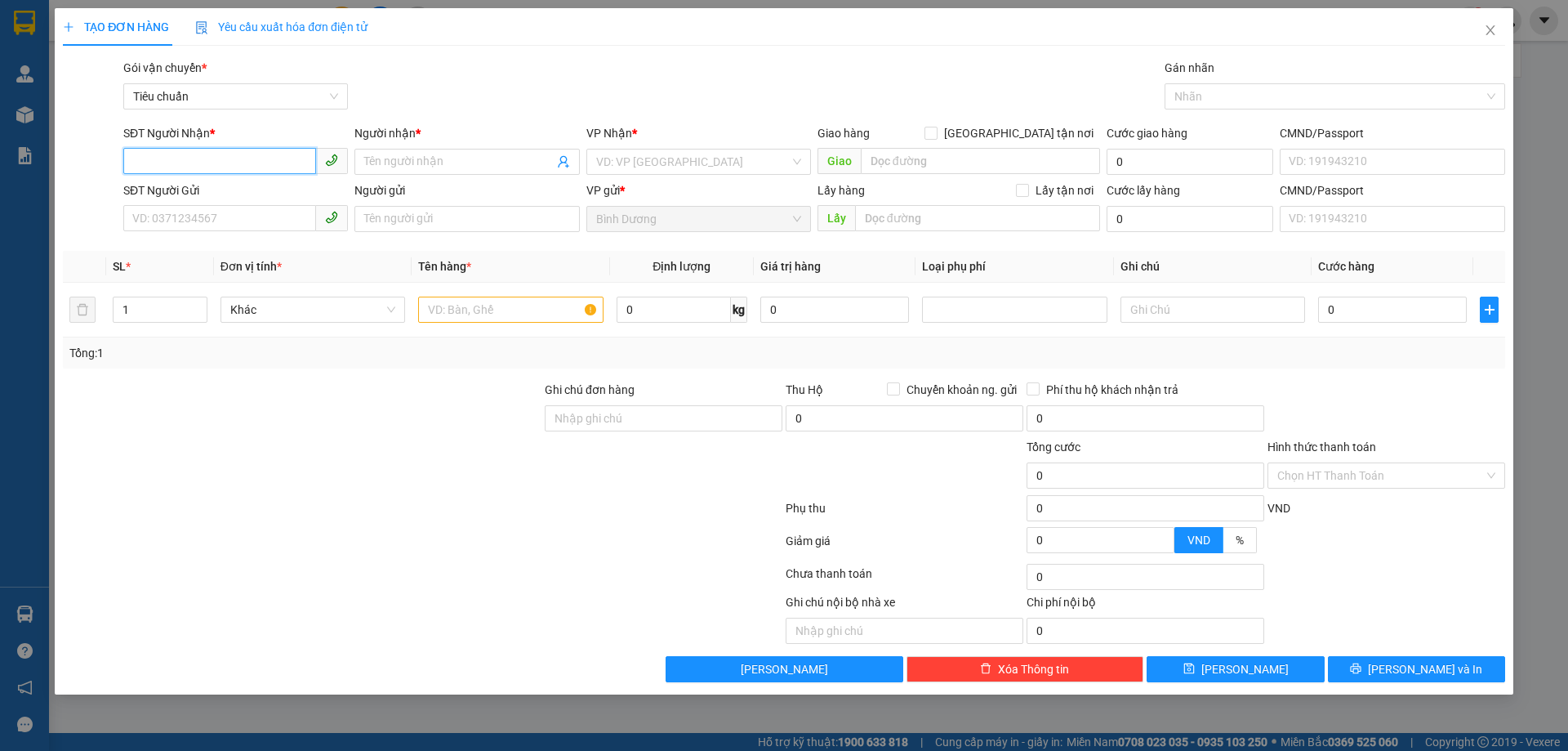
click at [278, 151] on input "SĐT Người Nhận *" at bounding box center [219, 160] width 192 height 26
click at [275, 154] on input "SĐT Người Nhận *" at bounding box center [219, 160] width 192 height 26
click at [1491, 29] on icon "close" at bounding box center [1490, 29] width 9 height 10
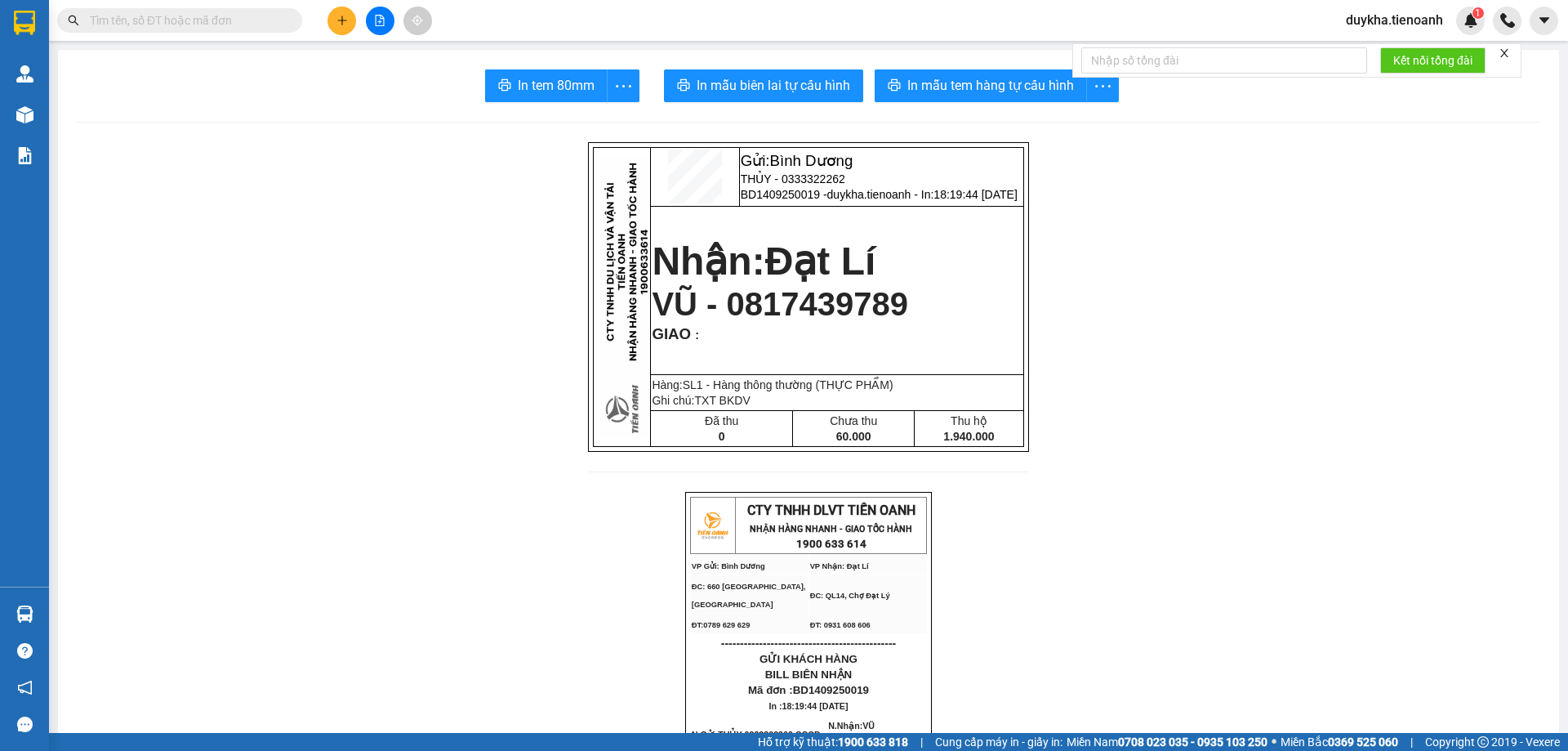
click at [503, 20] on div "Kết quả tìm kiếm ( 2589 ) Bộ lọc Mã ĐH Trạng thái Món hàng Thu hộ Tổng cước Chư…" at bounding box center [784, 20] width 1568 height 41
click at [352, 19] on button at bounding box center [342, 20] width 28 height 29
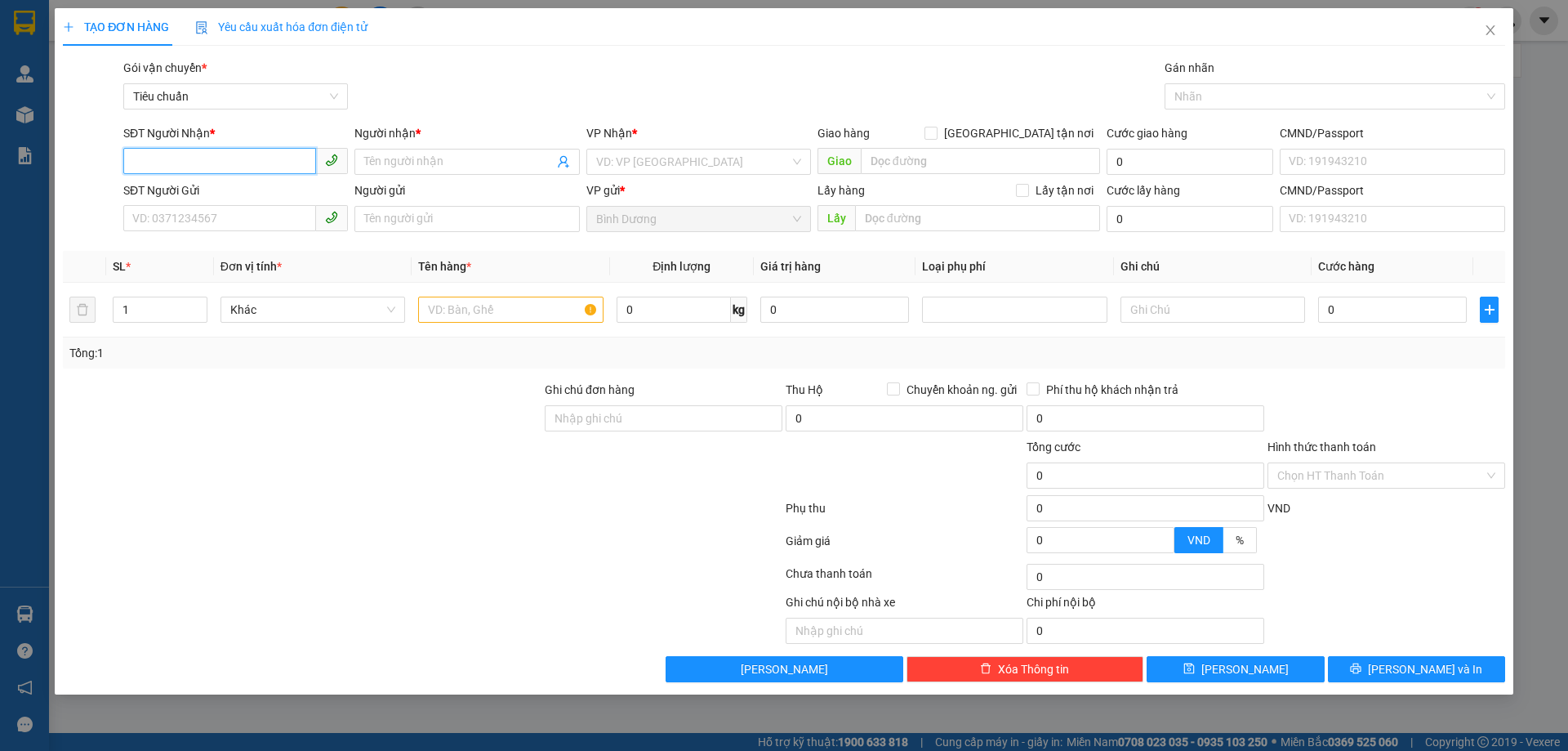
click at [252, 168] on input "SĐT Người Nhận *" at bounding box center [219, 160] width 192 height 26
type input "0947719647"
click at [394, 171] on span at bounding box center [467, 161] width 224 height 26
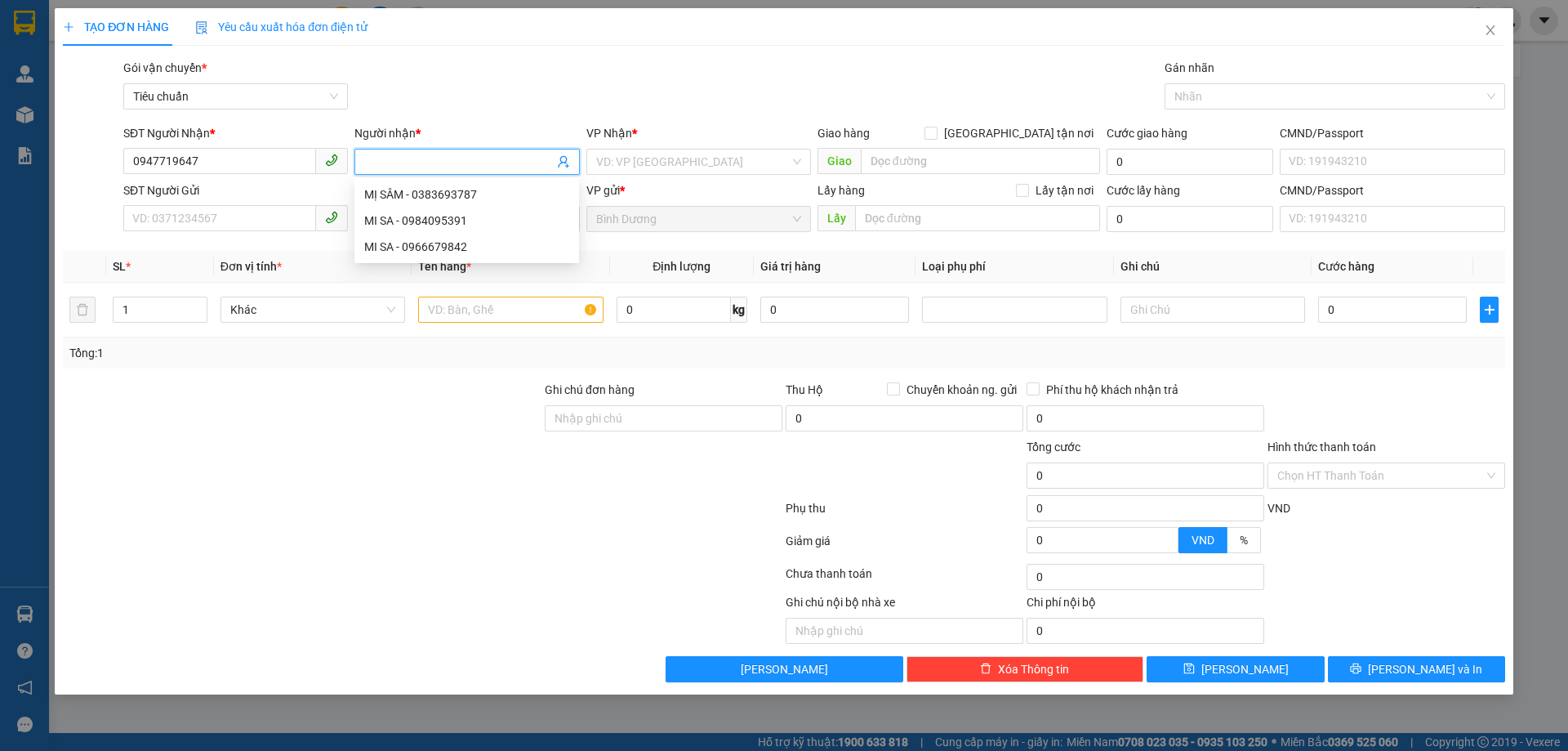
click at [428, 158] on input "Người nhận *" at bounding box center [459, 161] width 189 height 18
type input "N"
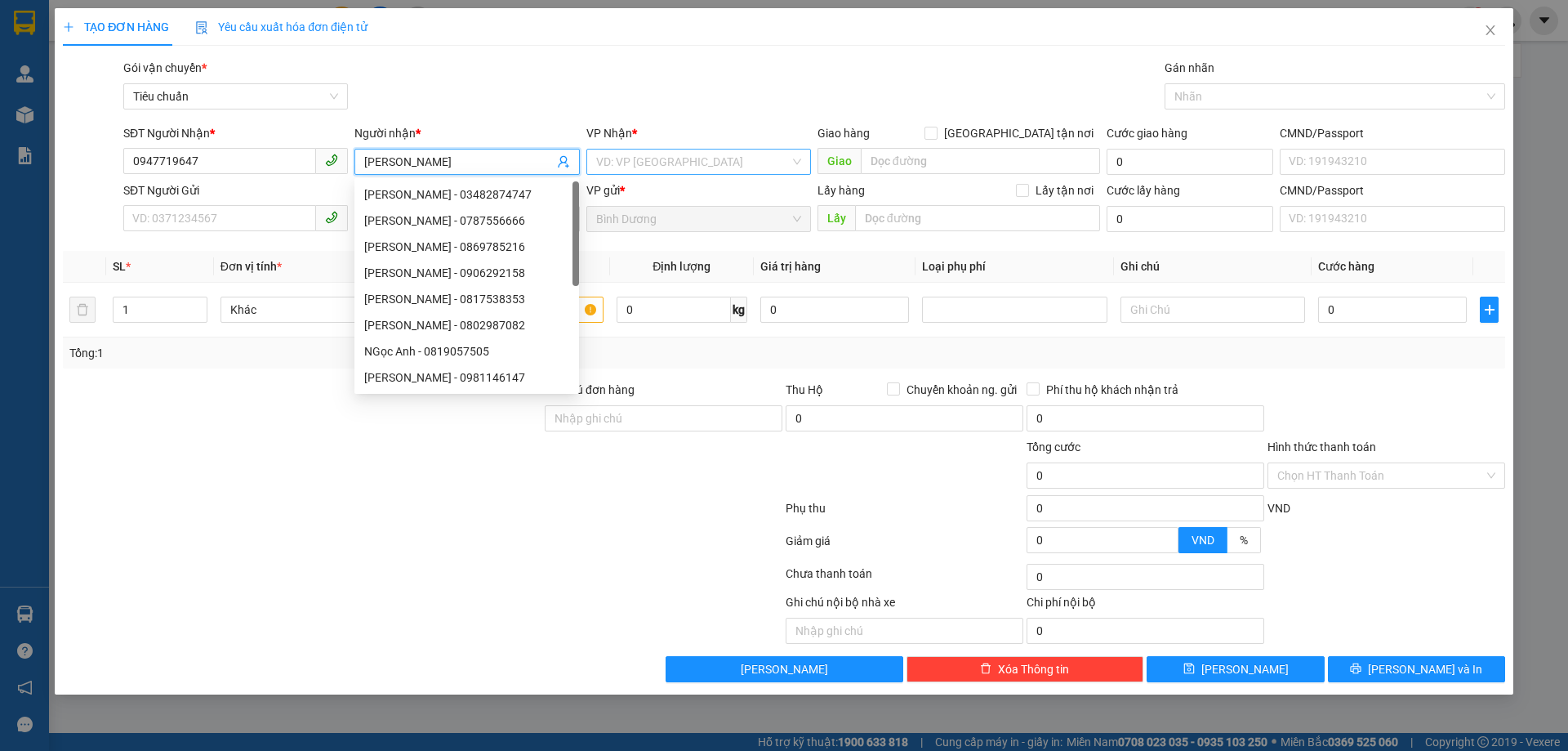
type input "[PERSON_NAME]"
click at [670, 167] on input "search" at bounding box center [692, 162] width 193 height 25
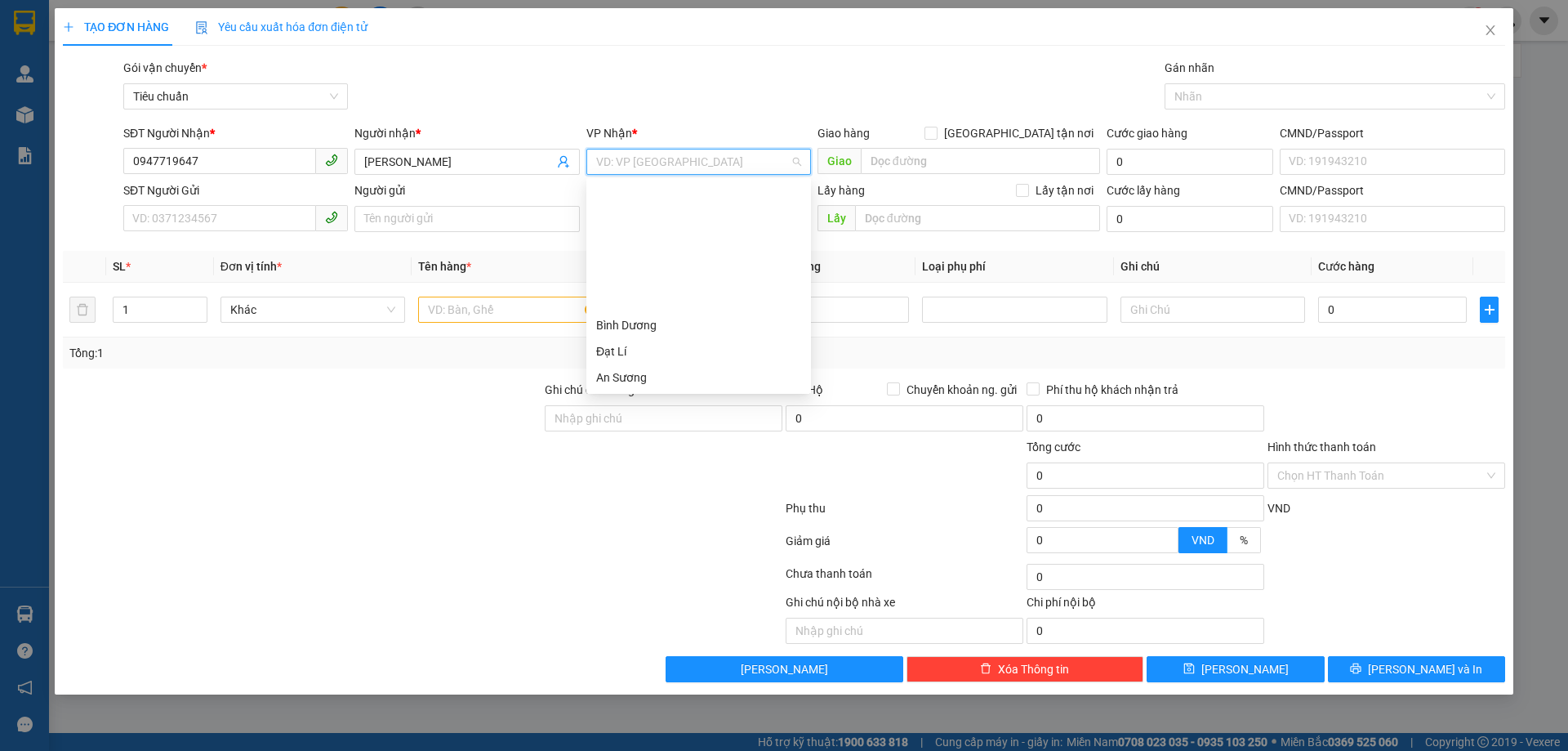
click at [684, 395] on div "Hai Bà Trưng" at bounding box center [698, 404] width 205 height 18
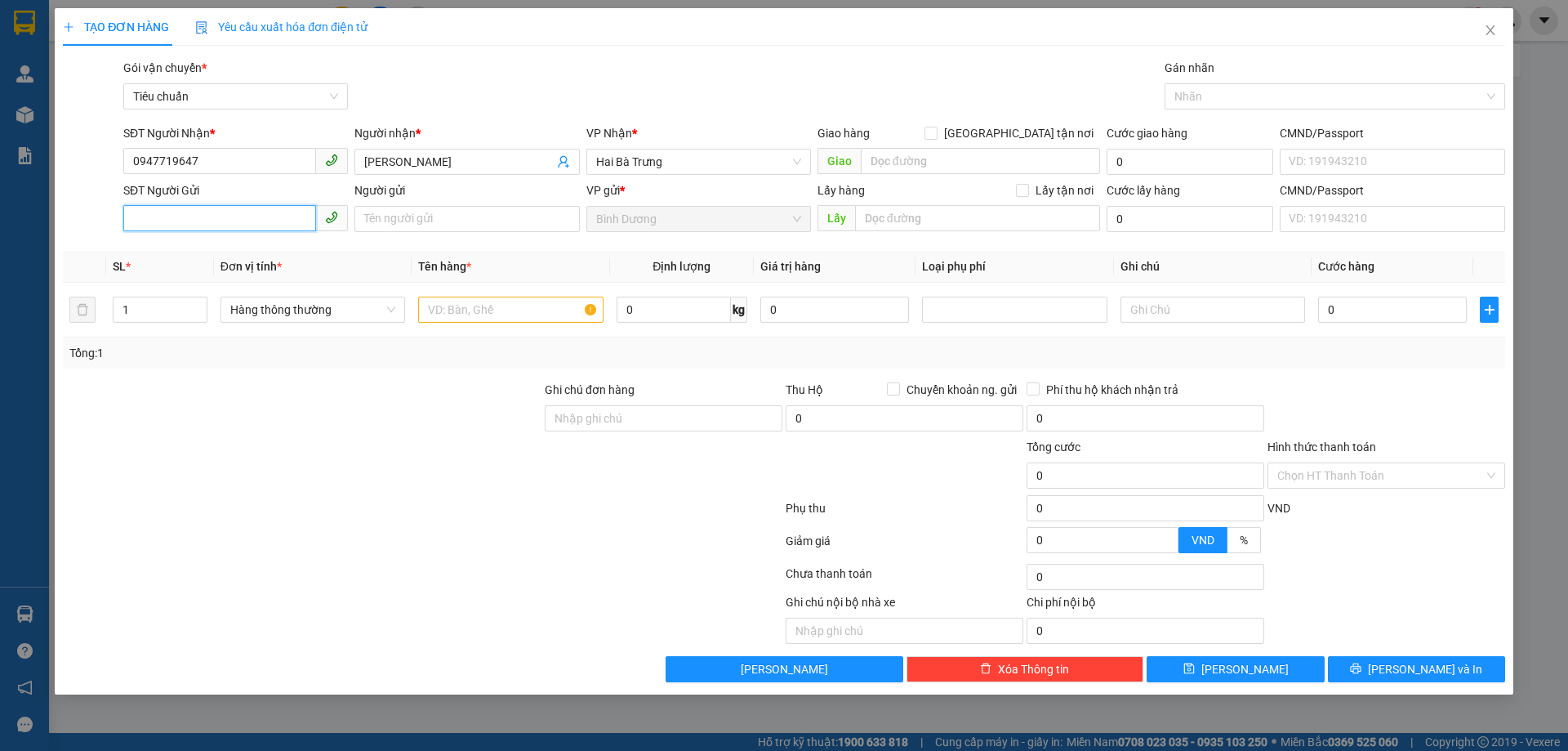
click at [231, 216] on input "SĐT Người Gửi" at bounding box center [219, 217] width 192 height 26
click at [209, 226] on input "SĐT Người Gửi" at bounding box center [219, 217] width 192 height 26
type input "0971534604"
click at [396, 219] on input "Người gửi" at bounding box center [467, 218] width 224 height 26
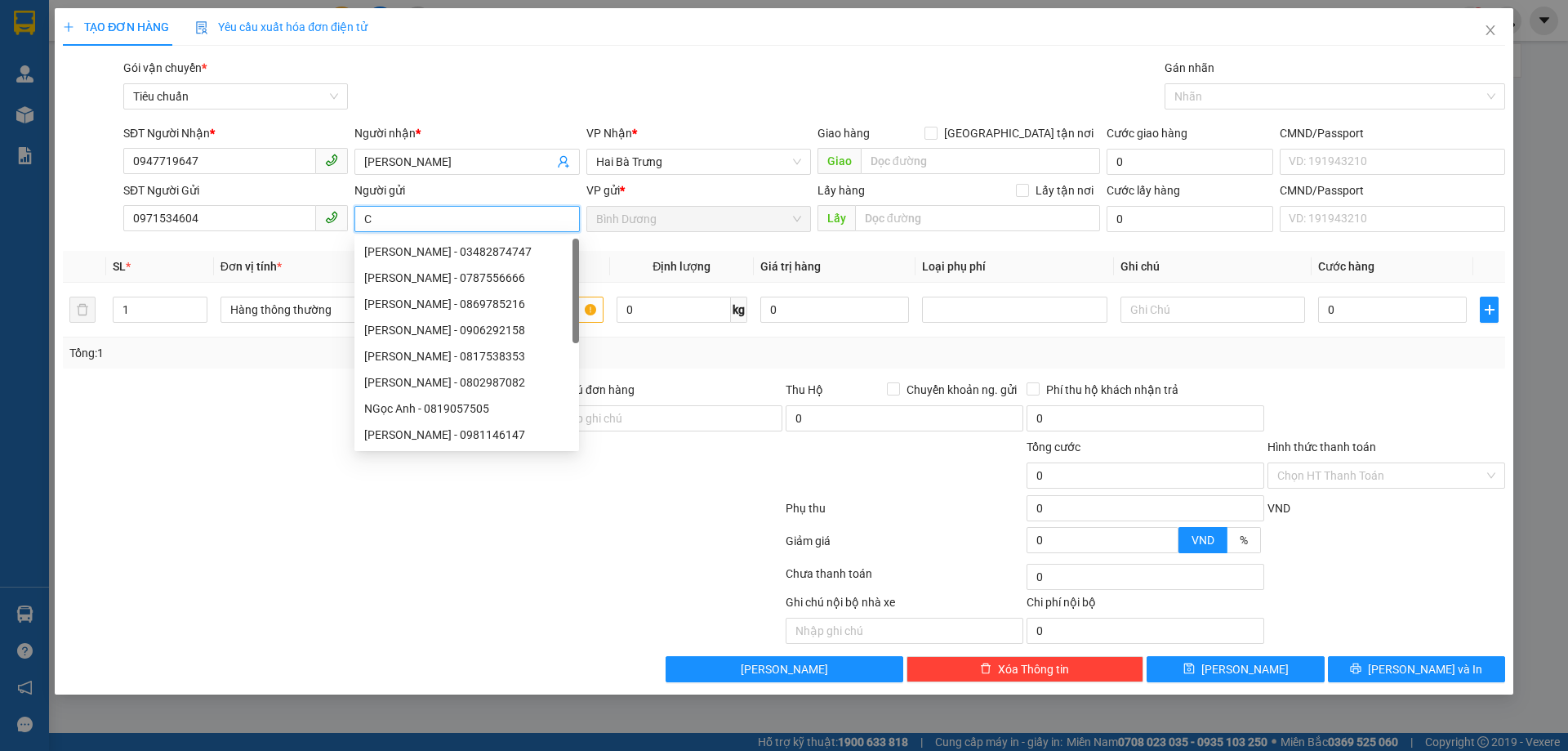
type input "C"
type input "Ngọc Thư"
click at [234, 423] on div at bounding box center [302, 409] width 482 height 57
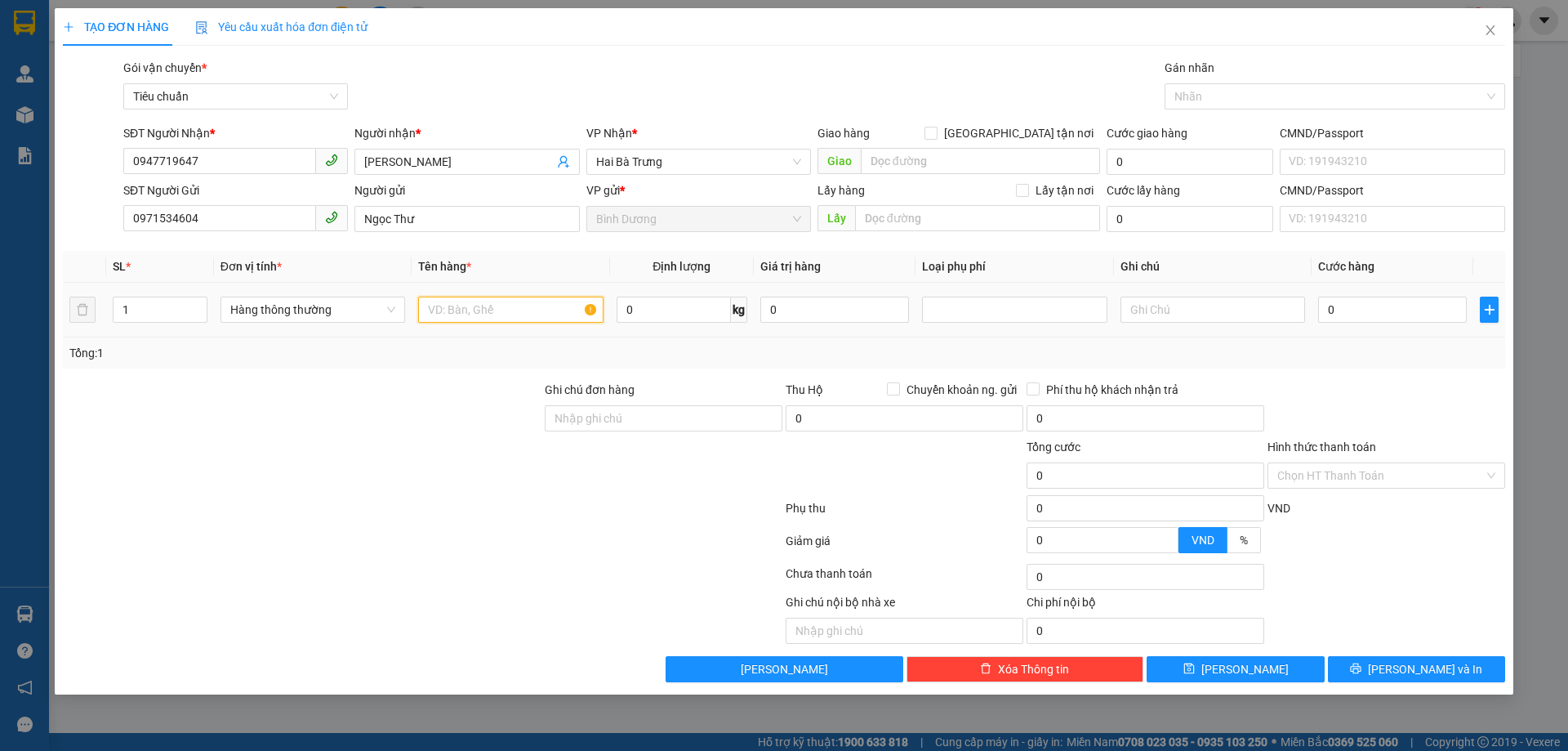
click at [470, 315] on input "text" at bounding box center [509, 309] width 184 height 26
click at [454, 345] on div "Tổng: 1" at bounding box center [337, 353] width 536 height 18
click at [511, 341] on div "Tổng: 1" at bounding box center [784, 353] width 1442 height 31
click at [770, 310] on input "0" at bounding box center [834, 309] width 149 height 26
click at [854, 302] on input "0" at bounding box center [834, 309] width 149 height 26
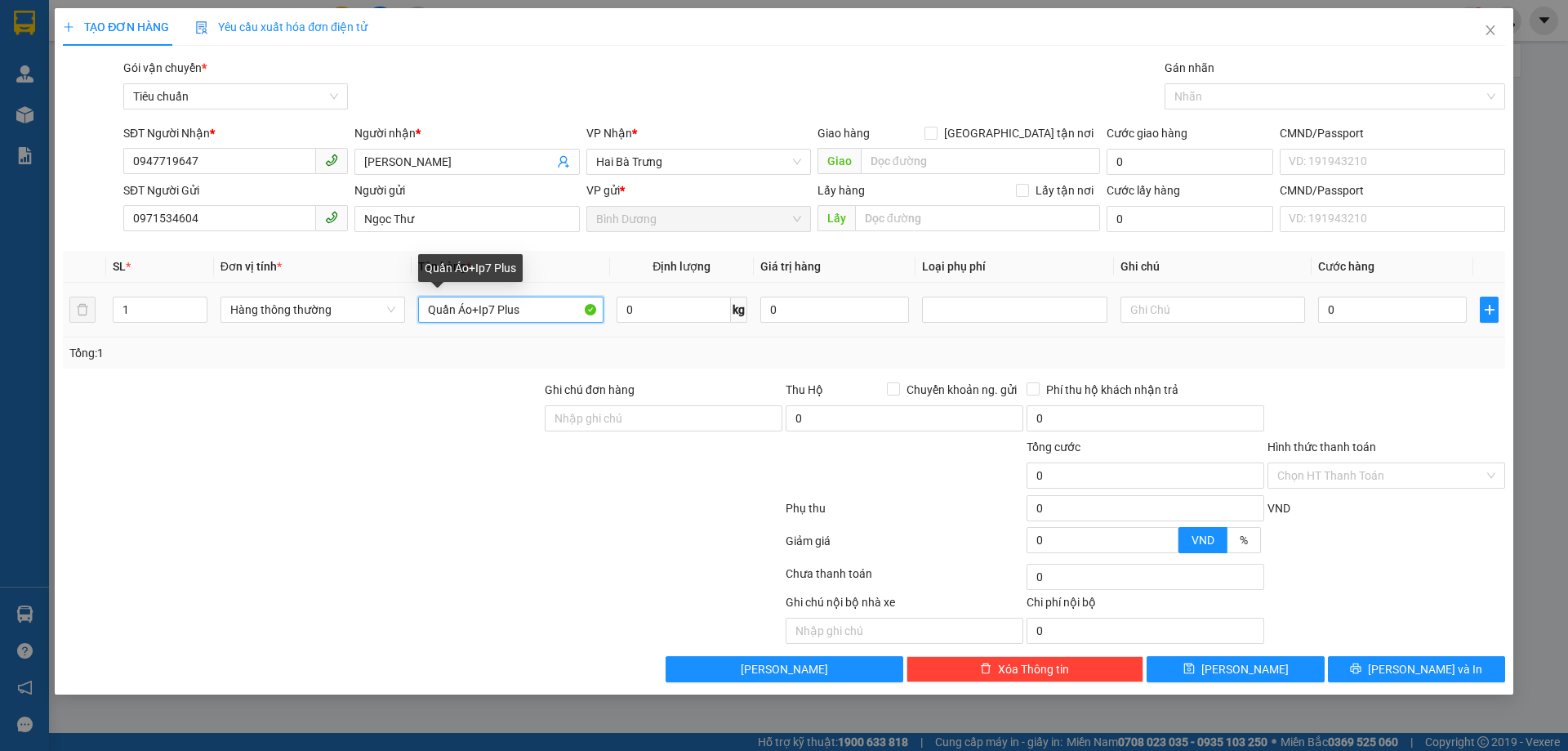
click at [552, 314] on input "Quần Áo+Ip7 Plus" at bounding box center [509, 309] width 184 height 26
click at [979, 314] on div at bounding box center [1014, 310] width 176 height 20
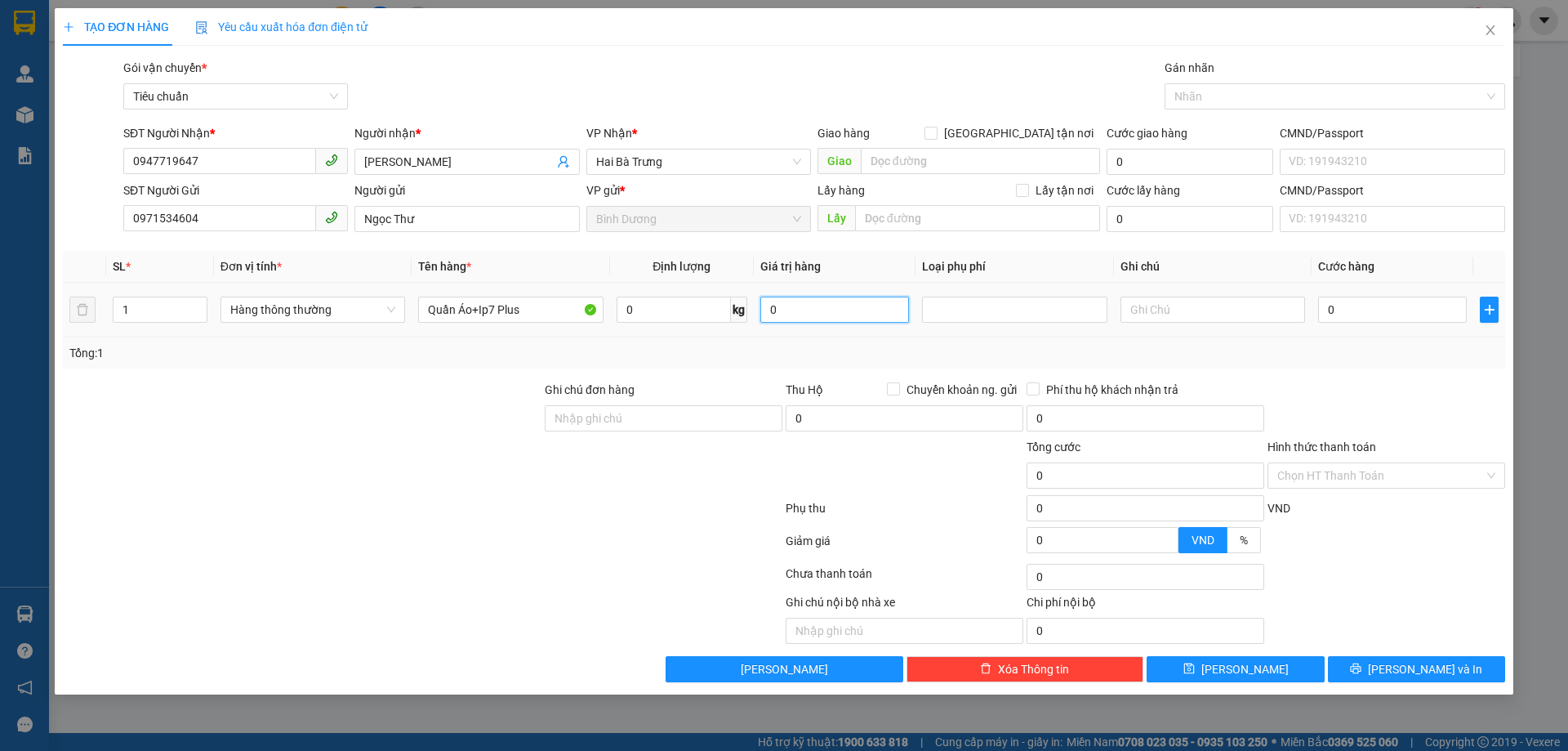
click at [871, 312] on input "0" at bounding box center [834, 309] width 149 height 26
click at [982, 310] on div at bounding box center [1014, 310] width 176 height 20
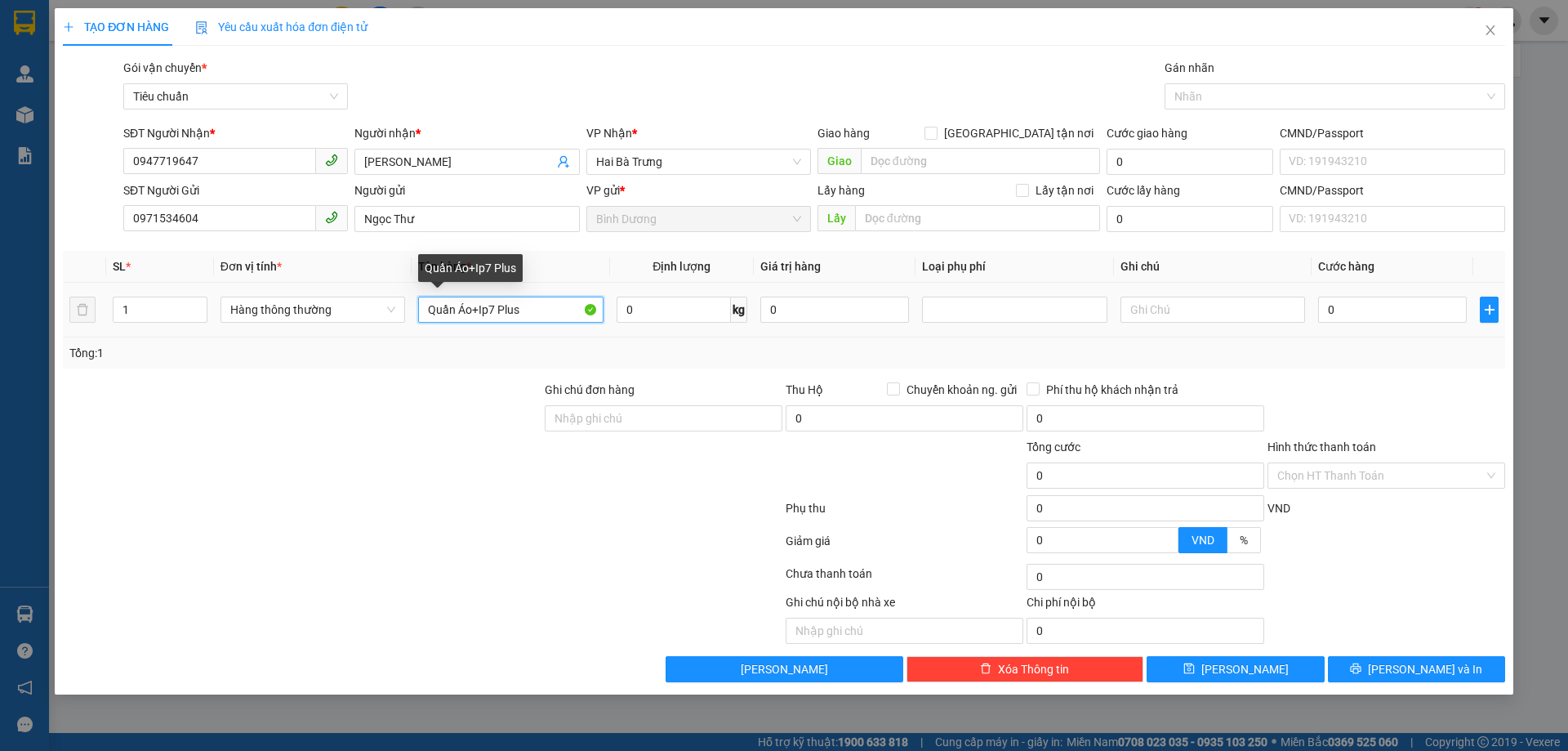
click at [573, 302] on input "Quần Áo+Ip7 Plus" at bounding box center [509, 309] width 184 height 26
type input "Quần Áo+Ip7 Plus( Hàng KTRa)"
click at [731, 341] on div "Tổng: 1" at bounding box center [784, 353] width 1442 height 31
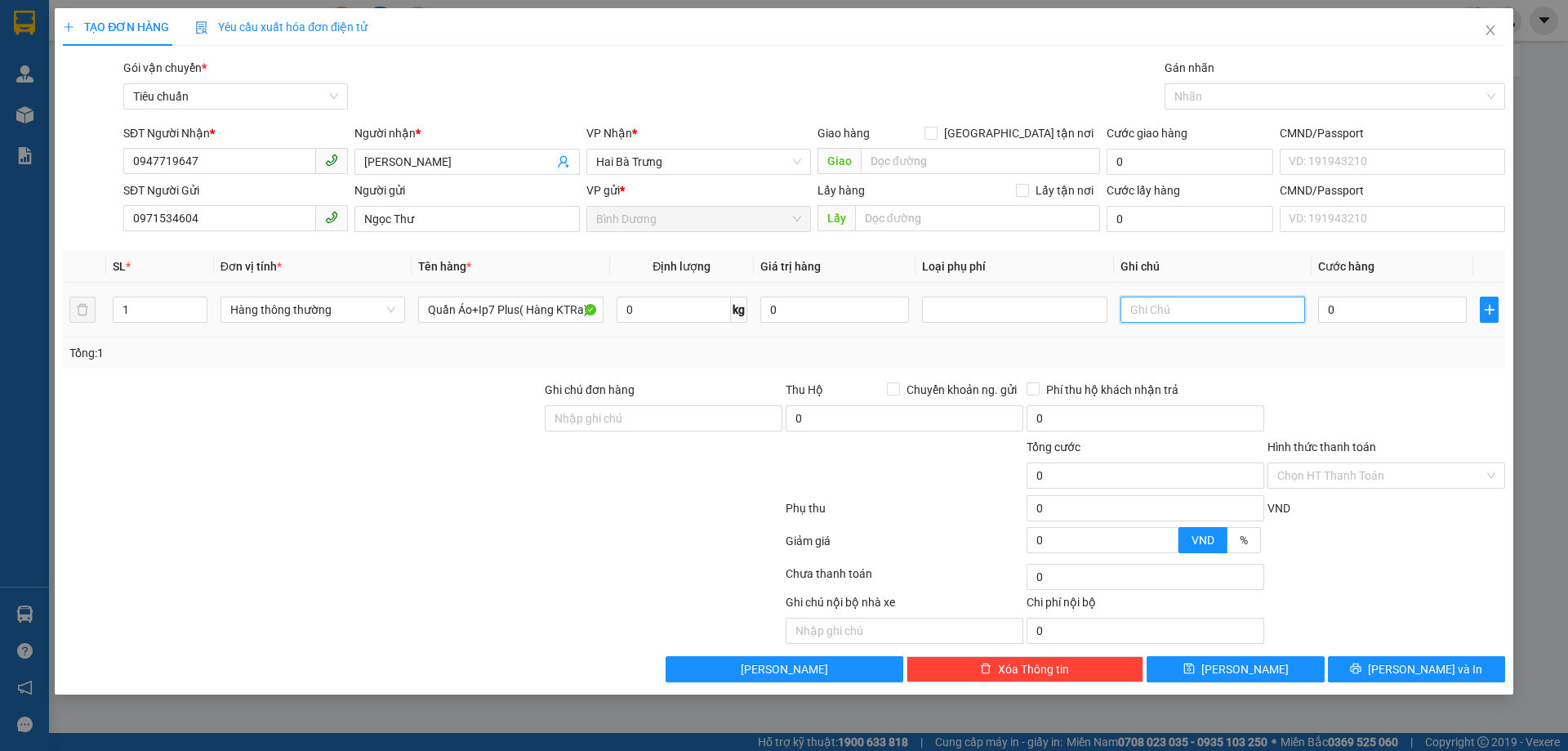
click at [1130, 307] on input "text" at bounding box center [1212, 309] width 184 height 26
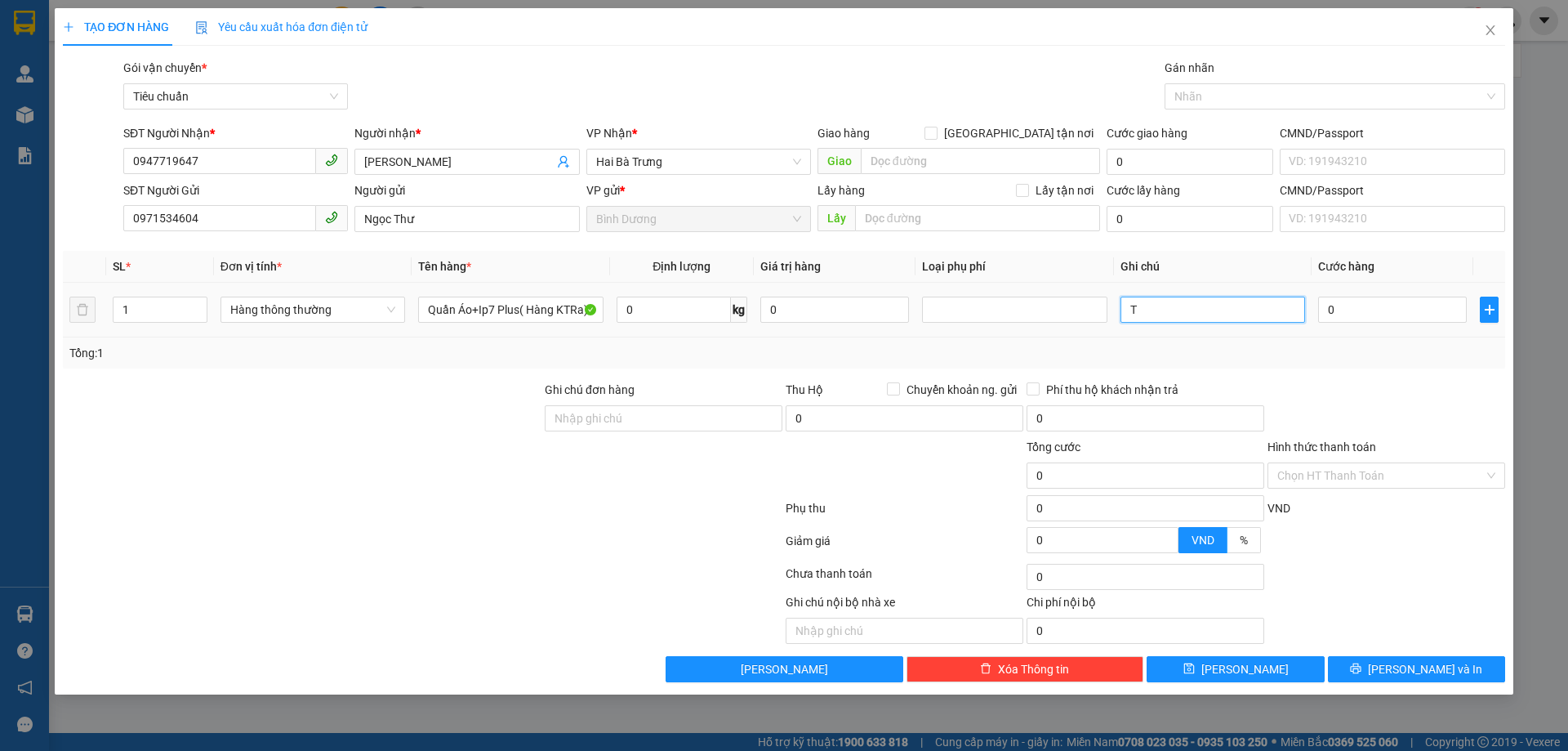
type input "T"
type input "T DC"
drag, startPoint x: 1250, startPoint y: 376, endPoint x: 1338, endPoint y: 339, distance: 95.5
click at [1251, 376] on div "Transit Pickup Surcharge Ids Transit Deliver Surcharge Ids Transit Deliver Surc…" at bounding box center [784, 371] width 1442 height 624
click at [1362, 319] on input "0" at bounding box center [1392, 309] width 149 height 26
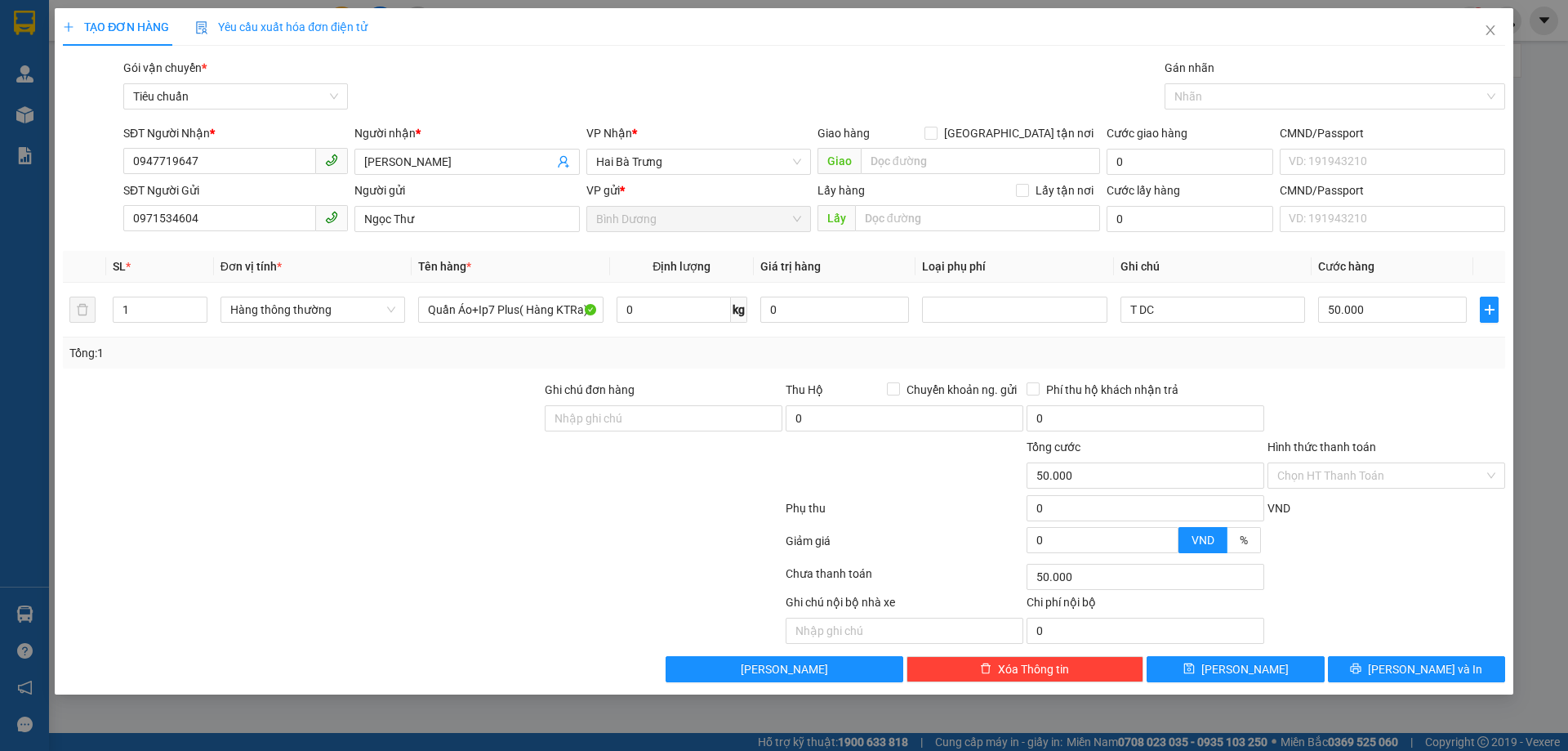
drag, startPoint x: 1350, startPoint y: 354, endPoint x: 1385, endPoint y: 363, distance: 36.1
click at [1351, 355] on div "Tổng: 1" at bounding box center [784, 353] width 1429 height 18
click at [1361, 667] on icon "printer" at bounding box center [1356, 669] width 11 height 11
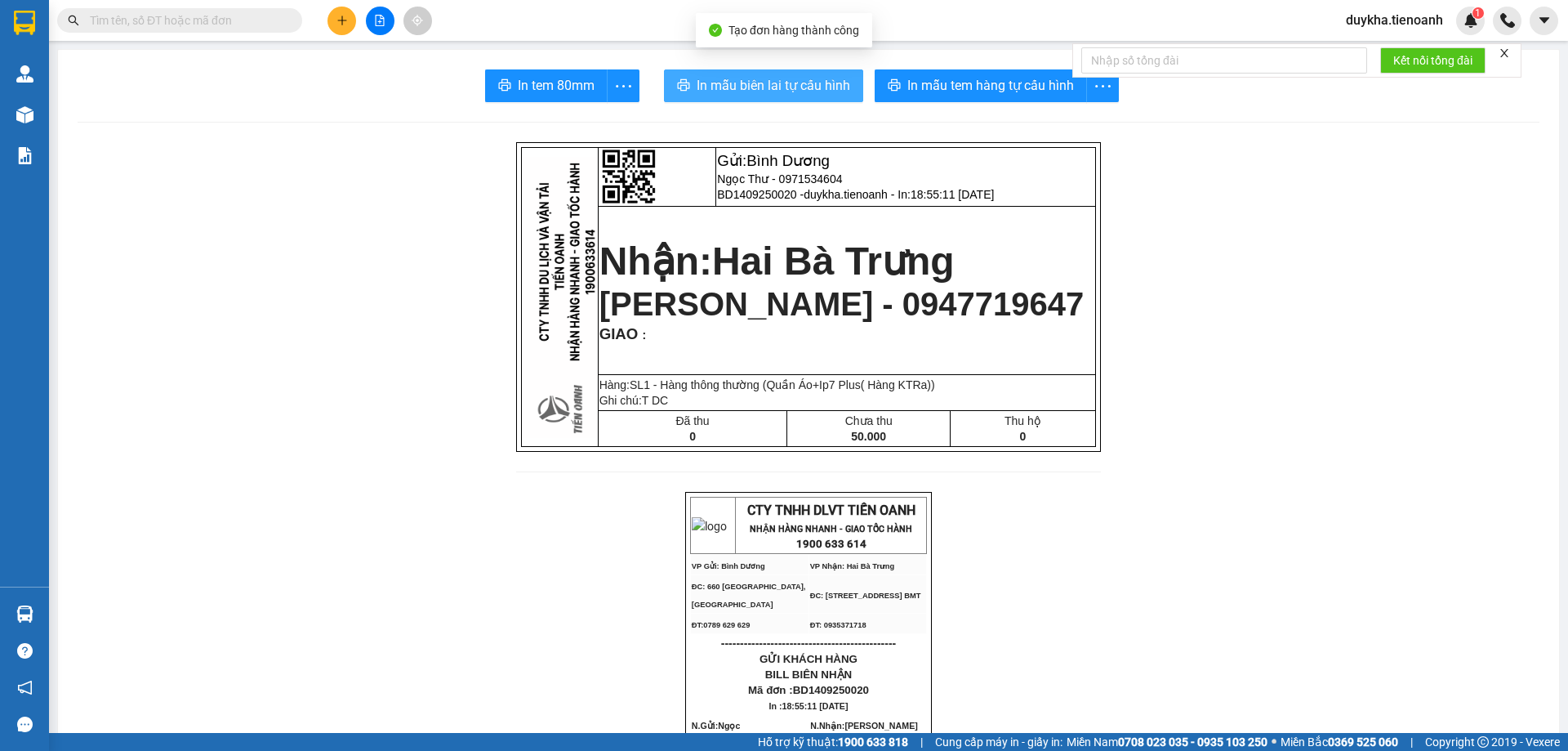
click at [831, 95] on span "In mẫu biên lai tự cấu hình" at bounding box center [773, 85] width 153 height 20
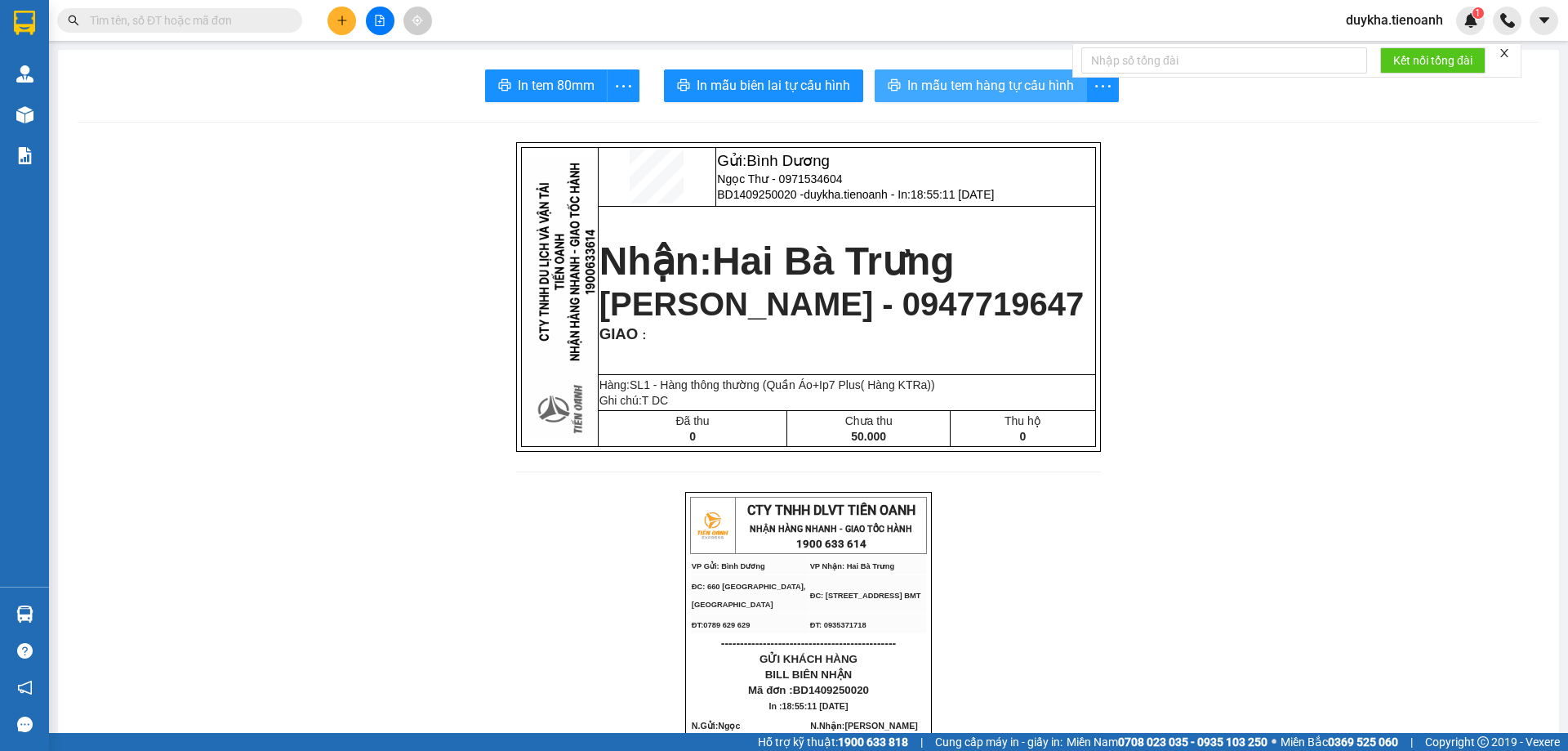
click at [983, 85] on span "In mẫu tem hàng tự cấu hình" at bounding box center [990, 85] width 167 height 20
